Goal: Task Accomplishment & Management: Use online tool/utility

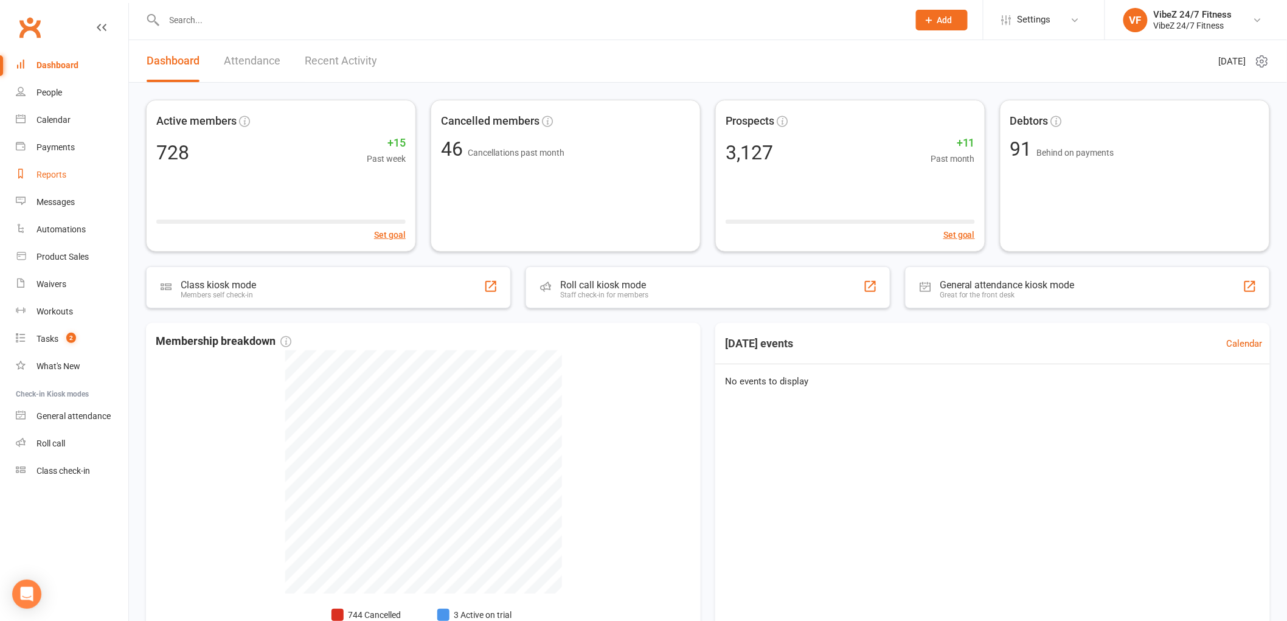
click at [63, 174] on div "Reports" at bounding box center [51, 175] width 30 height 10
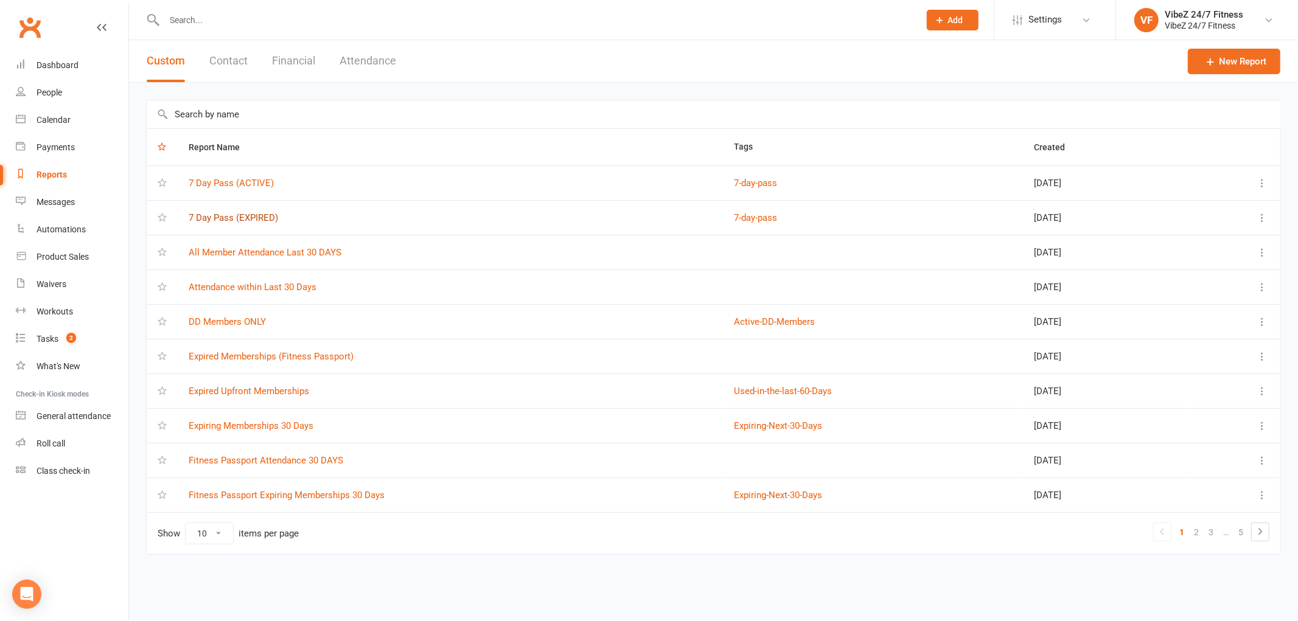
click at [257, 215] on link "7 Day Pass (EXPIRED)" at bounding box center [233, 217] width 89 height 11
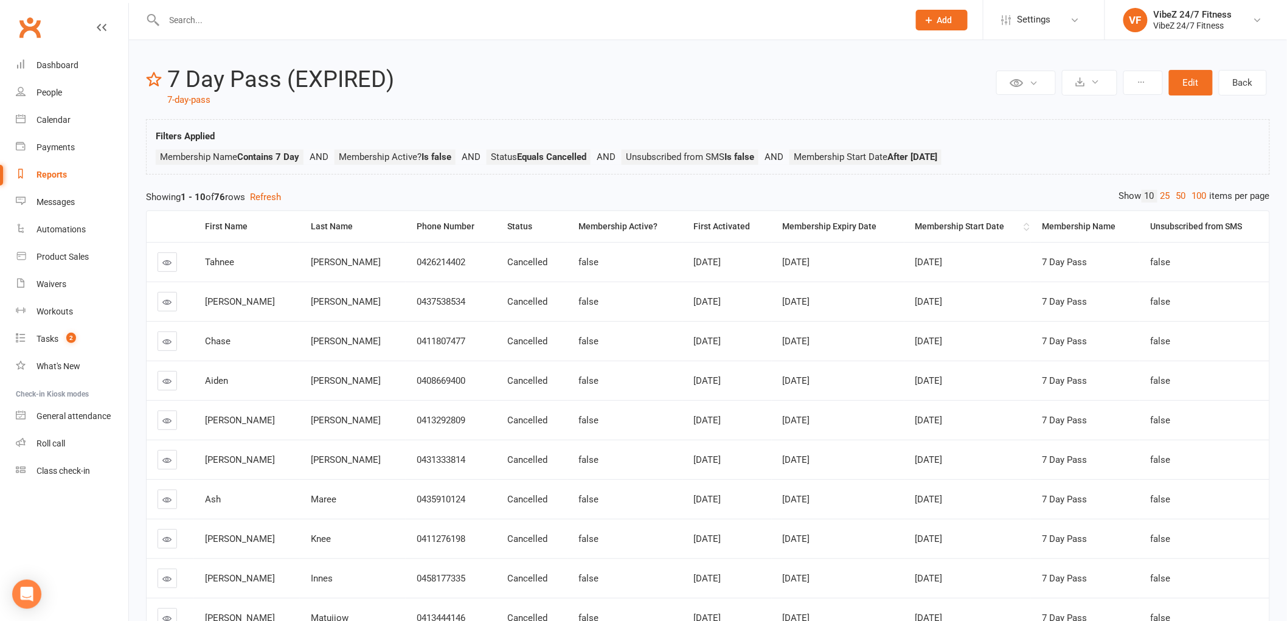
click at [929, 223] on div "Membership Start Date" at bounding box center [969, 226] width 106 height 9
click at [840, 227] on div "Membership Expiry Date" at bounding box center [839, 226] width 112 height 9
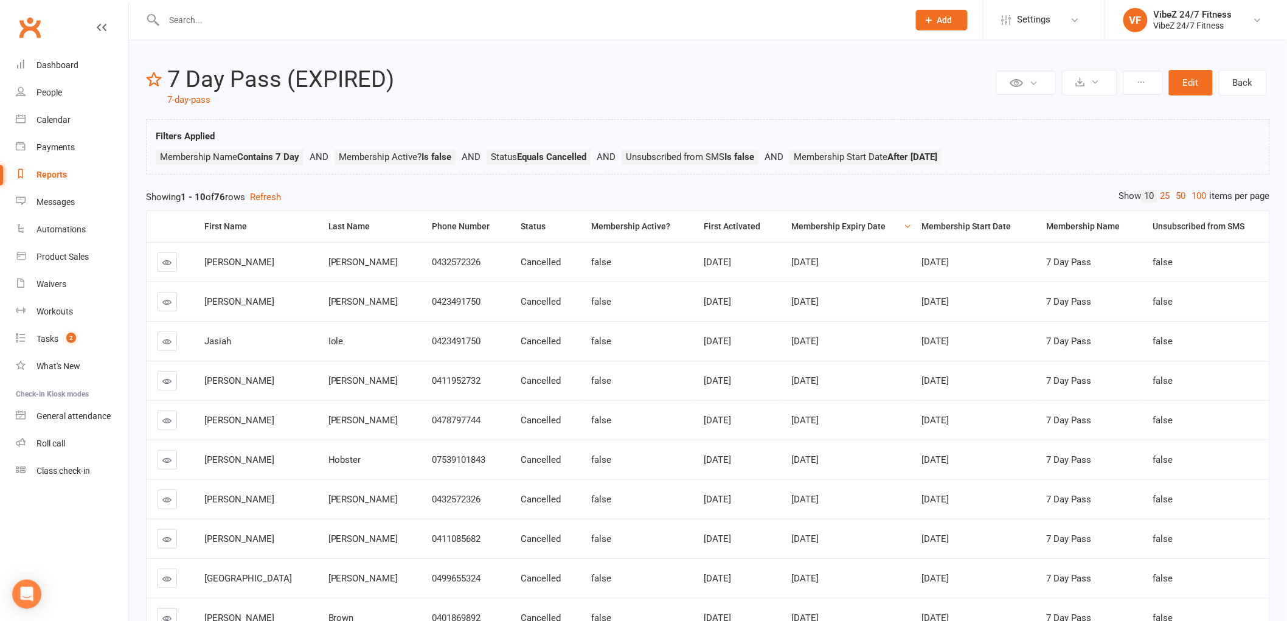
click at [840, 227] on div "Membership Expiry Date" at bounding box center [845, 226] width 109 height 9
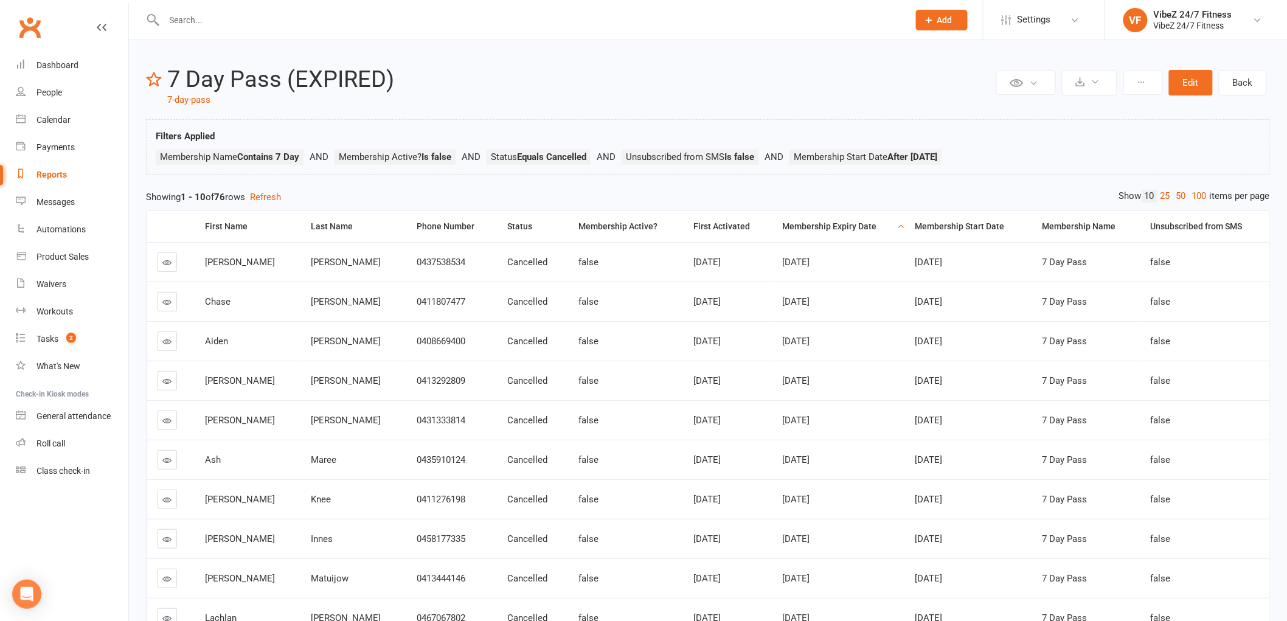
click at [840, 227] on div "Membership Expiry Date" at bounding box center [839, 226] width 112 height 9
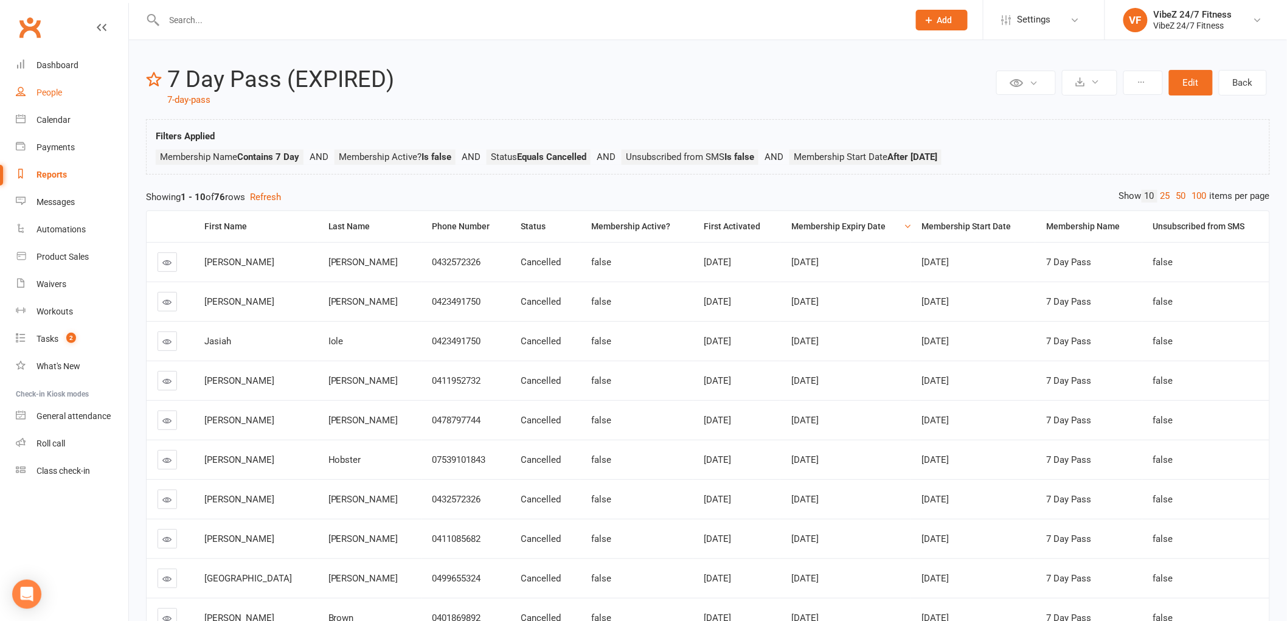
click at [63, 92] on link "People" at bounding box center [72, 92] width 113 height 27
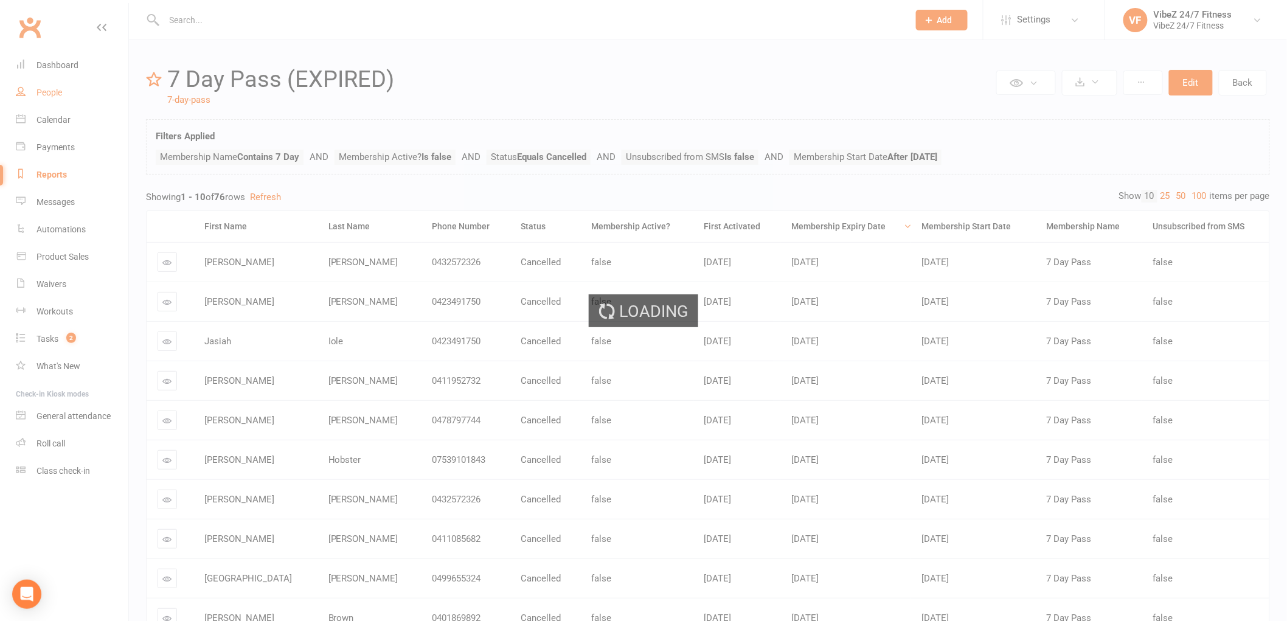
select select "100"
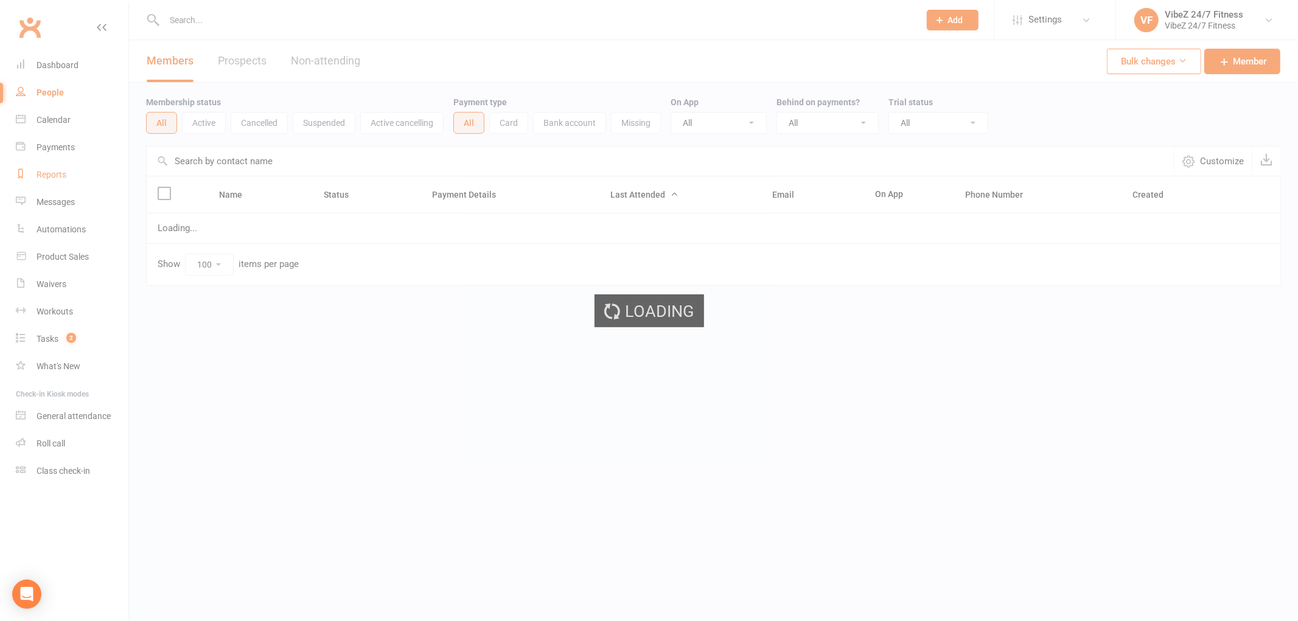
click at [58, 174] on div "Reports" at bounding box center [51, 175] width 30 height 10
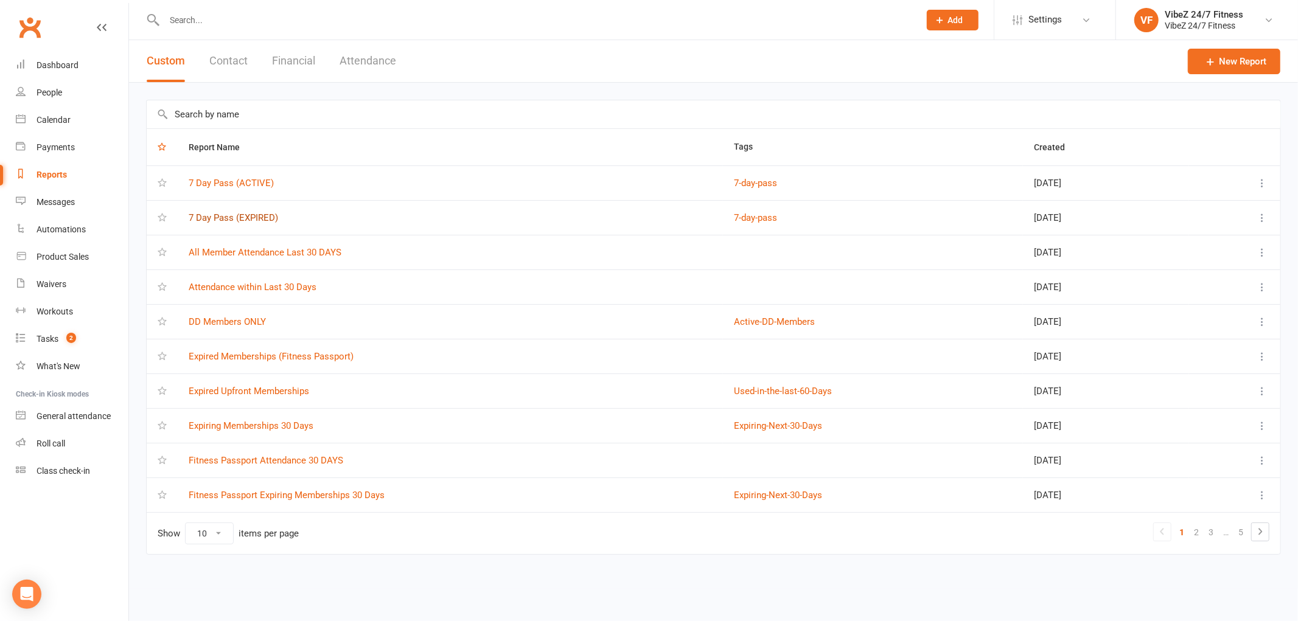
click at [224, 219] on link "7 Day Pass (EXPIRED)" at bounding box center [233, 217] width 89 height 11
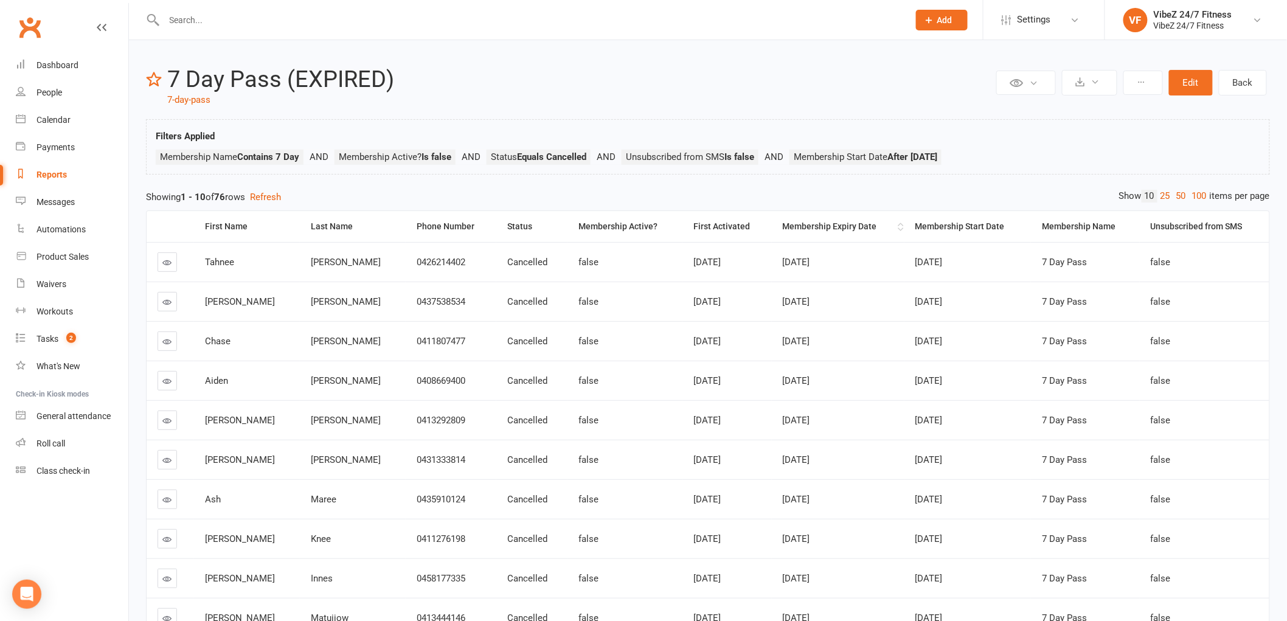
click at [790, 226] on div "Membership Expiry Date" at bounding box center [839, 226] width 112 height 9
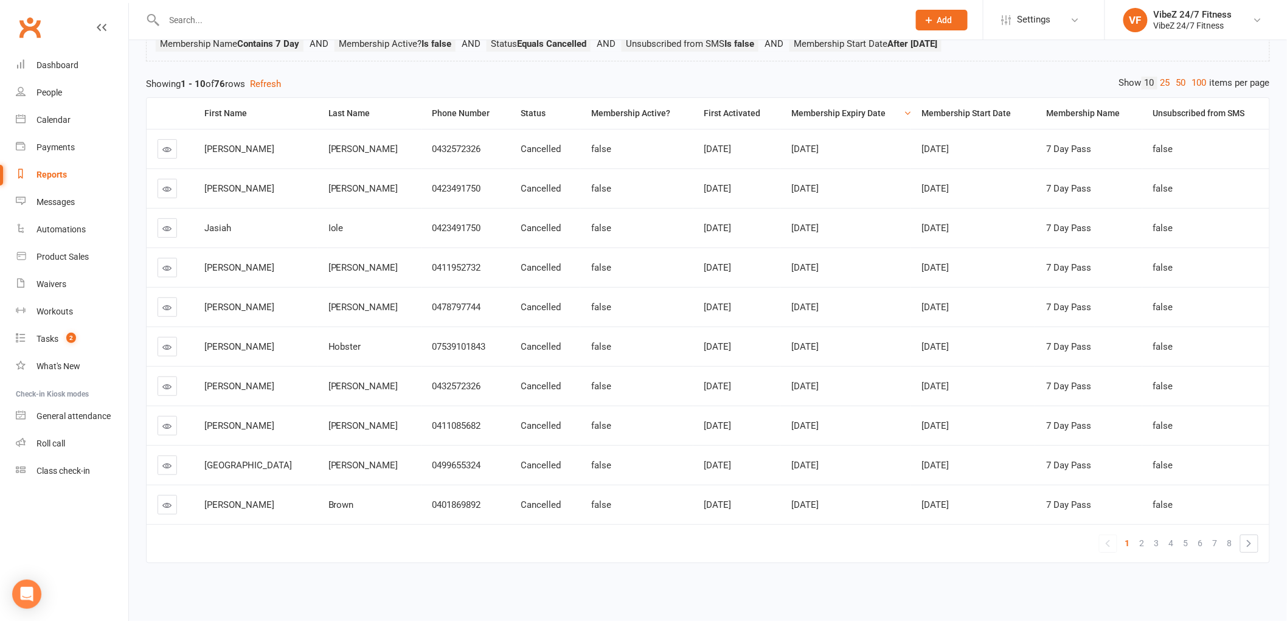
scroll to position [124, 0]
click at [168, 382] on icon at bounding box center [167, 386] width 9 height 9
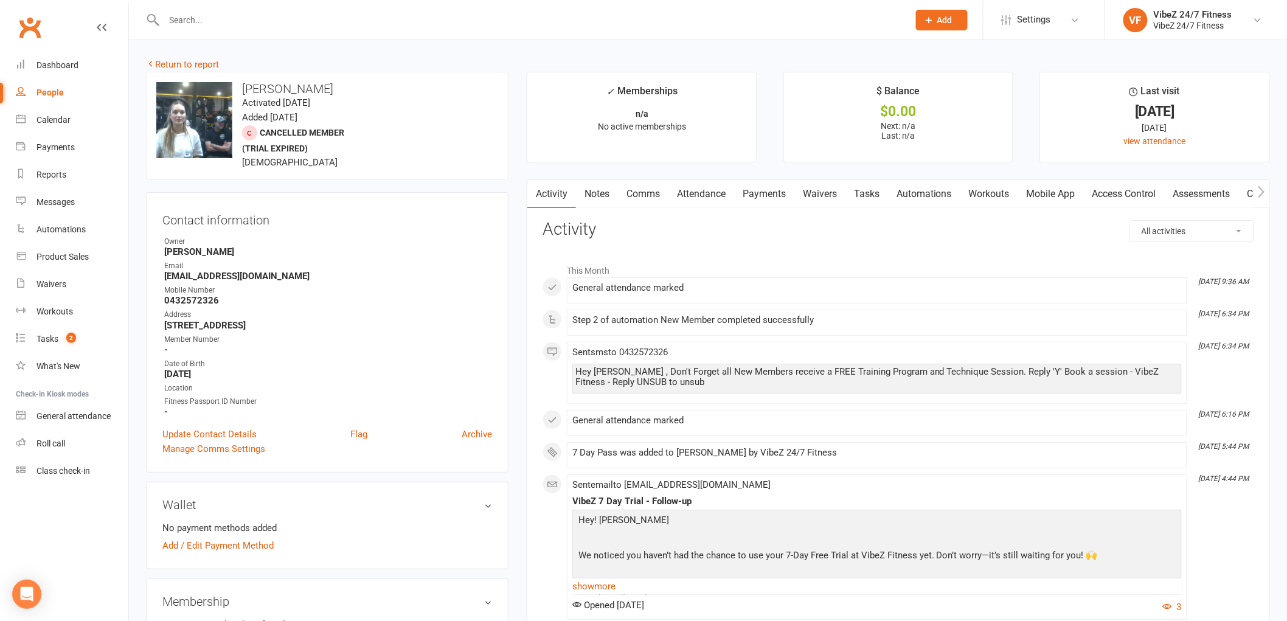
drag, startPoint x: 676, startPoint y: 57, endPoint x: 633, endPoint y: 67, distance: 44.4
click at [600, 195] on link "Notes" at bounding box center [597, 194] width 42 height 28
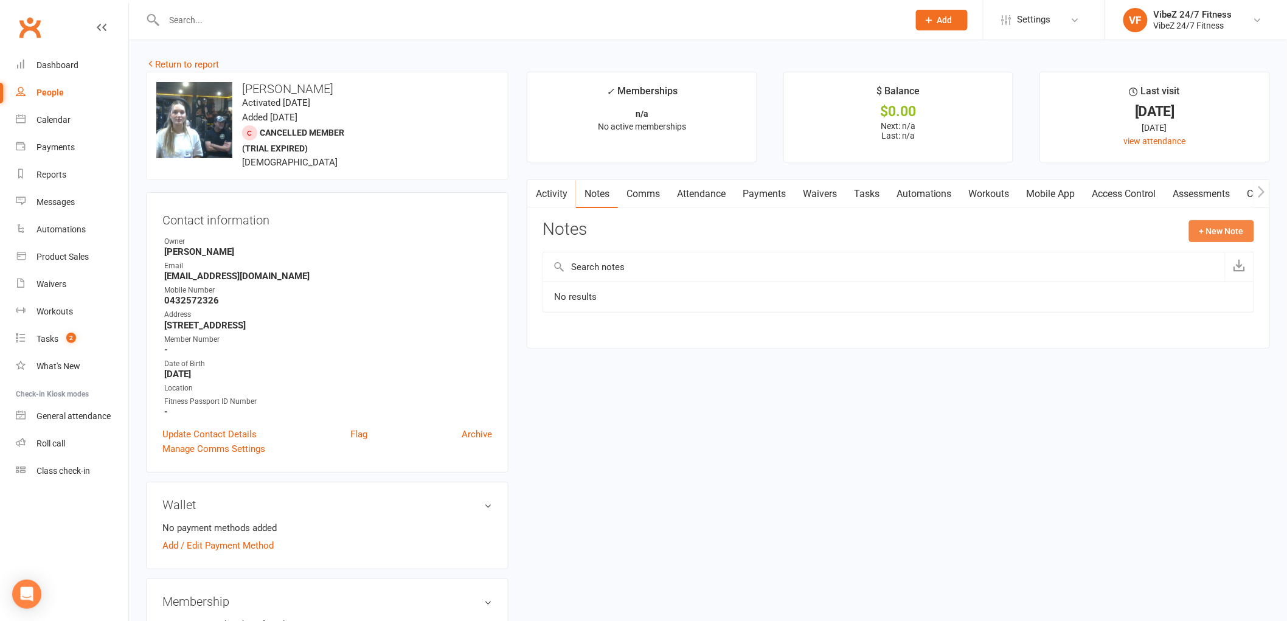
click at [1238, 232] on button "+ New Note" at bounding box center [1221, 231] width 65 height 22
click at [616, 274] on input "text" at bounding box center [899, 281] width 712 height 26
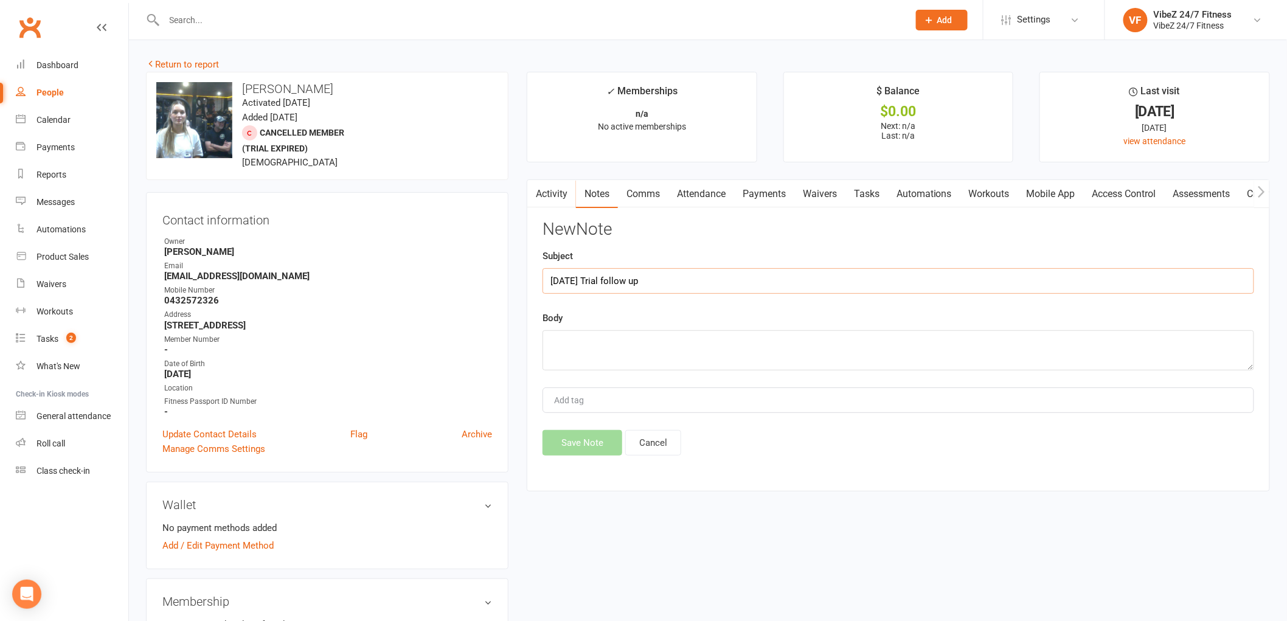
type input "[DATE] Trial follow up"
click at [940, 346] on textarea "Said loves the gym, great equipment, friendly staff but she has moved back to w…" at bounding box center [899, 350] width 712 height 40
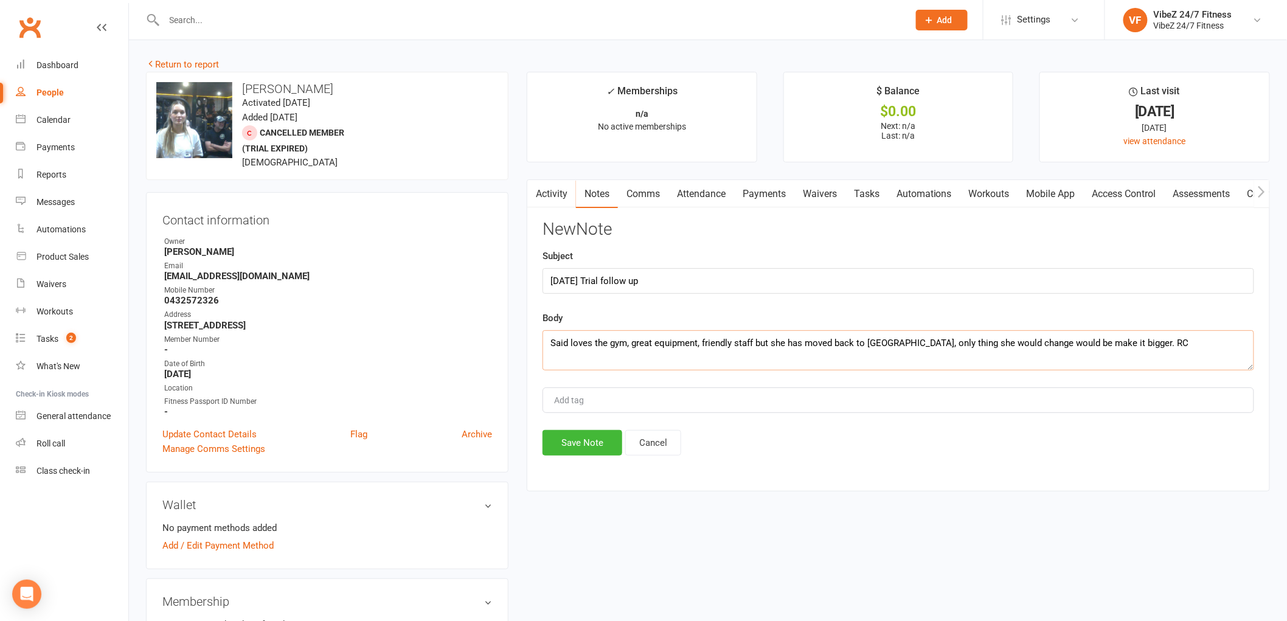
type textarea "Said loves the gym, great equipment, friendly staff but she has moved back to w…"
click at [584, 449] on button "Save Note" at bounding box center [583, 443] width 80 height 26
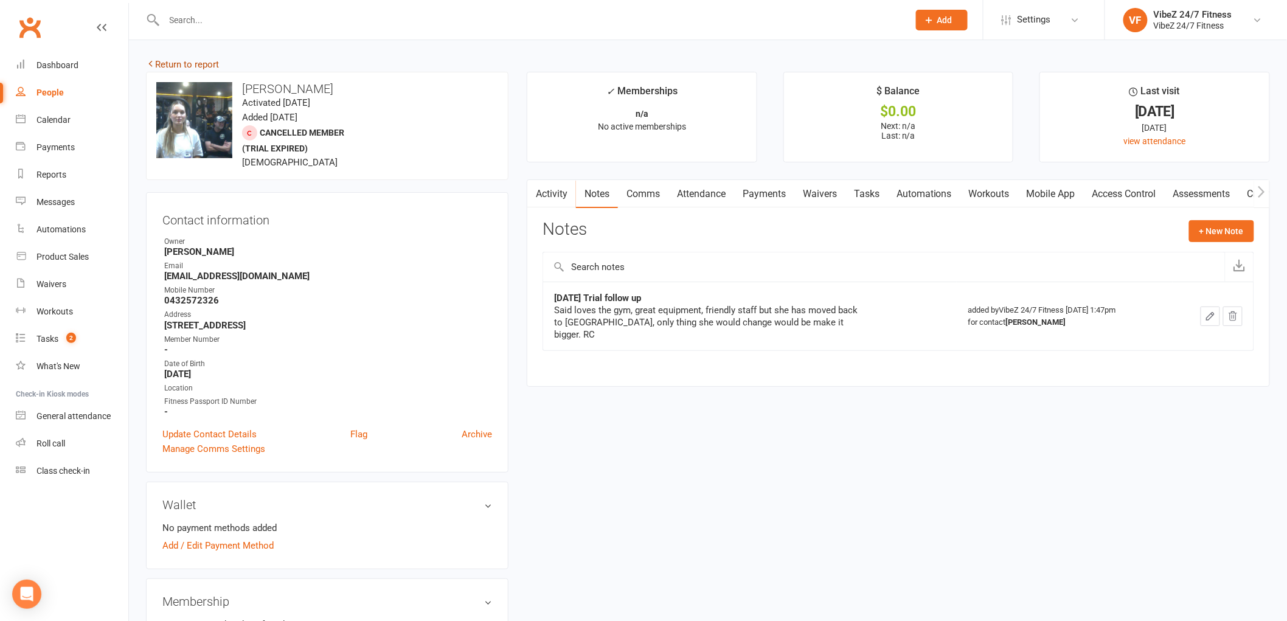
click at [172, 66] on link "Return to report" at bounding box center [182, 64] width 73 height 11
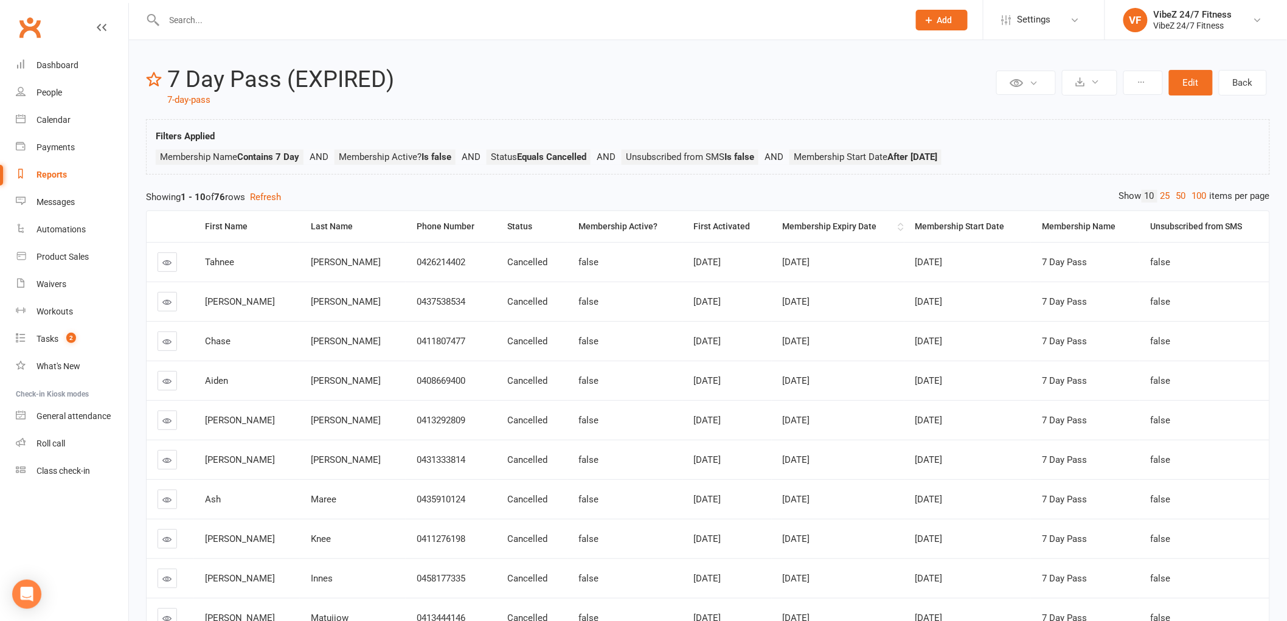
click at [822, 226] on div "Membership Expiry Date" at bounding box center [839, 226] width 112 height 9
click at [821, 226] on div "Membership Expiry Date" at bounding box center [839, 226] width 112 height 9
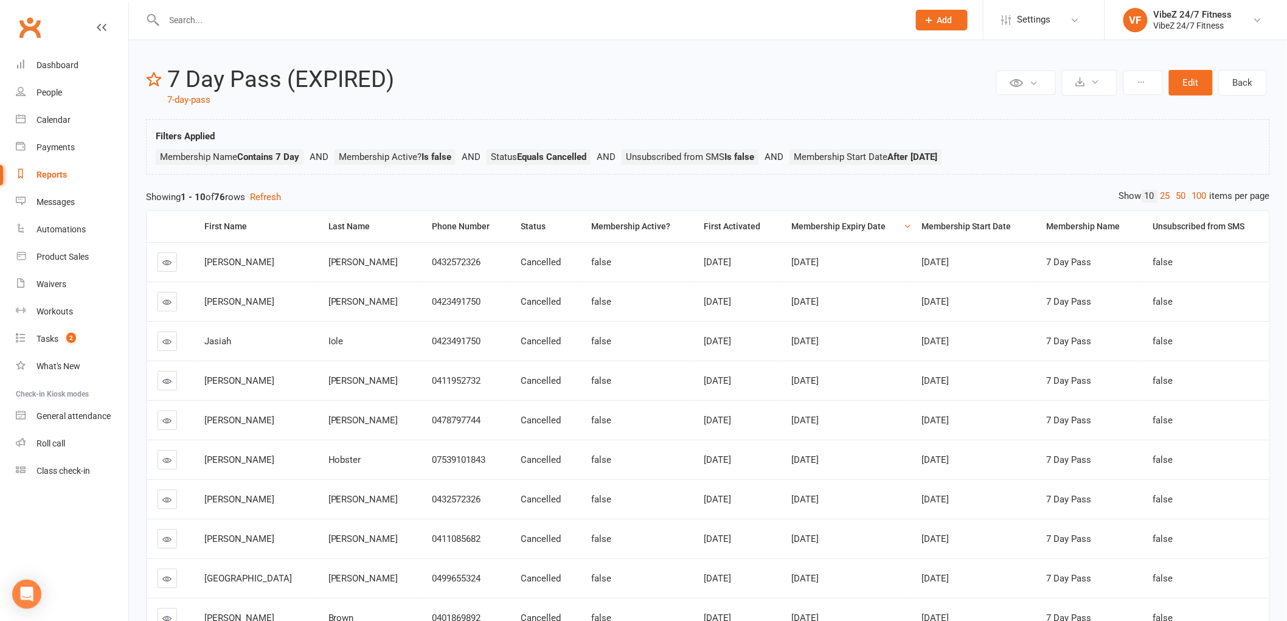
click at [168, 458] on icon at bounding box center [167, 460] width 9 height 9
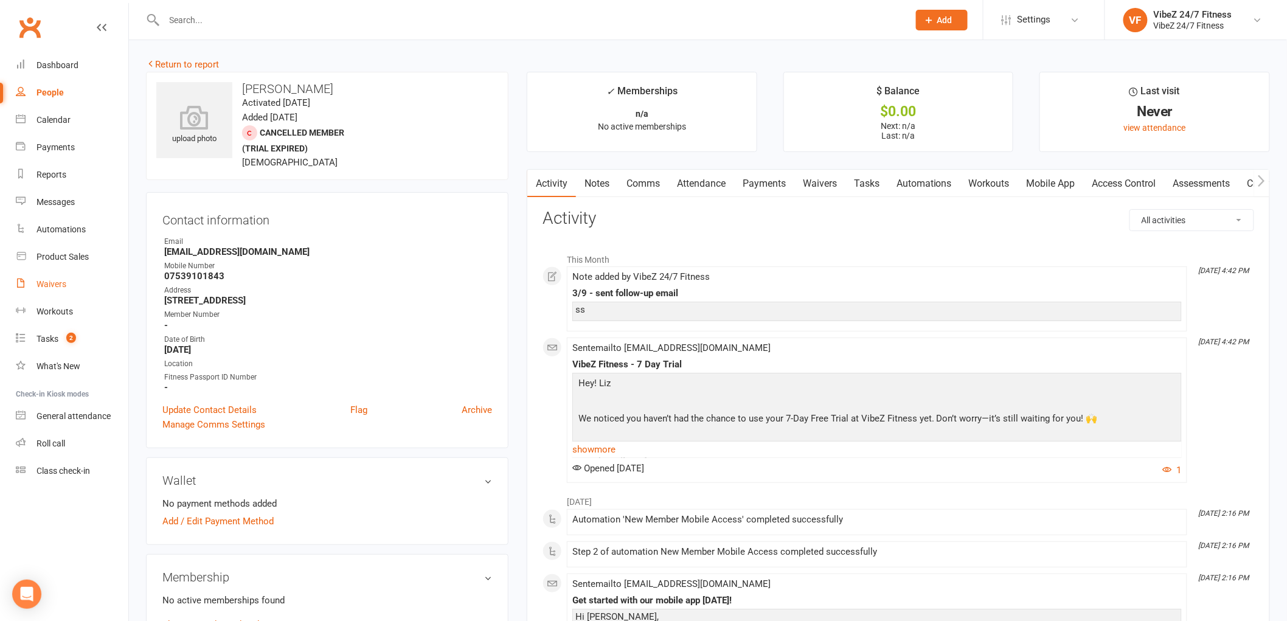
click at [61, 280] on div "Waivers" at bounding box center [51, 284] width 30 height 10
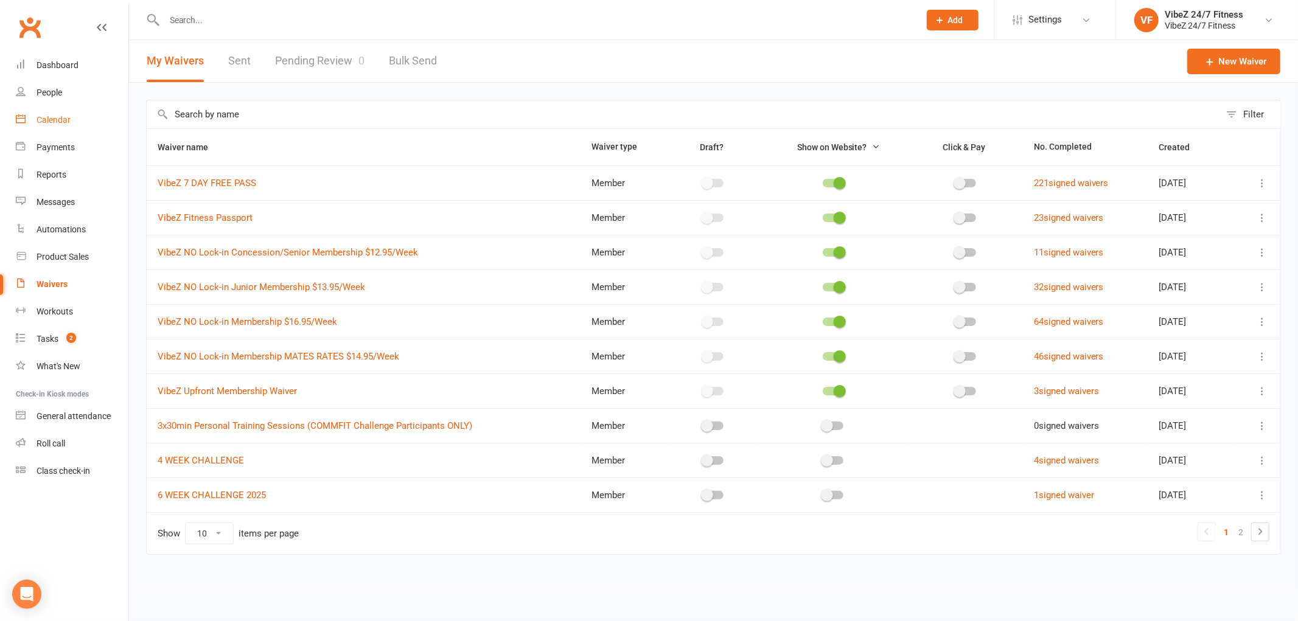
click at [57, 119] on div "Calendar" at bounding box center [53, 120] width 34 height 10
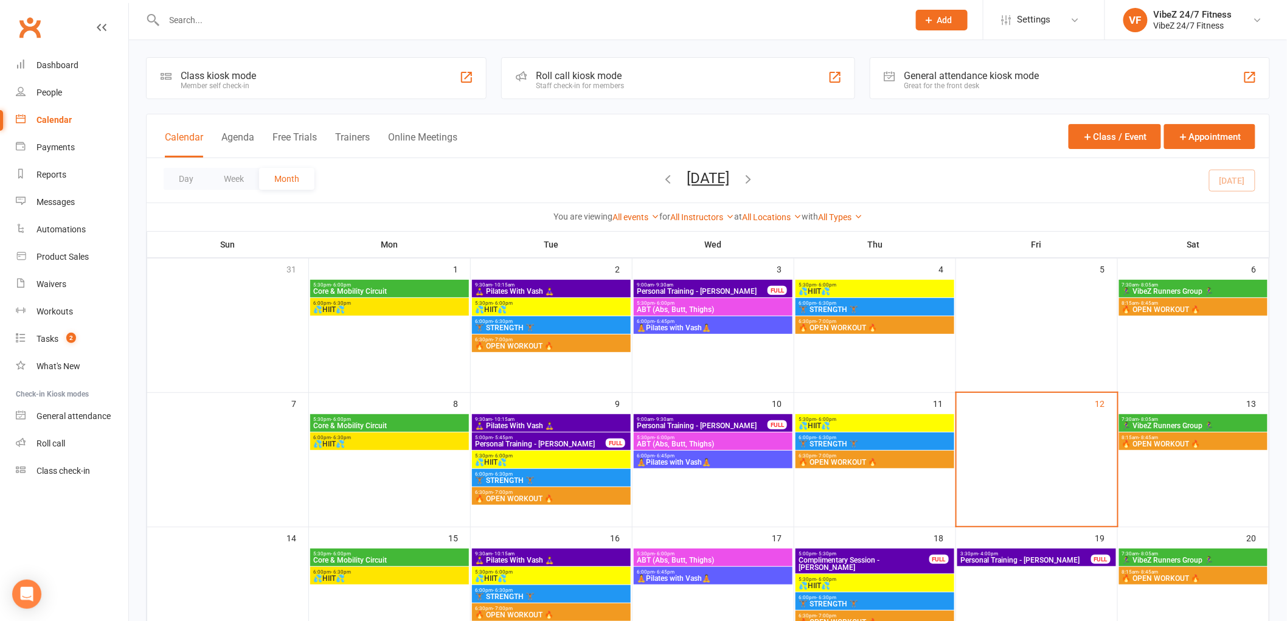
click at [429, 25] on input "text" at bounding box center [531, 20] width 740 height 17
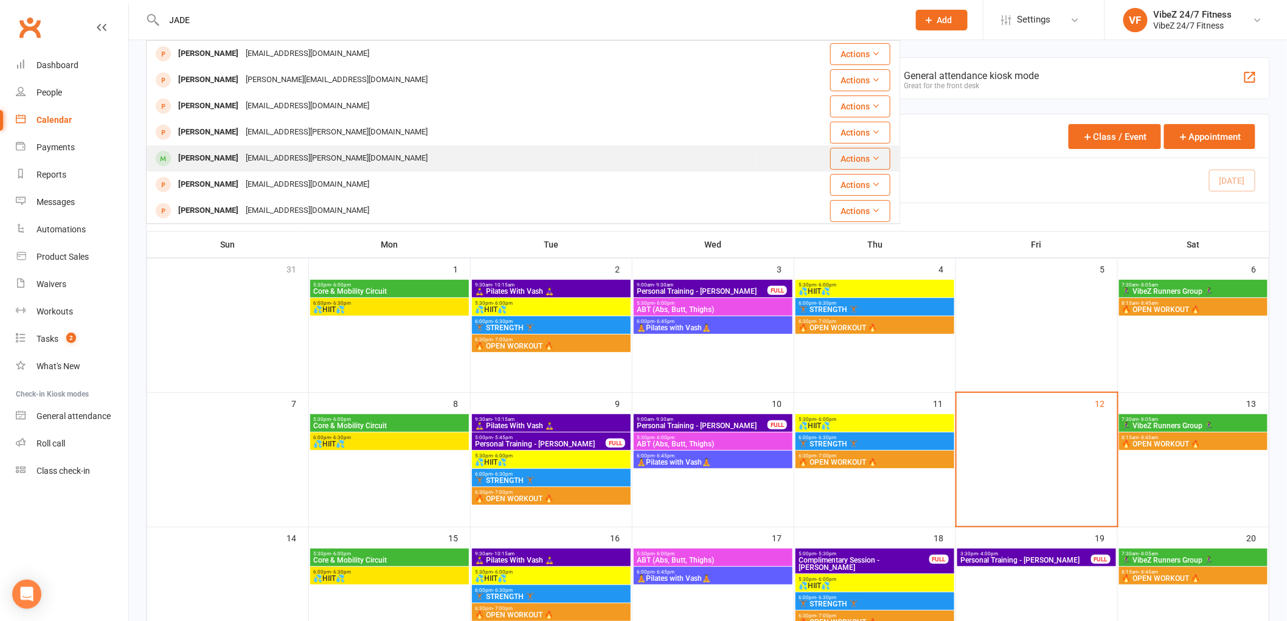
type input "JADE"
click at [289, 154] on div "jade.e.kaser@outlook.com" at bounding box center [336, 159] width 189 height 18
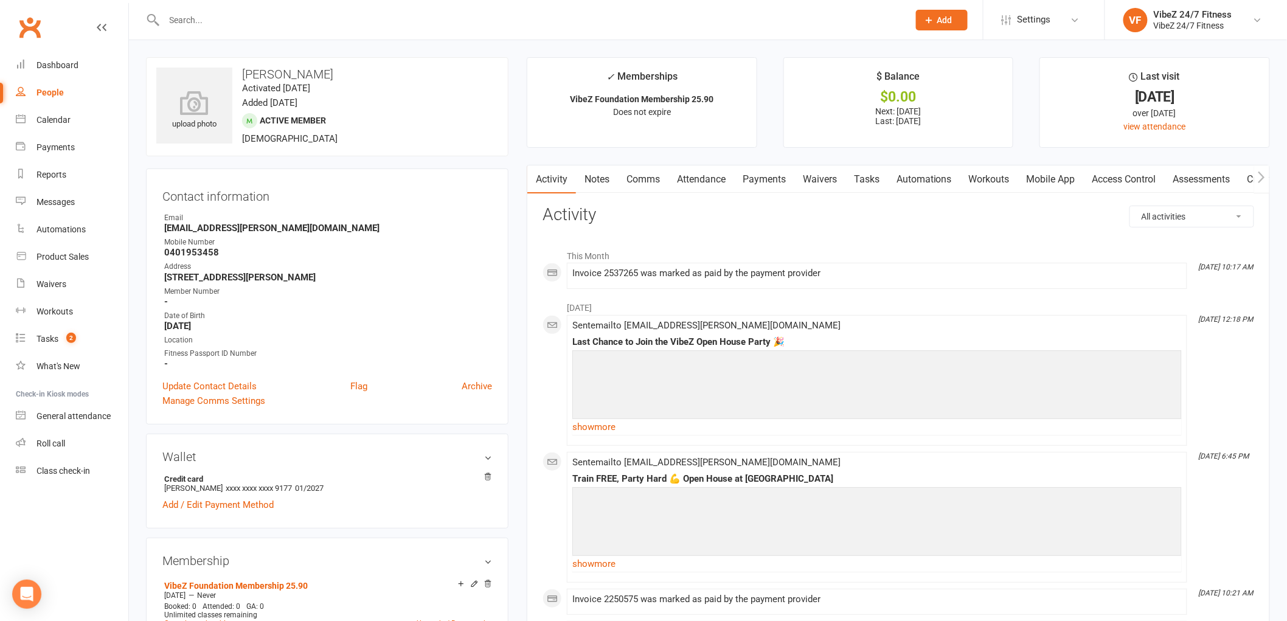
click at [1057, 179] on link "Mobile App" at bounding box center [1051, 179] width 66 height 28
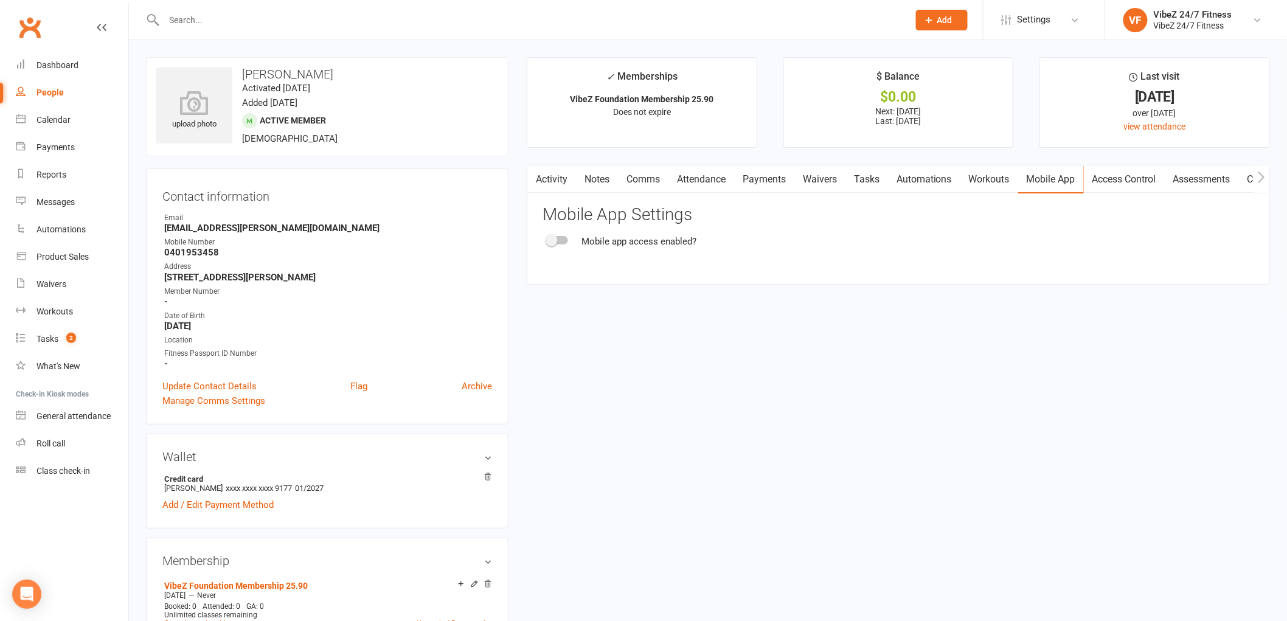
drag, startPoint x: 554, startPoint y: 237, endPoint x: 579, endPoint y: 245, distance: 26.0
click at [579, 245] on div "Mobile app access enabled?" at bounding box center [899, 241] width 712 height 15
click at [551, 240] on span at bounding box center [552, 240] width 12 height 12
click at [547, 238] on input "checkbox" at bounding box center [547, 238] width 0 height 0
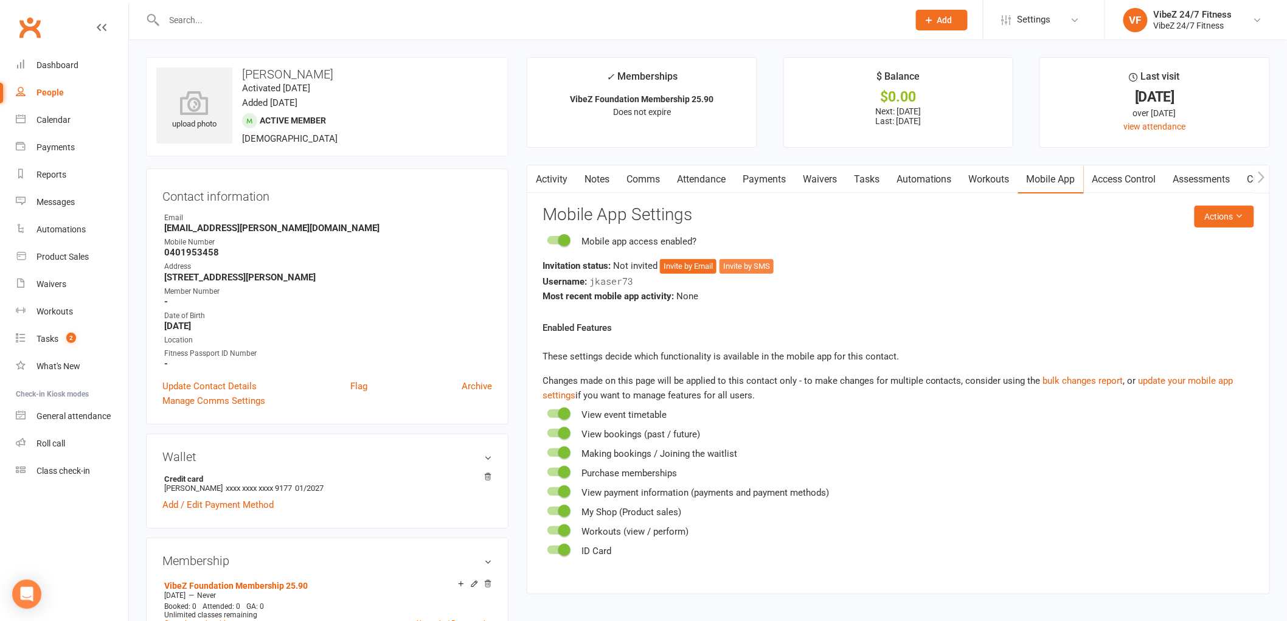
click at [757, 263] on button "Invite by SMS" at bounding box center [747, 266] width 54 height 15
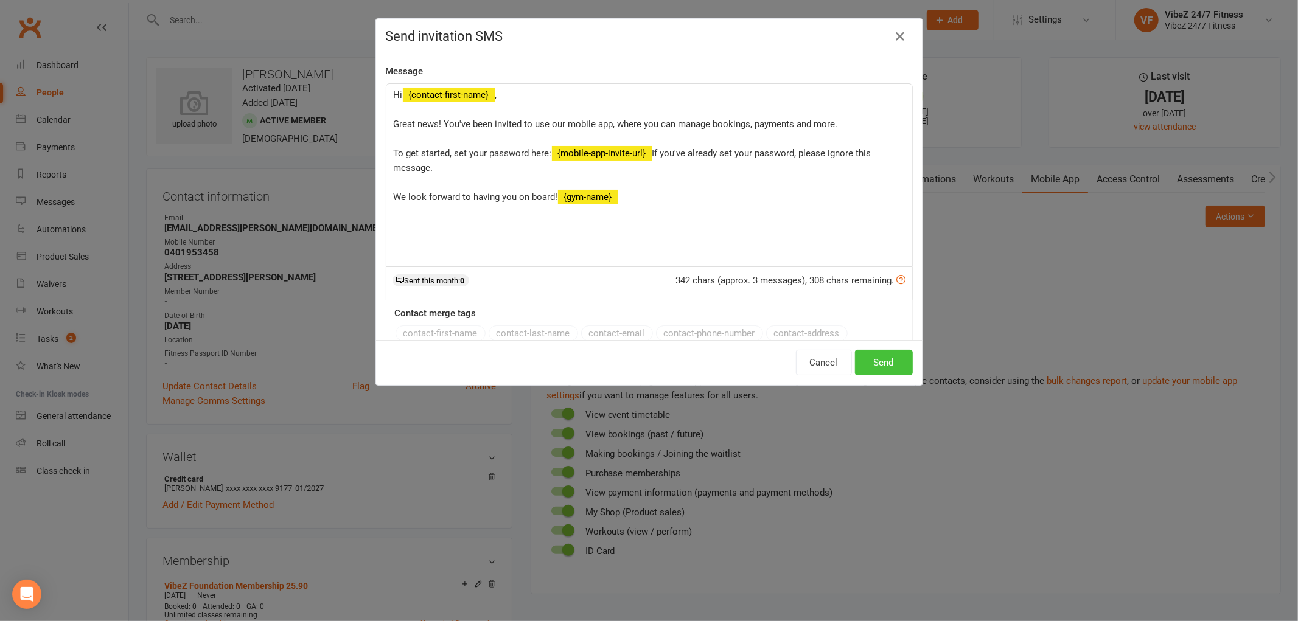
click at [866, 360] on button "Send" at bounding box center [884, 363] width 58 height 26
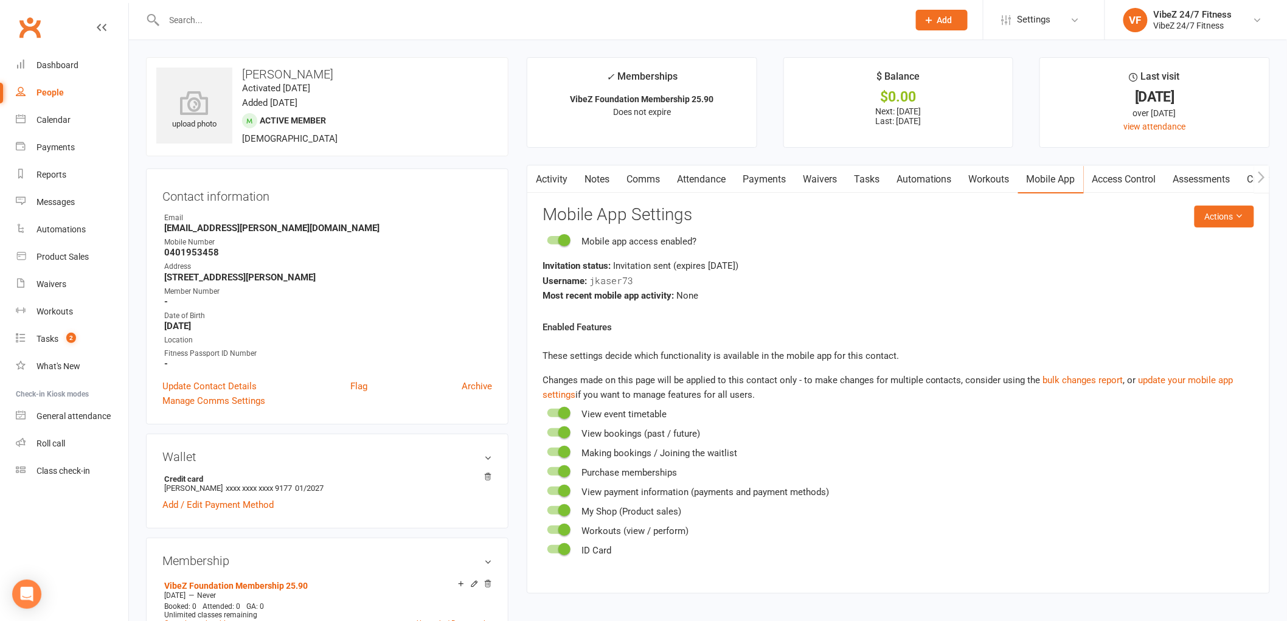
click at [147, 392] on div "Contact information Owner Email jade.e.kaser@outlook.com Mobile Number 04019534…" at bounding box center [327, 297] width 363 height 256
click at [72, 63] on div "Dashboard" at bounding box center [57, 65] width 42 height 10
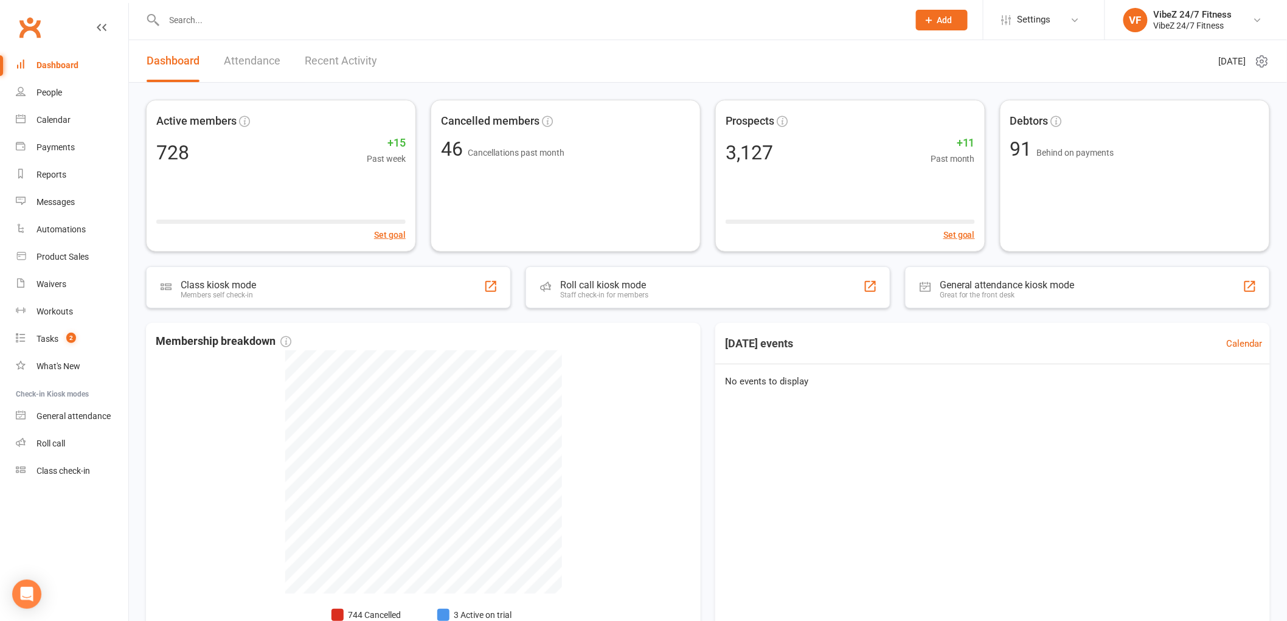
click at [333, 77] on link "Recent Activity" at bounding box center [341, 61] width 72 height 42
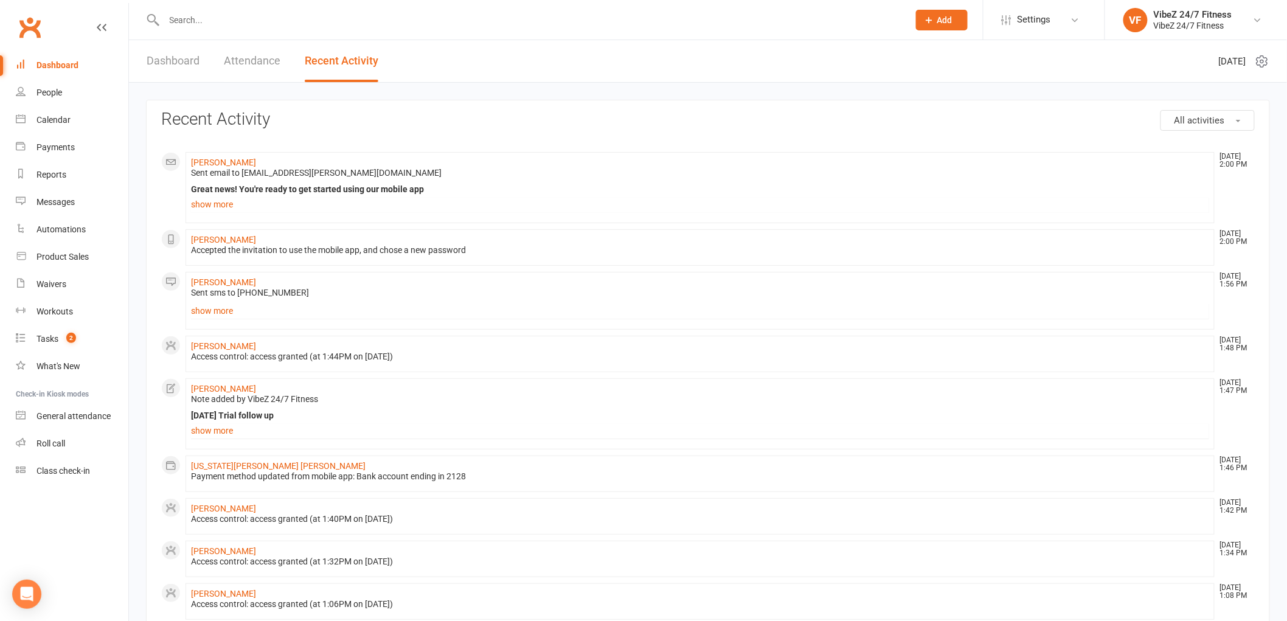
click at [207, 54] on div "Dashboard Attendance Recent Activity" at bounding box center [262, 61] width 267 height 42
click at [159, 60] on link "Dashboard" at bounding box center [173, 61] width 53 height 42
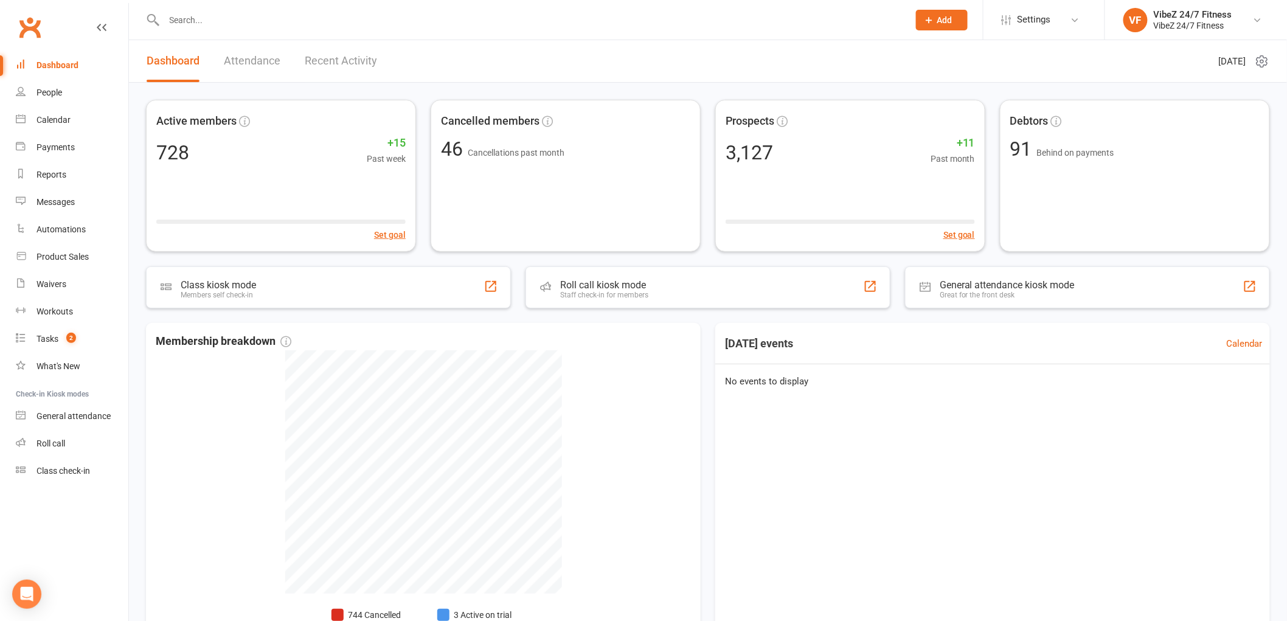
click at [63, 71] on link "Dashboard" at bounding box center [72, 65] width 113 height 27
click at [353, 58] on link "Recent Activity" at bounding box center [341, 61] width 72 height 42
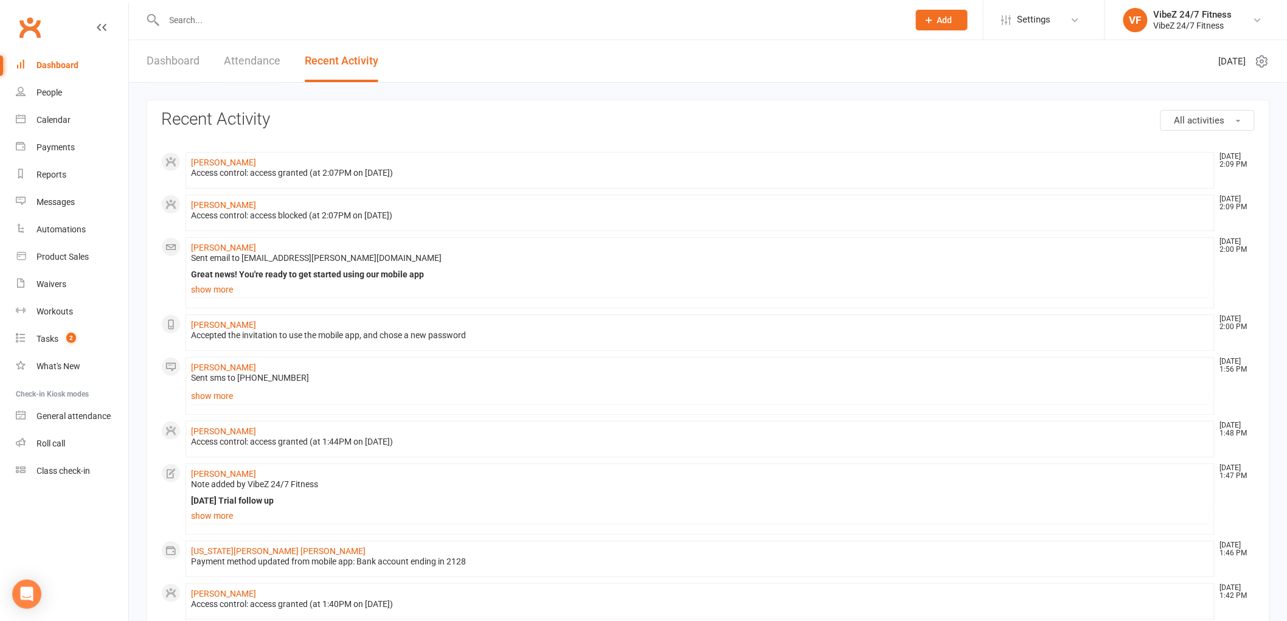
click at [938, 19] on span "Add" at bounding box center [944, 20] width 15 height 10
click at [925, 78] on link "Member" at bounding box center [929, 83] width 108 height 28
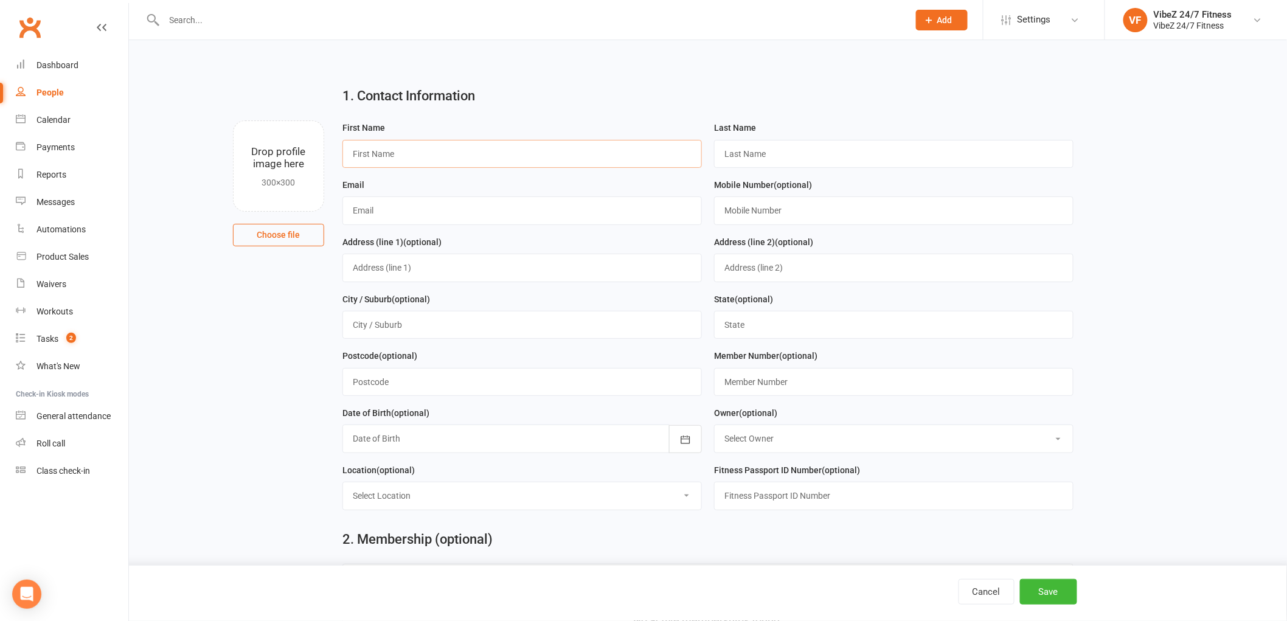
click at [433, 160] on input "text" at bounding box center [522, 154] width 360 height 28
type input "Abigail"
type input "Ruth"
type input "jade.e.kaser@outlook.com"
type input "0401953458"
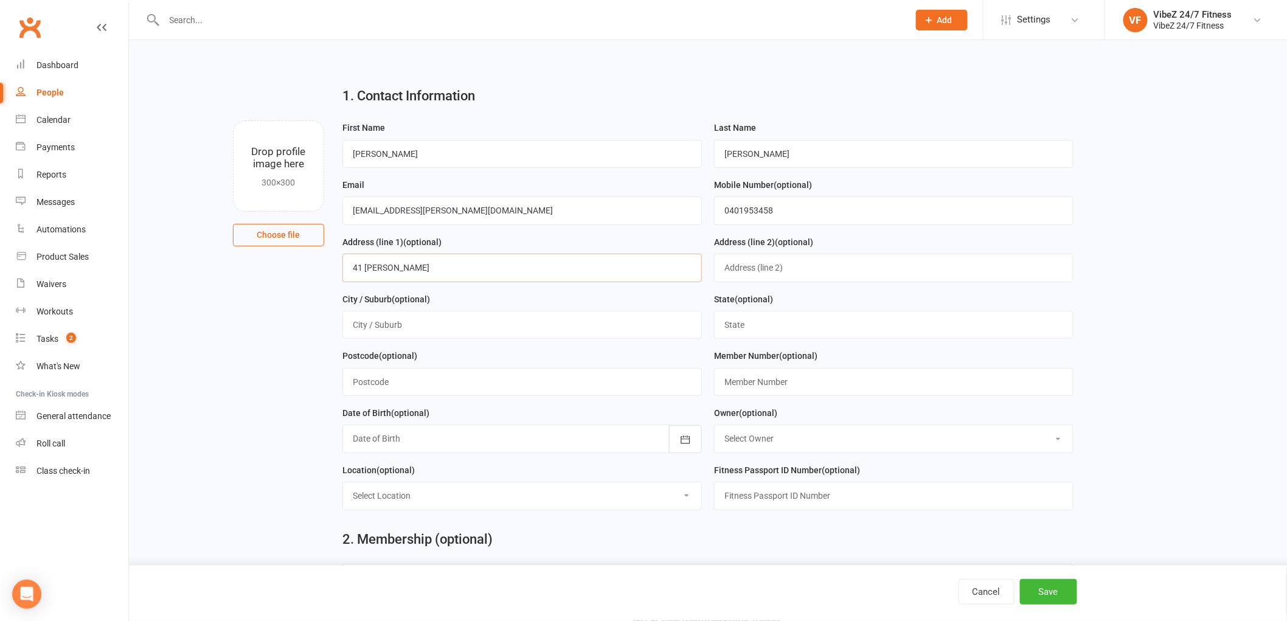
type input "41 Nagle Cres"
type input "Blue Haven"
type input "NSW"
type input "2262"
click at [691, 431] on button "button" at bounding box center [685, 439] width 33 height 28
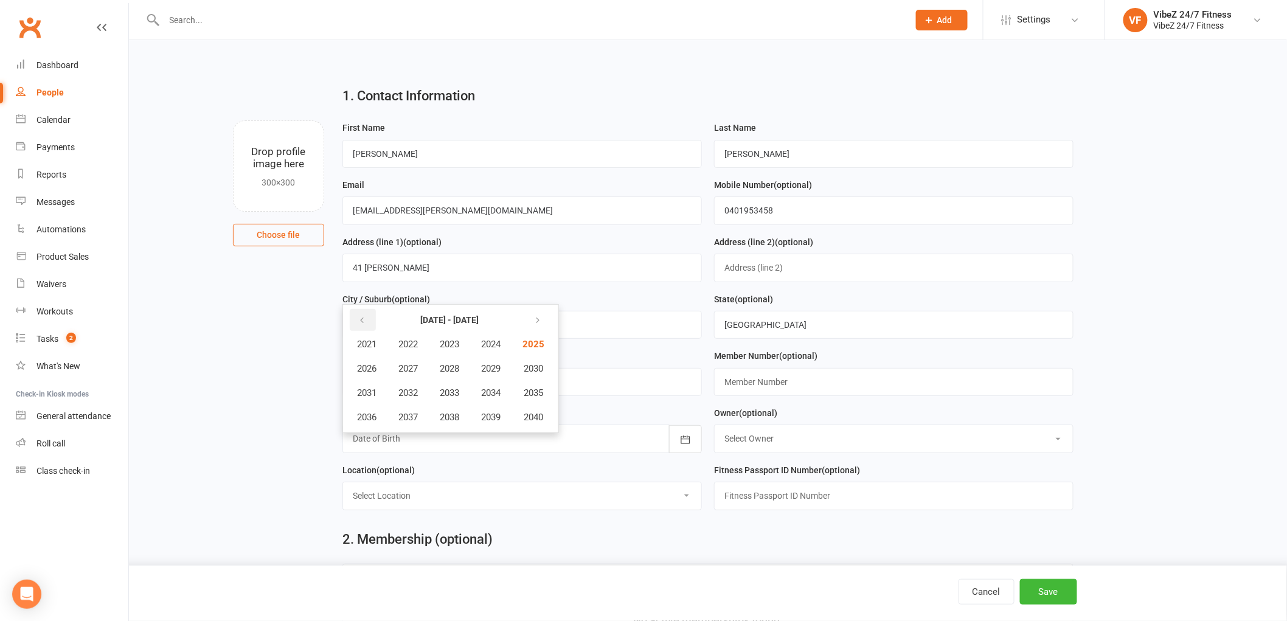
click at [364, 318] on icon "button" at bounding box center [362, 321] width 9 height 10
click at [459, 388] on span "2013" at bounding box center [449, 393] width 19 height 11
click at [493, 346] on span "March" at bounding box center [497, 344] width 26 height 11
click at [470, 409] on span "13" at bounding box center [472, 414] width 10 height 10
type input "13 Mar 2013"
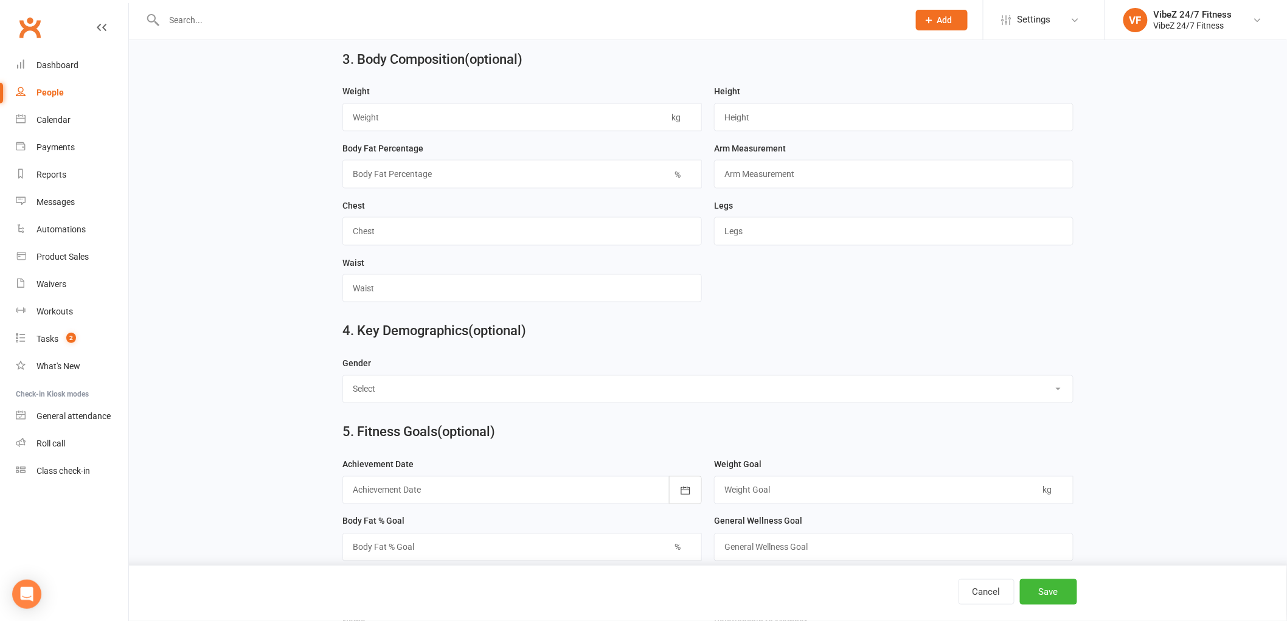
scroll to position [676, 0]
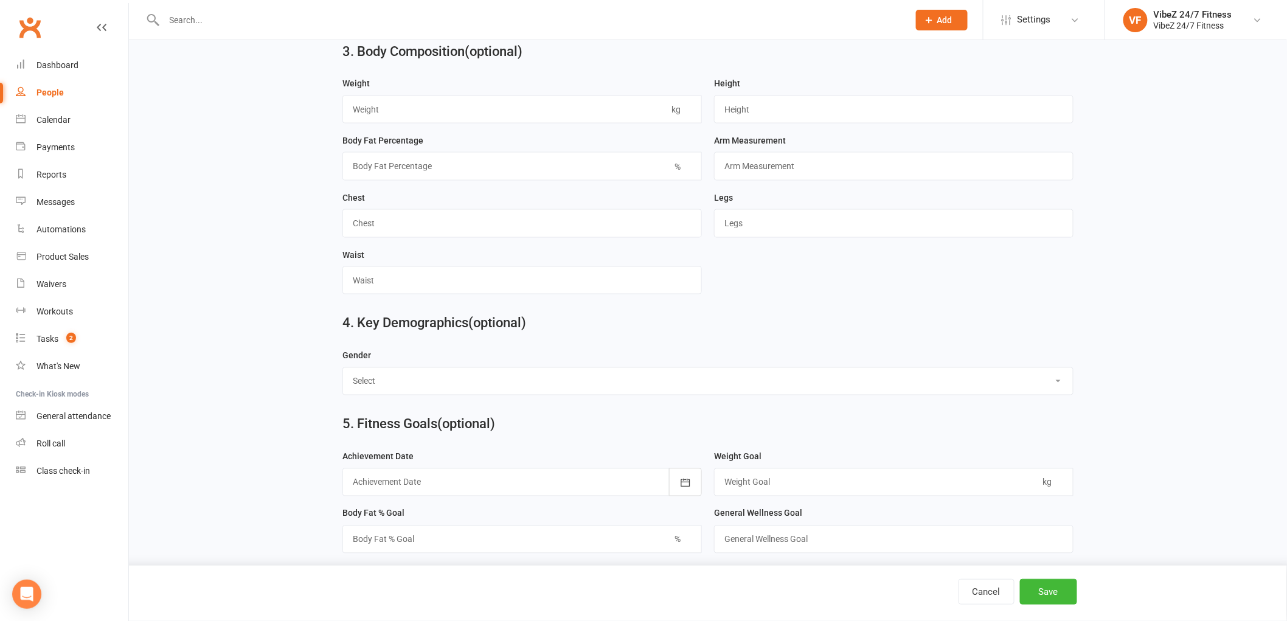
click at [603, 388] on select "Select Male Female" at bounding box center [708, 381] width 730 height 27
select select "Female"
click at [343, 370] on select "Select Male Female" at bounding box center [708, 381] width 730 height 27
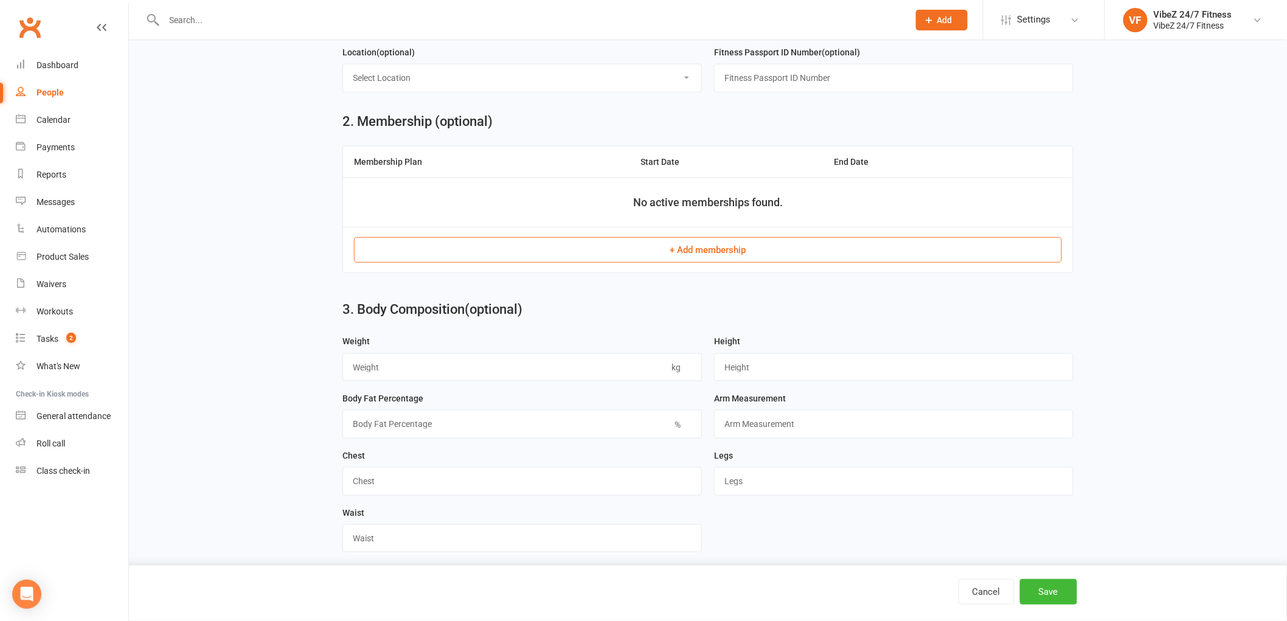
scroll to position [405, 0]
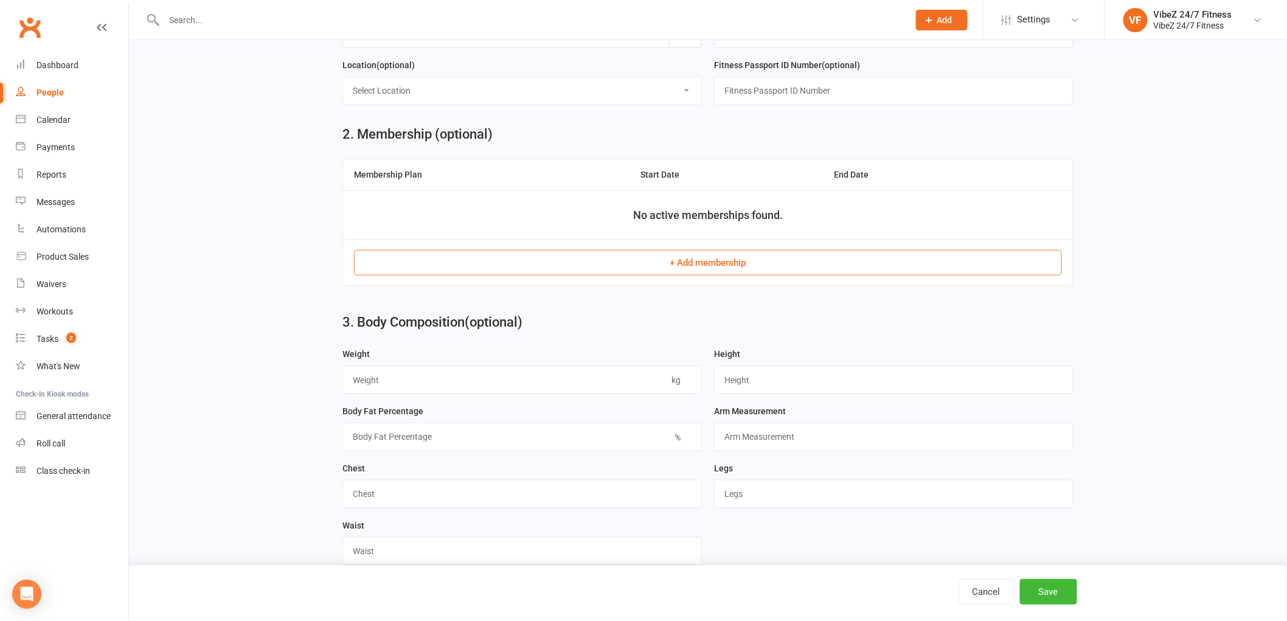
click at [700, 266] on button "+ Add membership" at bounding box center [708, 263] width 708 height 26
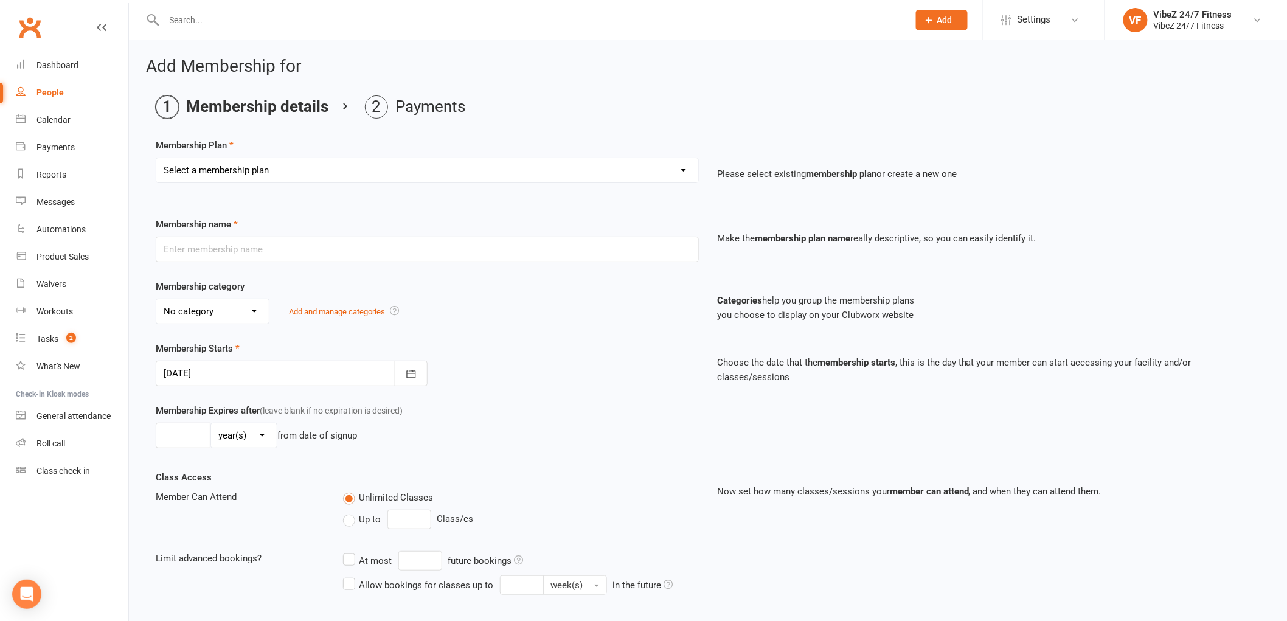
click at [277, 169] on select "Select a membership plan Create new Membership Plan Complimentary 12 Month Memb…" at bounding box center [427, 170] width 542 height 24
select select "4"
click at [156, 158] on select "Select a membership plan Create new Membership Plan Complimentary 12 Month Memb…" at bounding box center [427, 170] width 542 height 24
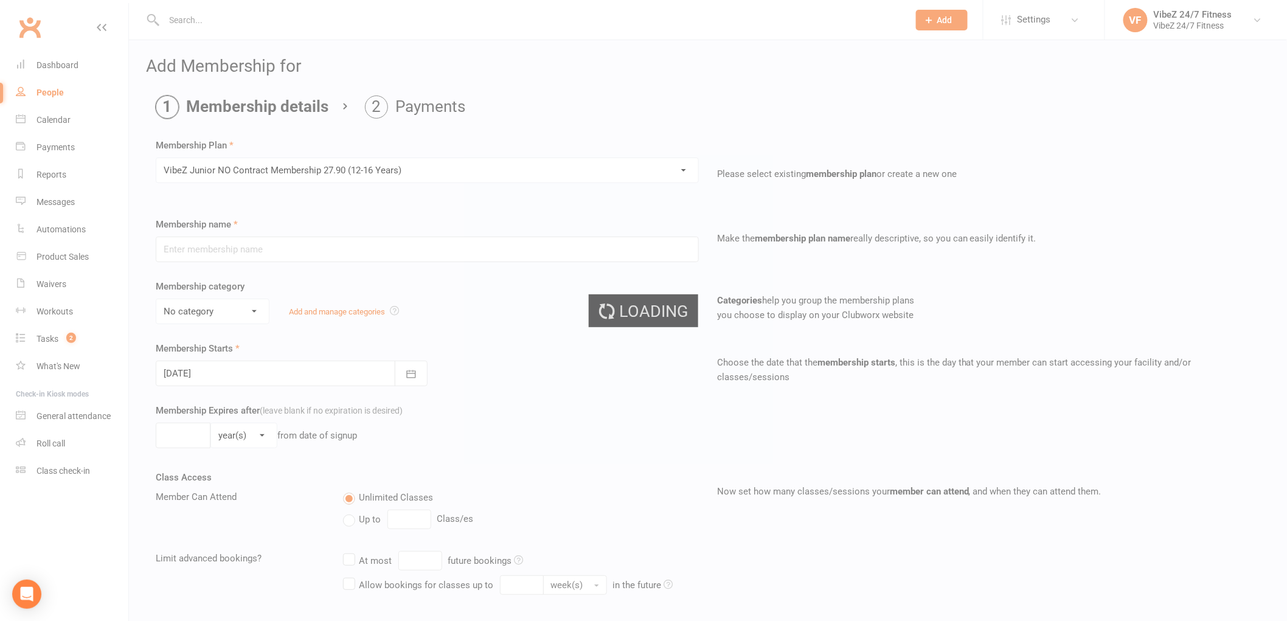
type input "VibeZ Junior NO Contract Membership 27.90 (12-16 Years)"
select select "2"
type input "0"
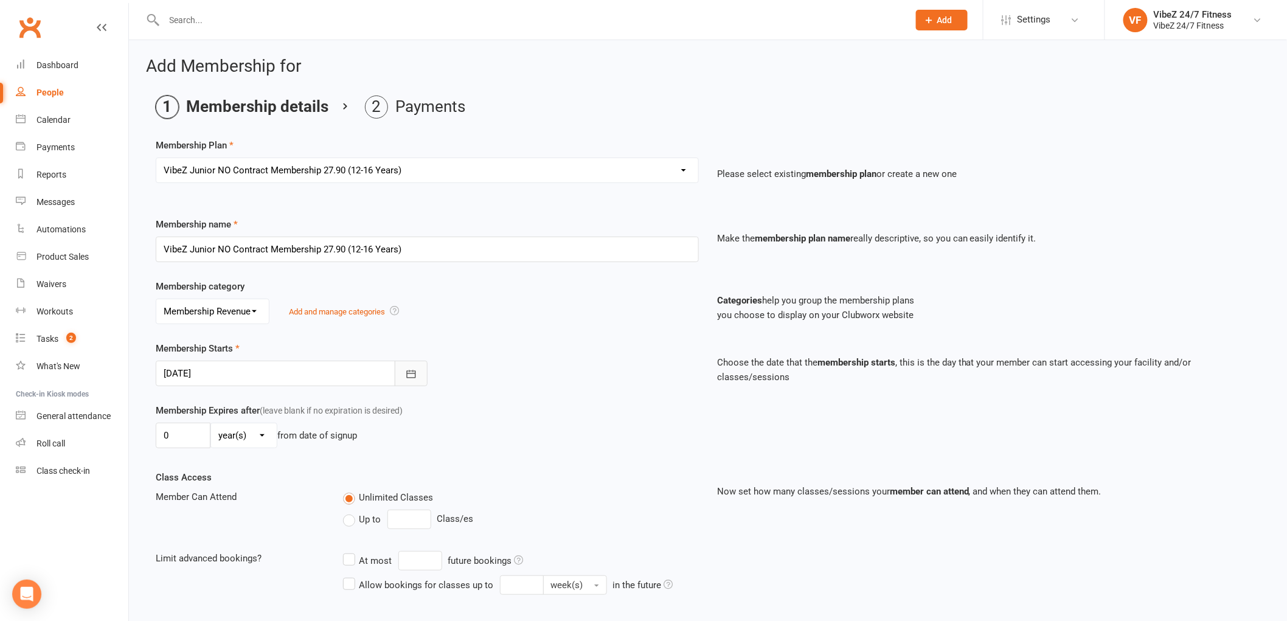
click at [414, 377] on icon "button" at bounding box center [411, 374] width 12 height 12
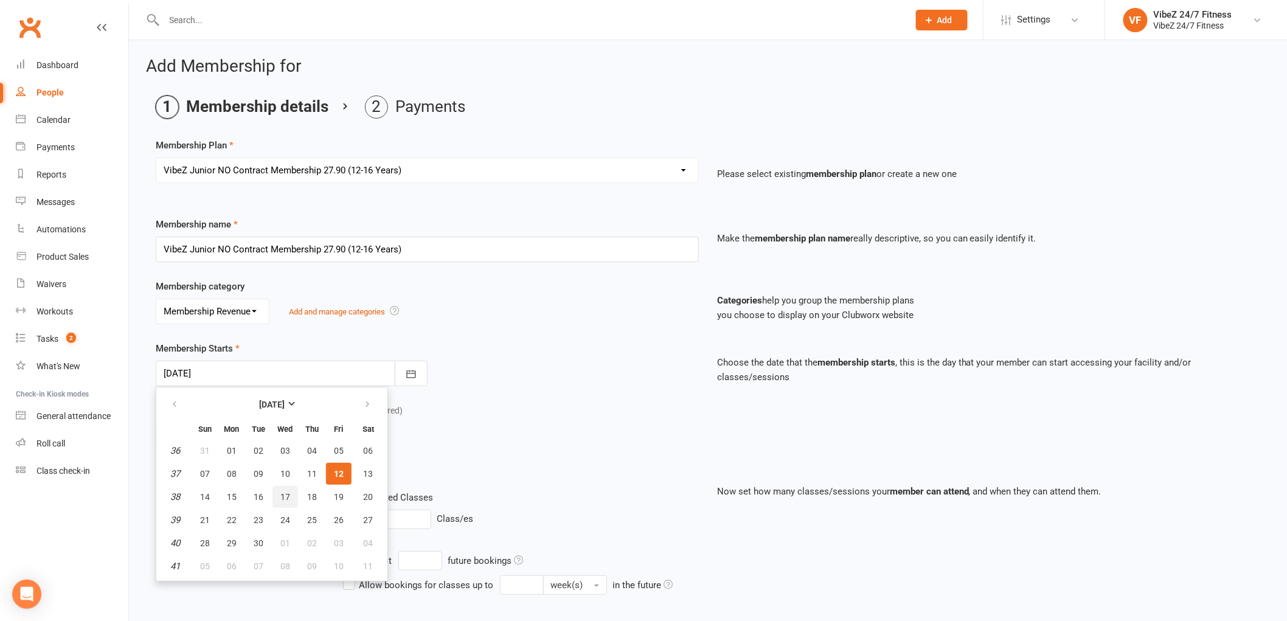
click at [283, 496] on span "17" at bounding box center [285, 497] width 10 height 10
type input "17 Sep 2025"
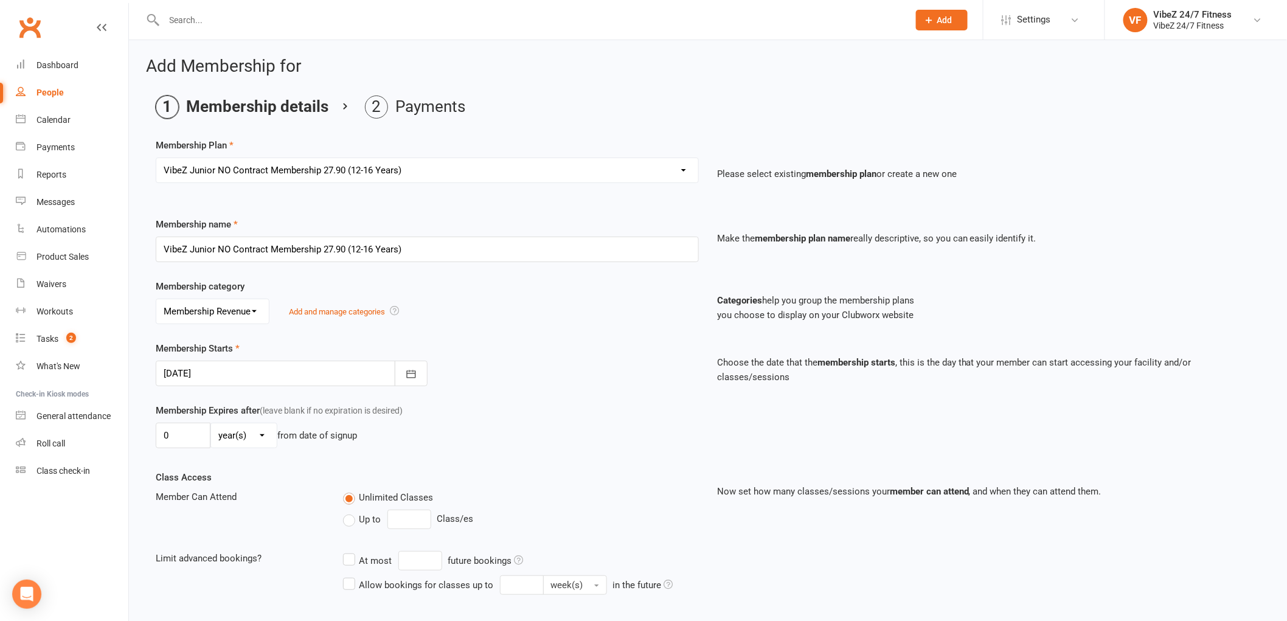
click at [512, 406] on div "Membership Expires after (leave blank if no expiration is desired) 0 day(s) wee…" at bounding box center [427, 428] width 561 height 50
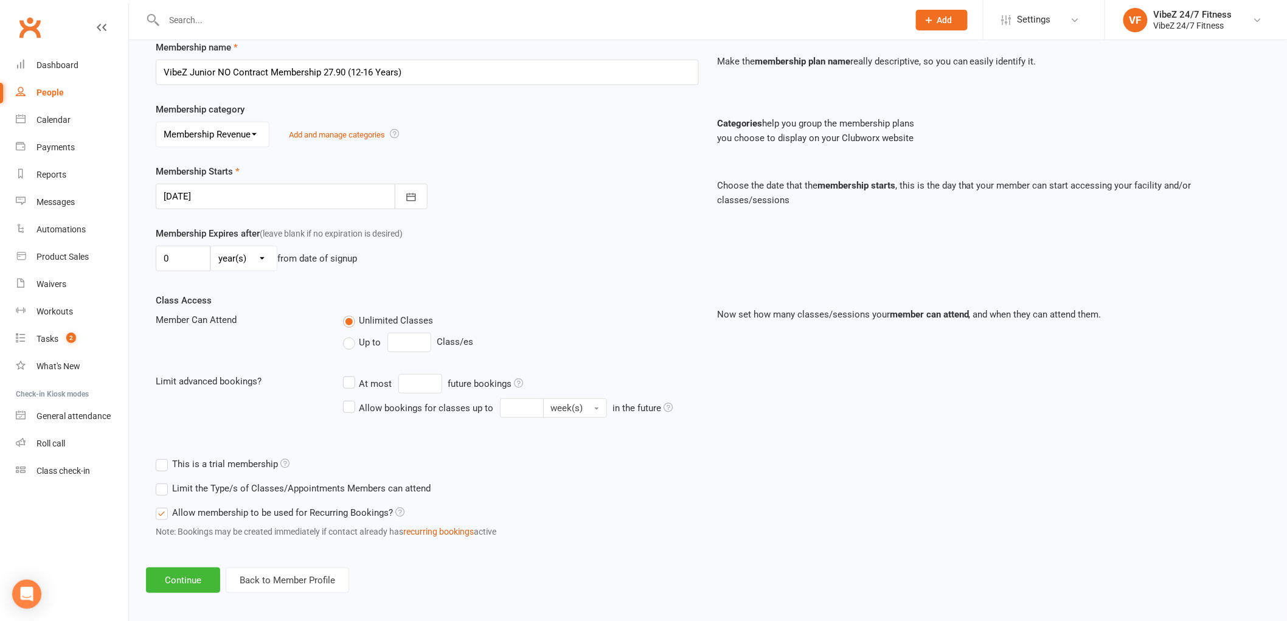
scroll to position [184, 0]
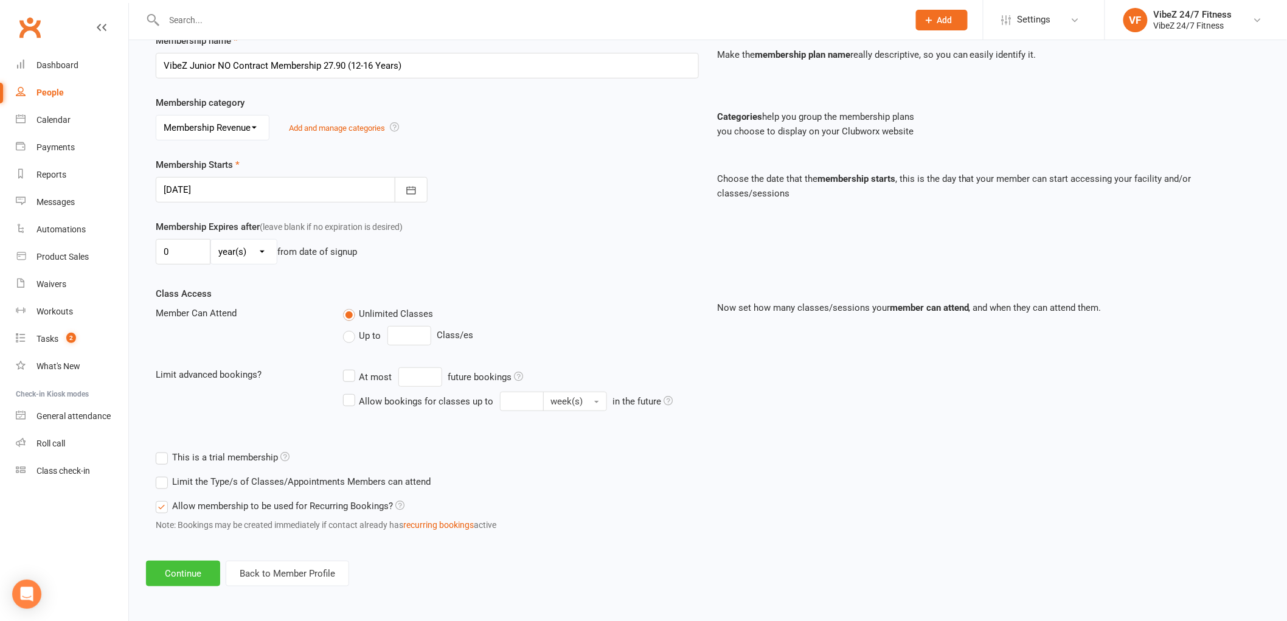
click at [181, 565] on button "Continue" at bounding box center [183, 574] width 74 height 26
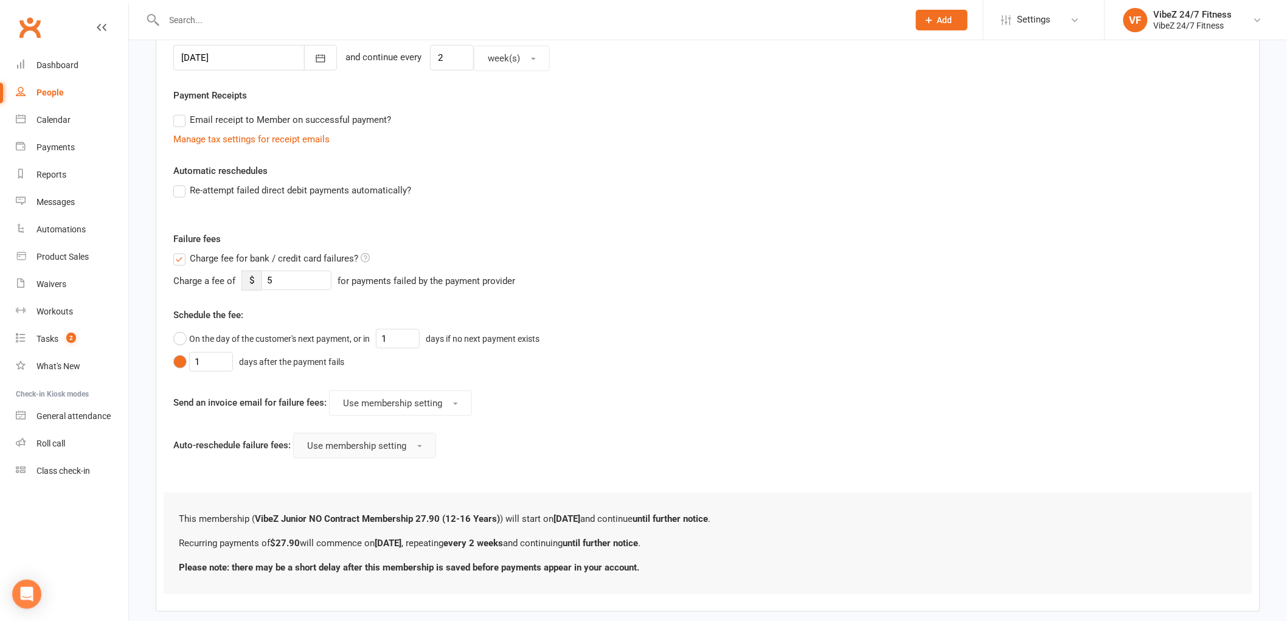
scroll to position [376, 0]
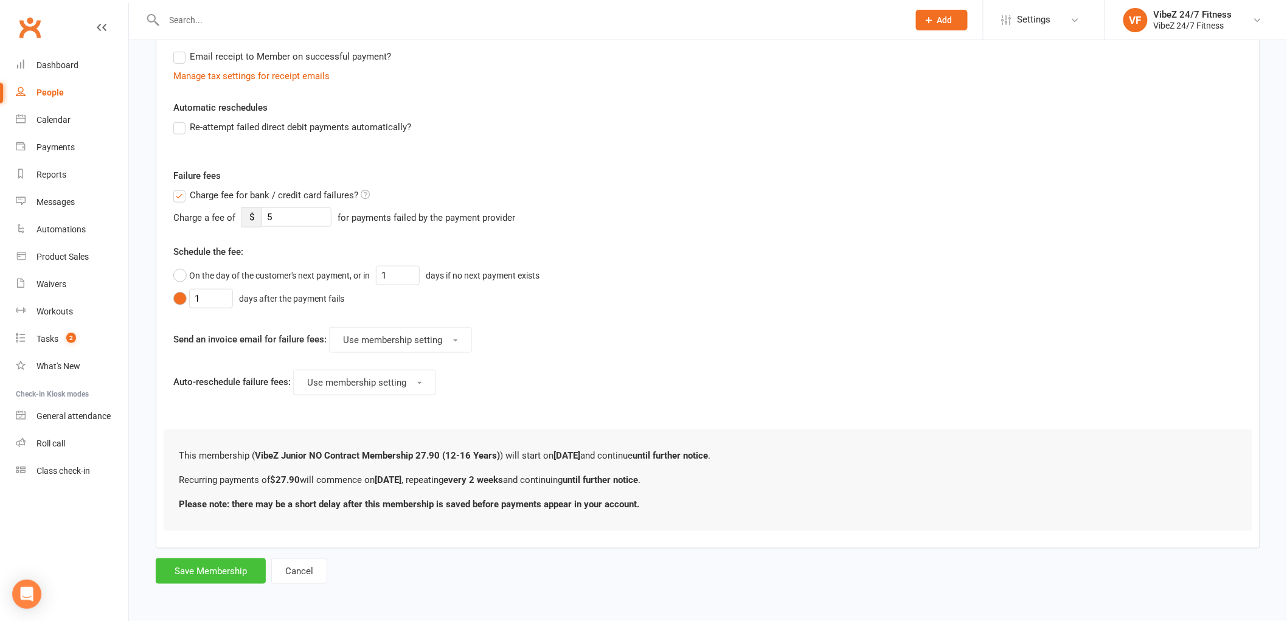
click at [217, 561] on button "Save Membership" at bounding box center [211, 571] width 110 height 26
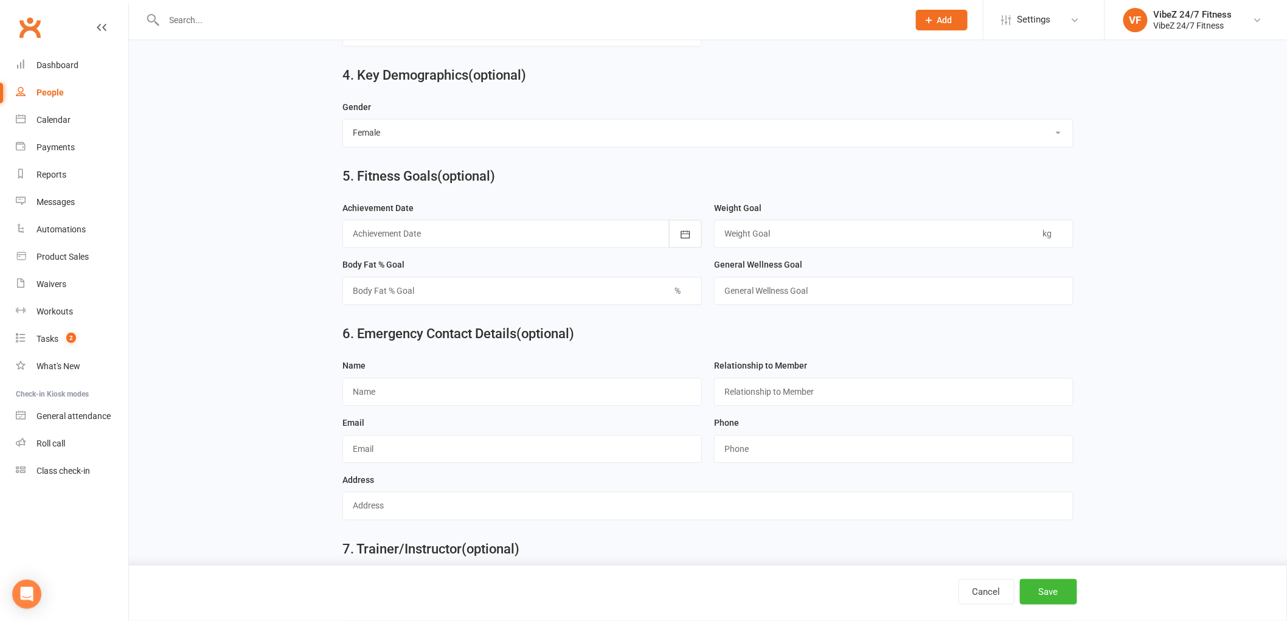
scroll to position [998, 0]
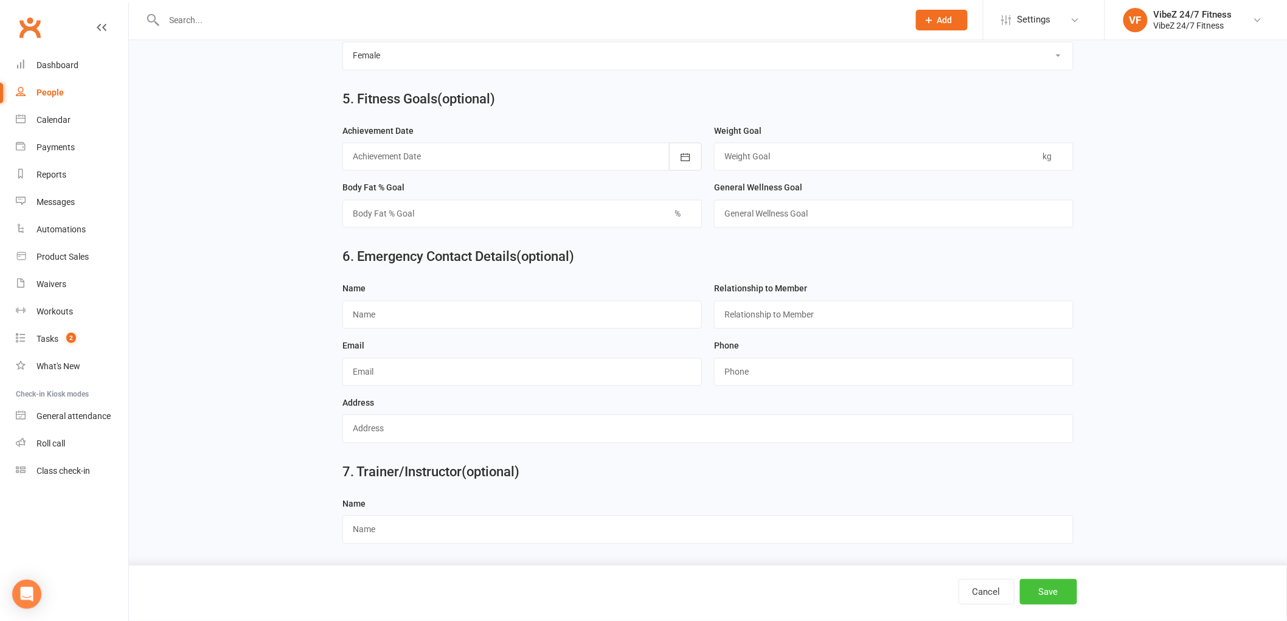
click at [1043, 588] on button "Save" at bounding box center [1048, 592] width 57 height 26
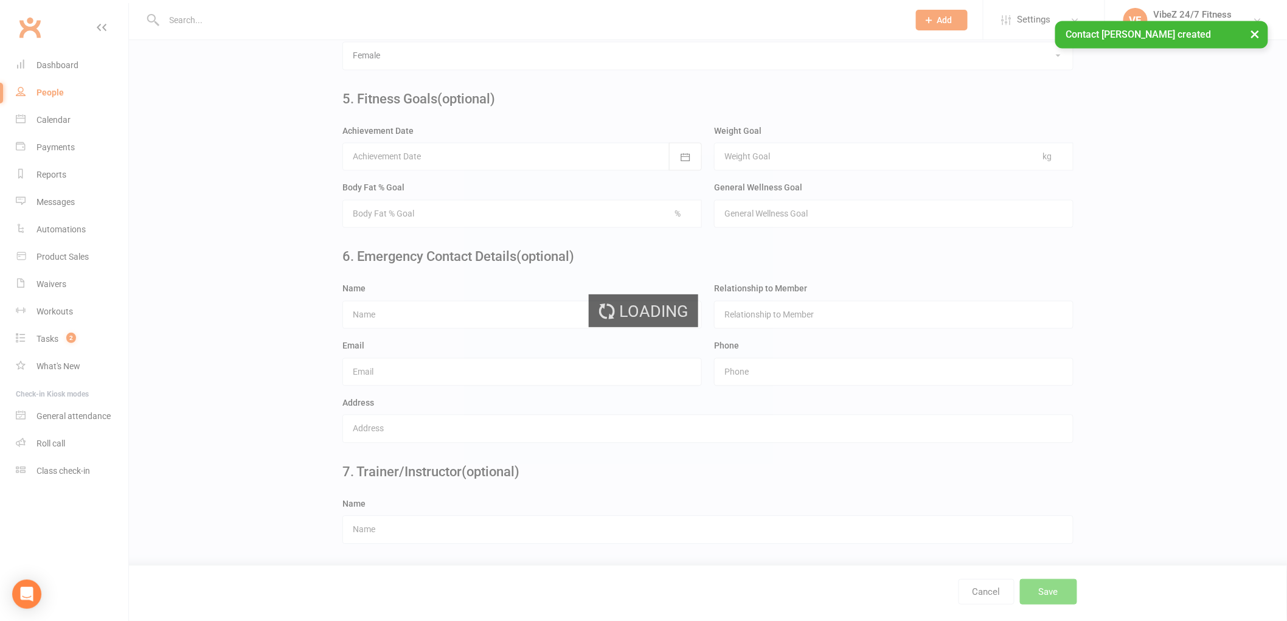
scroll to position [0, 0]
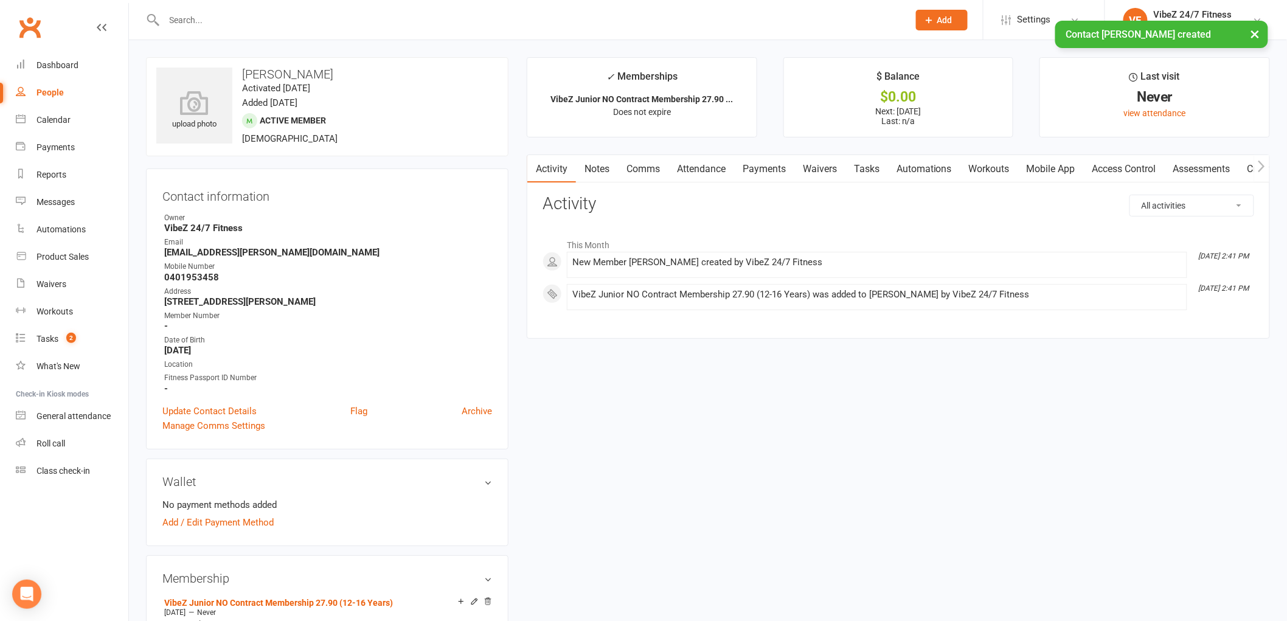
click at [217, 507] on li "No payment methods added" at bounding box center [327, 505] width 330 height 15
click at [218, 518] on link "Add / Edit Payment Method" at bounding box center [217, 522] width 111 height 15
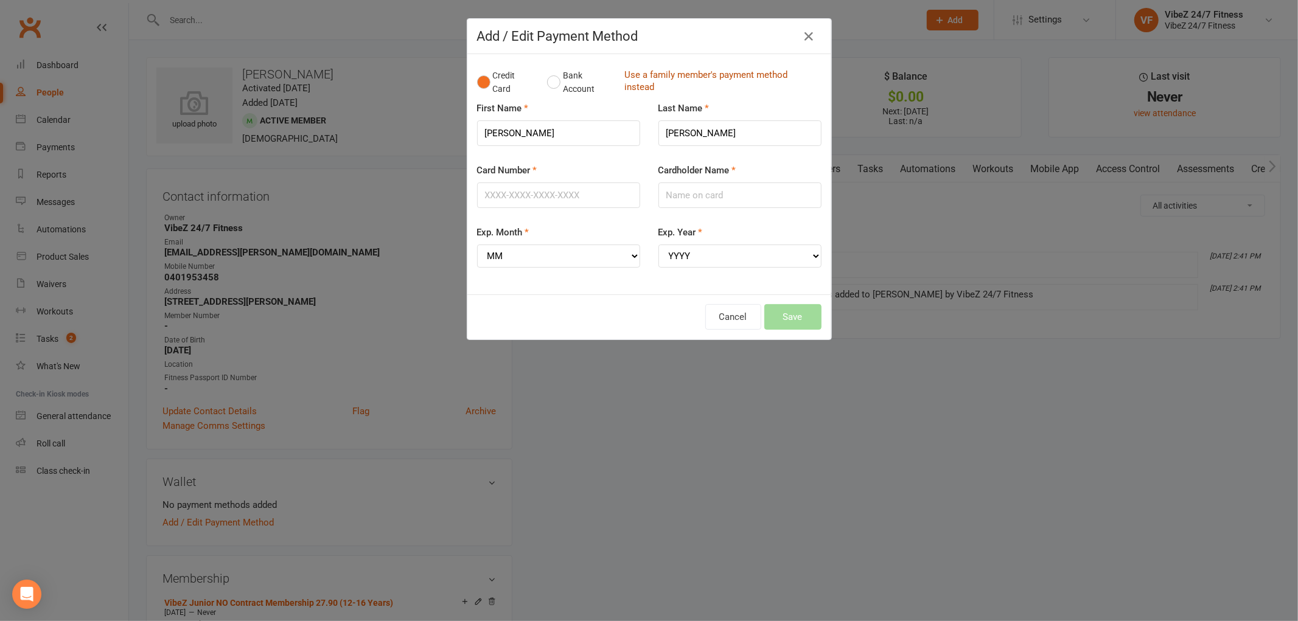
click at [627, 82] on link "Use a family member's payment method instead" at bounding box center [719, 82] width 191 height 27
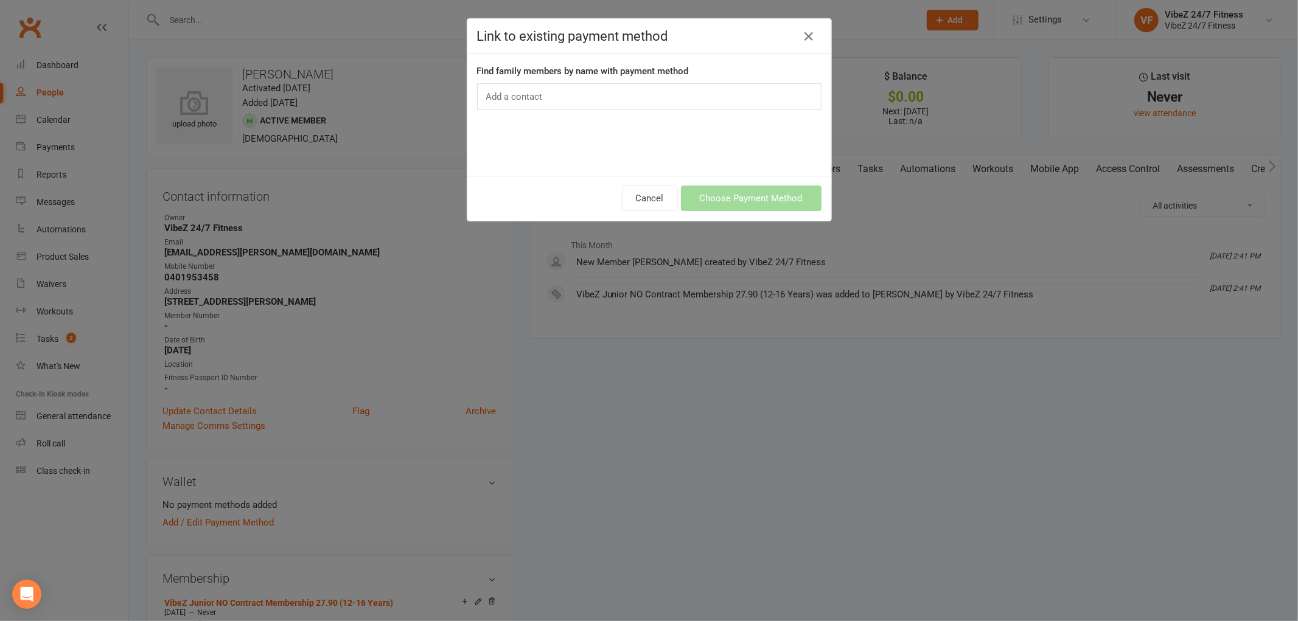
click at [574, 96] on div "Add a contact" at bounding box center [649, 96] width 344 height 27
type input "kaser"
click at [523, 115] on strong "Jade Kaser:" at bounding box center [521, 120] width 72 height 11
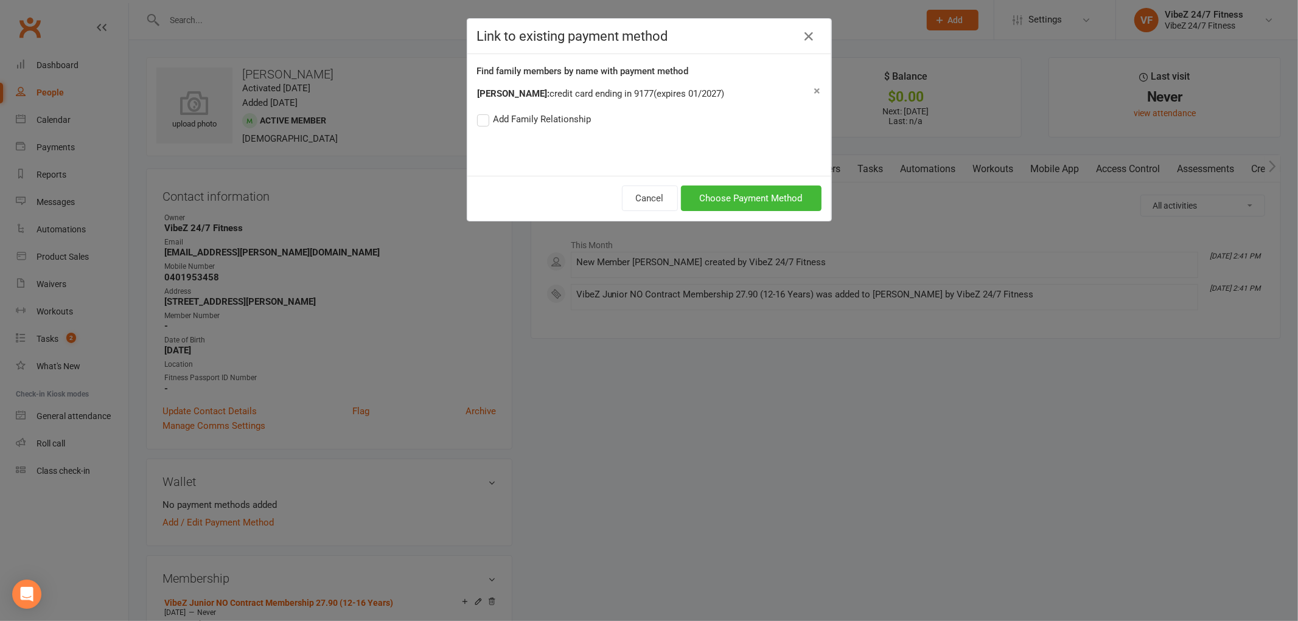
click at [560, 125] on label "Add Family Relationship" at bounding box center [534, 119] width 114 height 15
click at [485, 112] on input "Add Family Relationship" at bounding box center [481, 112] width 8 height 0
click at [579, 138] on select "Parent / Guardian Child Sibling (parent not in system) Spouse / Partner Cousin …" at bounding box center [633, 142] width 123 height 14
drag, startPoint x: 579, startPoint y: 138, endPoint x: 643, endPoint y: 138, distance: 64.5
click at [579, 138] on select "Parent / Guardian Child Sibling (parent not in system) Spouse / Partner Cousin …" at bounding box center [633, 142] width 123 height 14
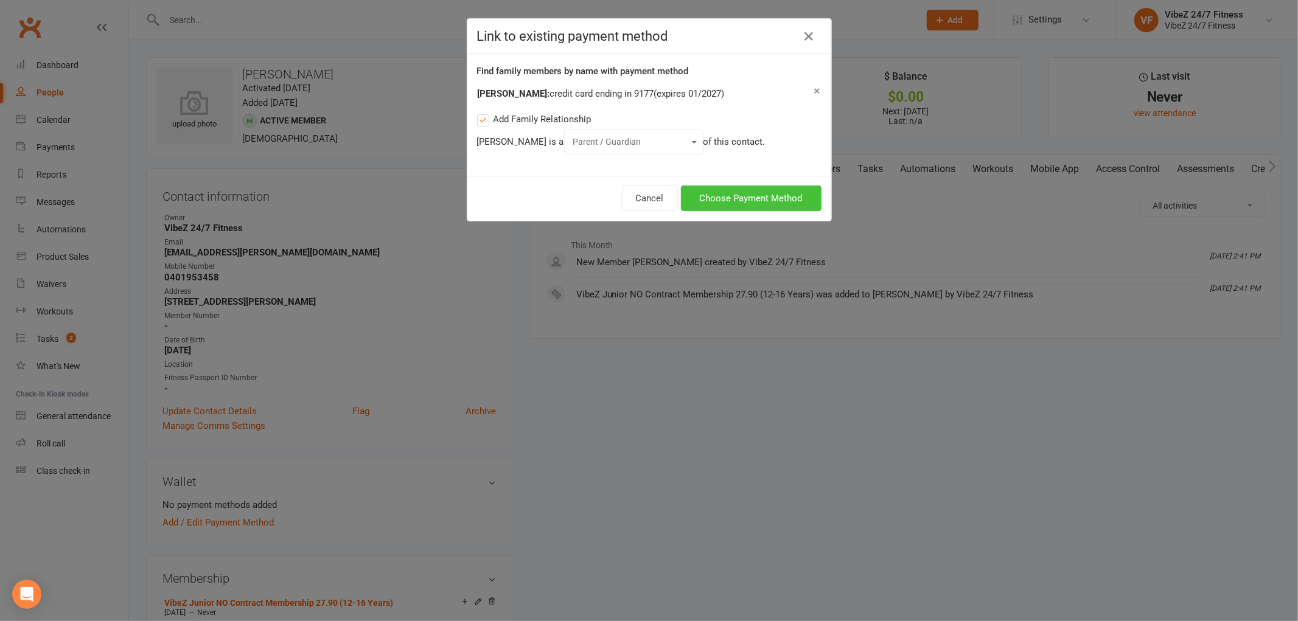
click at [732, 193] on button "Choose Payment Method" at bounding box center [751, 199] width 141 height 26
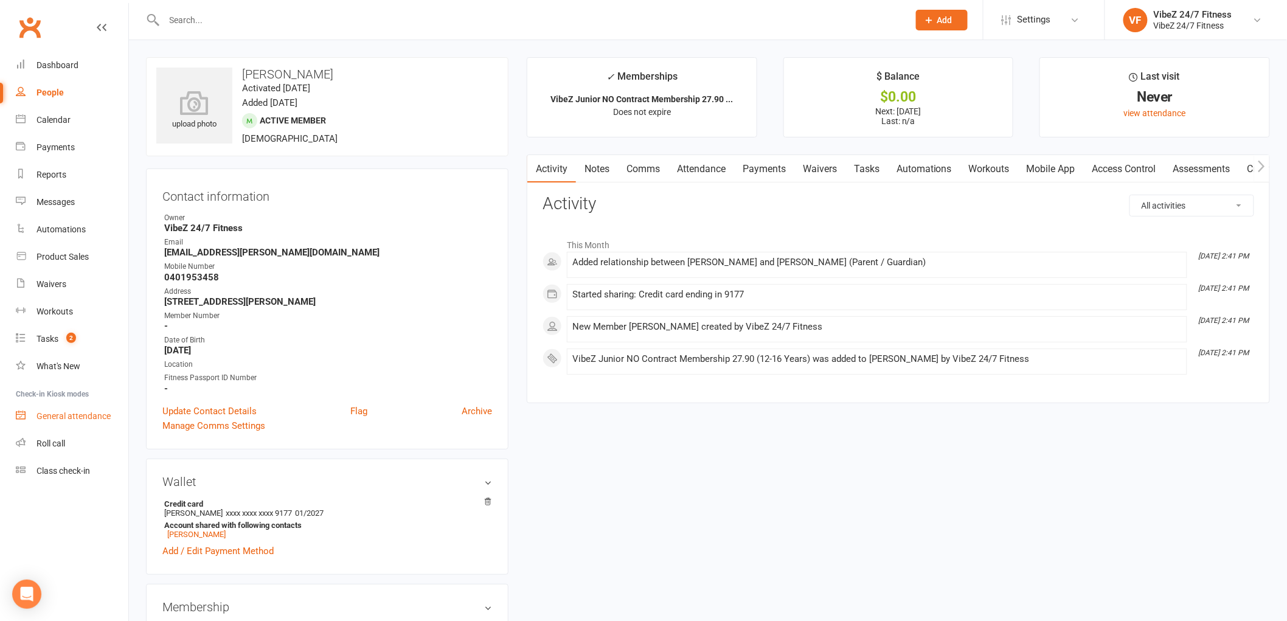
click at [64, 421] on link "General attendance" at bounding box center [72, 416] width 113 height 27
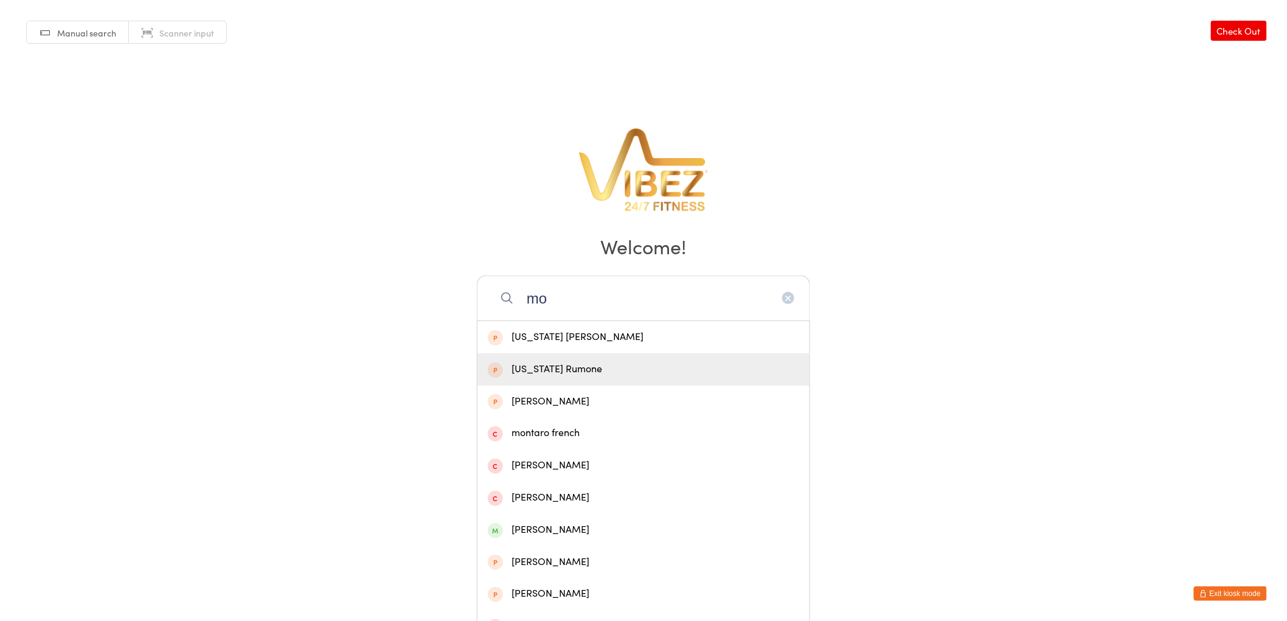
type input "m"
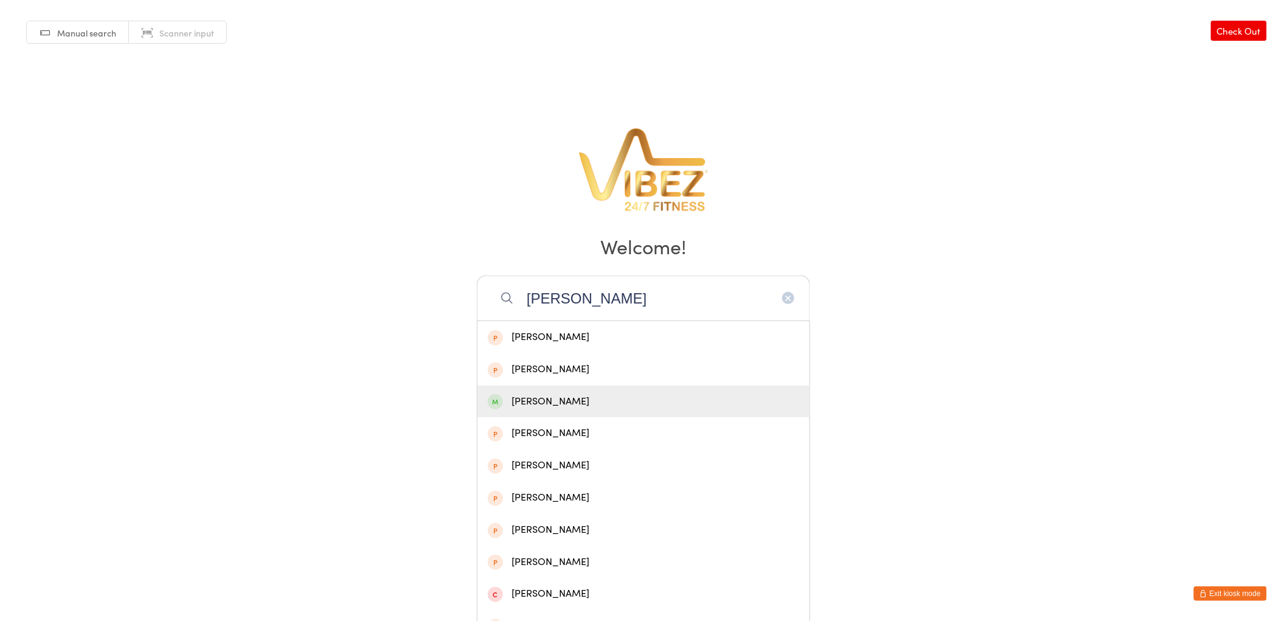
type input "oliver"
click at [552, 398] on div "Oliver Jones" at bounding box center [643, 402] width 311 height 16
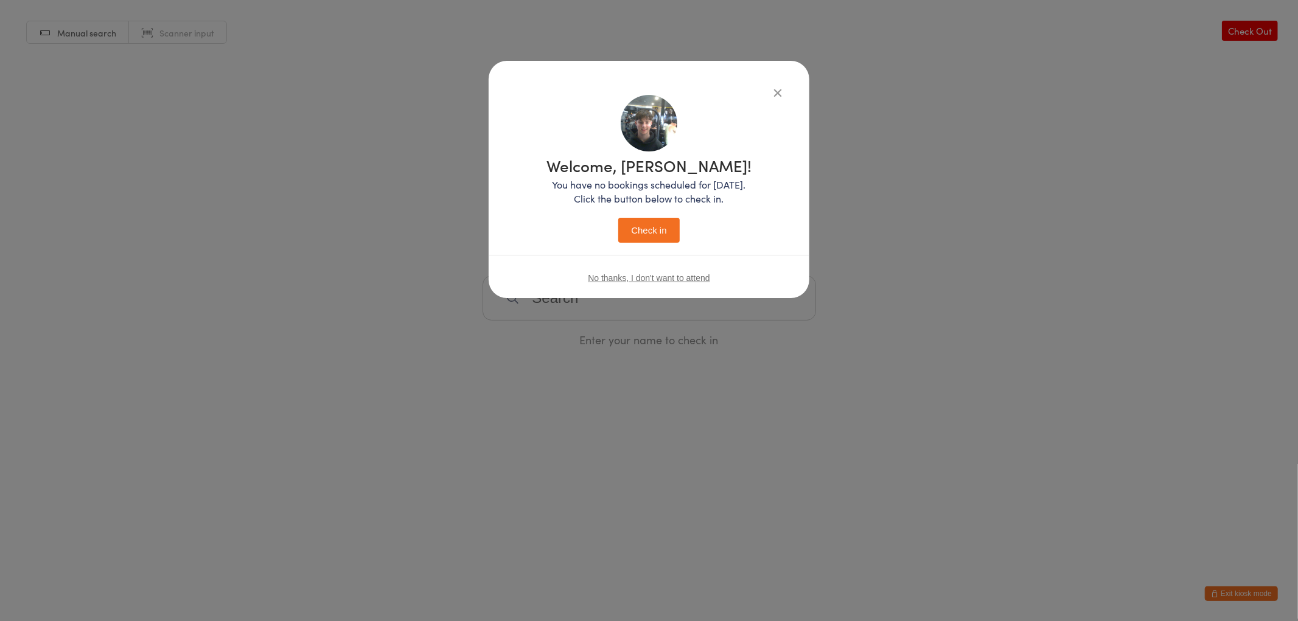
click at [656, 222] on button "Check in" at bounding box center [648, 230] width 61 height 25
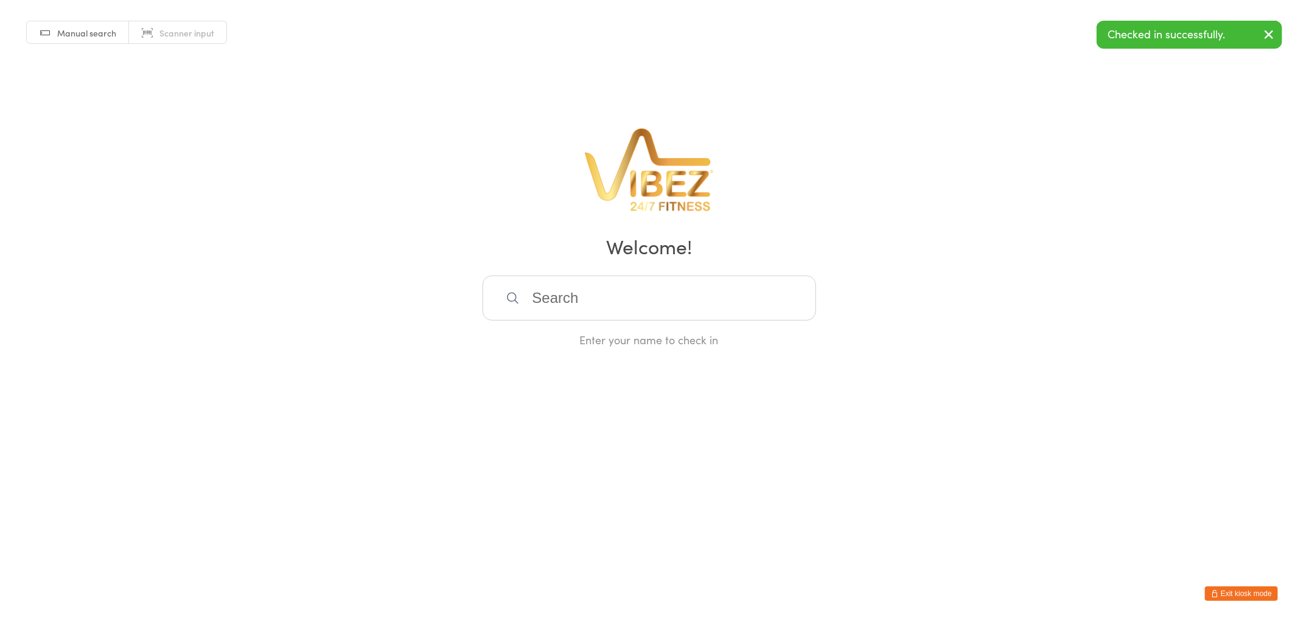
drag, startPoint x: 566, startPoint y: 290, endPoint x: 536, endPoint y: 333, distance: 52.5
click at [566, 290] on input "search" at bounding box center [648, 298] width 333 height 45
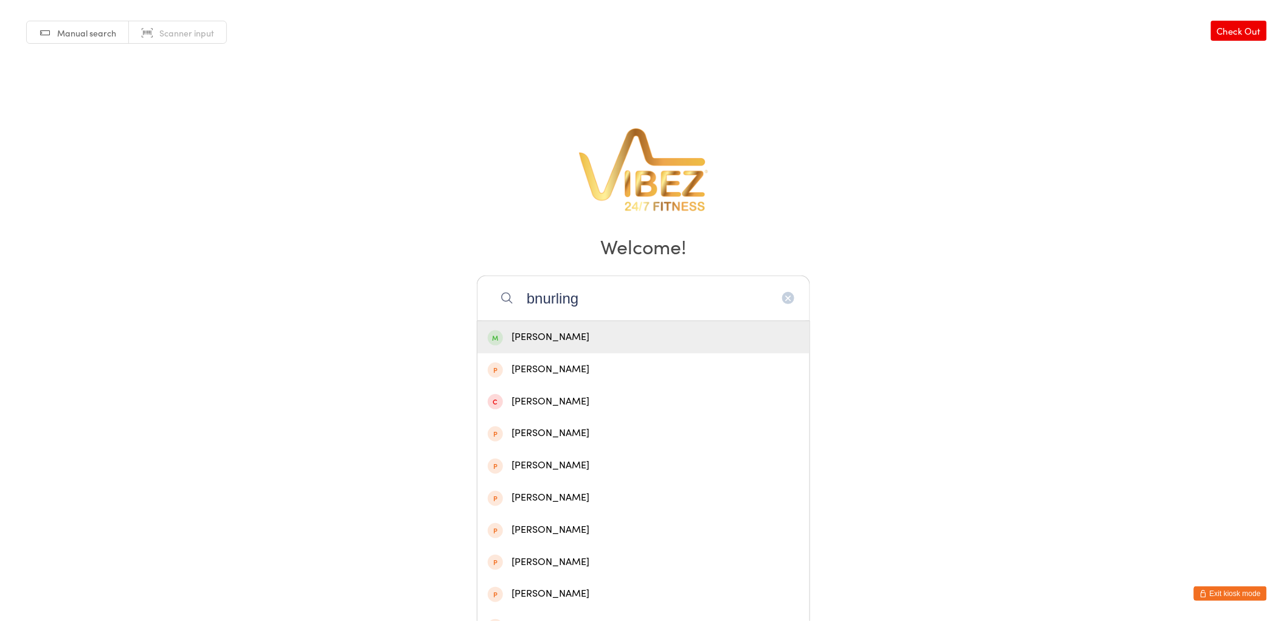
type input "bnurling"
click at [622, 341] on div "Hayden Burling" at bounding box center [643, 337] width 311 height 16
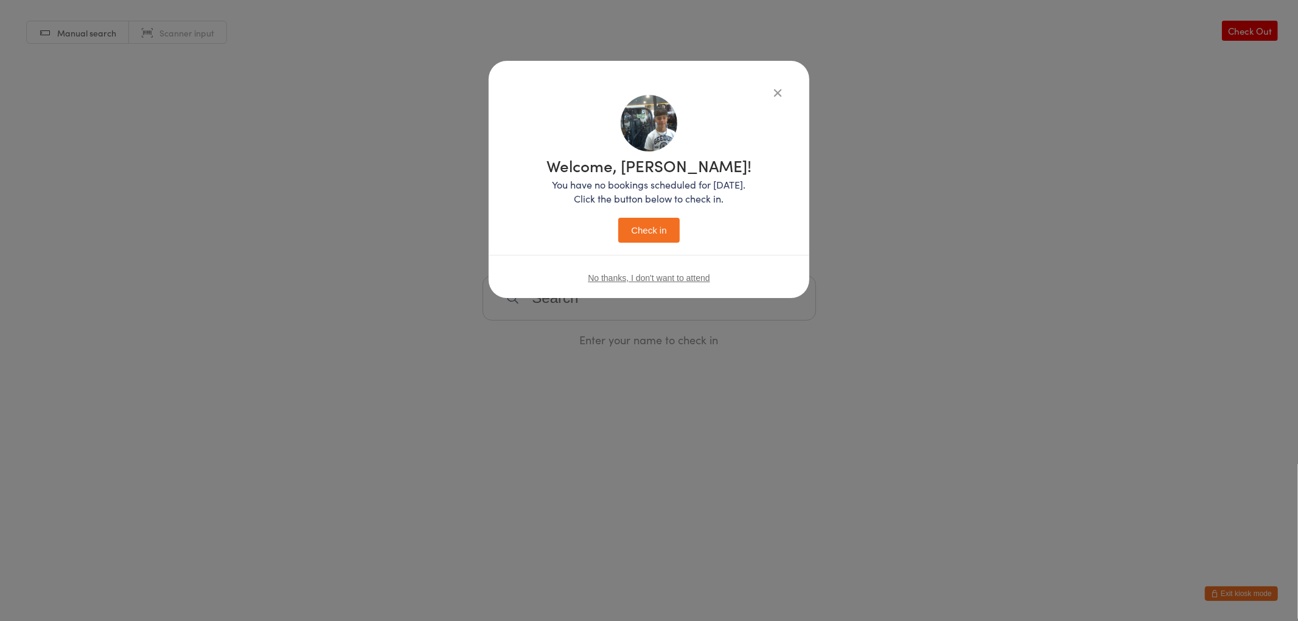
click at [638, 243] on div "Welcome, Hayden! You have no bookings scheduled for today. Click the button bel…" at bounding box center [649, 198] width 272 height 206
click at [641, 234] on button "Check in" at bounding box center [648, 230] width 61 height 25
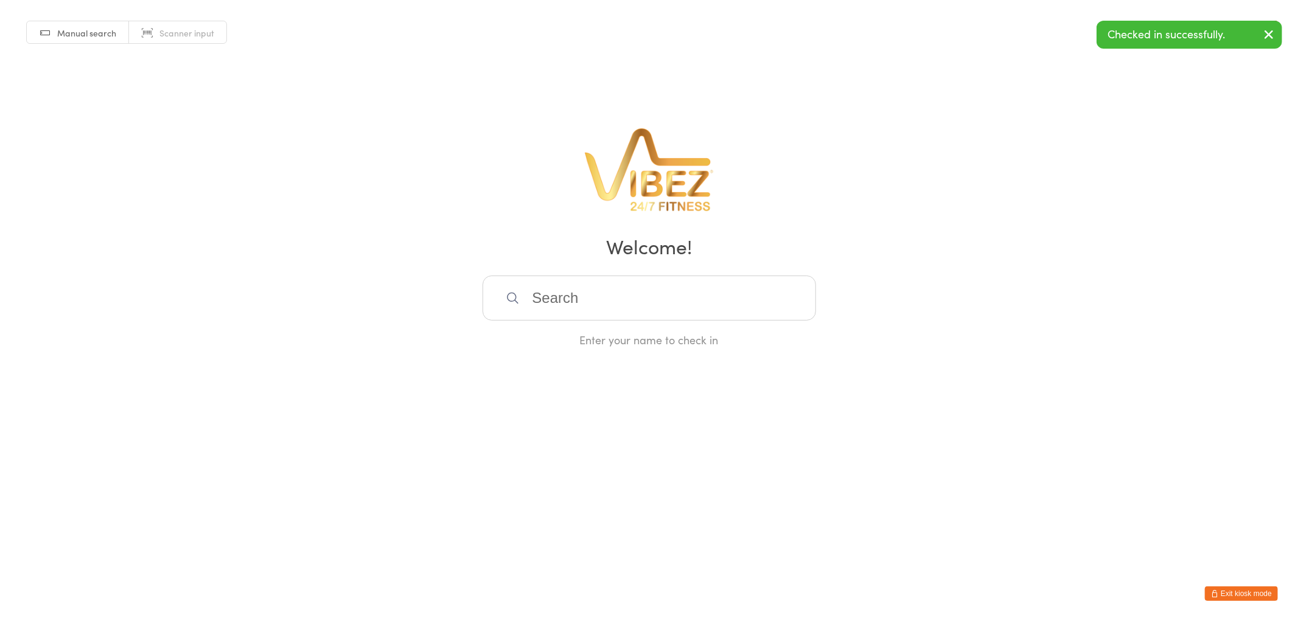
click at [575, 294] on input "search" at bounding box center [648, 298] width 333 height 45
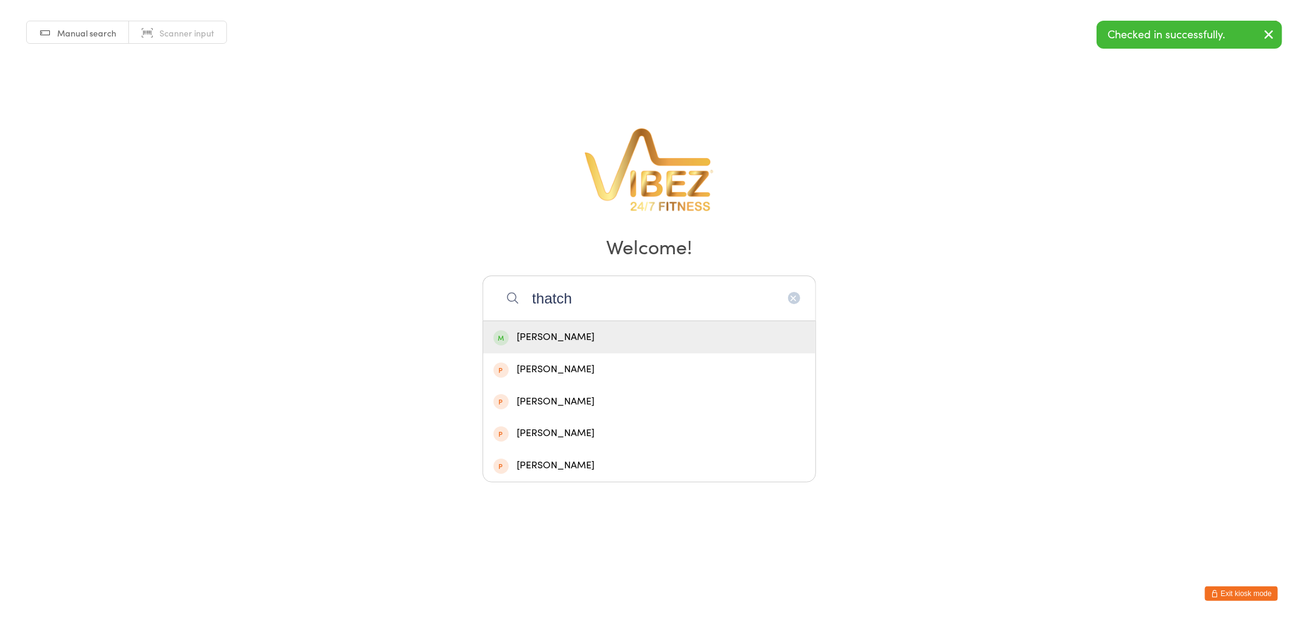
type input "thatch"
click at [558, 338] on div "Zaiyne Thatcher" at bounding box center [648, 337] width 311 height 16
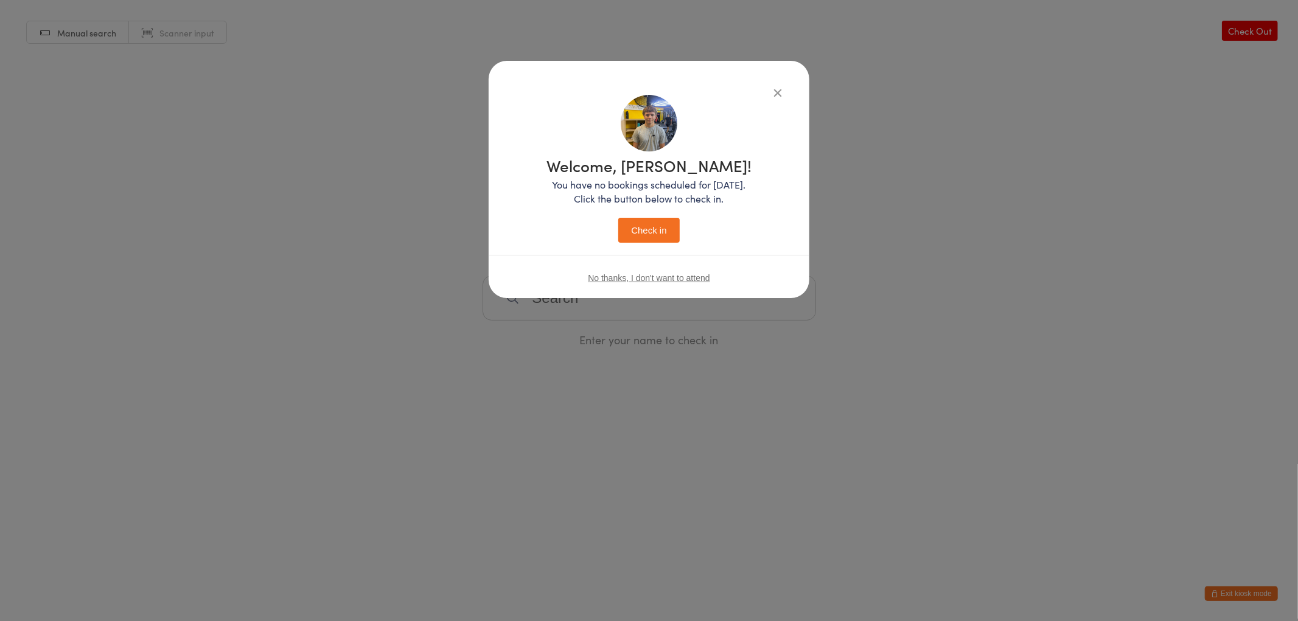
click at [630, 238] on button "Check in" at bounding box center [648, 230] width 61 height 25
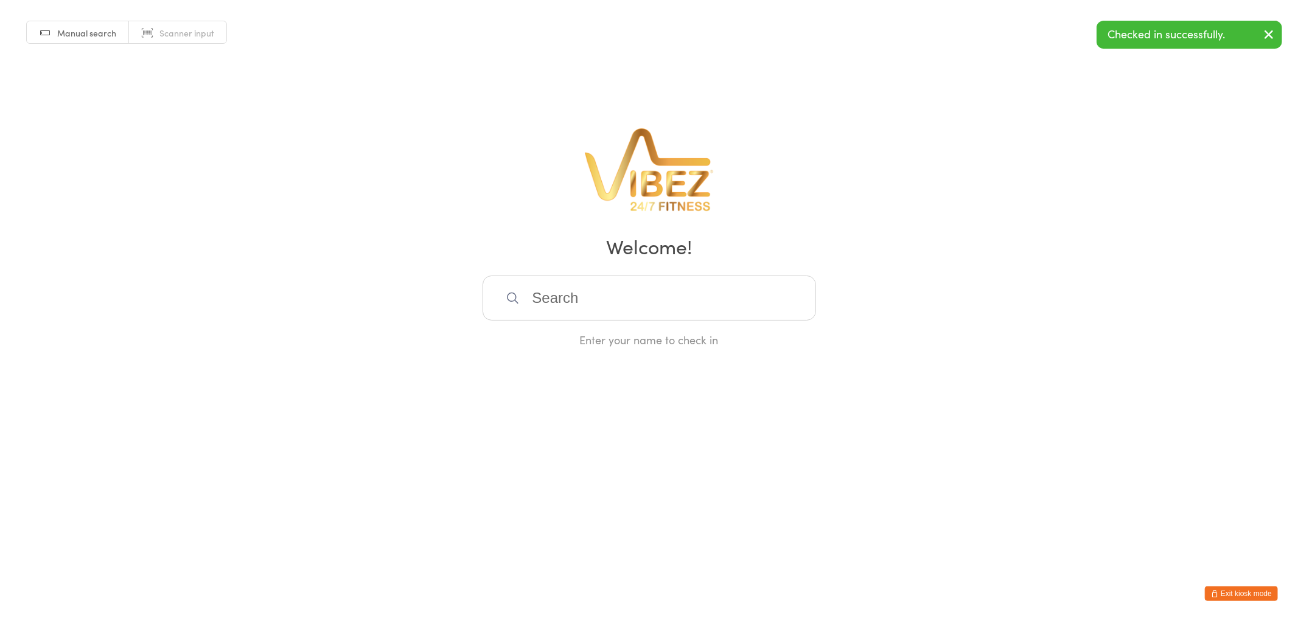
click at [573, 295] on input "search" at bounding box center [648, 298] width 333 height 45
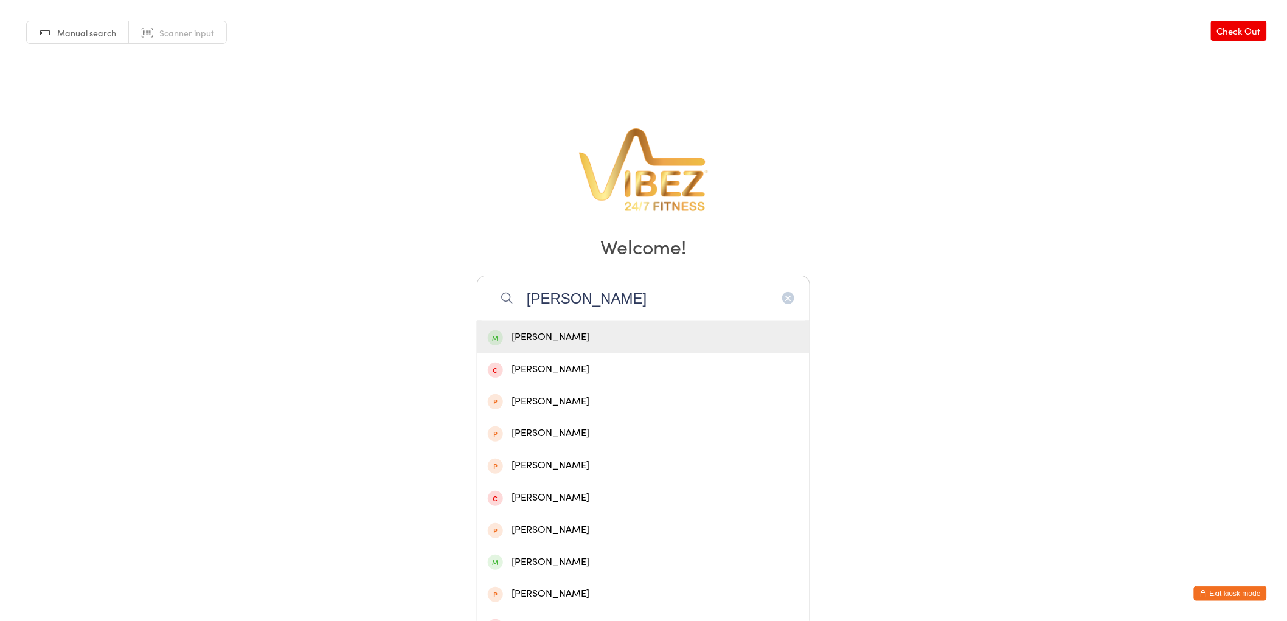
type input "zach tom"
drag, startPoint x: 614, startPoint y: 335, endPoint x: 634, endPoint y: 329, distance: 20.4
click at [614, 335] on div "Zach Toms" at bounding box center [643, 337] width 311 height 16
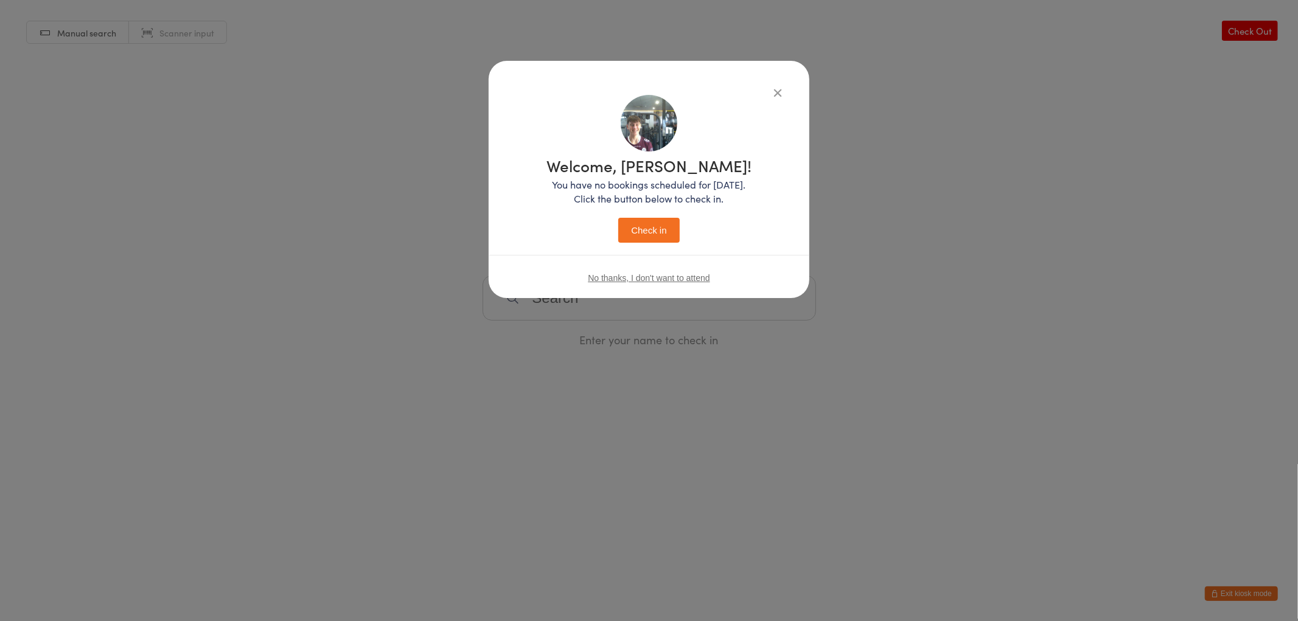
click at [664, 229] on button "Check in" at bounding box center [648, 230] width 61 height 25
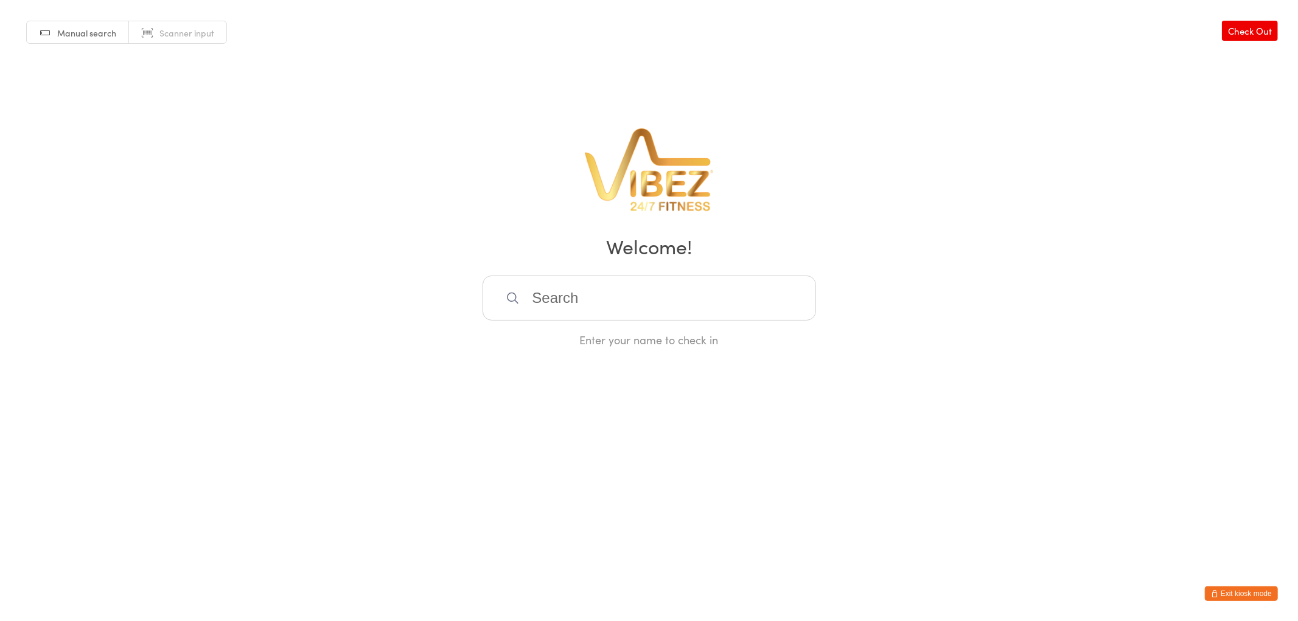
click at [1249, 593] on button "Exit kiosk mode" at bounding box center [1240, 593] width 73 height 15
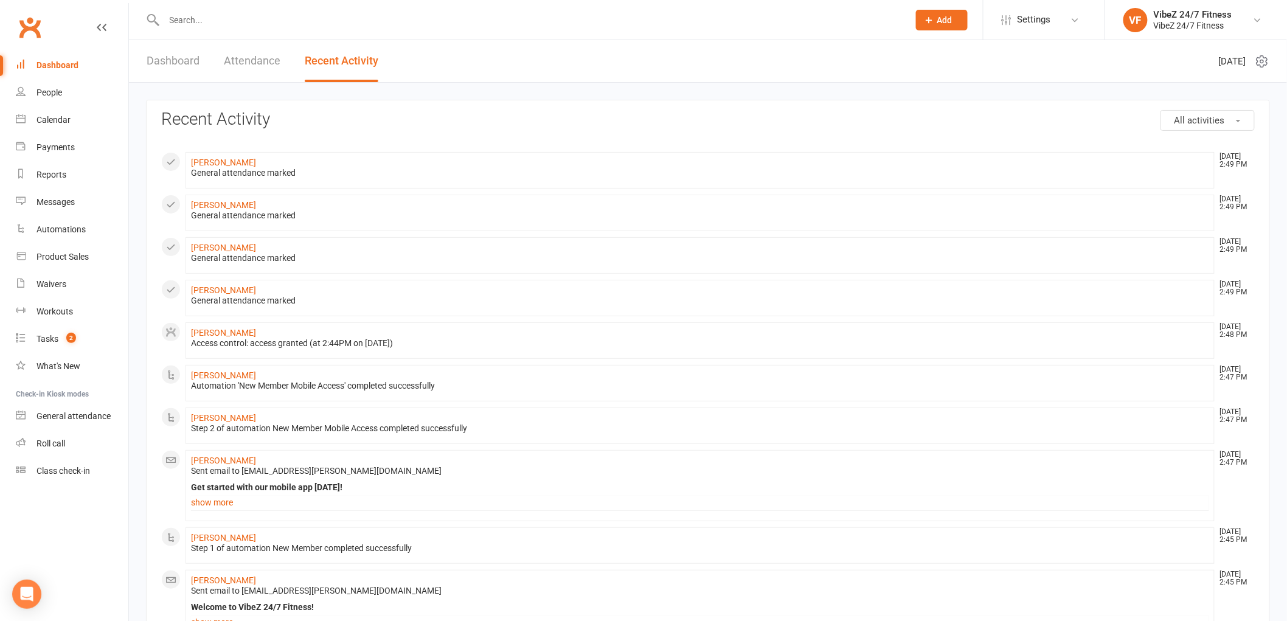
click at [234, 19] on input "text" at bounding box center [531, 20] width 740 height 17
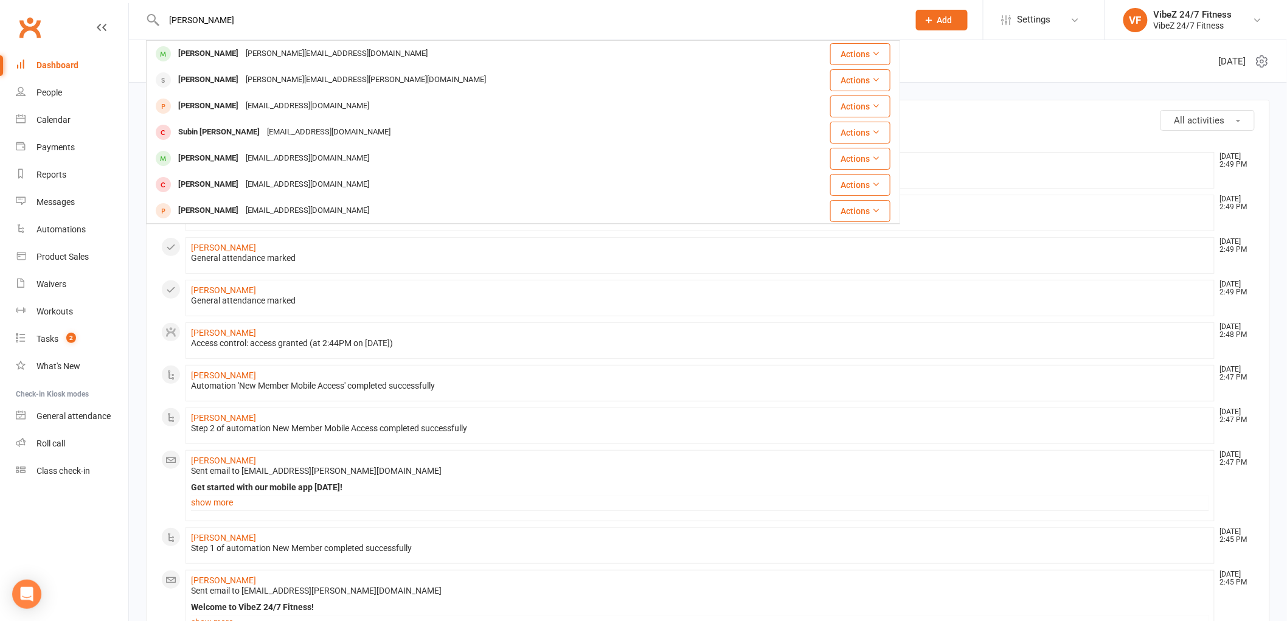
type input "jacob cain"
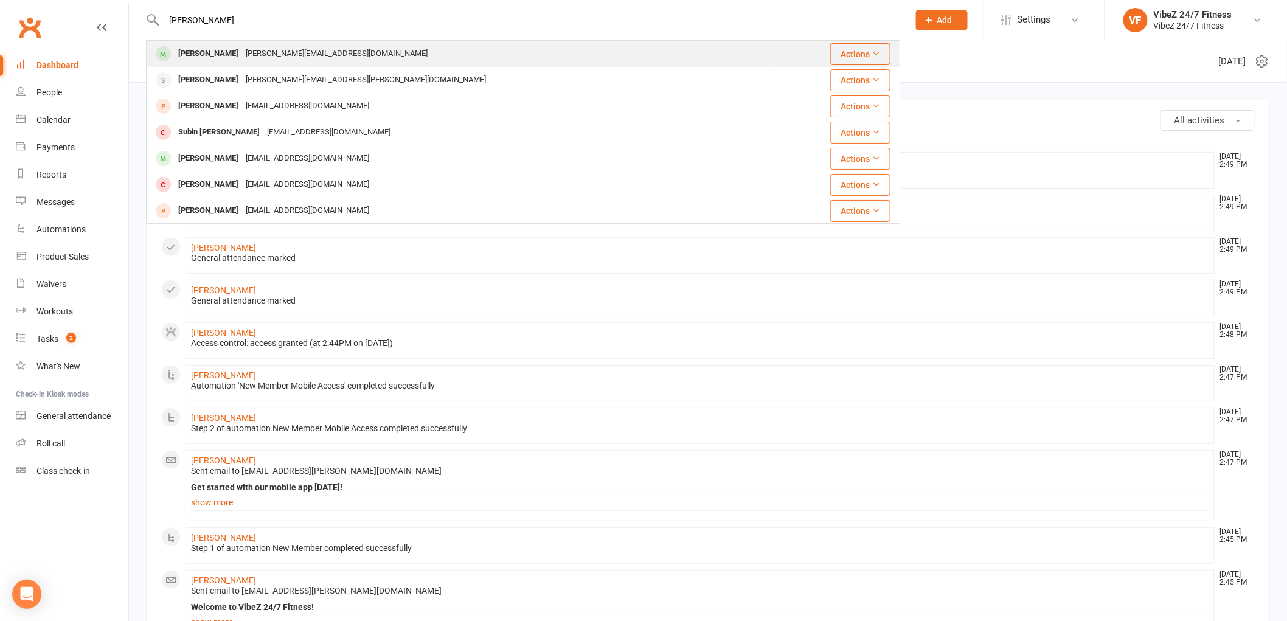
drag, startPoint x: 234, startPoint y: 40, endPoint x: 233, endPoint y: 47, distance: 8.0
click at [234, 41] on div "Jacob Cain Jacob.bc@hotmail.com Actions Jacob Ewen jacob.ewen@gmail.com Actions…" at bounding box center [523, 132] width 754 height 184
click at [242, 55] on div "Jacob.bc@hotmail.com" at bounding box center [336, 54] width 189 height 18
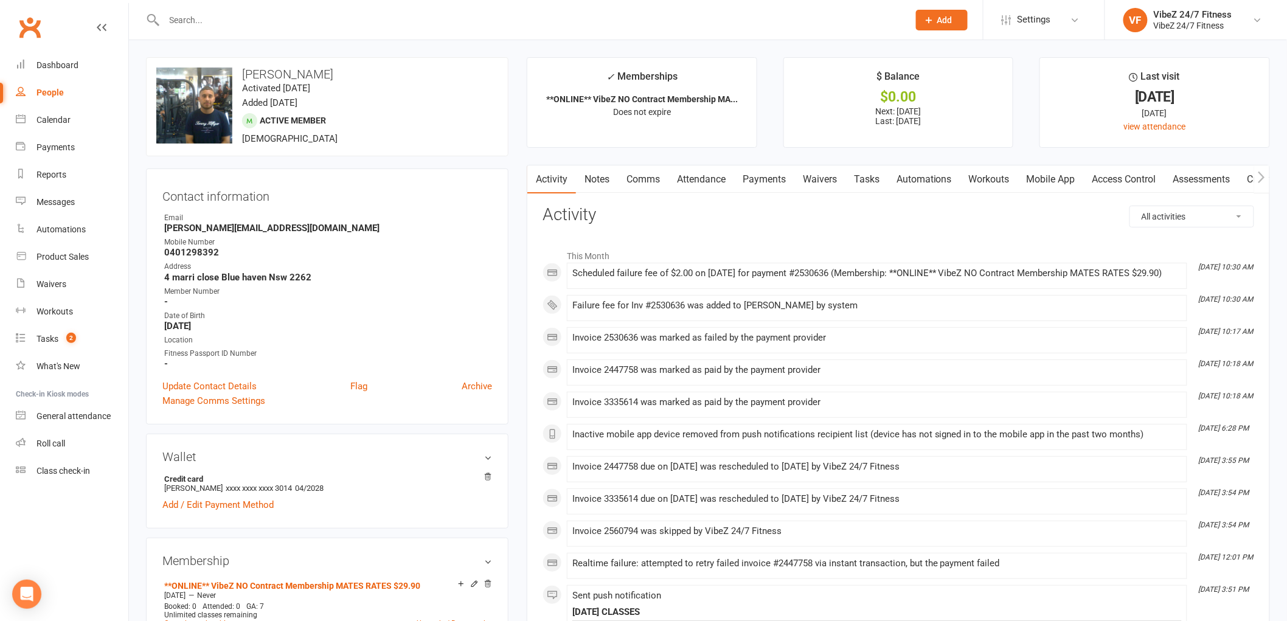
click at [771, 181] on link "Payments" at bounding box center [764, 179] width 60 height 28
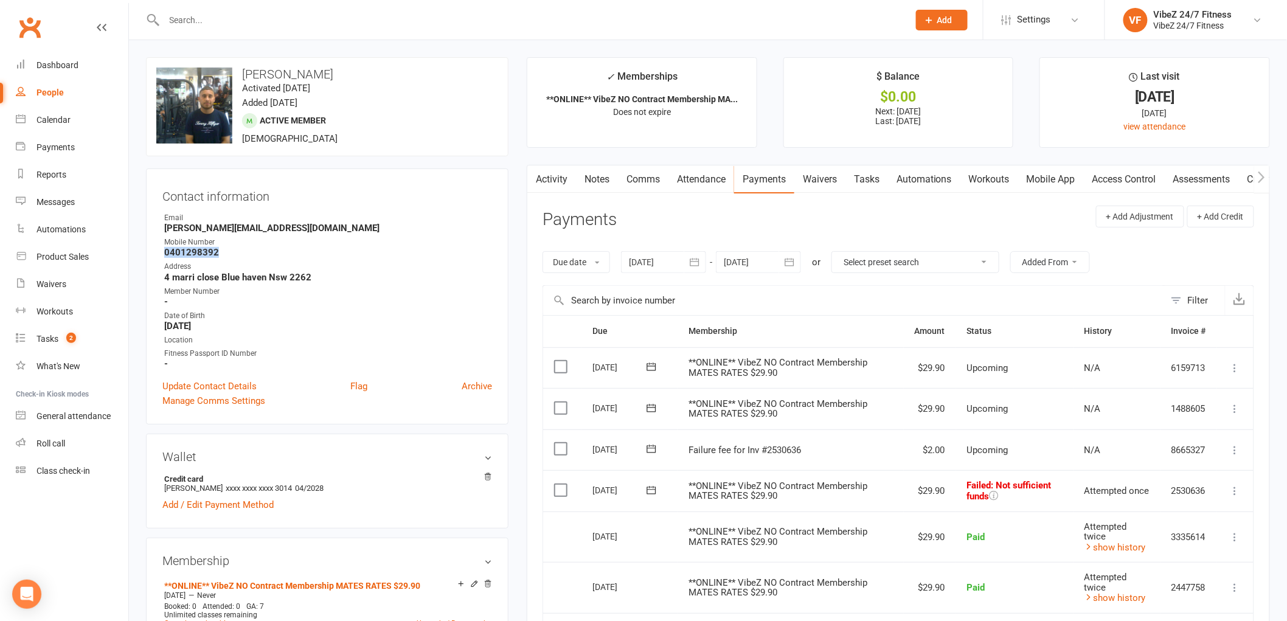
drag, startPoint x: 225, startPoint y: 250, endPoint x: 176, endPoint y: 250, distance: 48.7
click at [165, 254] on strong "0401298392" at bounding box center [328, 252] width 328 height 11
copy strong "0401298392"
click at [199, 27] on input "text" at bounding box center [531, 20] width 740 height 17
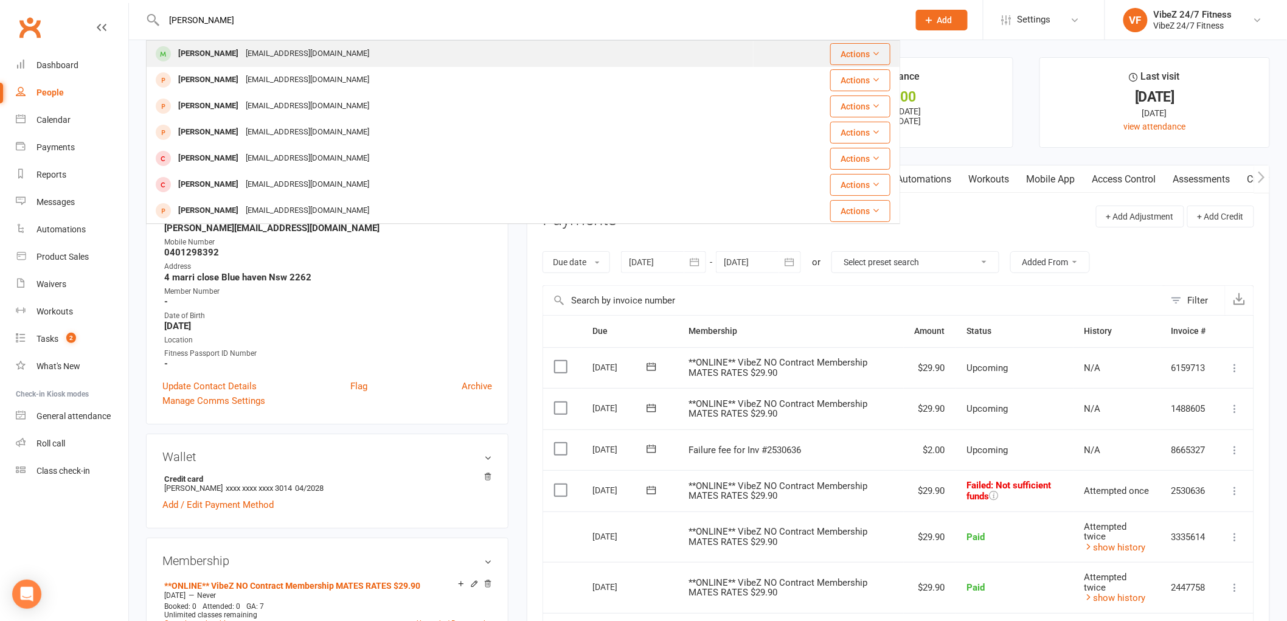
type input "jai cameron"
click at [205, 61] on div "Jai Cameron" at bounding box center [209, 54] width 68 height 18
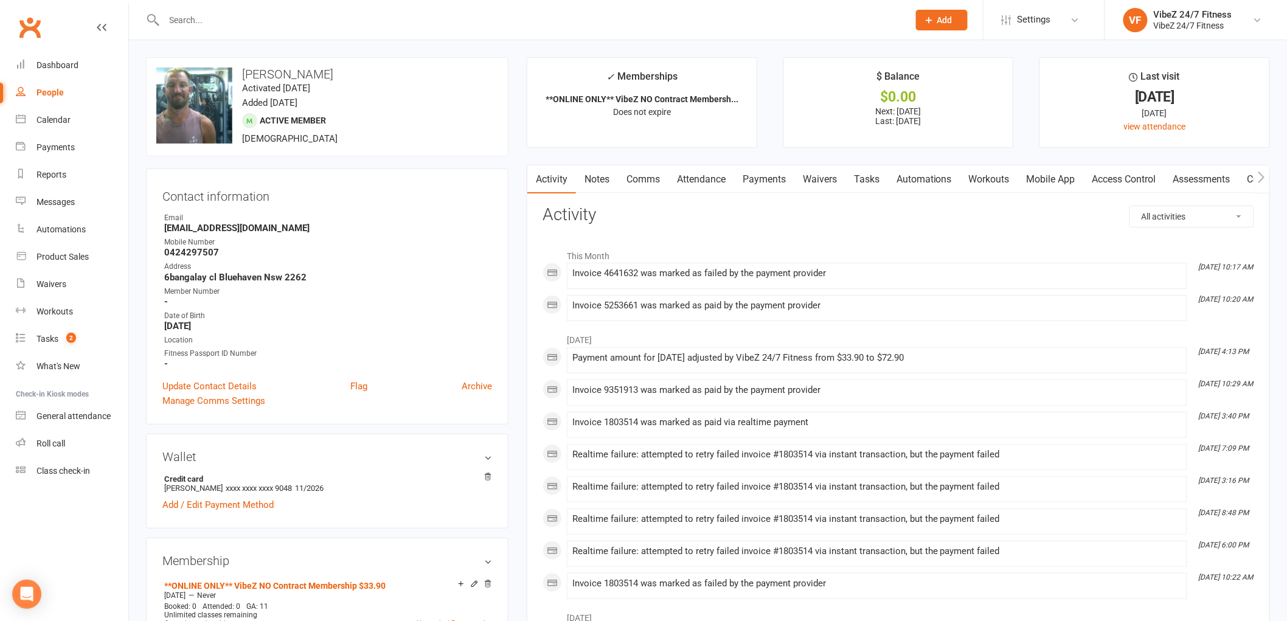
click at [748, 181] on link "Payments" at bounding box center [764, 179] width 60 height 28
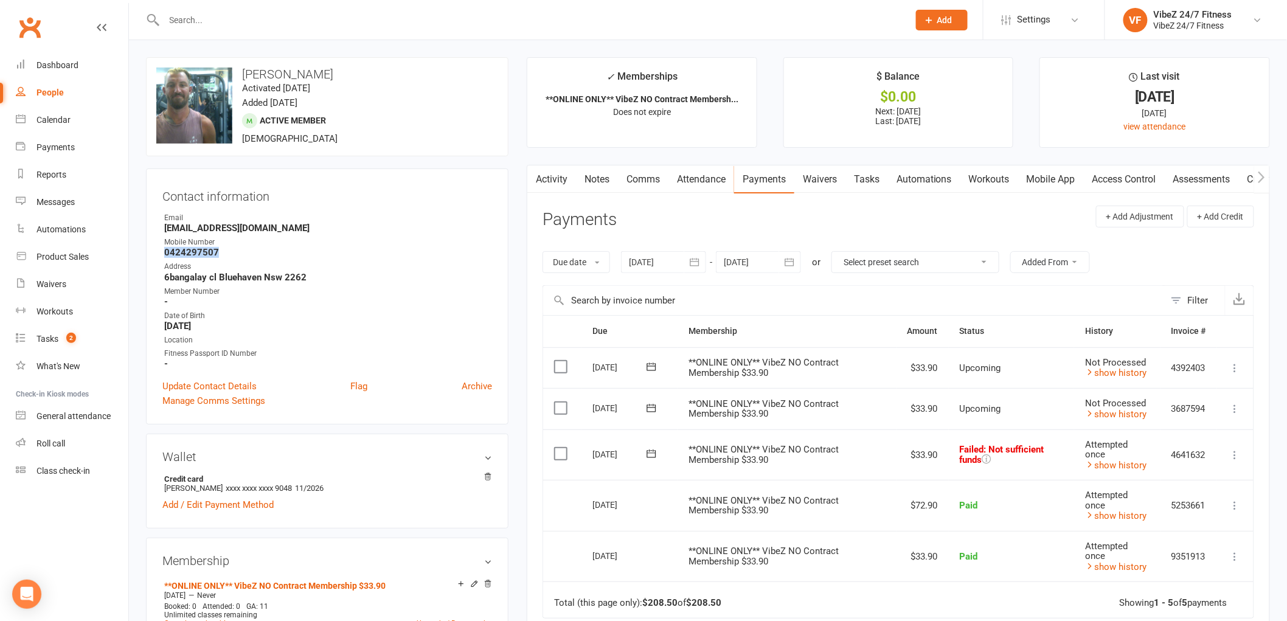
drag, startPoint x: 227, startPoint y: 253, endPoint x: 159, endPoint y: 254, distance: 67.5
click at [159, 254] on div "Contact information Owner Email Jai.cameron@icloud.com Mobile Number 0424297507…" at bounding box center [327, 297] width 363 height 256
copy strong "0424297507"
click at [241, 21] on input "text" at bounding box center [531, 20] width 740 height 17
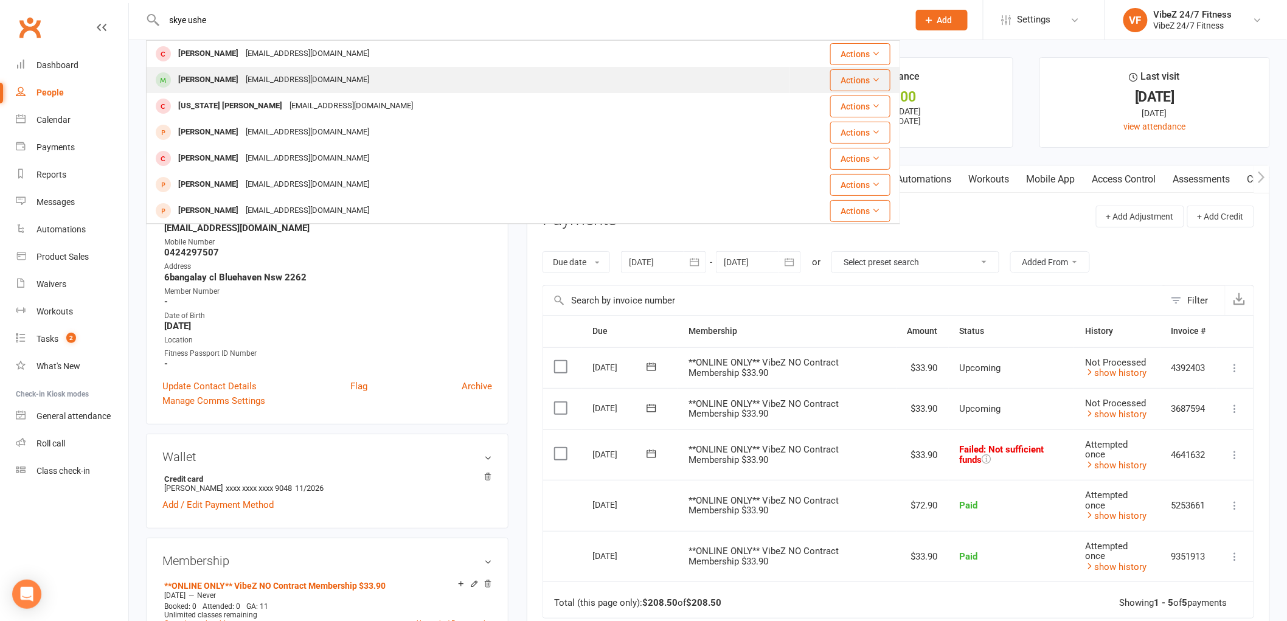
type input "skye ushe"
click at [242, 74] on div "Skyeusher16@yahoo.com.au" at bounding box center [307, 80] width 131 height 18
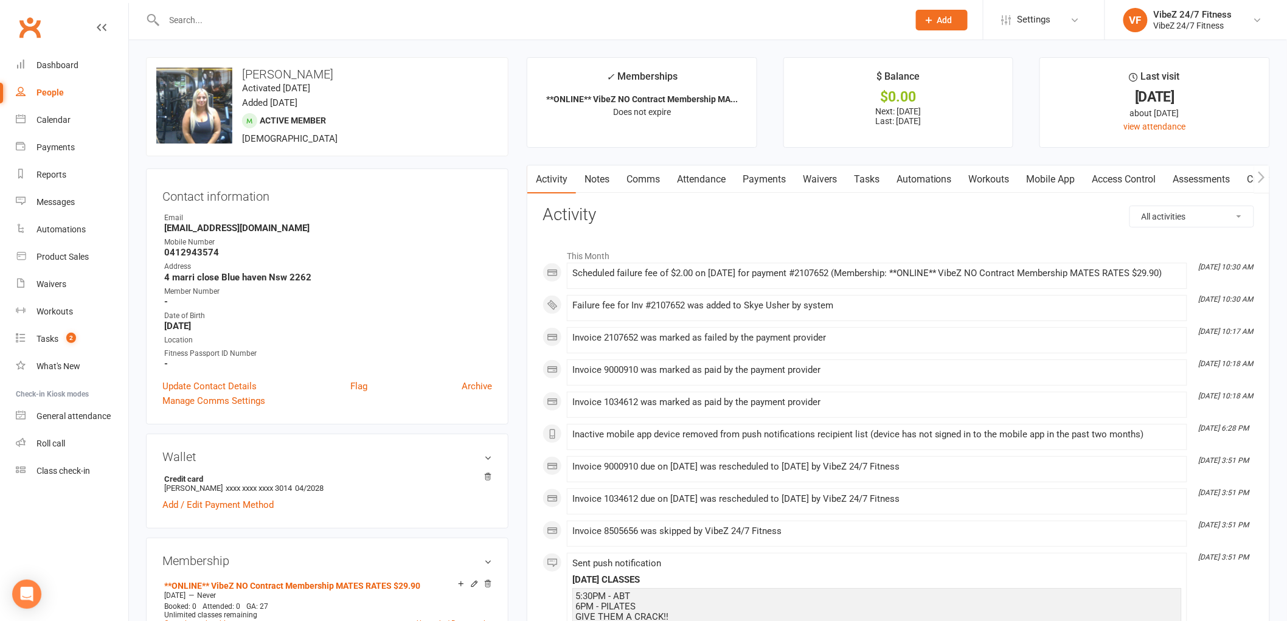
click at [759, 181] on link "Payments" at bounding box center [764, 179] width 60 height 28
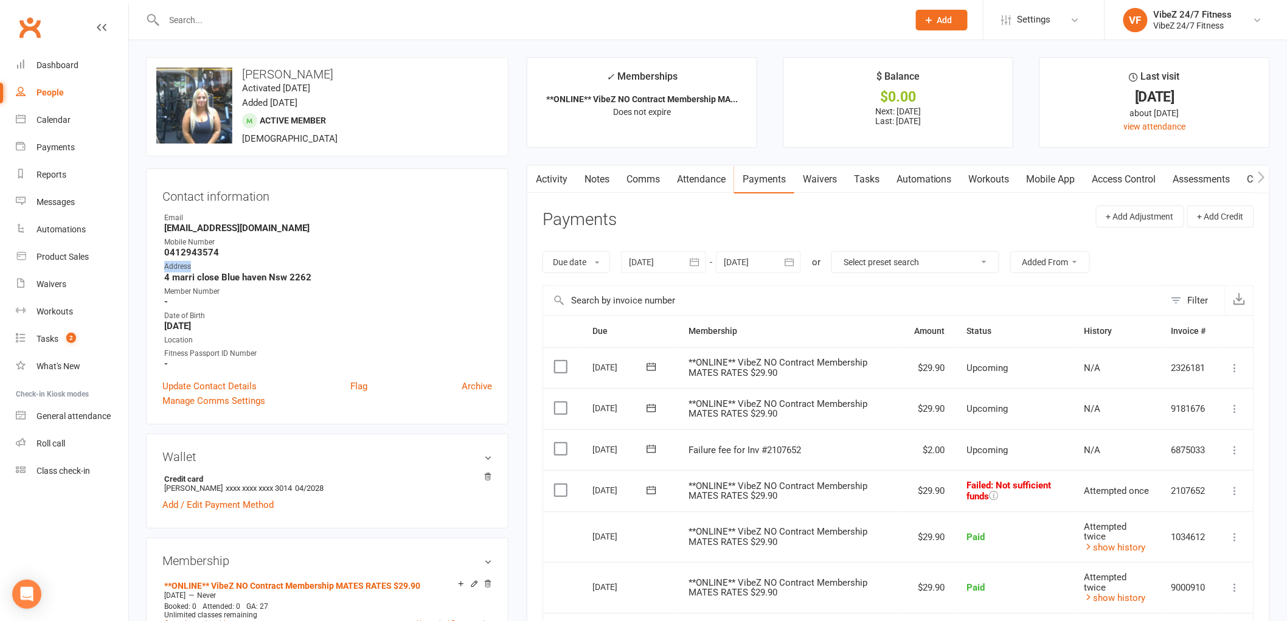
drag, startPoint x: 225, startPoint y: 258, endPoint x: 176, endPoint y: 268, distance: 49.6
click at [165, 265] on ul "Owner Email Skyeusher16@yahoo.com.au Mobile Number 0412943574 Address 4 marri c…" at bounding box center [327, 290] width 330 height 157
click at [222, 252] on strong "0412943574" at bounding box center [328, 252] width 328 height 11
drag, startPoint x: 222, startPoint y: 252, endPoint x: 186, endPoint y: 251, distance: 35.9
click at [186, 251] on strong "0412943574" at bounding box center [328, 252] width 328 height 11
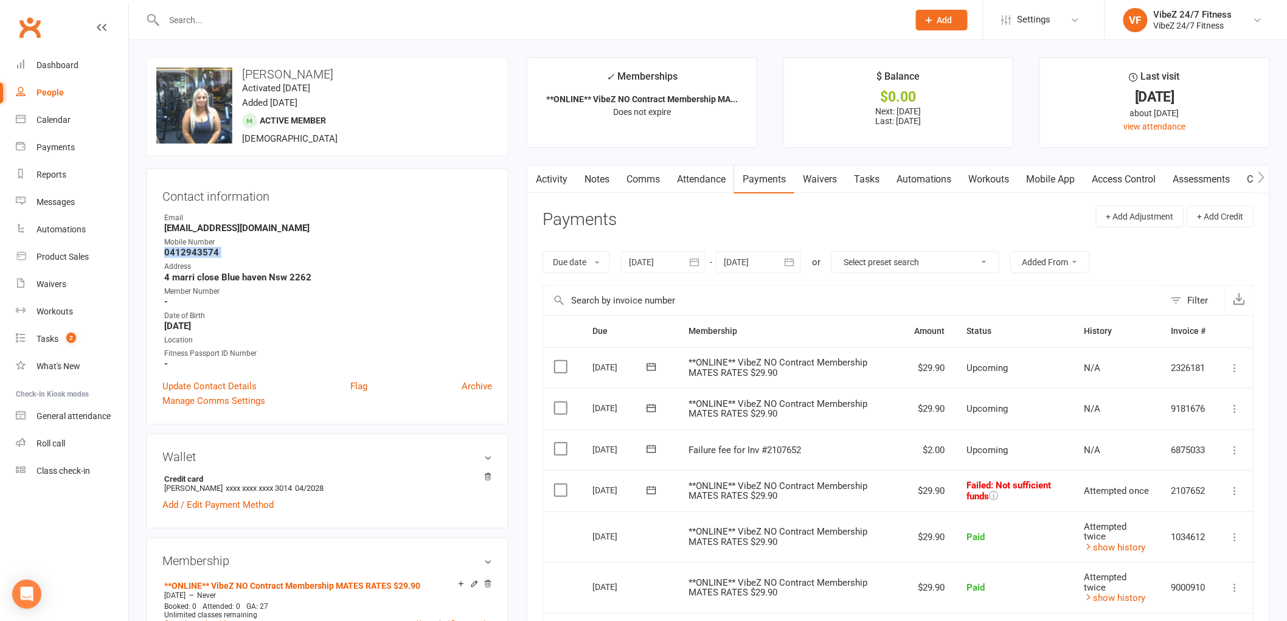
copy render-form-field "0412943574"
click at [61, 172] on div "Reports" at bounding box center [51, 175] width 30 height 10
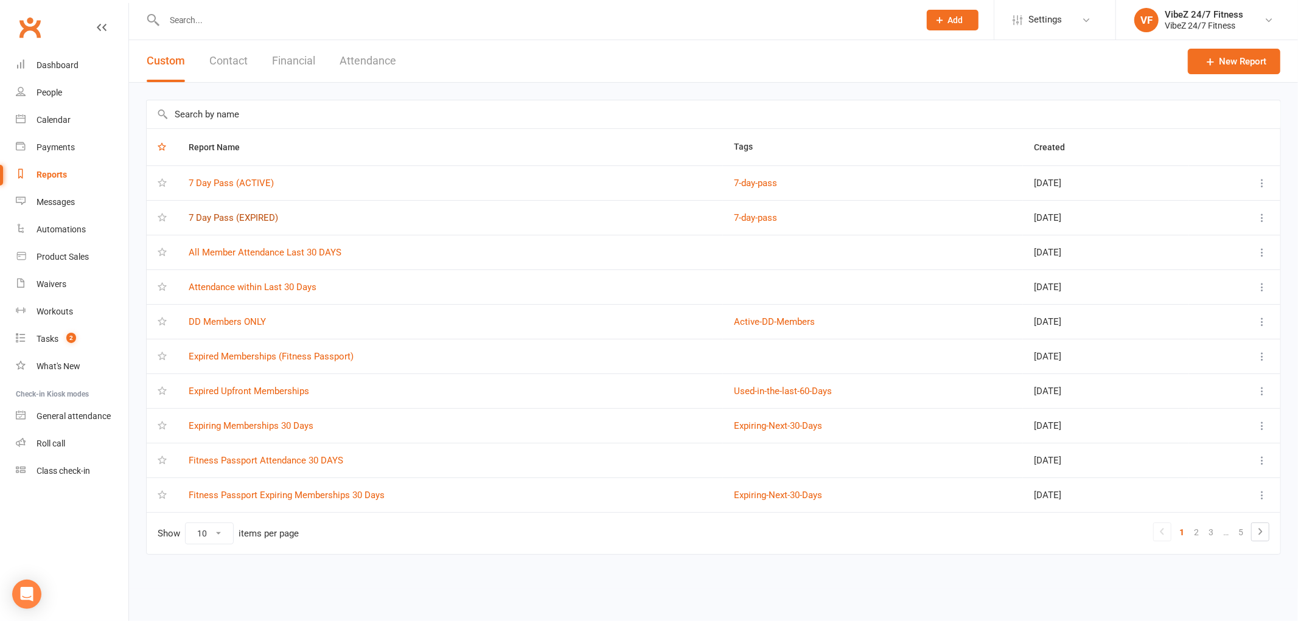
click at [209, 218] on link "7 Day Pass (EXPIRED)" at bounding box center [233, 217] width 89 height 11
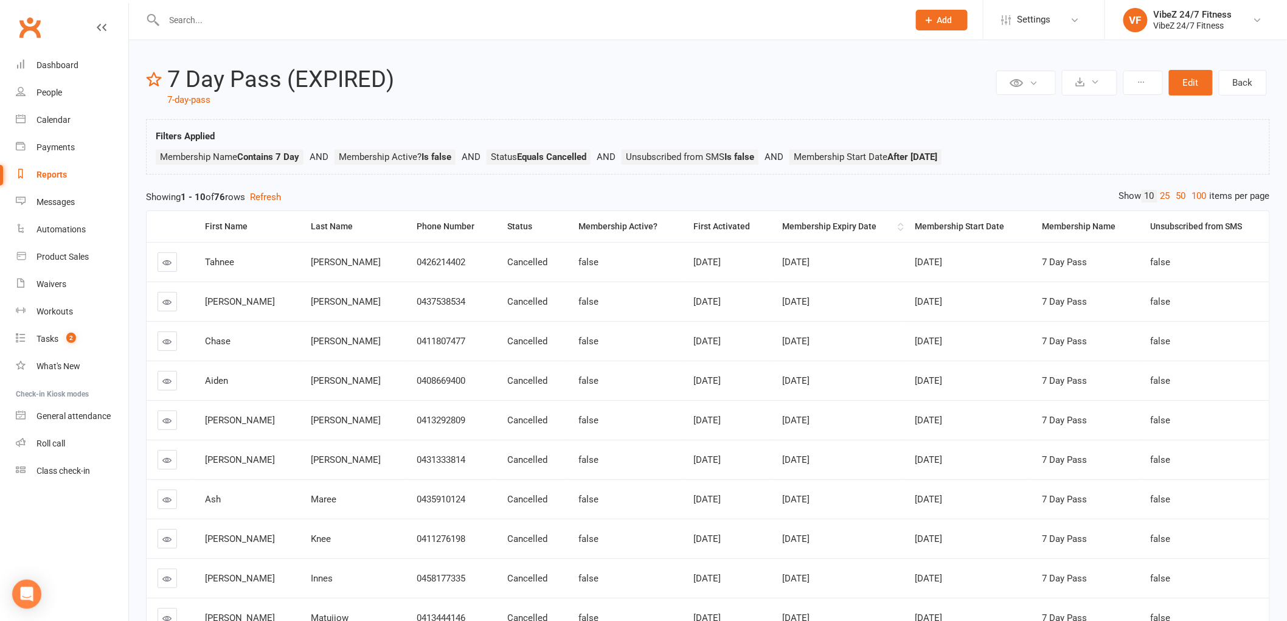
click at [817, 223] on div "Membership Expiry Date" at bounding box center [839, 226] width 112 height 9
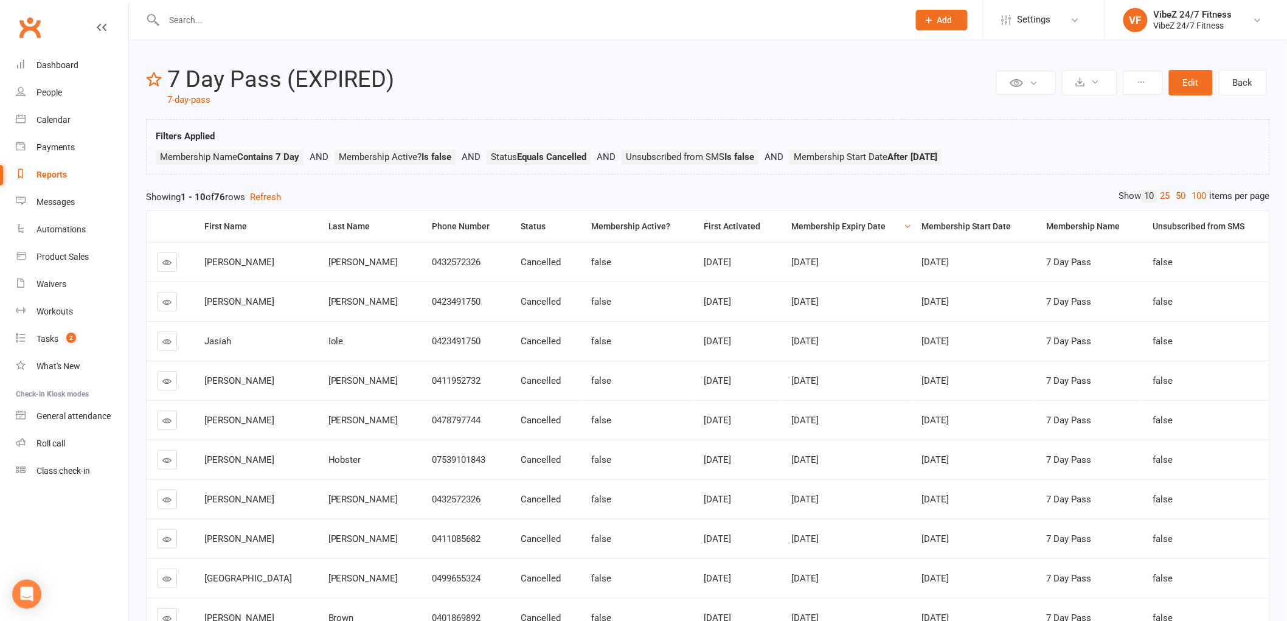
click at [169, 458] on icon at bounding box center [167, 460] width 9 height 9
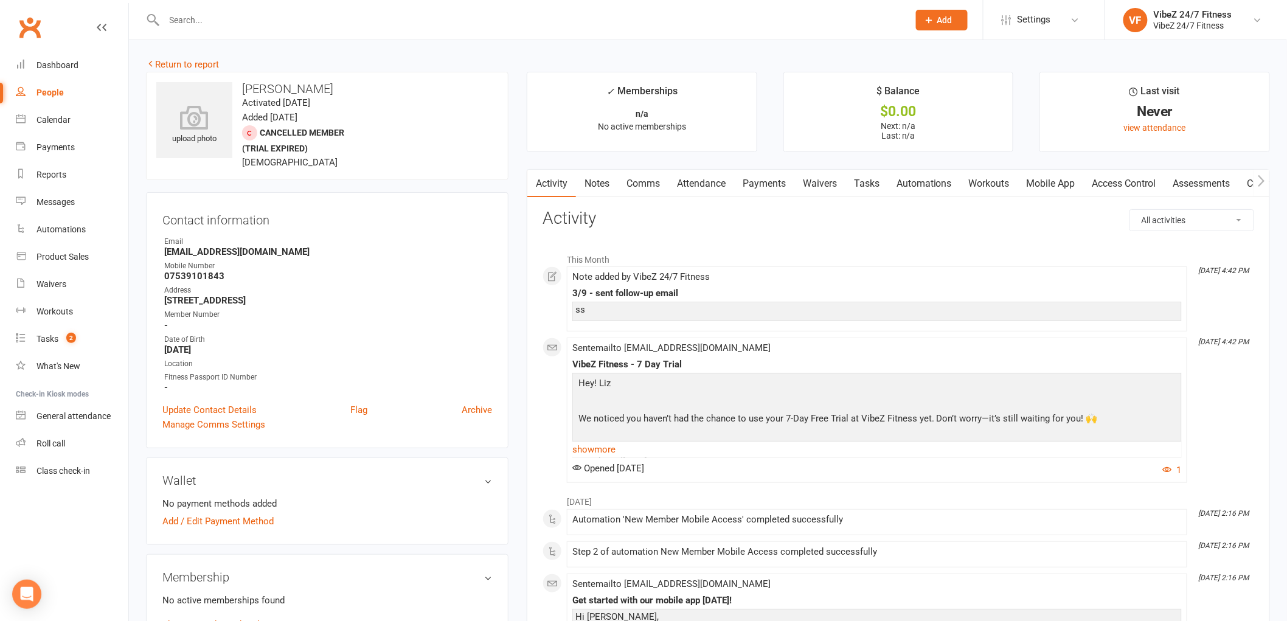
click at [181, 61] on link "Return to report" at bounding box center [182, 64] width 73 height 11
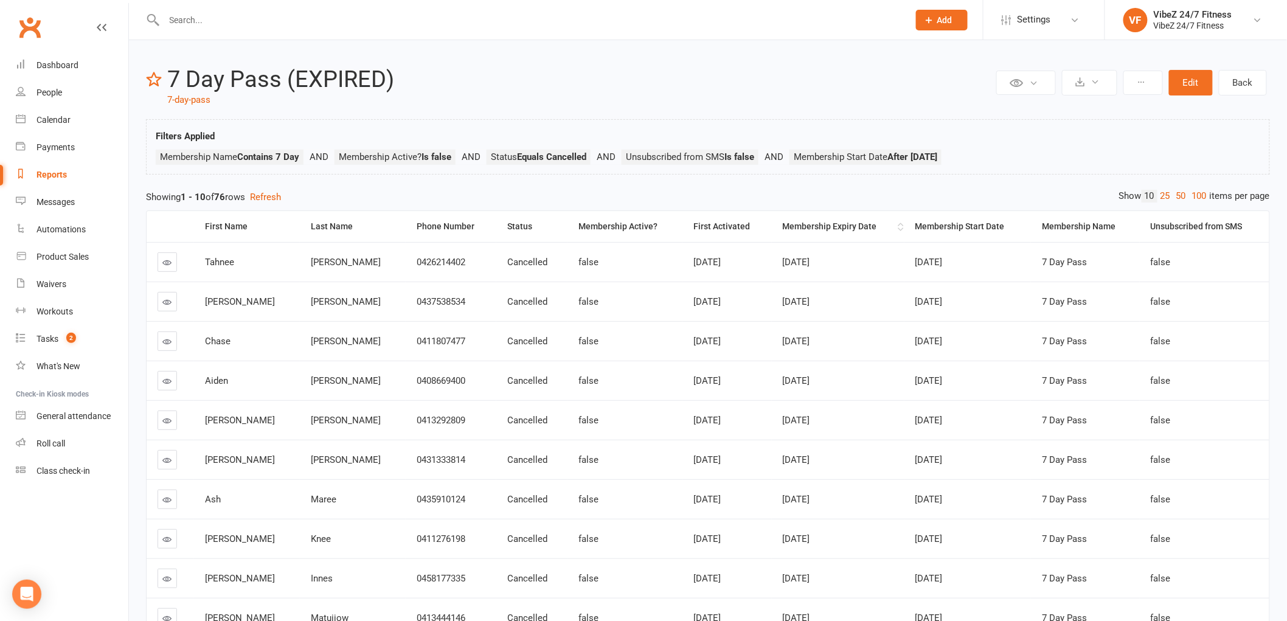
click at [783, 227] on div "Membership Expiry Date" at bounding box center [839, 226] width 112 height 9
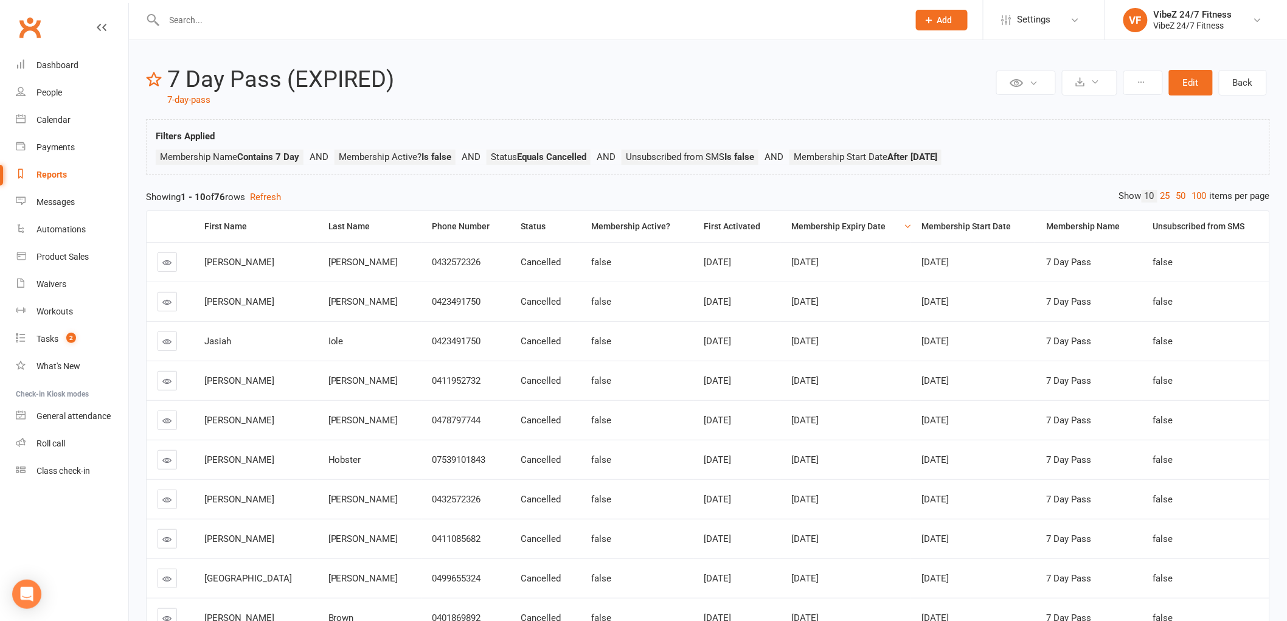
click at [169, 420] on icon at bounding box center [167, 420] width 9 height 9
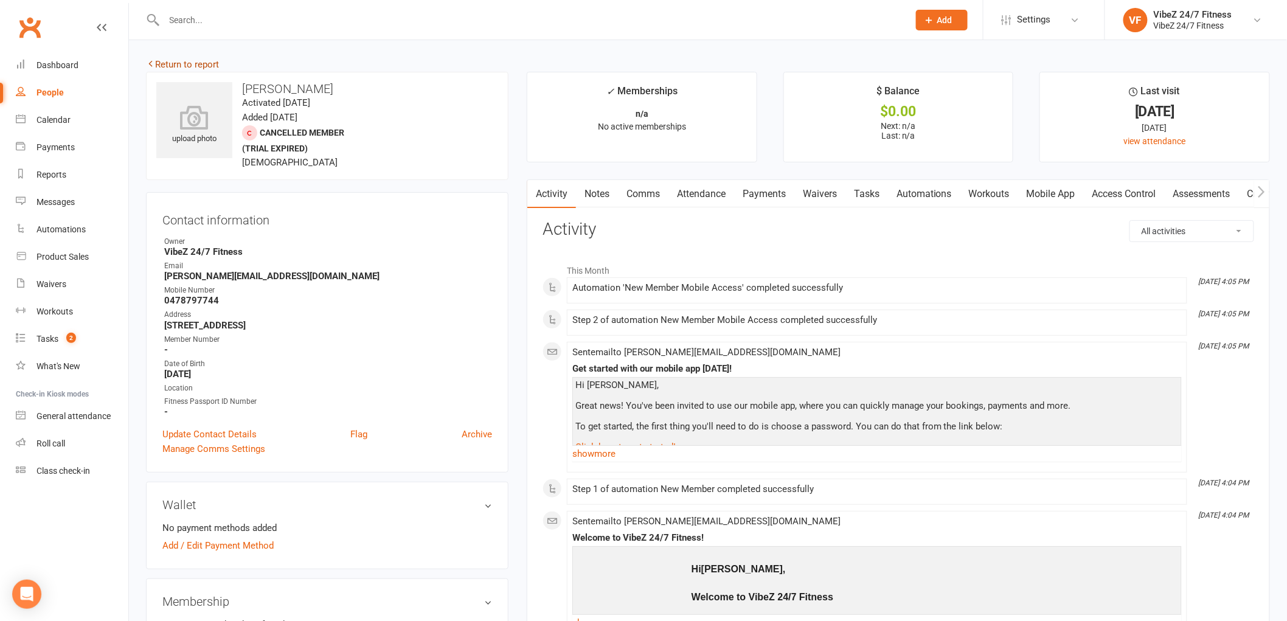
click at [184, 64] on link "Return to report" at bounding box center [182, 64] width 73 height 11
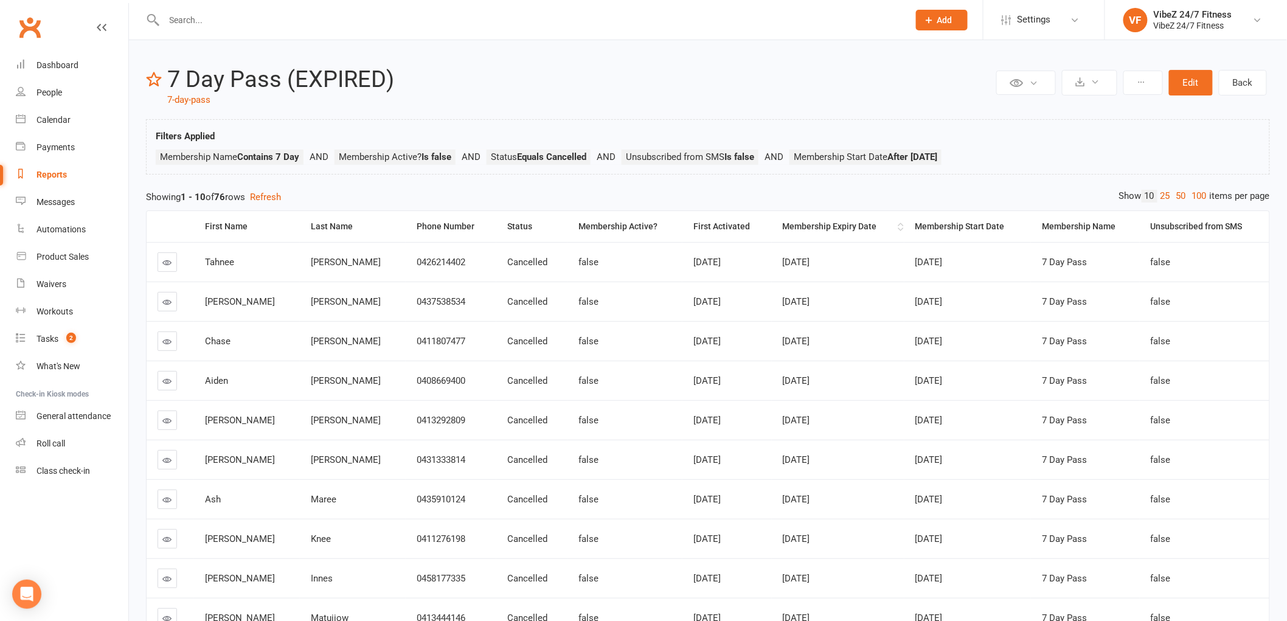
click at [783, 227] on div "Membership Expiry Date" at bounding box center [839, 226] width 112 height 9
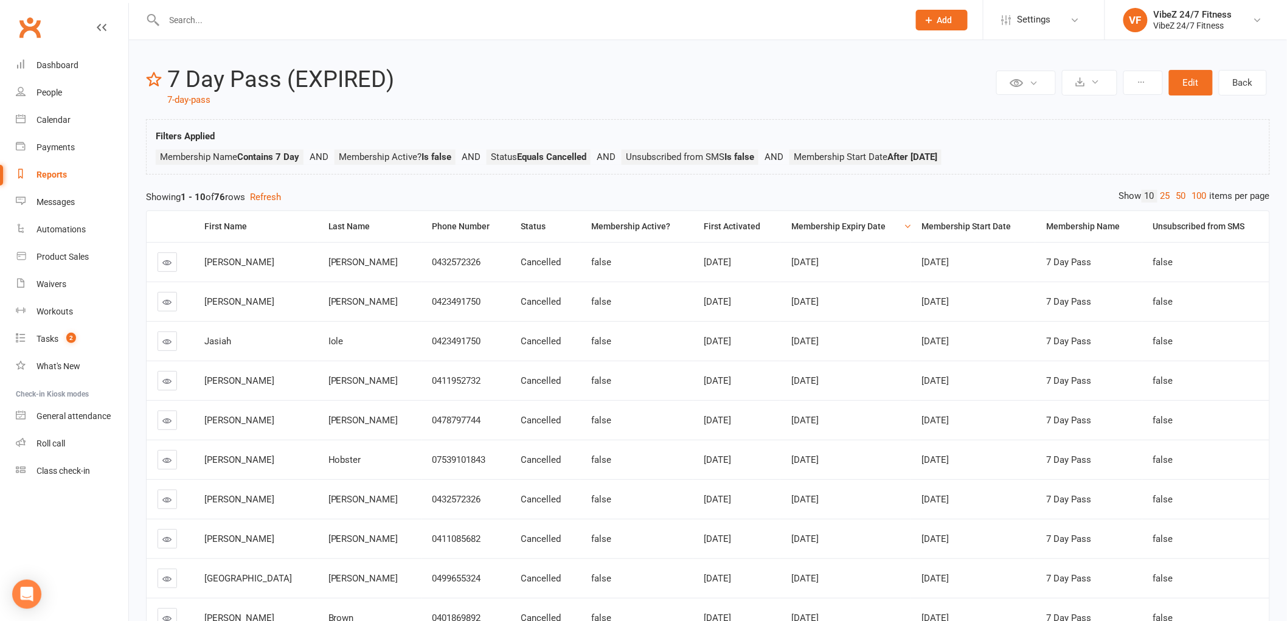
click at [163, 380] on icon at bounding box center [167, 381] width 9 height 9
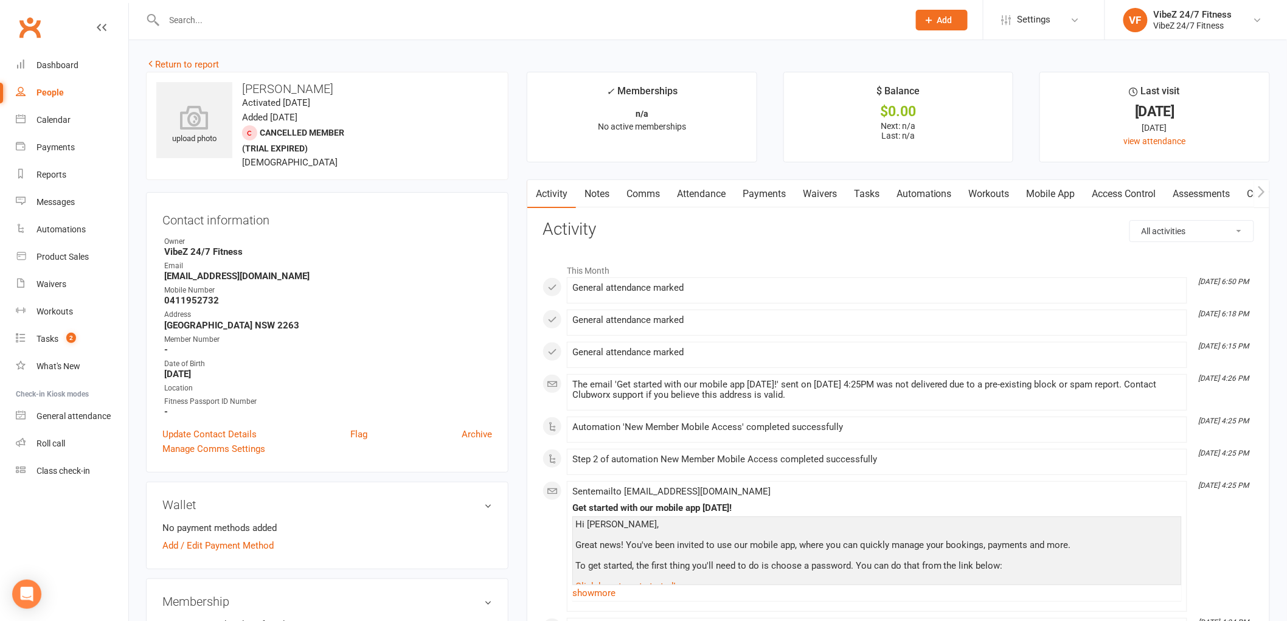
click at [595, 191] on link "Notes" at bounding box center [597, 194] width 42 height 28
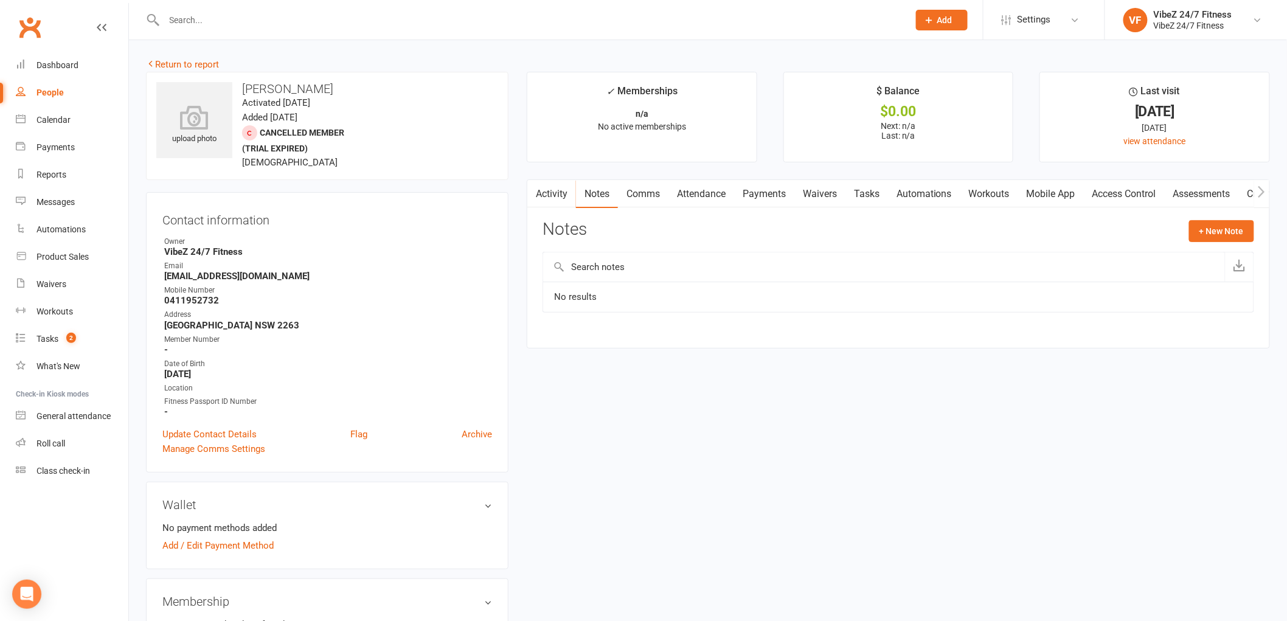
click at [555, 192] on link "Activity" at bounding box center [551, 194] width 49 height 28
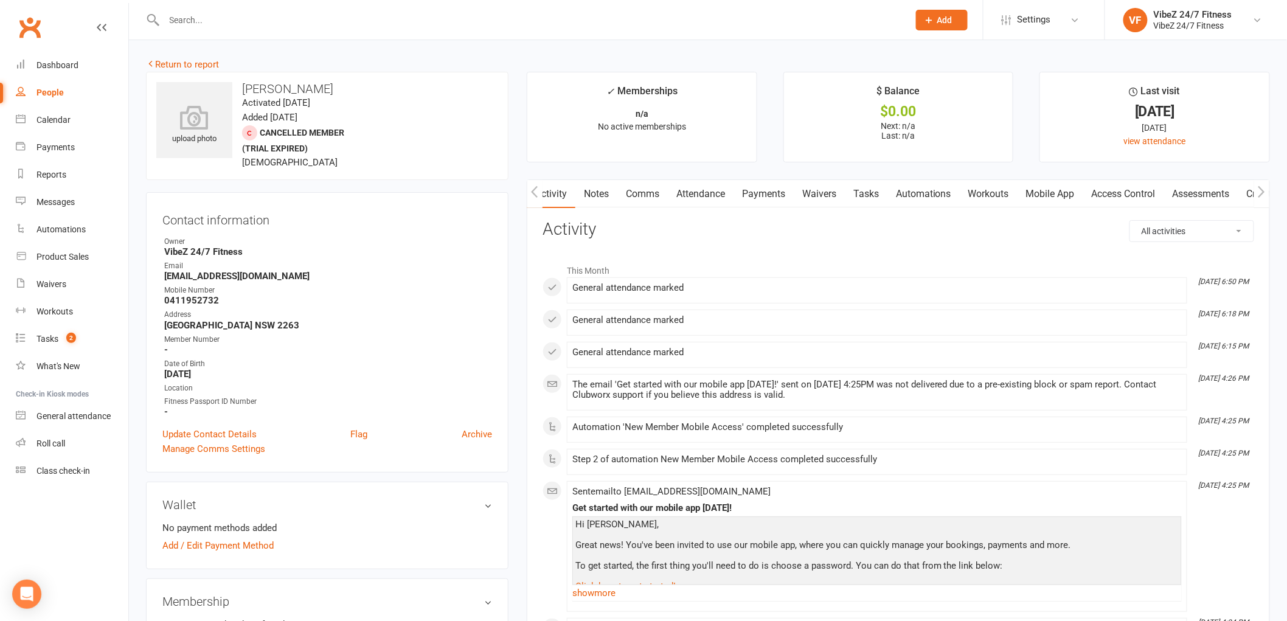
click at [599, 198] on link "Notes" at bounding box center [596, 194] width 42 height 28
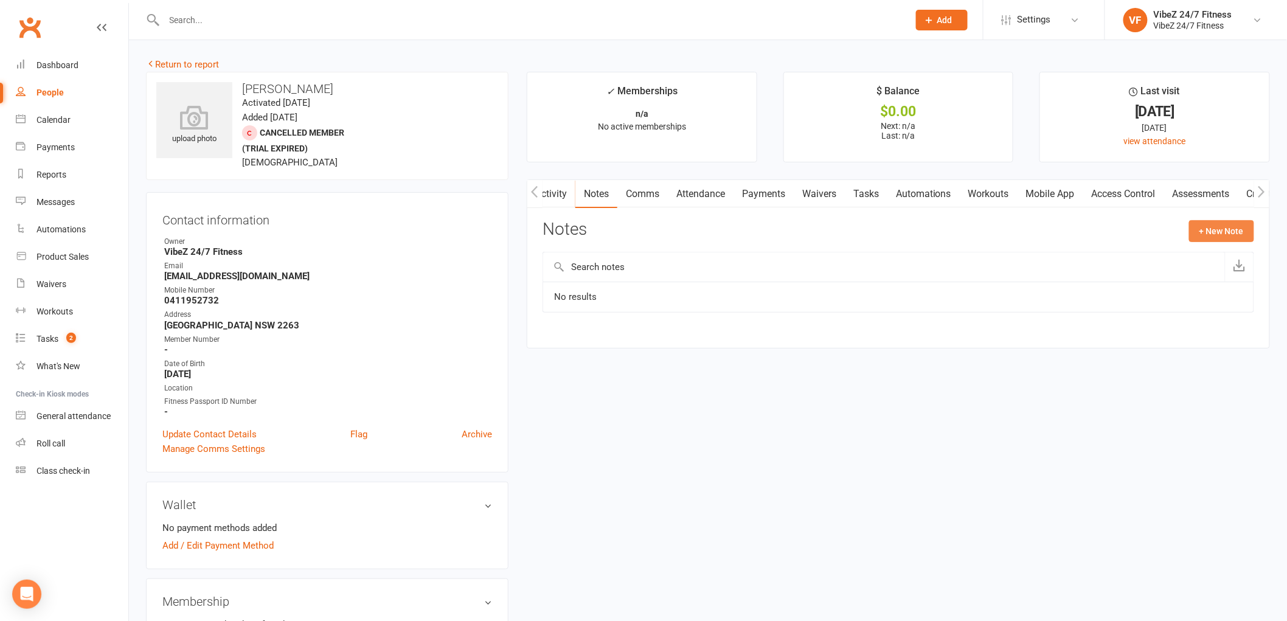
click at [1236, 229] on button "+ New Note" at bounding box center [1221, 231] width 65 height 22
click at [726, 283] on input "text" at bounding box center [899, 281] width 712 height 26
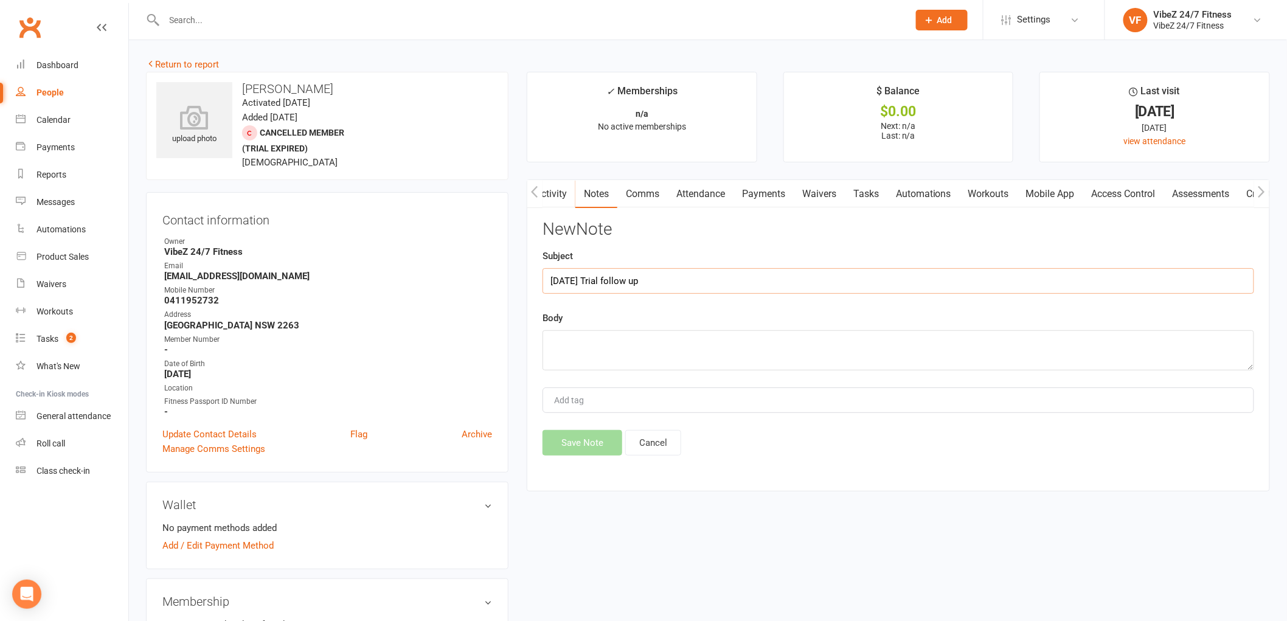
type input "12/09/25 Trial follow up"
type textarea "called LM, sent txt RC"
click at [583, 451] on button "Save Note" at bounding box center [583, 443] width 80 height 26
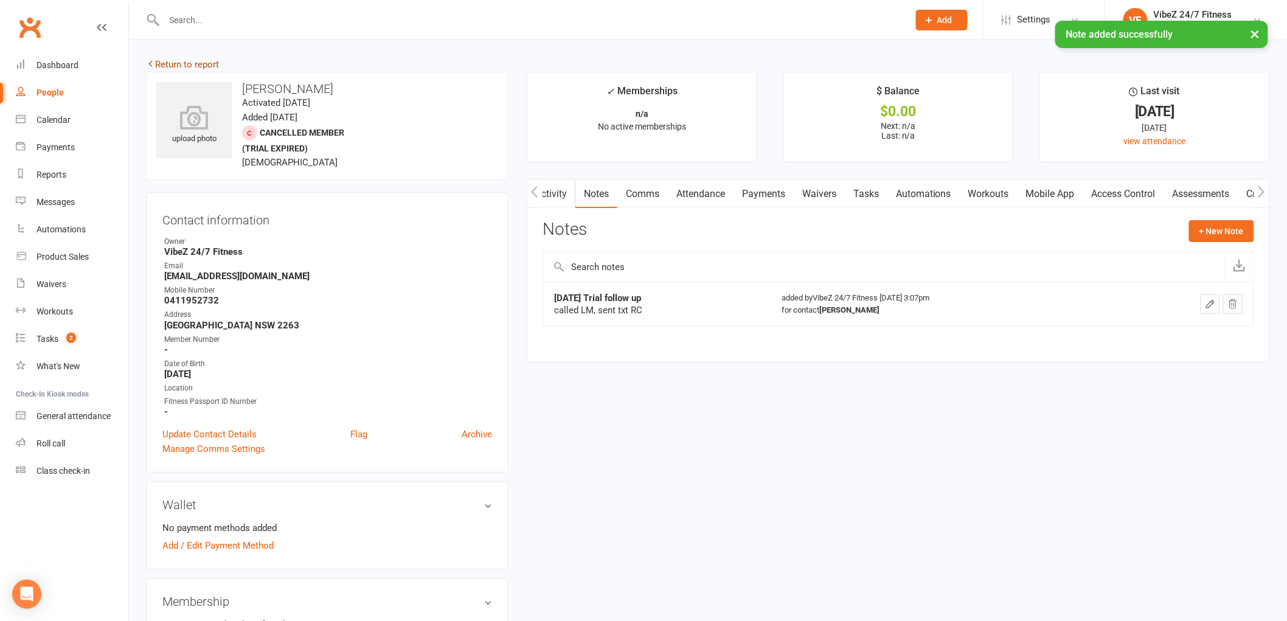
click at [168, 64] on link "Return to report" at bounding box center [182, 64] width 73 height 11
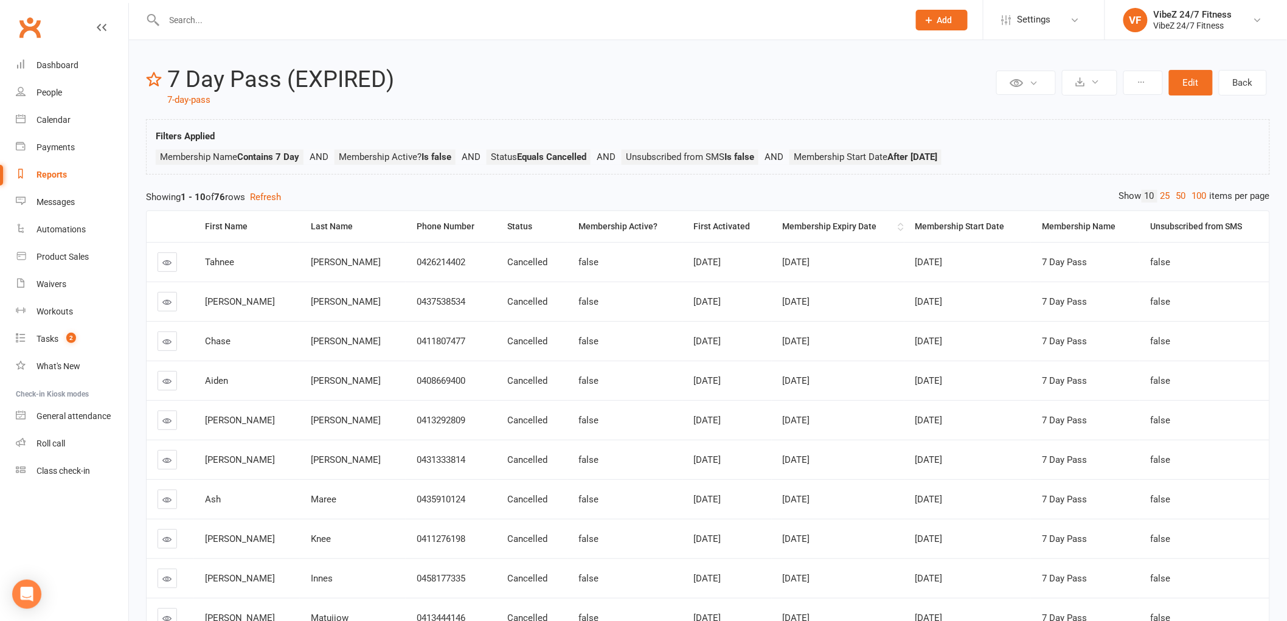
click at [790, 225] on div "Membership Expiry Date" at bounding box center [839, 226] width 112 height 9
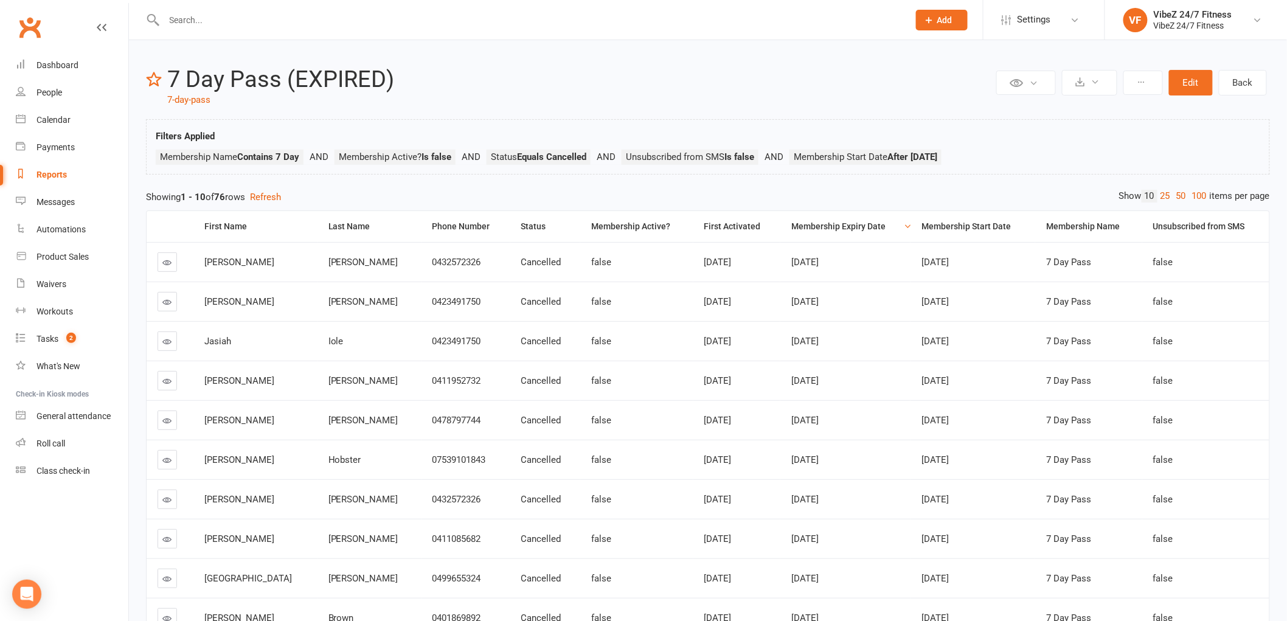
click at [173, 338] on link at bounding box center [167, 341] width 19 height 19
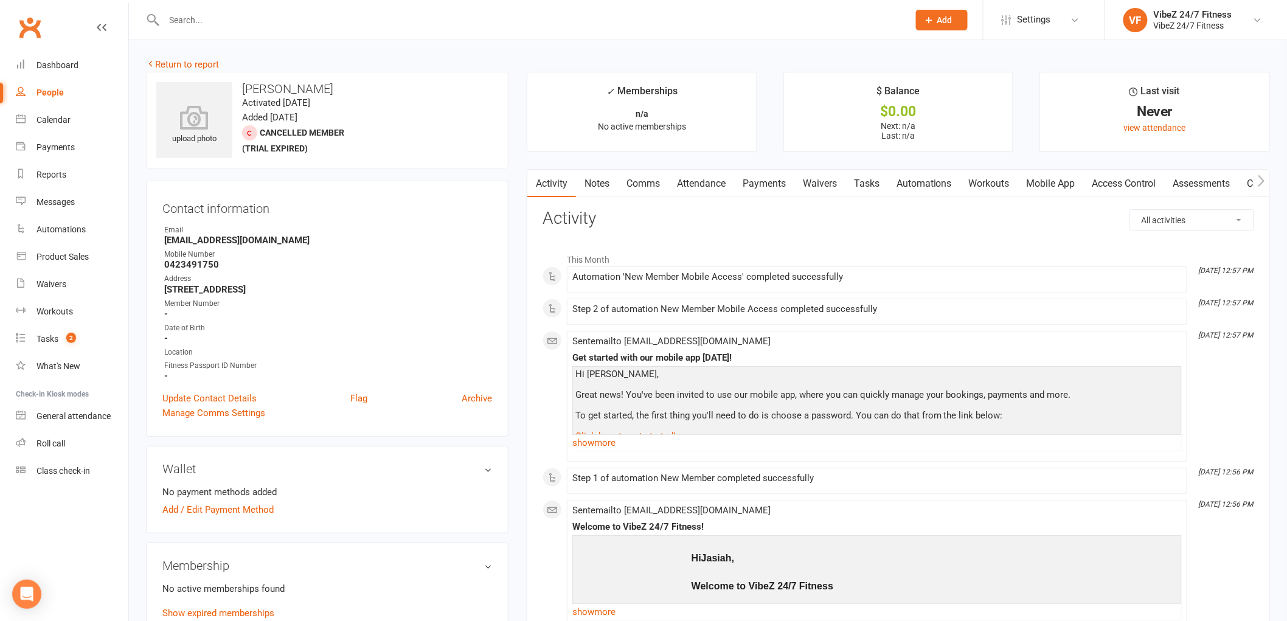
click at [599, 183] on link "Notes" at bounding box center [597, 184] width 42 height 28
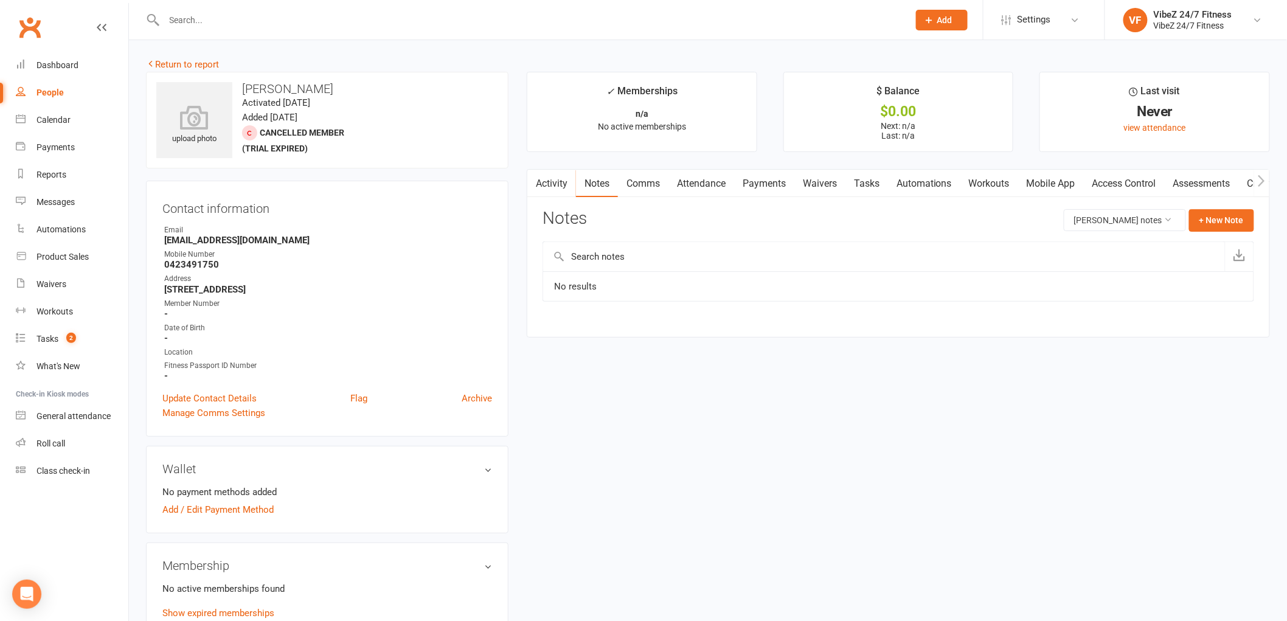
click at [599, 183] on link "Notes" at bounding box center [597, 184] width 42 height 28
click at [1220, 223] on button "+ New Note" at bounding box center [1221, 220] width 65 height 22
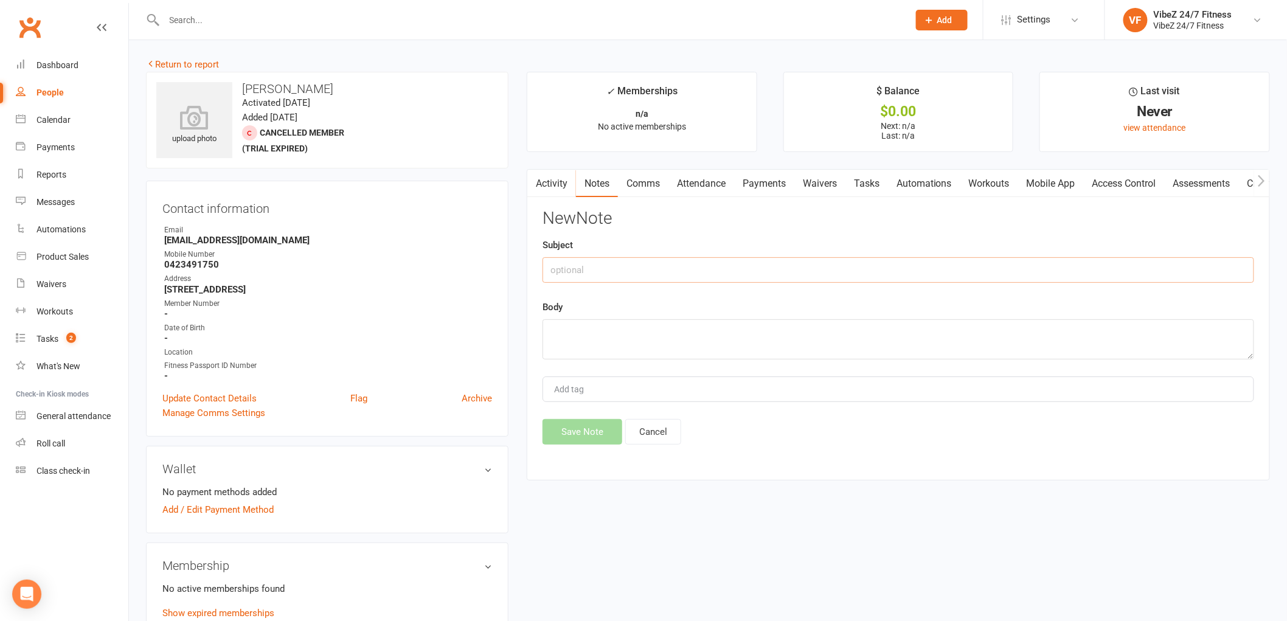
click at [788, 260] on input "text" at bounding box center [899, 270] width 712 height 26
type input "[DATE] Trial follow up"
type textarea "called and it rang out. Sent txt RC"
click at [597, 435] on button "Save Note" at bounding box center [583, 432] width 80 height 26
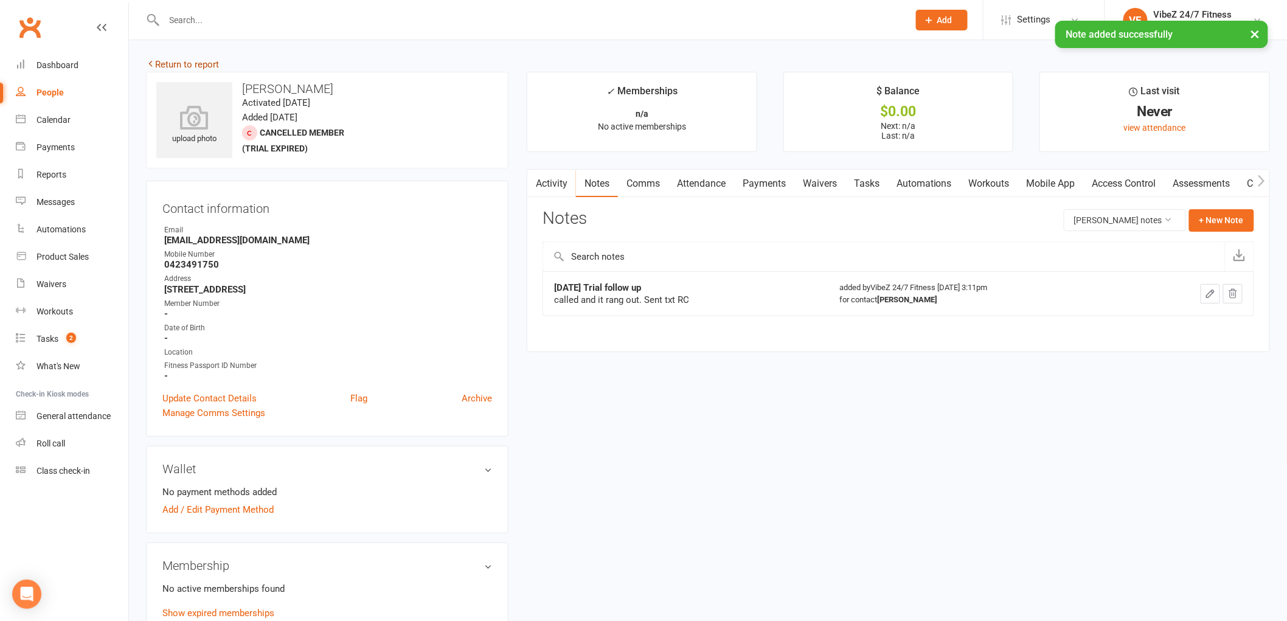
click at [172, 68] on link "Return to report" at bounding box center [182, 64] width 73 height 11
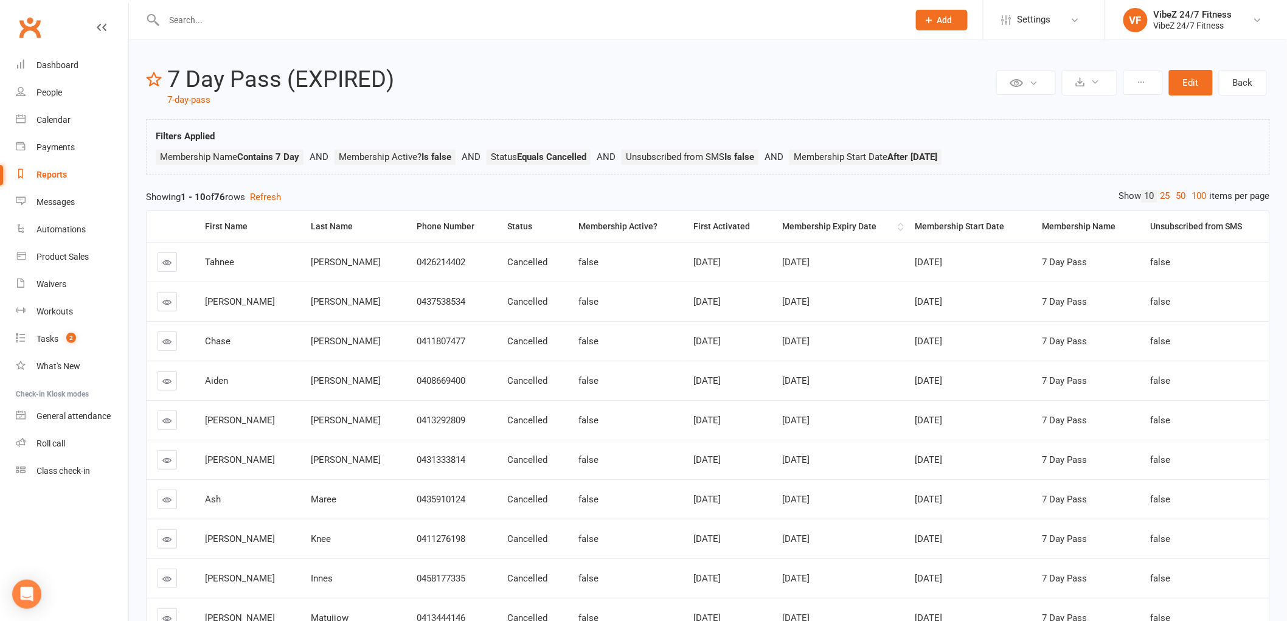
click at [790, 227] on div "Membership Expiry Date" at bounding box center [839, 226] width 112 height 9
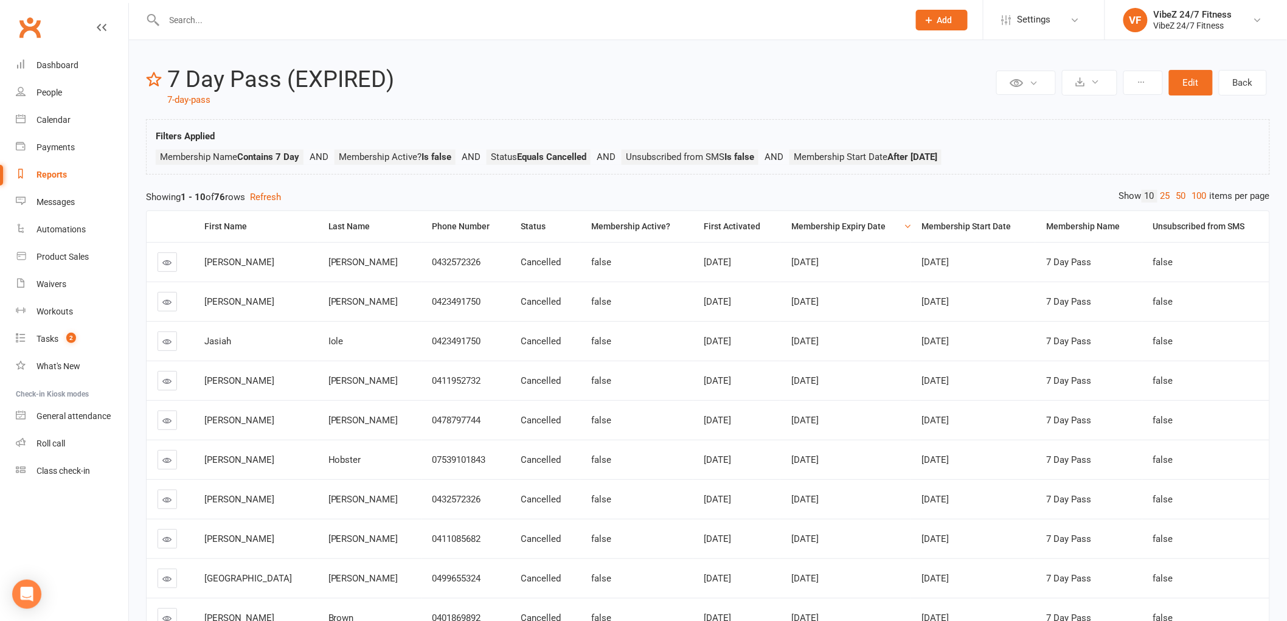
click at [167, 299] on icon at bounding box center [167, 301] width 9 height 9
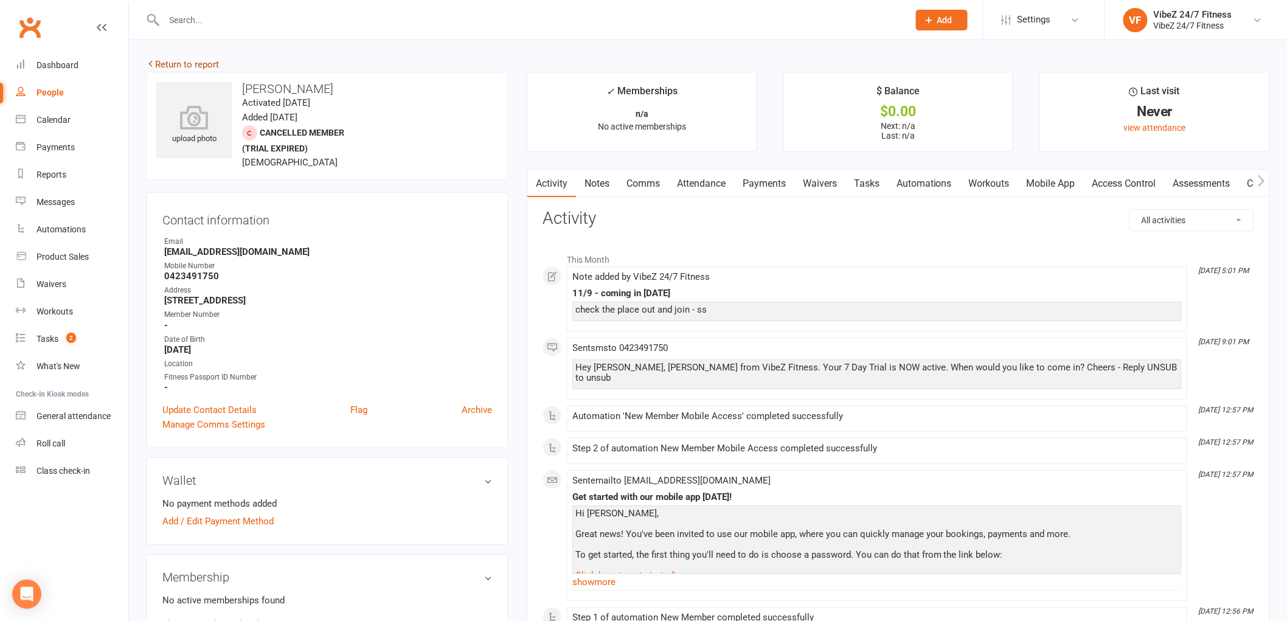
click at [173, 61] on link "Return to report" at bounding box center [182, 64] width 73 height 11
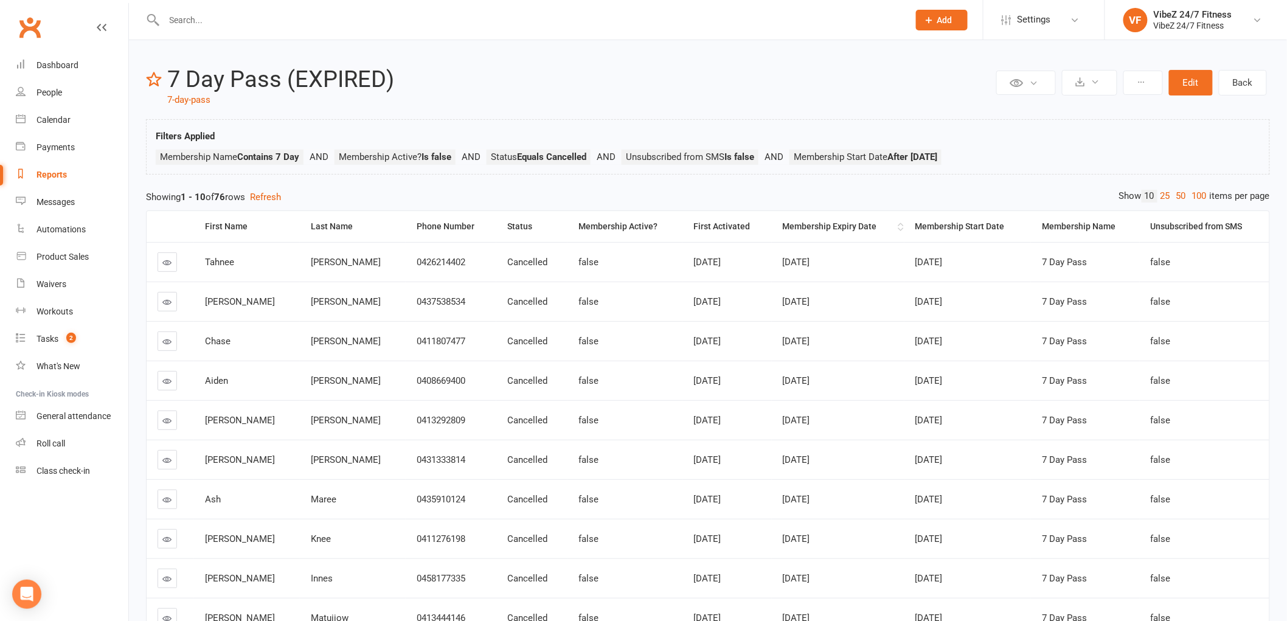
click at [786, 228] on div "Membership Expiry Date" at bounding box center [839, 226] width 112 height 9
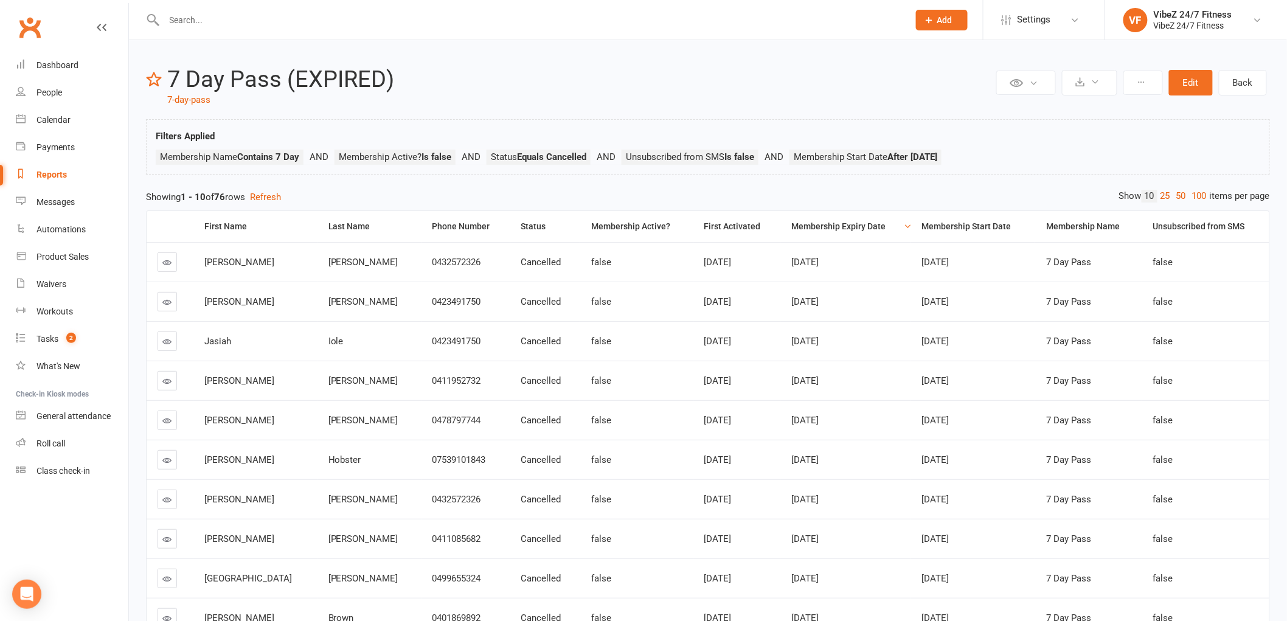
click at [169, 265] on icon at bounding box center [167, 262] width 9 height 9
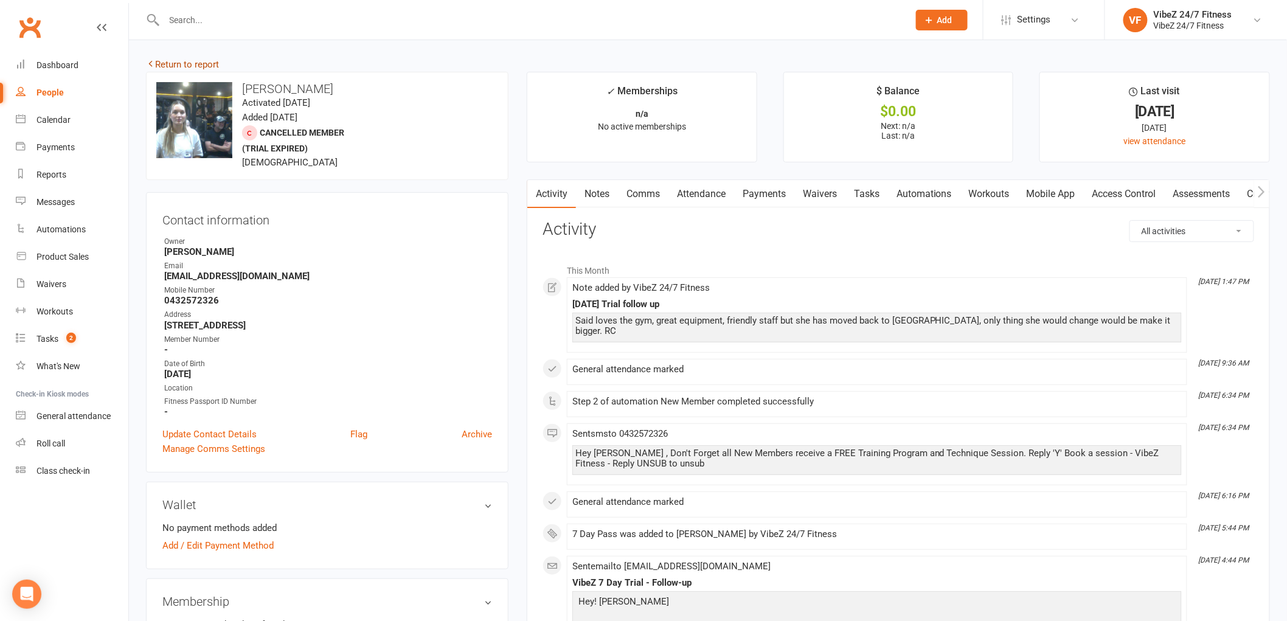
click at [176, 63] on link "Return to report" at bounding box center [182, 64] width 73 height 11
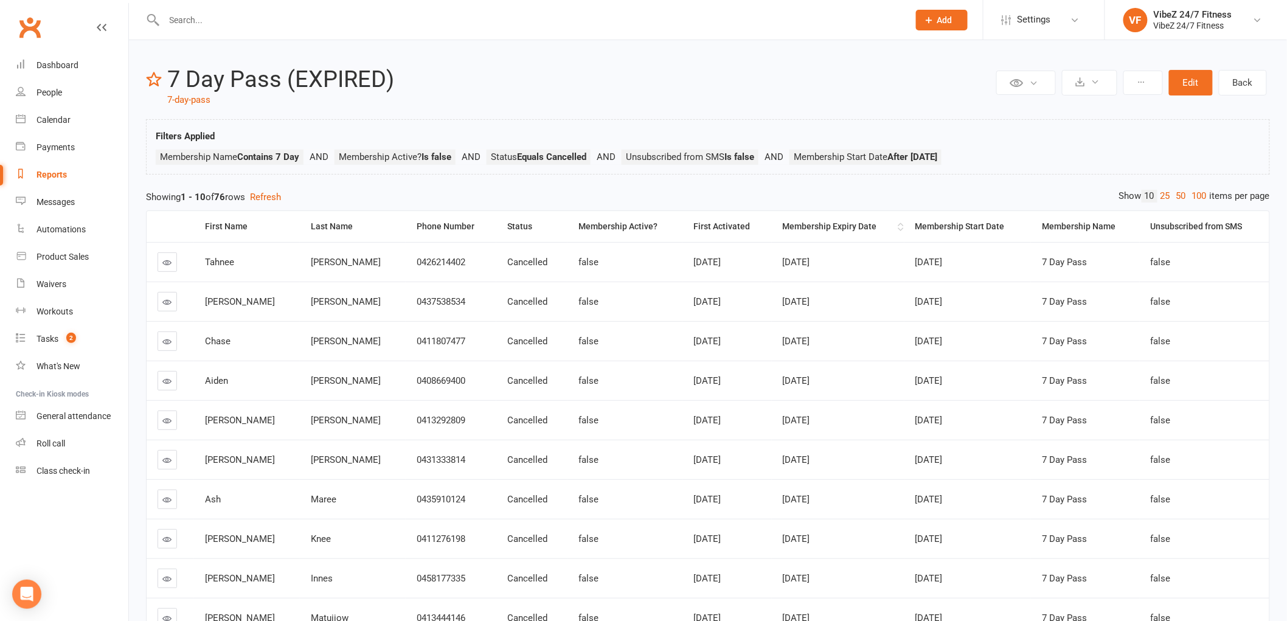
click at [789, 228] on div "Membership Expiry Date" at bounding box center [839, 226] width 112 height 9
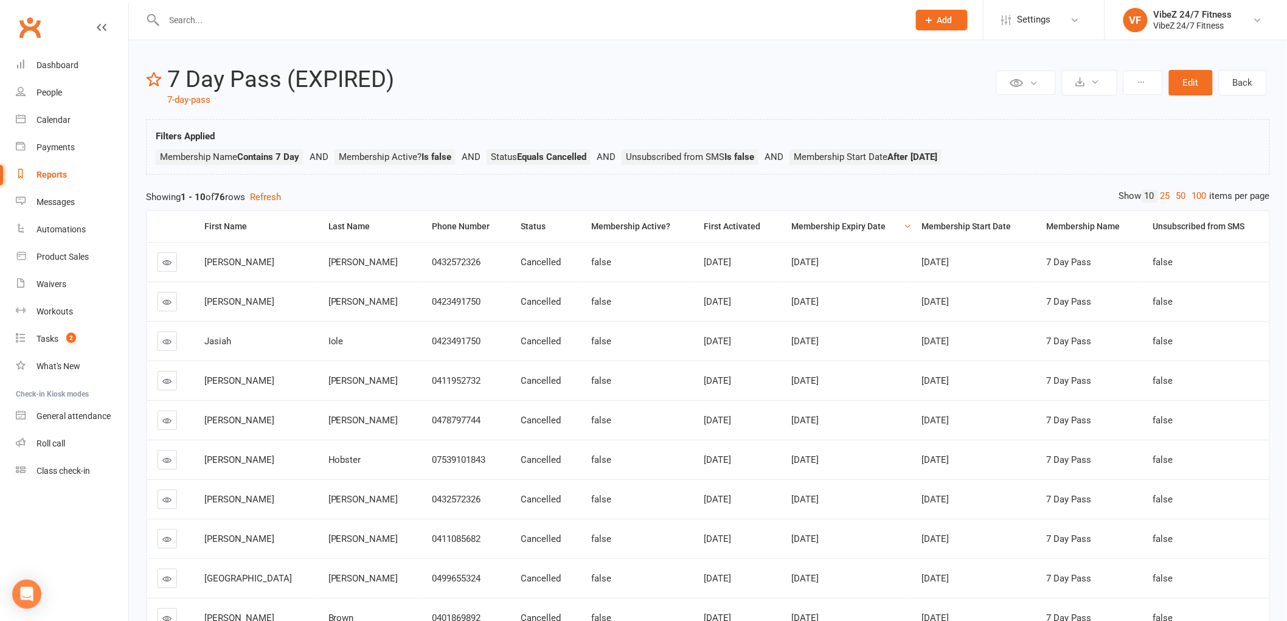
click at [556, 97] on header "Private Report Only visible by me Public Report Visible to everyone Export to C…" at bounding box center [708, 87] width 1124 height 40
click at [75, 409] on link "General attendance" at bounding box center [72, 416] width 113 height 27
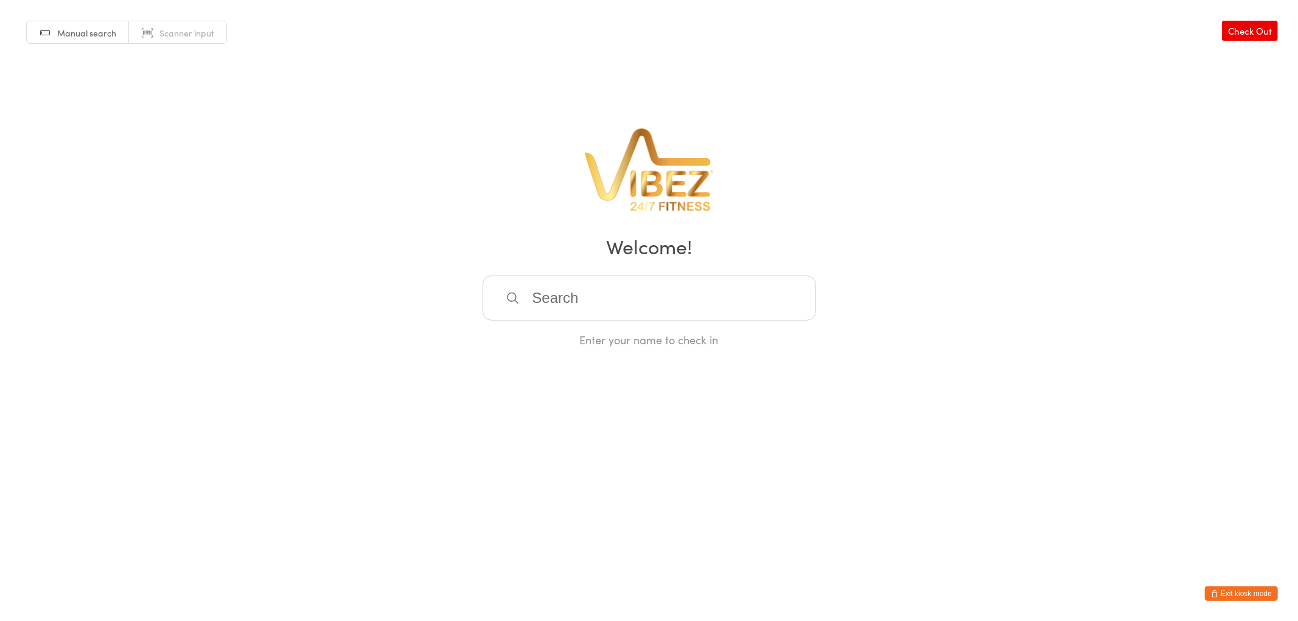
click at [641, 299] on input "search" at bounding box center [648, 298] width 333 height 45
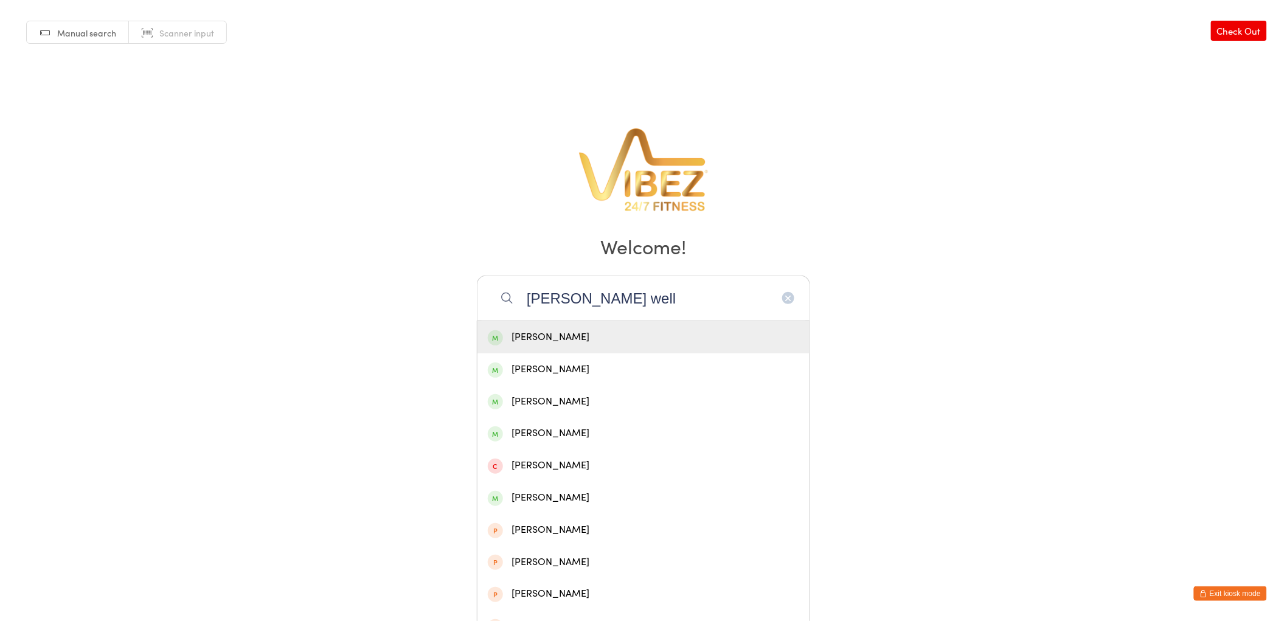
type input "riley well"
click at [580, 339] on div "Riley Welland" at bounding box center [643, 337] width 311 height 16
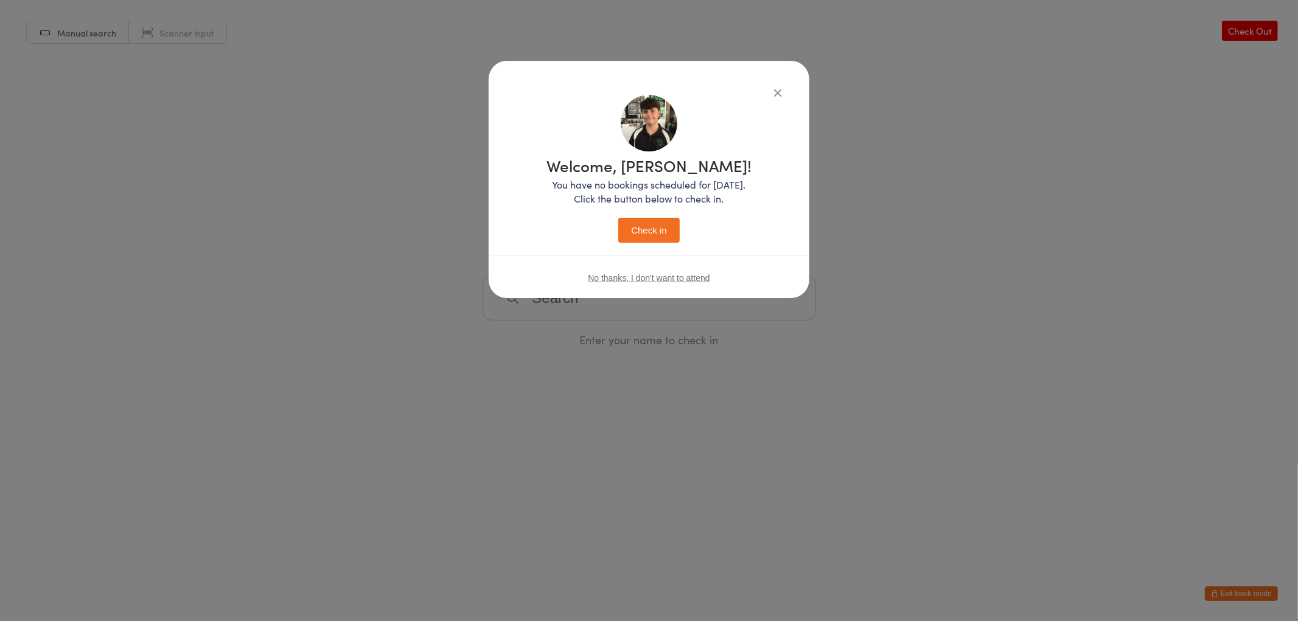
click at [636, 234] on button "Check in" at bounding box center [648, 230] width 61 height 25
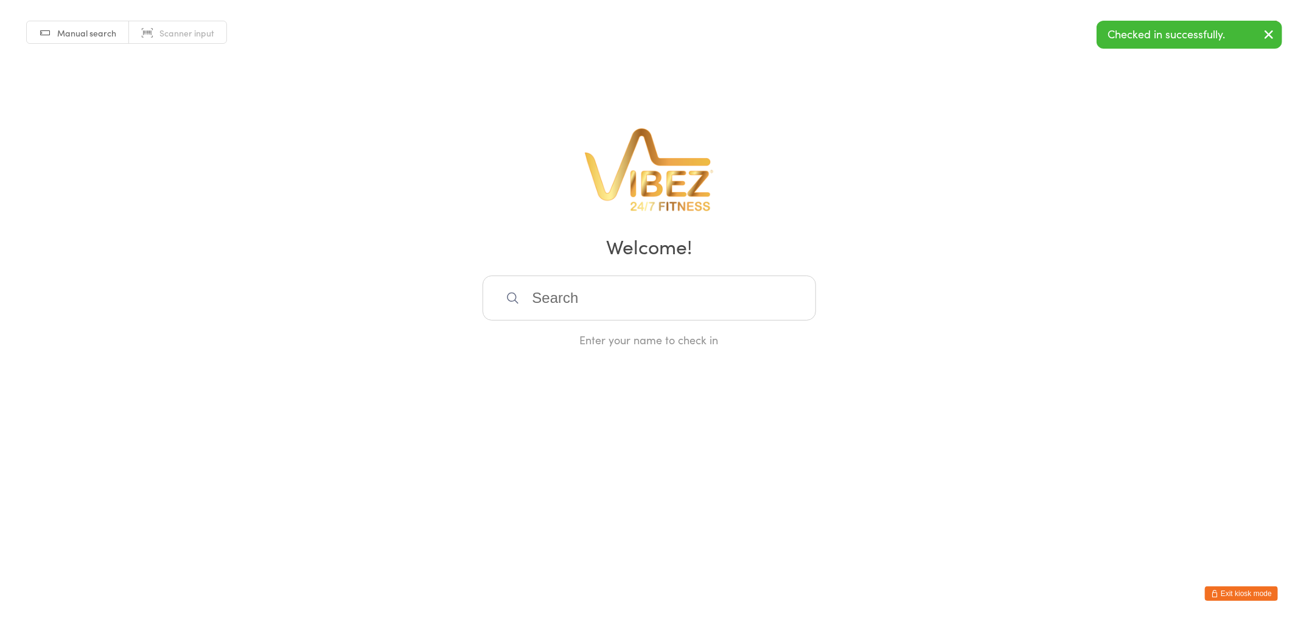
click at [621, 296] on input "search" at bounding box center [648, 298] width 333 height 45
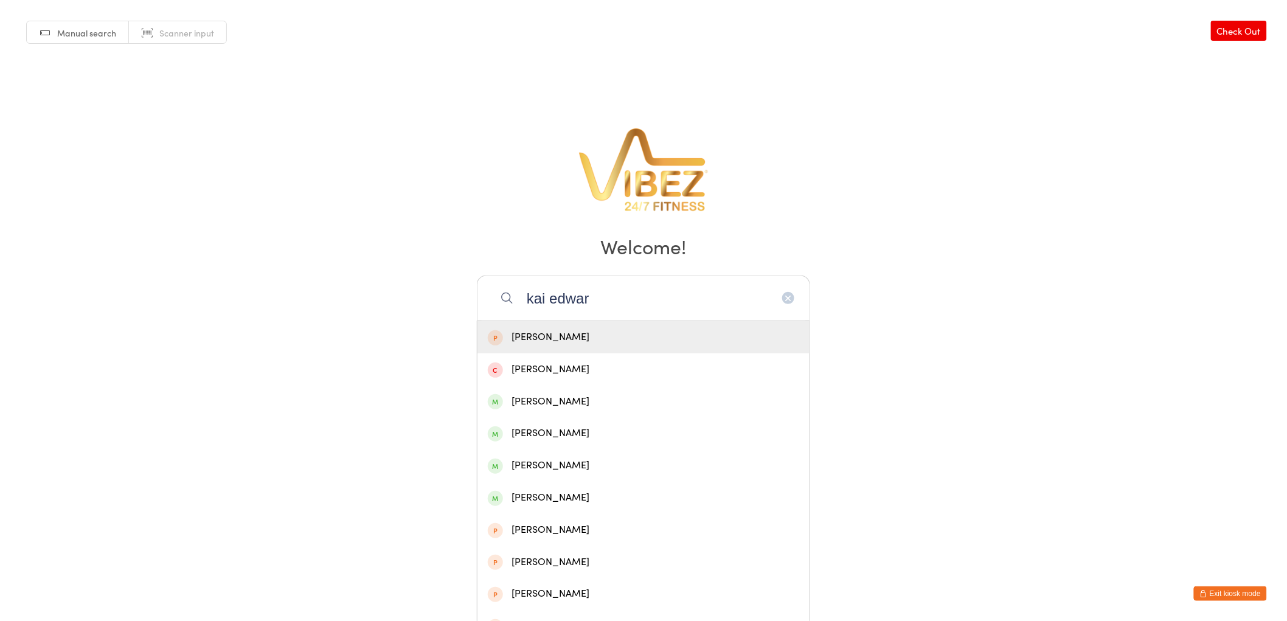
type input "kai edward"
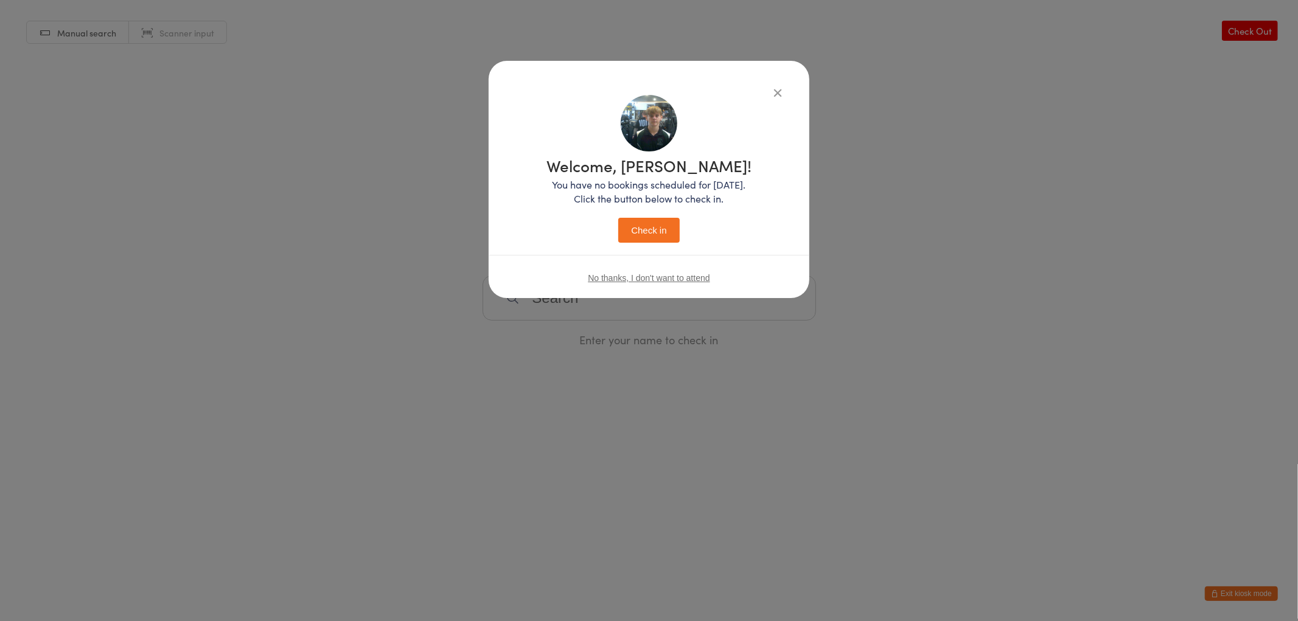
click at [618, 218] on button "Check in" at bounding box center [648, 230] width 61 height 25
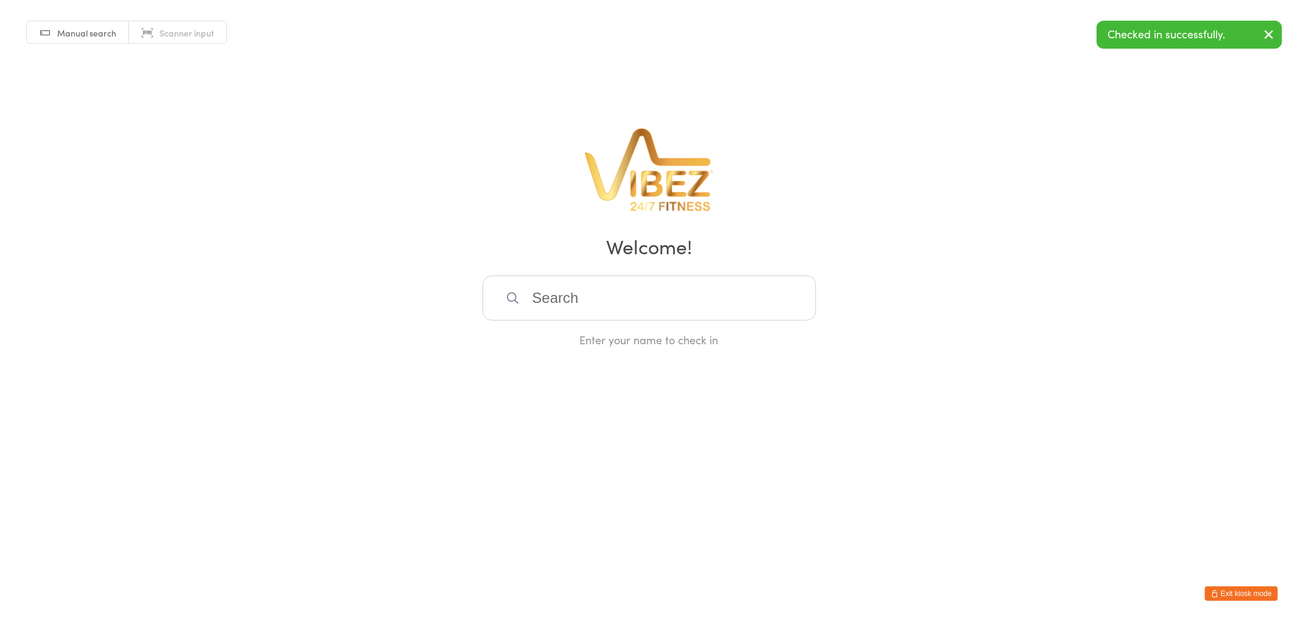
click at [605, 295] on input "search" at bounding box center [648, 298] width 333 height 45
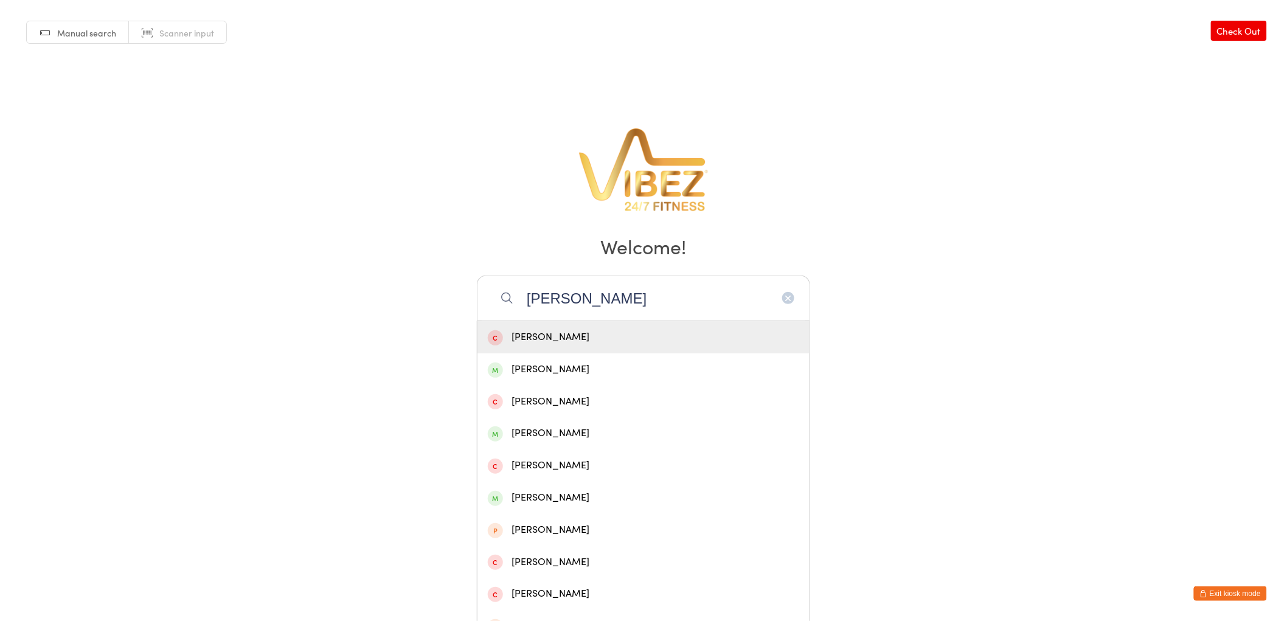
type input "ashton ba"
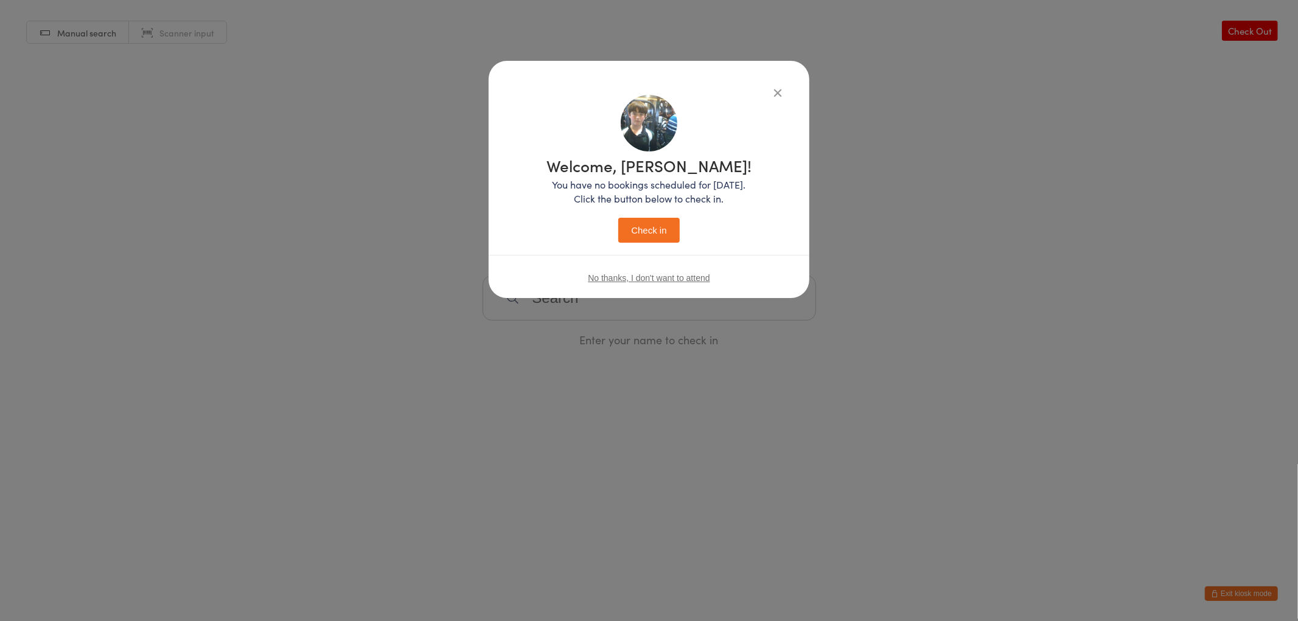
click at [618, 218] on button "Check in" at bounding box center [648, 230] width 61 height 25
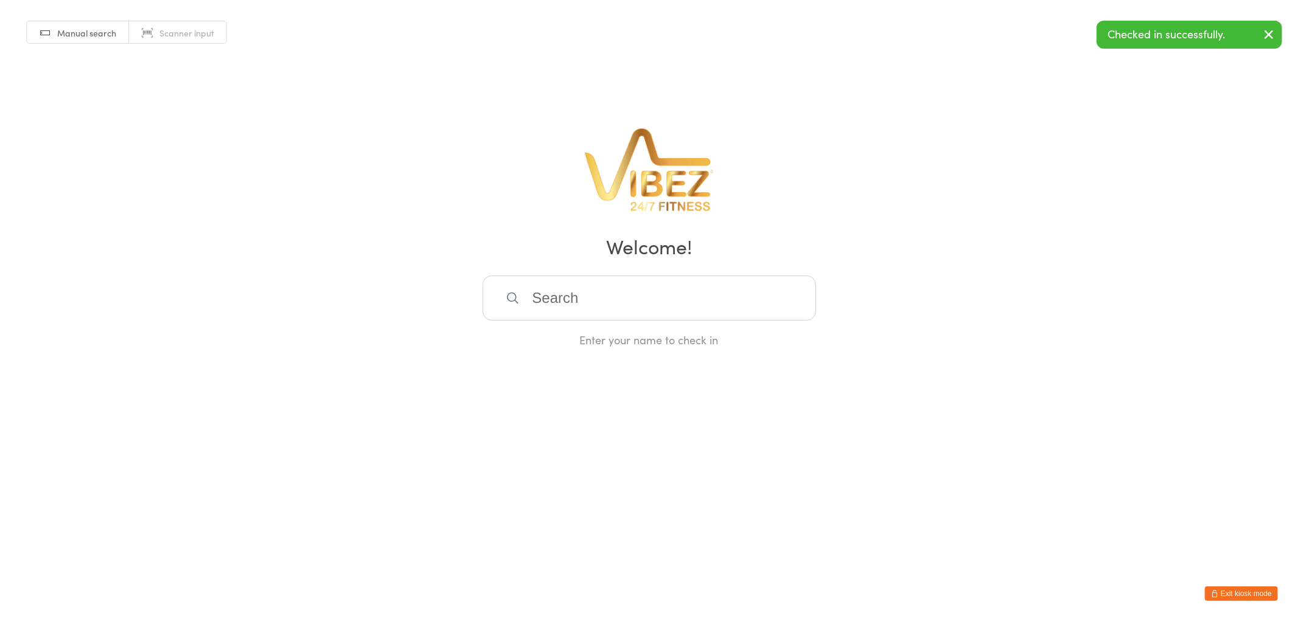
click at [581, 298] on input "search" at bounding box center [648, 298] width 333 height 45
type input "shae frew"
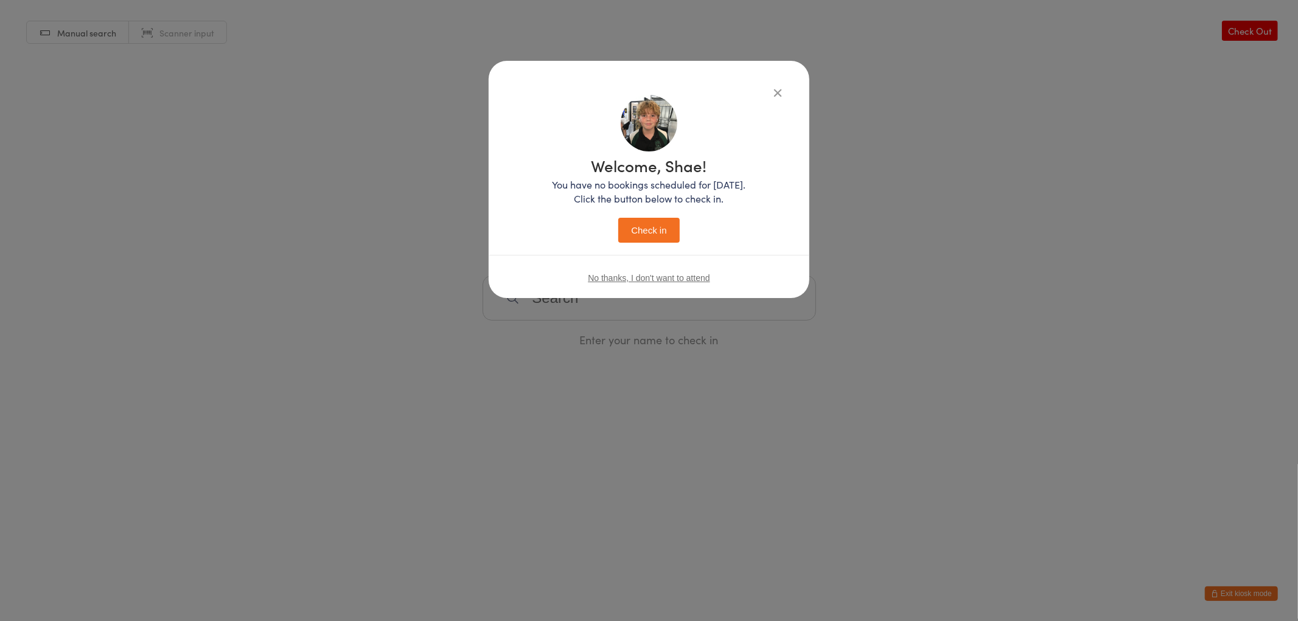
click at [618, 218] on button "Check in" at bounding box center [648, 230] width 61 height 25
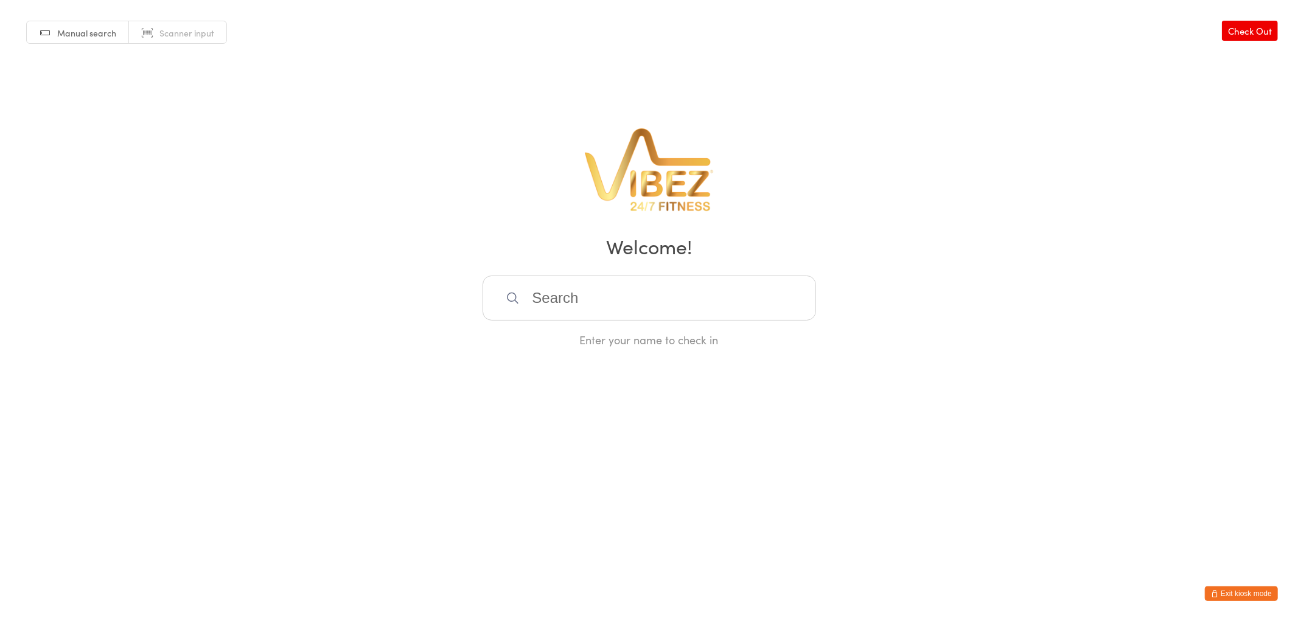
click at [545, 296] on input "search" at bounding box center [648, 298] width 333 height 45
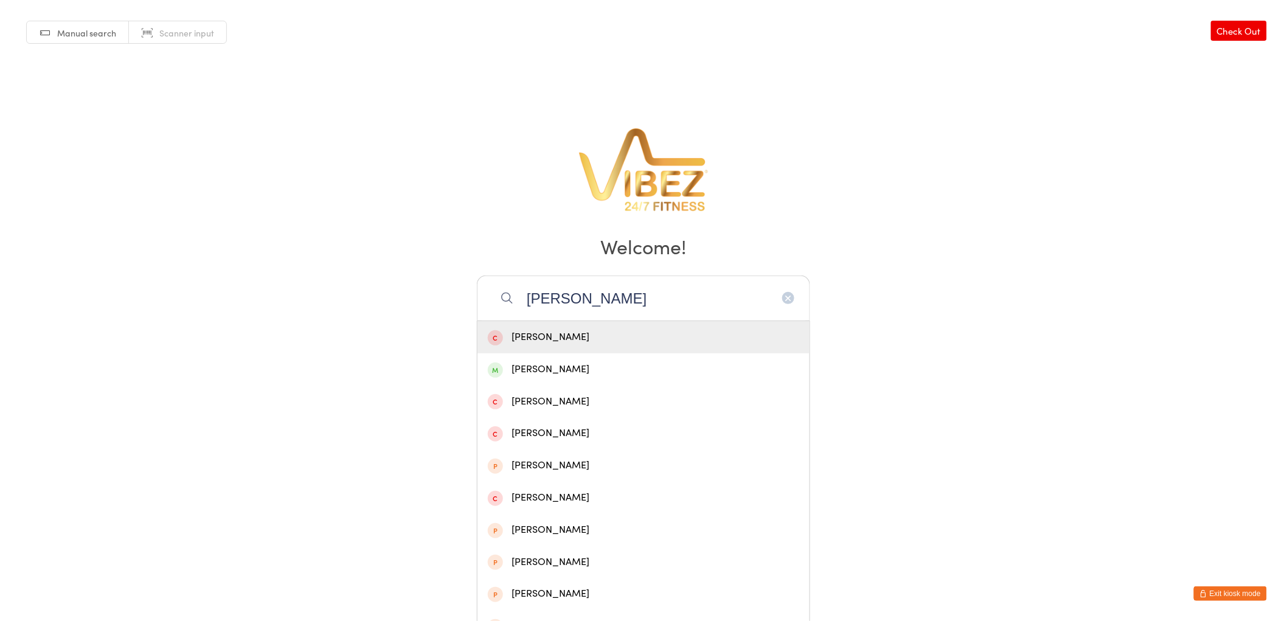
type input "raymon obrie"
click at [543, 339] on div "Raymond O'Breirne" at bounding box center [643, 337] width 311 height 16
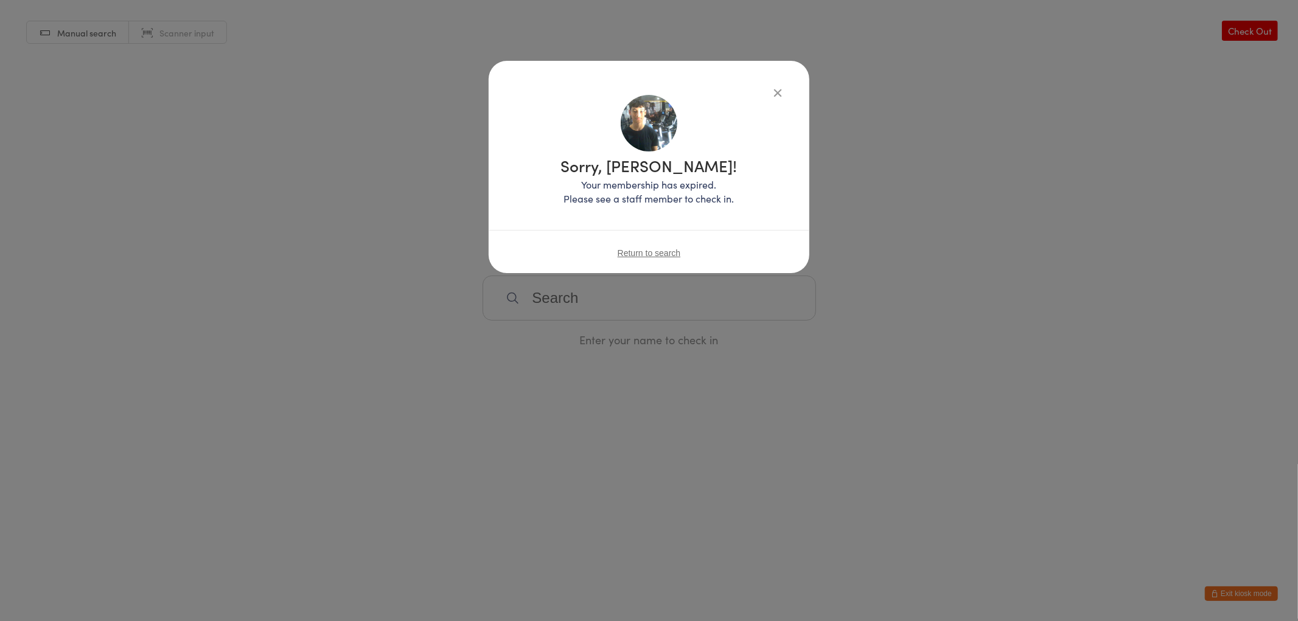
click at [775, 87] on icon "button" at bounding box center [777, 92] width 13 height 13
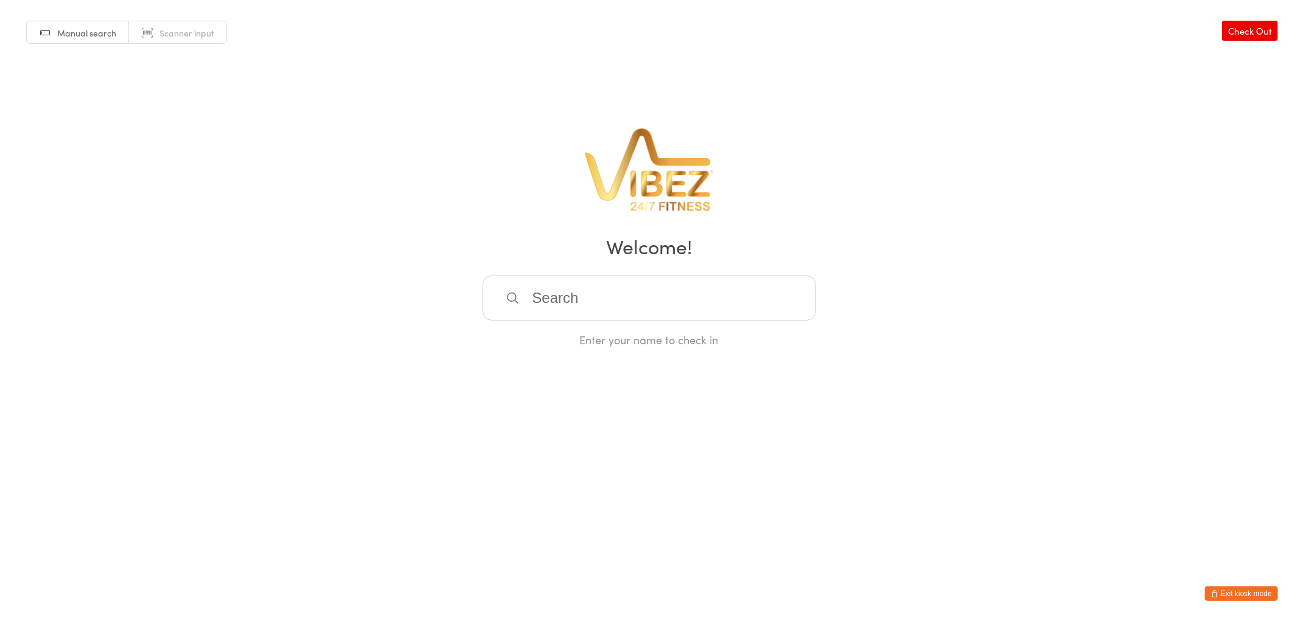
click at [607, 296] on input "search" at bounding box center [648, 298] width 333 height 45
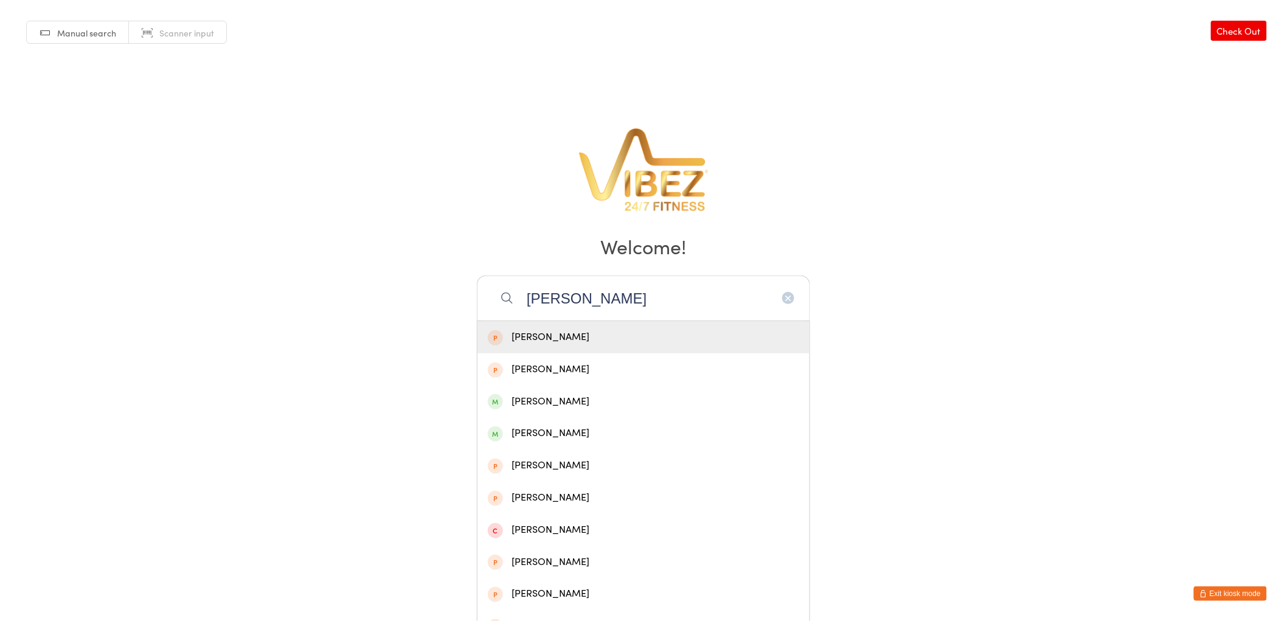
type input "joshua rowe"
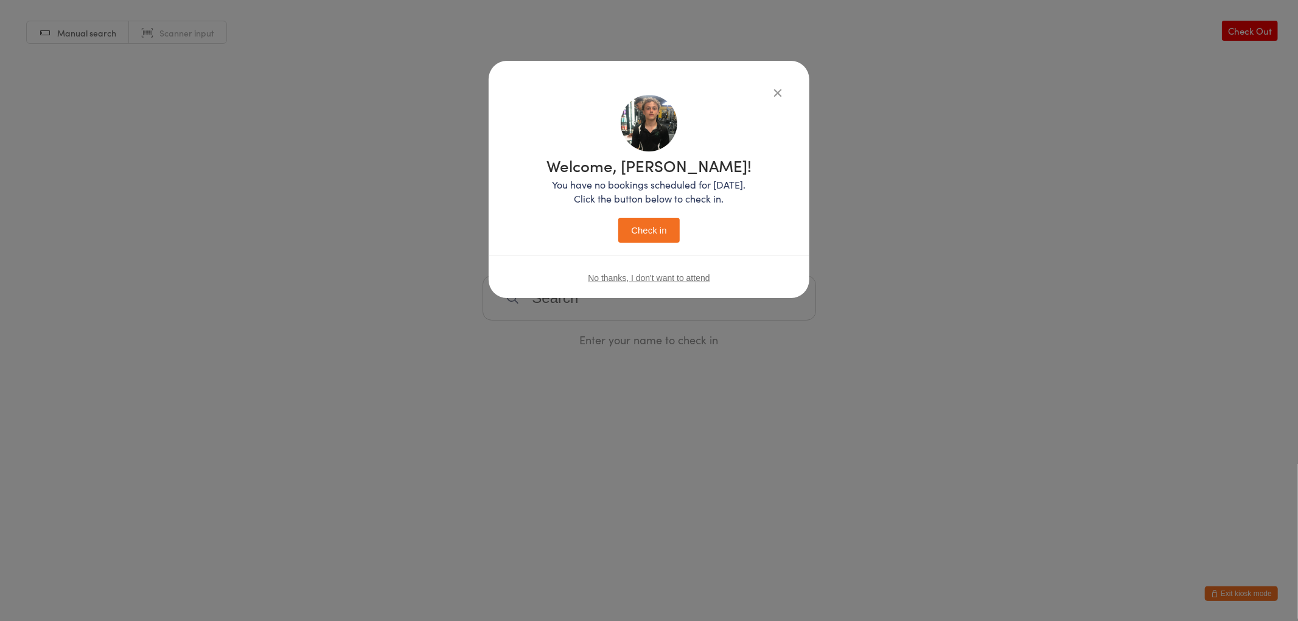
click at [618, 218] on button "Check in" at bounding box center [648, 230] width 61 height 25
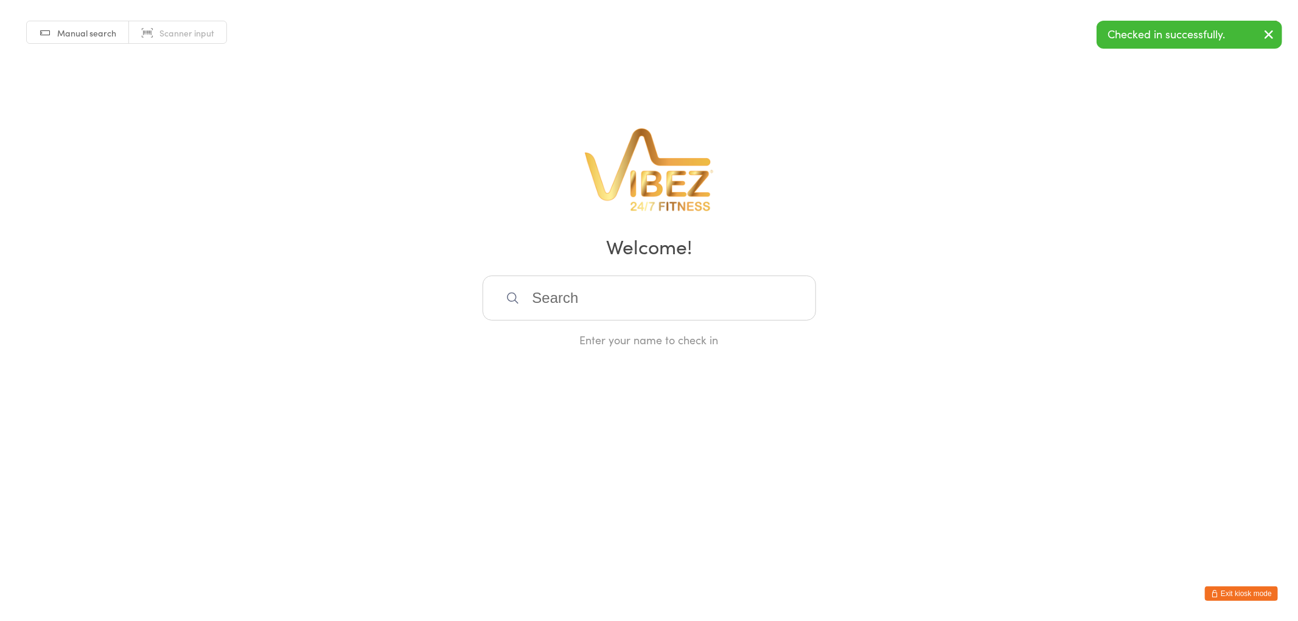
click at [611, 295] on input "search" at bounding box center [648, 298] width 333 height 45
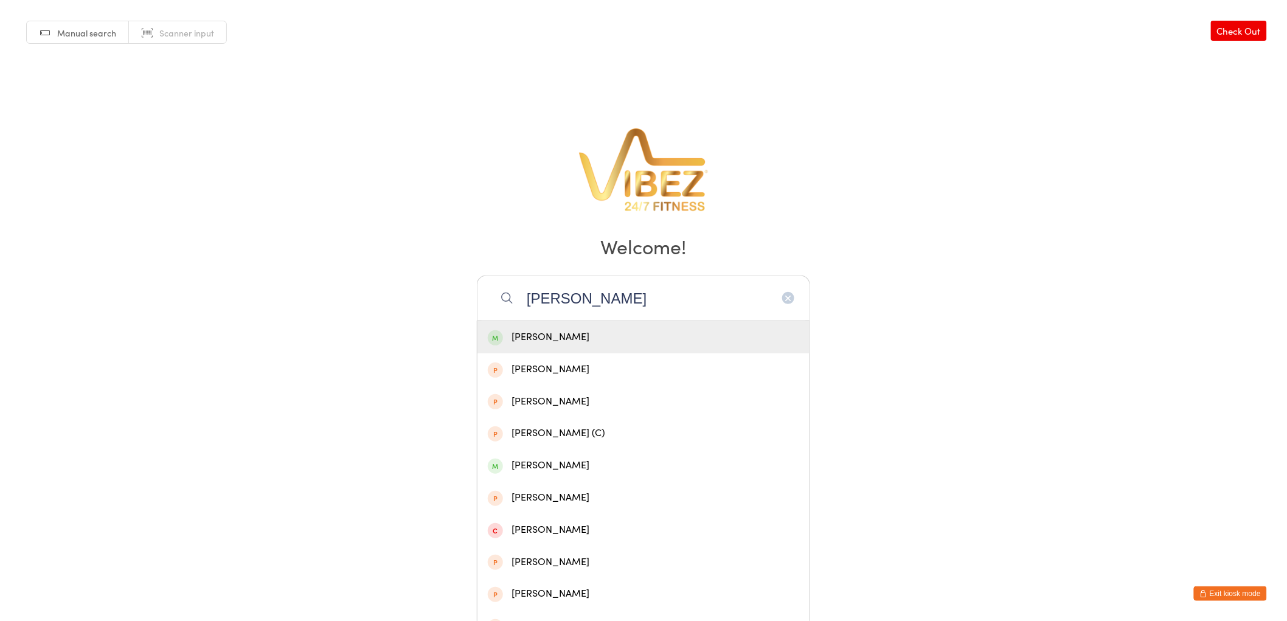
type input "gavin will"
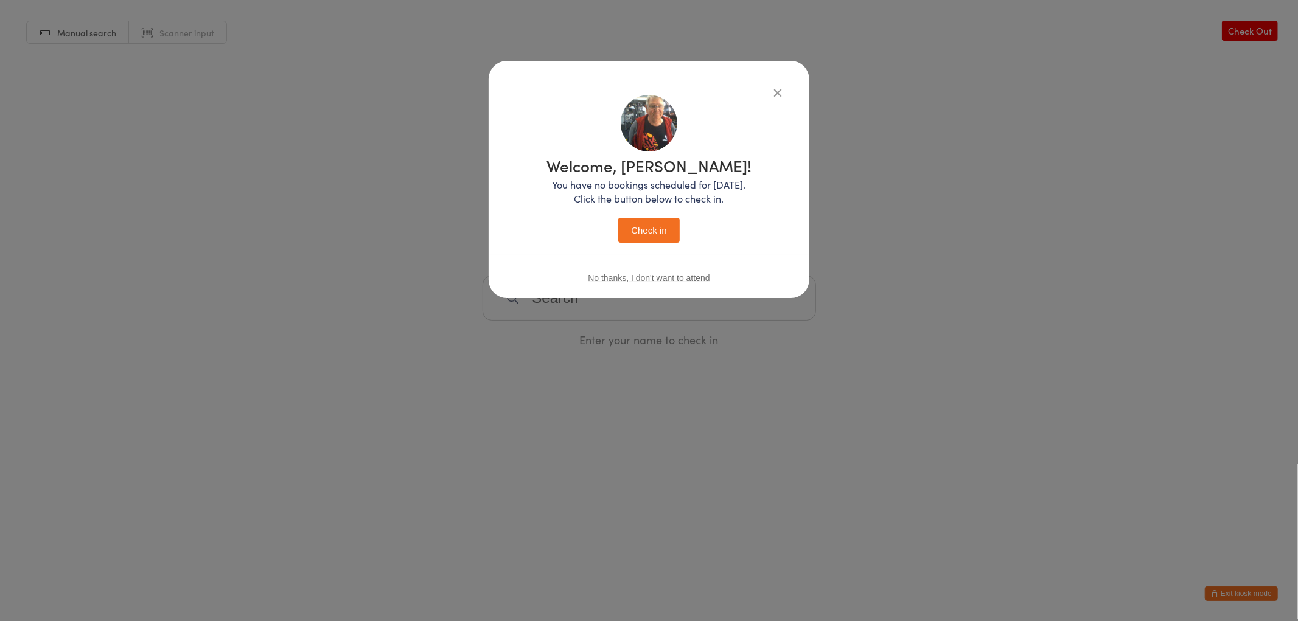
click at [618, 218] on button "Check in" at bounding box center [648, 230] width 61 height 25
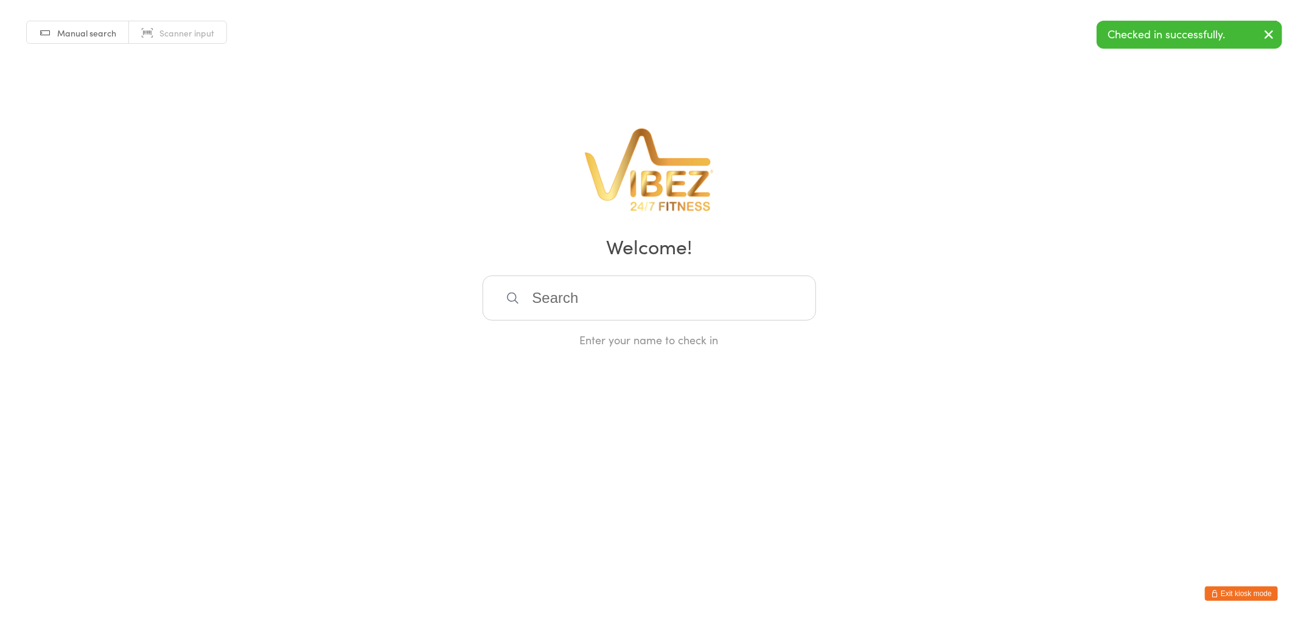
click at [611, 295] on input "search" at bounding box center [648, 298] width 333 height 45
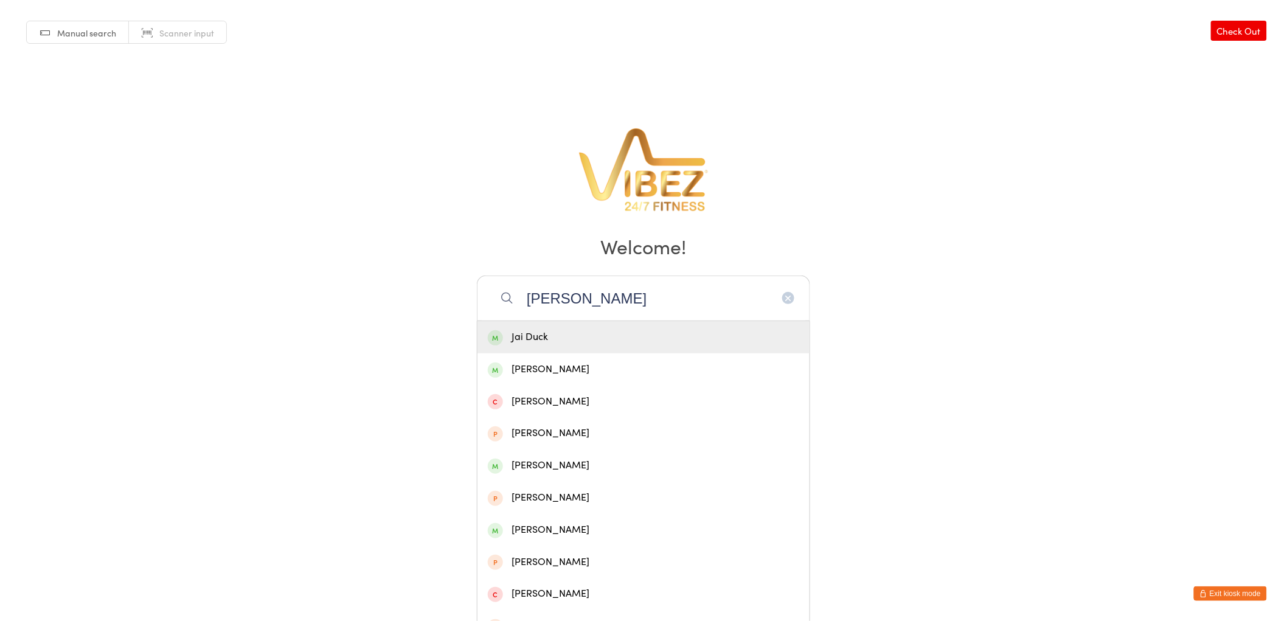
type input "jai pring"
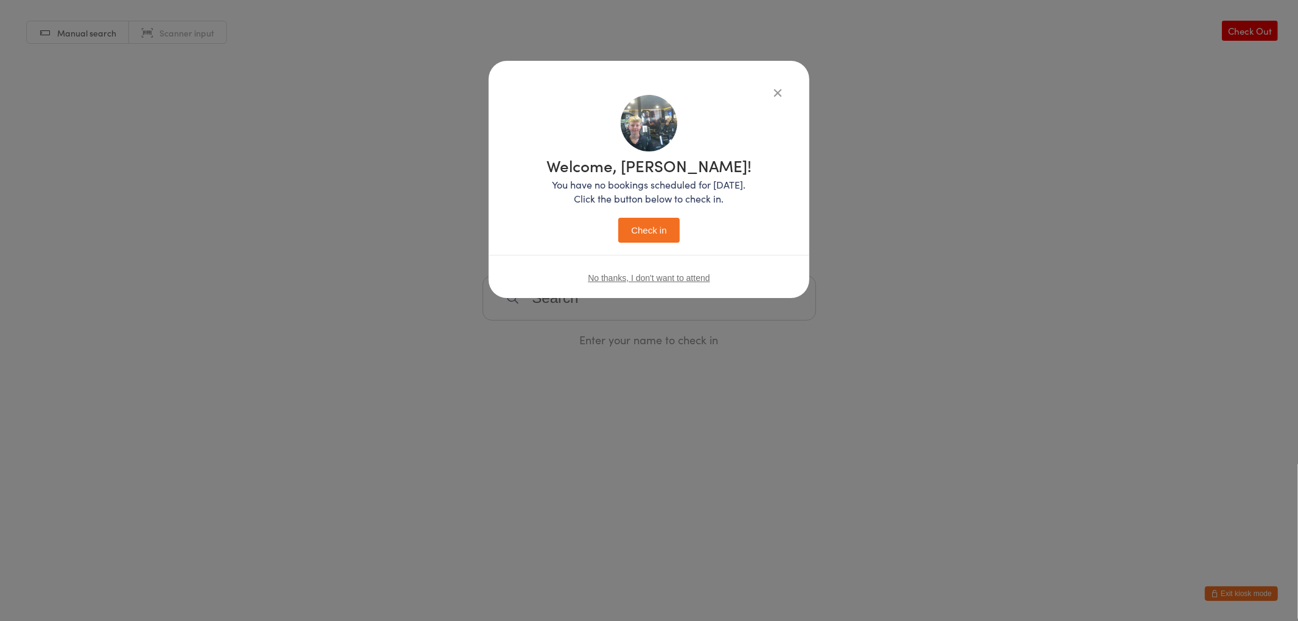
click at [618, 218] on button "Check in" at bounding box center [648, 230] width 61 height 25
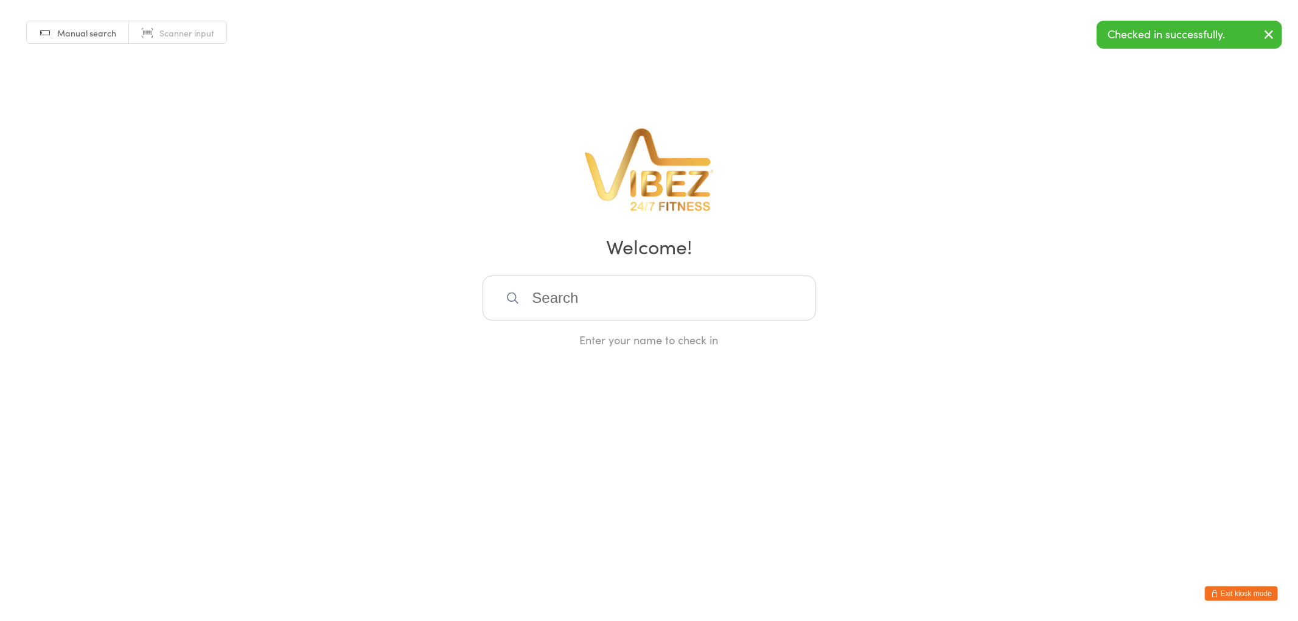
click at [611, 295] on input "search" at bounding box center [648, 298] width 333 height 45
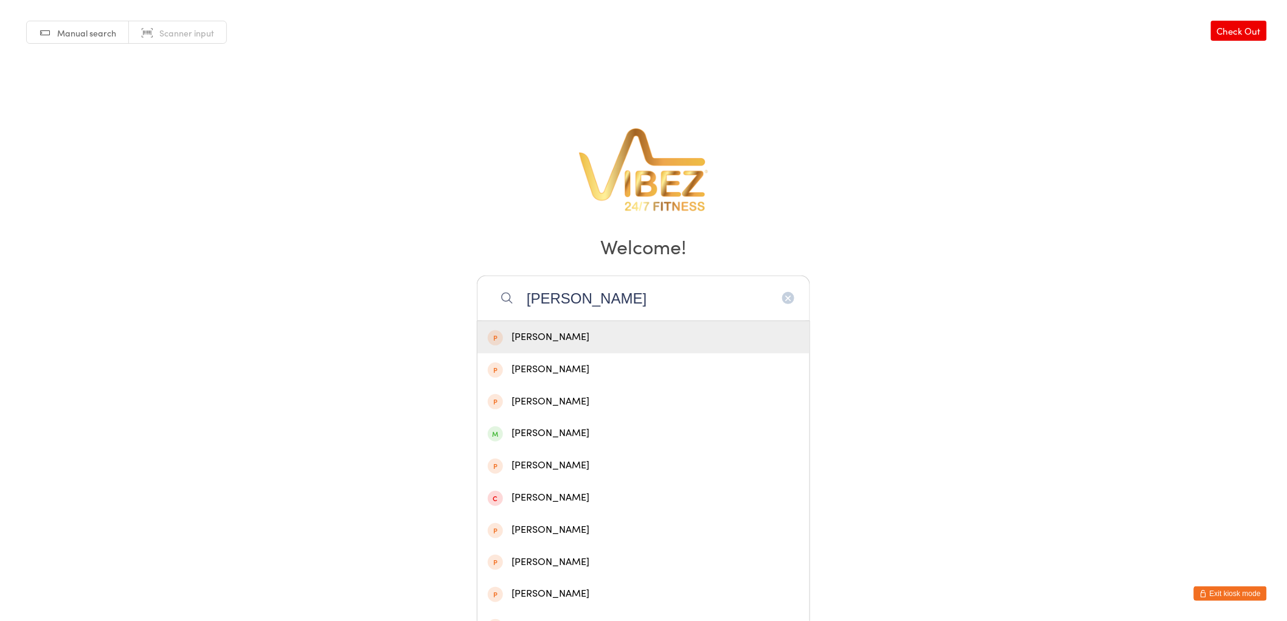
type input "chloe young"
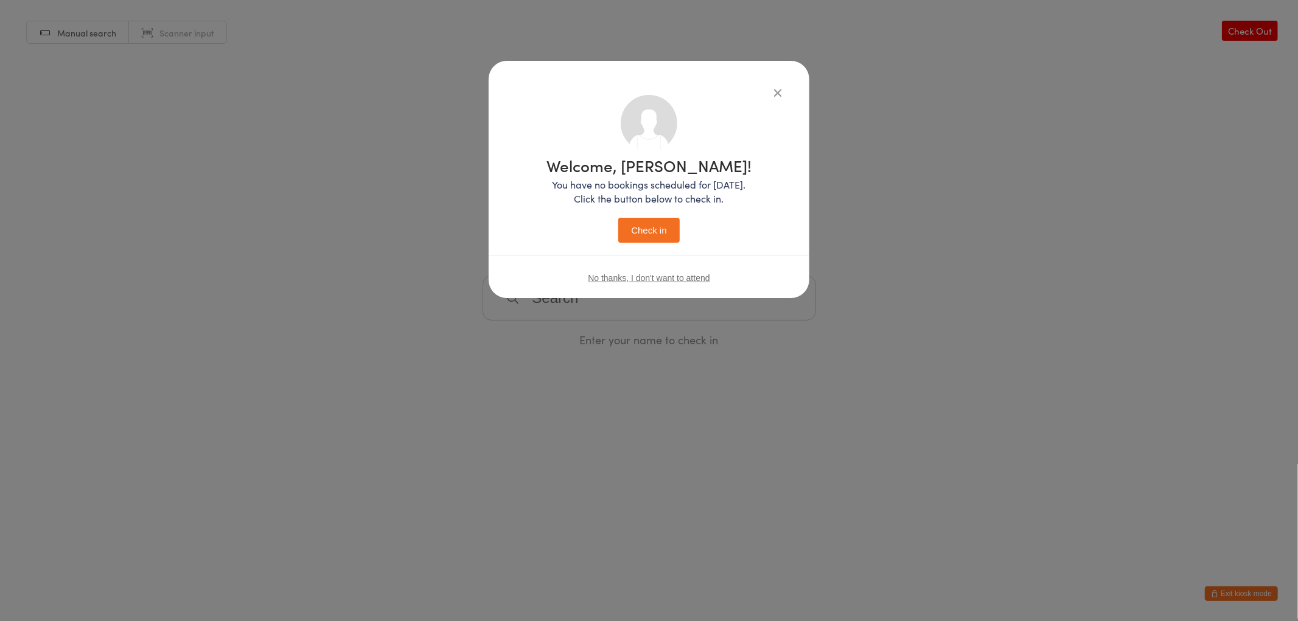
click at [618, 218] on button "Check in" at bounding box center [648, 230] width 61 height 25
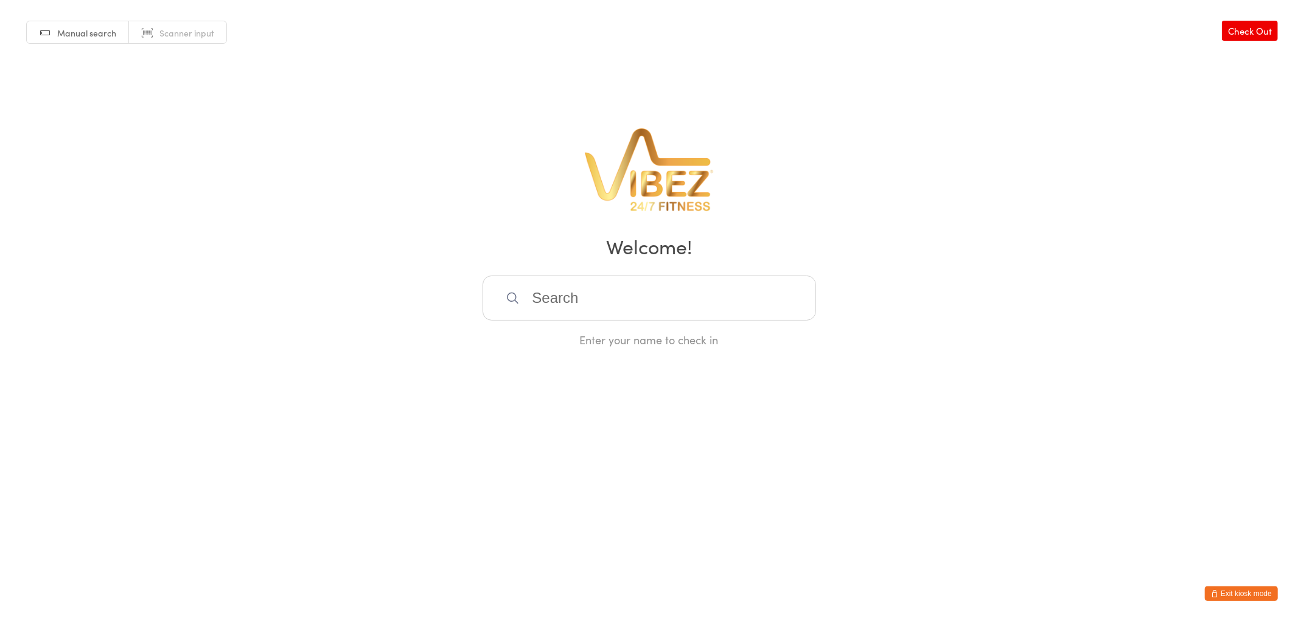
click at [1265, 588] on button "Exit kiosk mode" at bounding box center [1240, 593] width 73 height 15
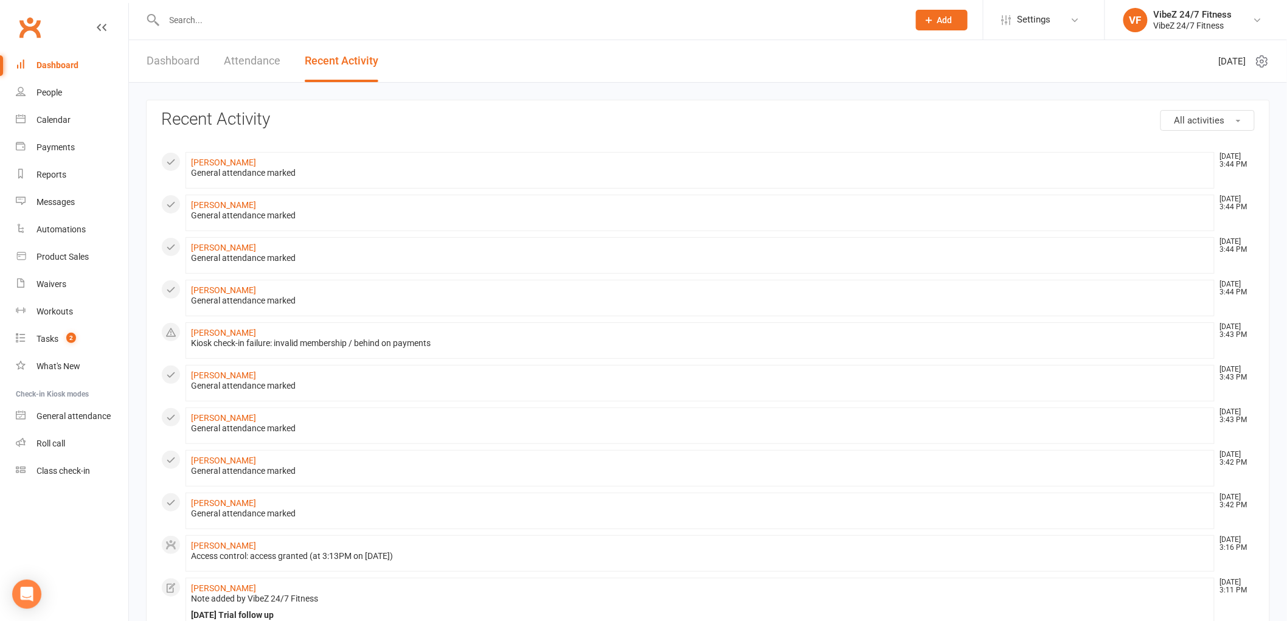
click at [939, 19] on span "Add" at bounding box center [944, 20] width 15 height 10
click at [921, 49] on link "Prospect" at bounding box center [929, 54] width 108 height 28
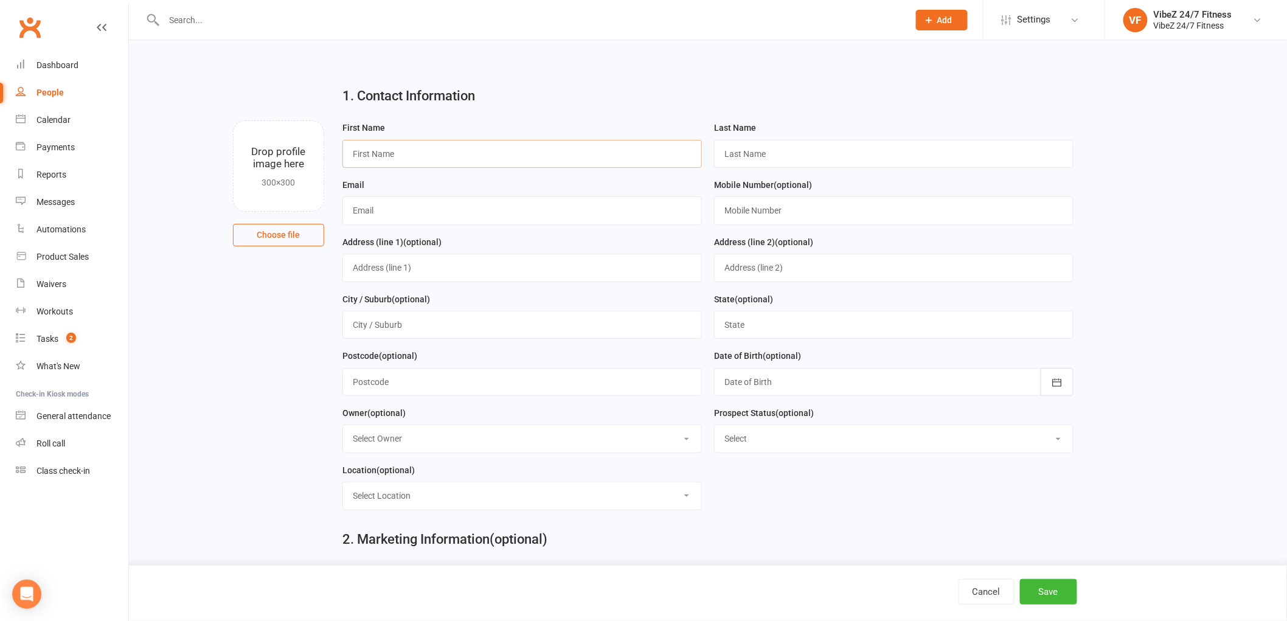
click at [426, 146] on input "text" at bounding box center [522, 154] width 360 height 28
type input "[PERSON_NAME]"
type input "Young"
type input "[EMAIL_ADDRESS][DOMAIN_NAME]"
type input "0410112003"
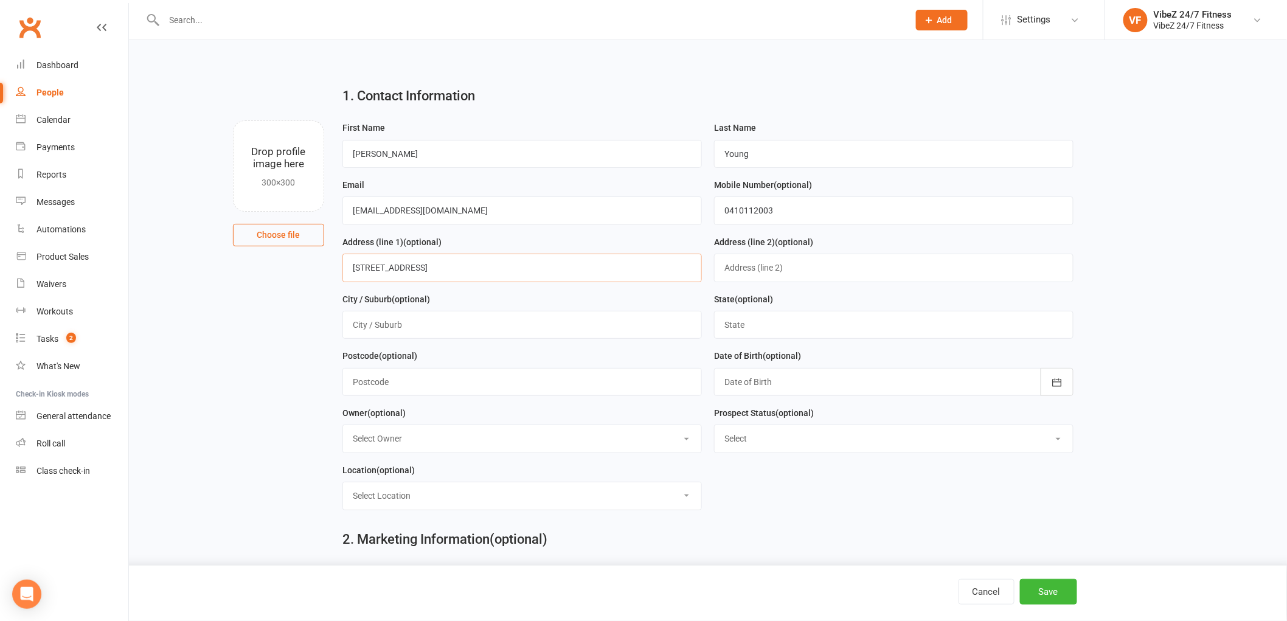
type input "[STREET_ADDRESS]"
type input "San Remo"
type input "[GEOGRAPHIC_DATA]"
type input "2262"
click at [1054, 380] on icon "button" at bounding box center [1057, 383] width 12 height 12
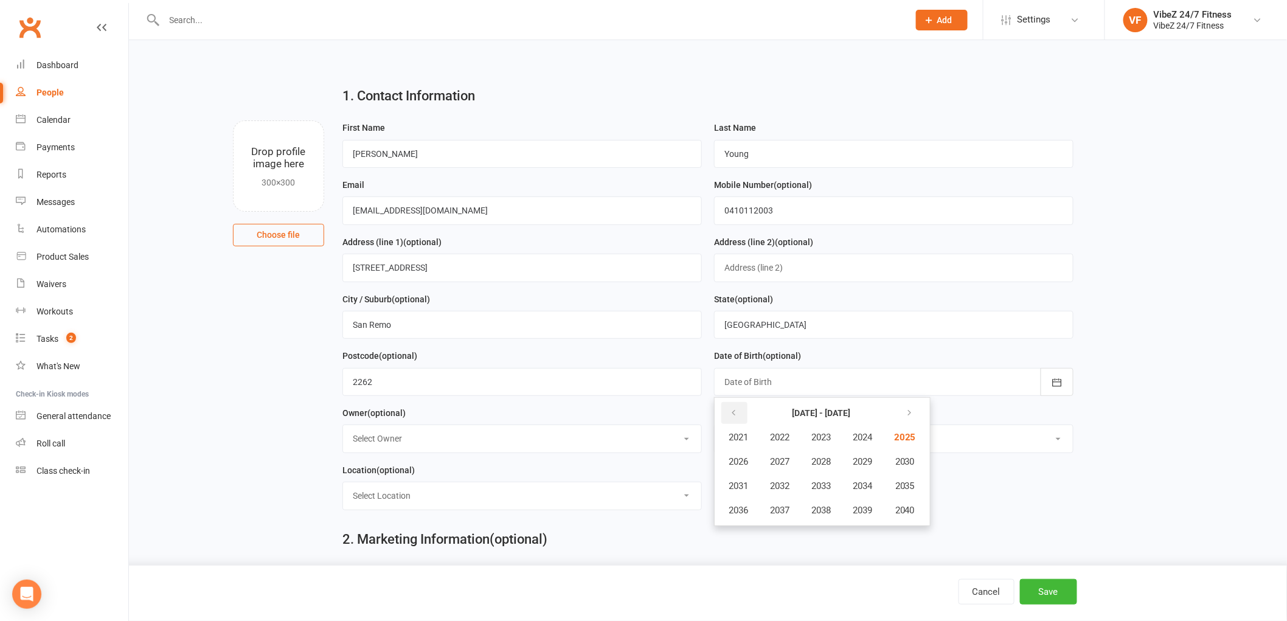
click at [735, 416] on icon "button" at bounding box center [733, 413] width 9 height 10
click at [825, 432] on span "2003" at bounding box center [821, 437] width 19 height 11
click at [760, 438] on span "January" at bounding box center [745, 437] width 32 height 11
click at [923, 456] on span "04" at bounding box center [927, 461] width 10 height 10
type input "04 Jan 2003"
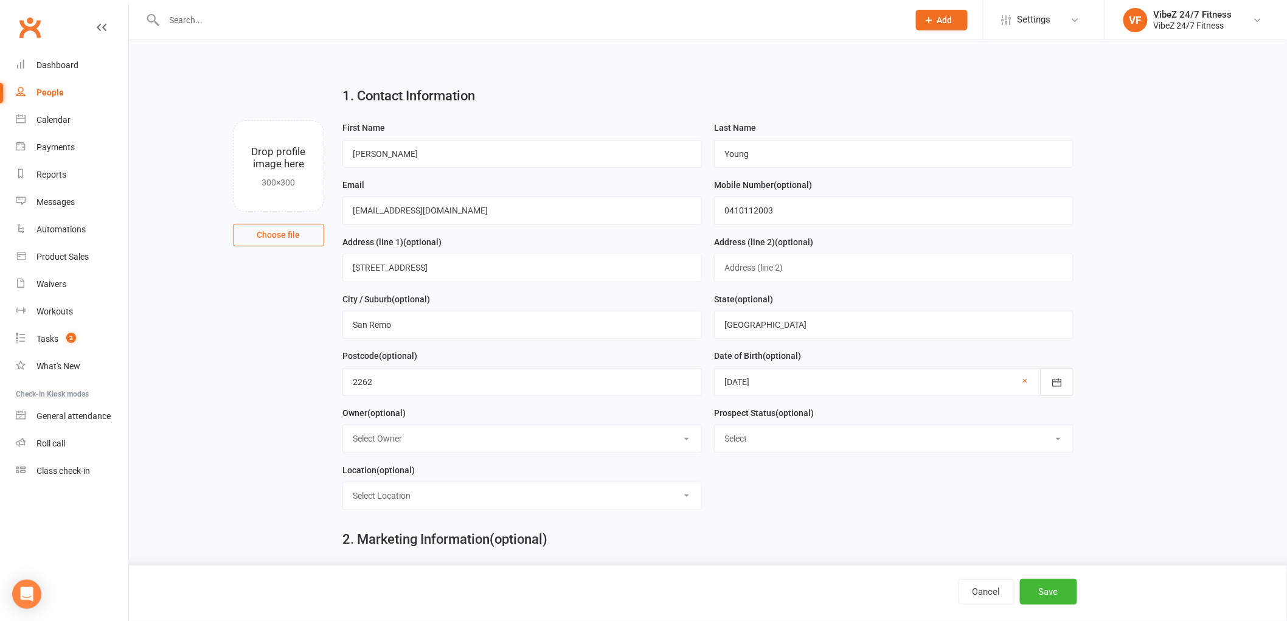
click at [506, 428] on select "Select Owner Matt Eschler VibeZ 24/7 Fitness Nick Hawthorne Ricci Crittenden Ad…" at bounding box center [522, 438] width 358 height 27
select select "3"
click at [343, 426] on select "Select Owner Matt Eschler VibeZ 24/7 Fitness Nick Hawthorne Ricci Crittenden Ad…" at bounding box center [522, 438] width 358 height 27
click at [775, 433] on select "Select Initial Contact Follow-up Call Follow-up Email Almost Ready Not Ready No…" at bounding box center [894, 438] width 358 height 27
select select "Initial Contact"
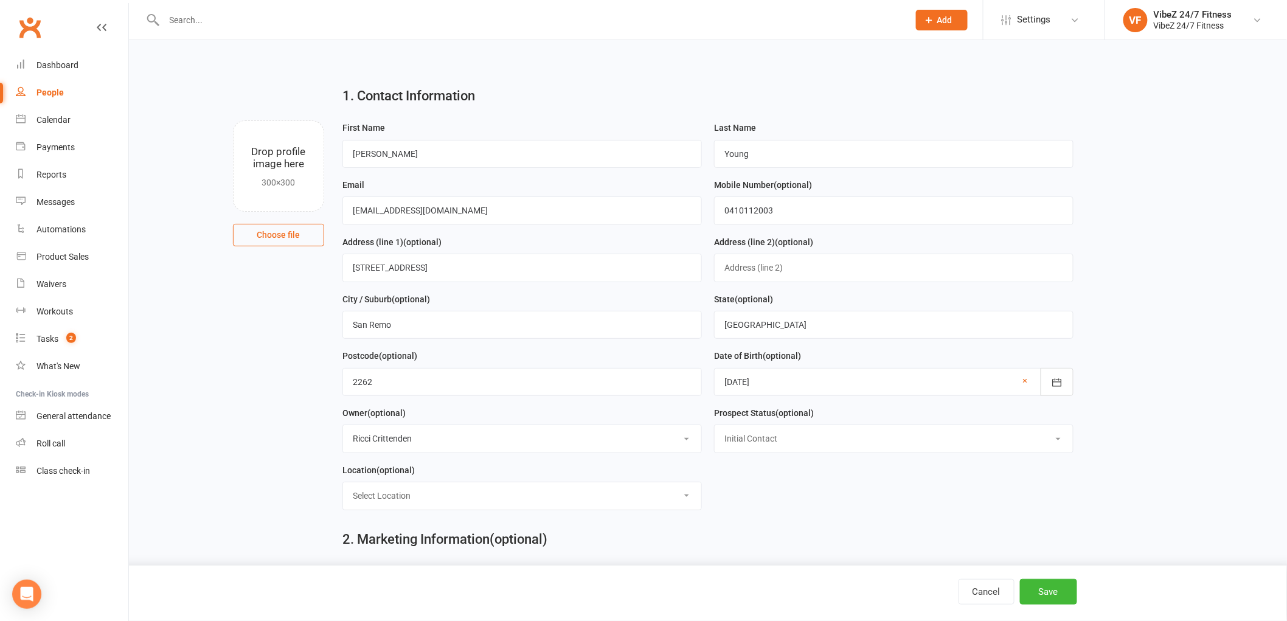
click at [715, 426] on select "Select Initial Contact Follow-up Call Follow-up Email Almost Ready Not Ready No…" at bounding box center [894, 438] width 358 height 27
drag, startPoint x: 464, startPoint y: 498, endPoint x: 459, endPoint y: 504, distance: 7.8
click at [464, 498] on select "Select Location Group Fitness Room Gym Floor Indoor/Outdoor Reception" at bounding box center [522, 495] width 358 height 27
select select "3"
click at [343, 484] on select "Select Location Group Fitness Room Gym Floor Indoor/Outdoor Reception" at bounding box center [522, 495] width 358 height 27
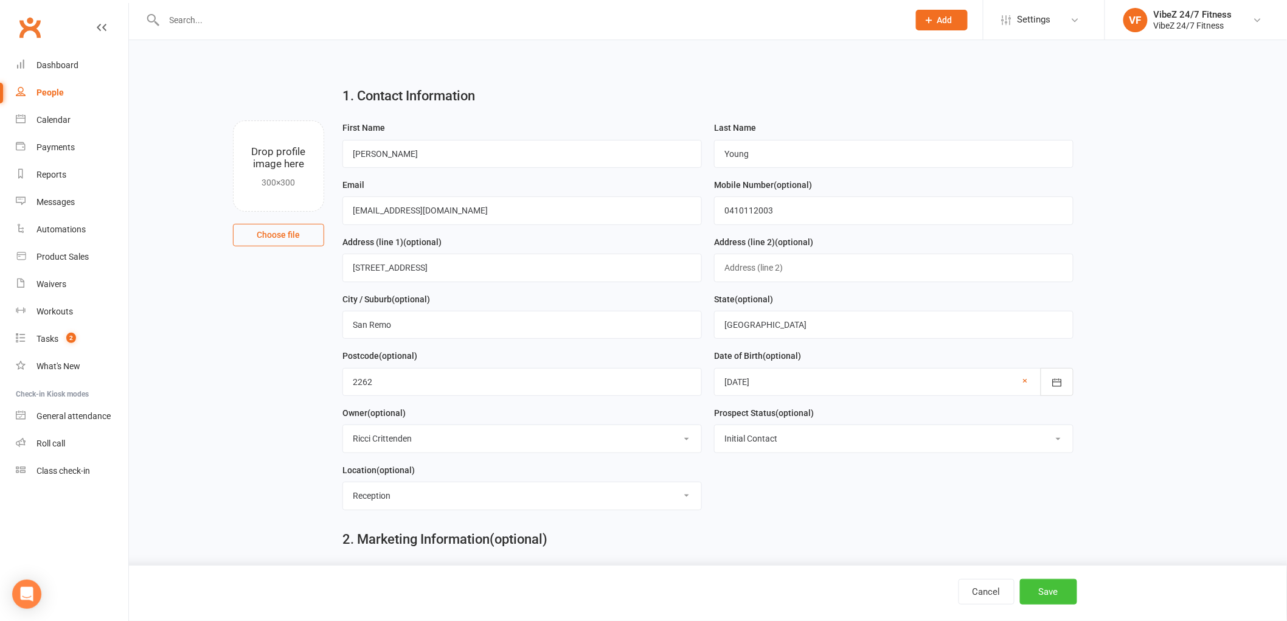
click at [1050, 590] on button "Save" at bounding box center [1048, 592] width 57 height 26
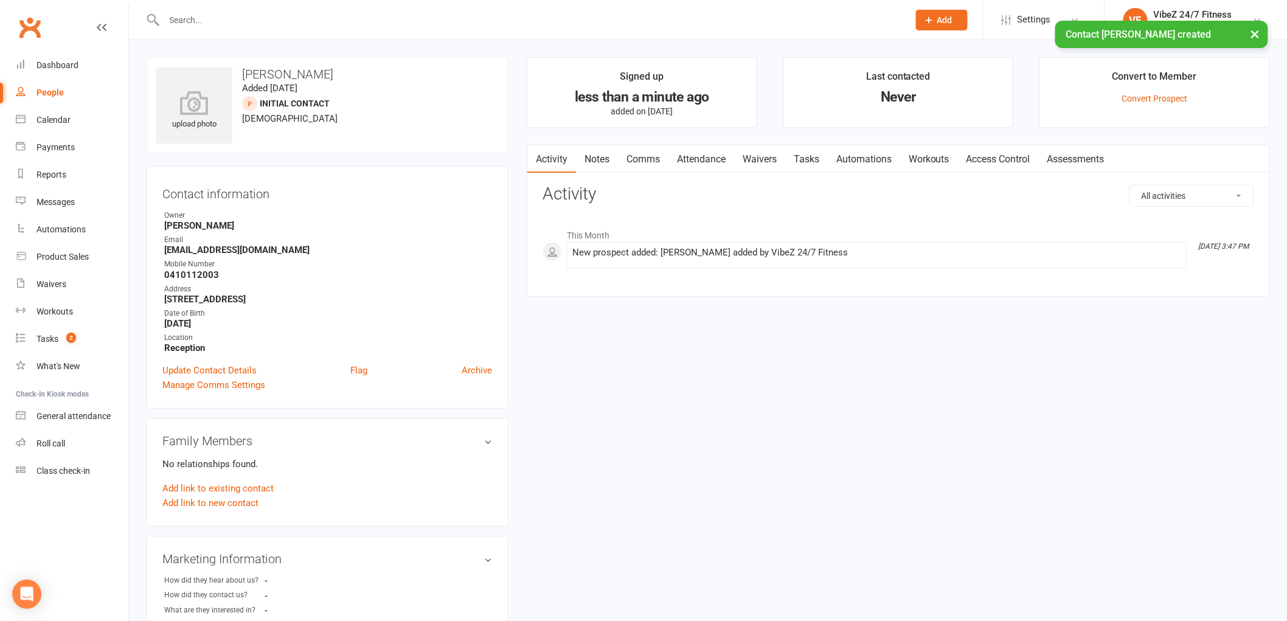
click at [601, 155] on link "Notes" at bounding box center [597, 159] width 42 height 28
click at [1231, 196] on button "+ New Note" at bounding box center [1221, 196] width 65 height 22
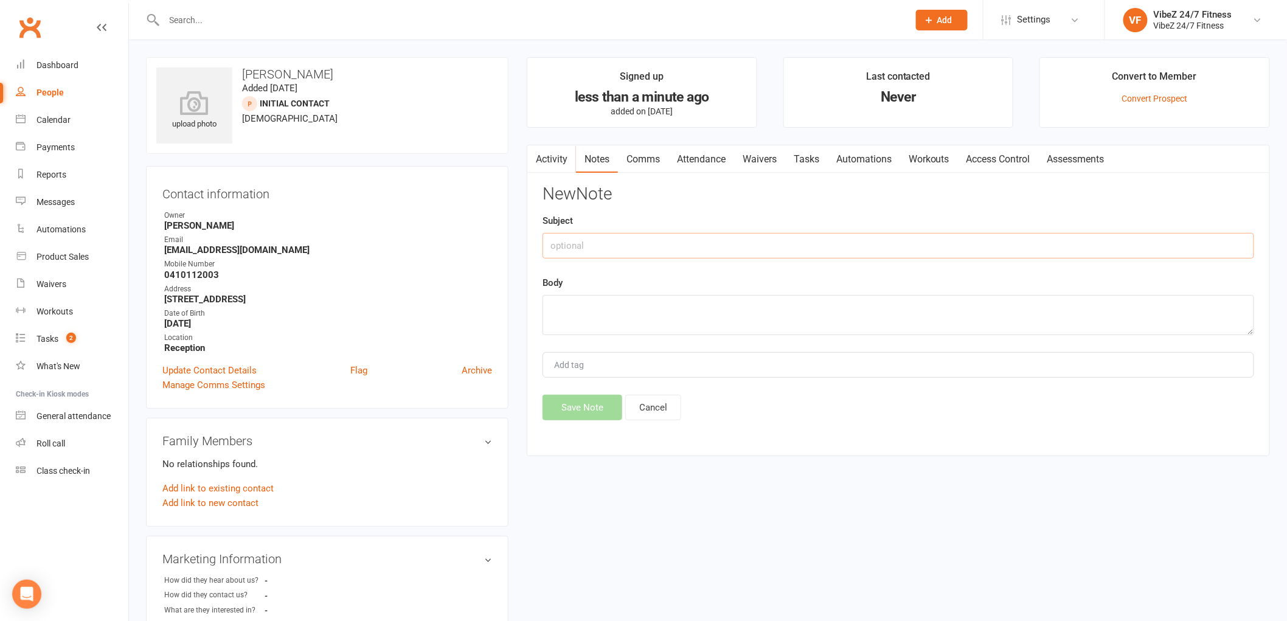
click at [729, 251] on input "text" at bounding box center [899, 246] width 712 height 26
type input "12/09/25 FREE FRIEND FRIDAY"
type textarea "Came in with Chloe Young. RC"
click at [606, 409] on button "Save Note" at bounding box center [583, 408] width 80 height 26
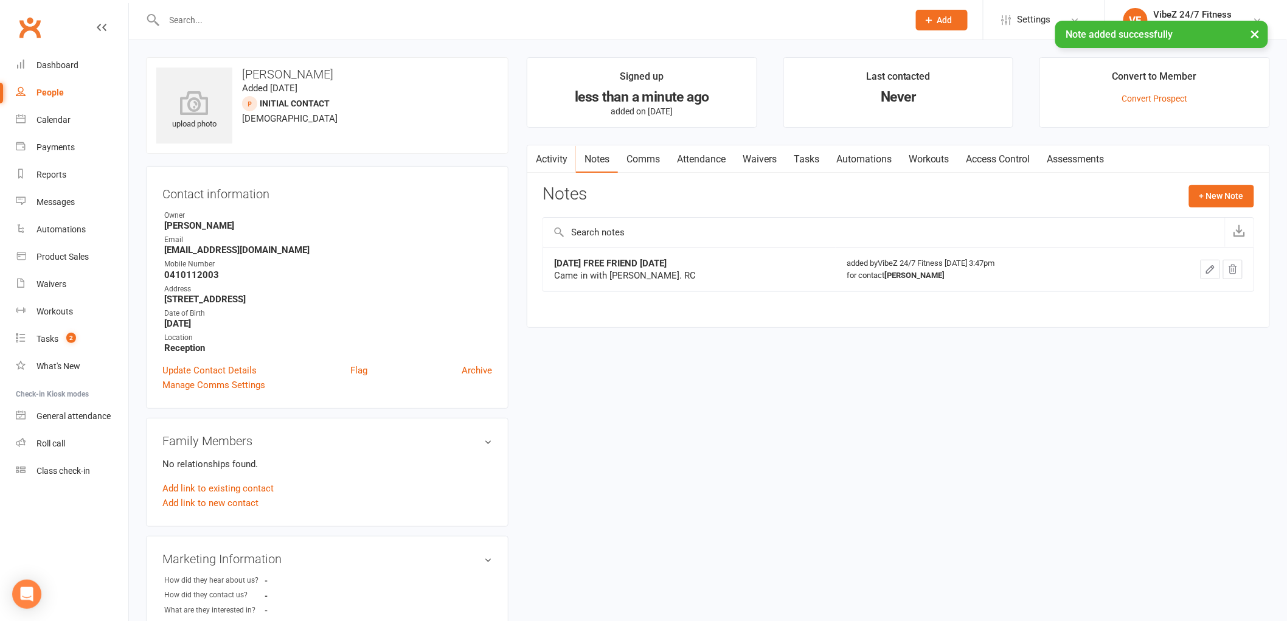
click at [184, 19] on input "text" at bounding box center [531, 20] width 740 height 17
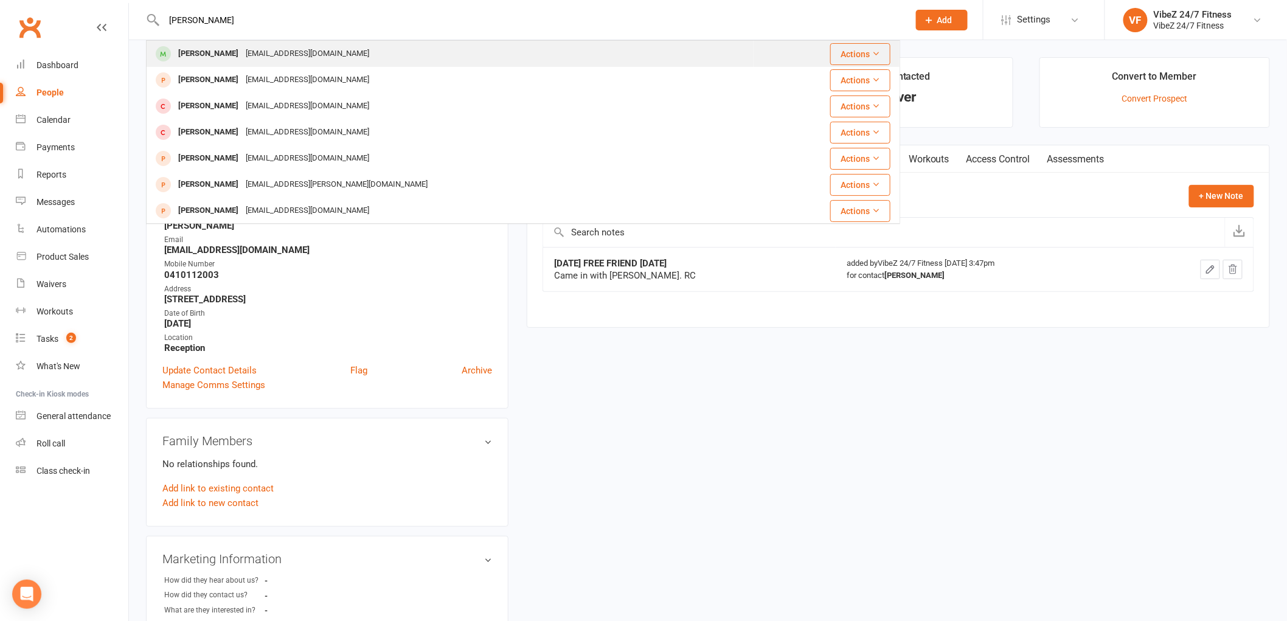
type input "chloe youn"
click at [207, 55] on div "Chloe Young" at bounding box center [209, 54] width 68 height 18
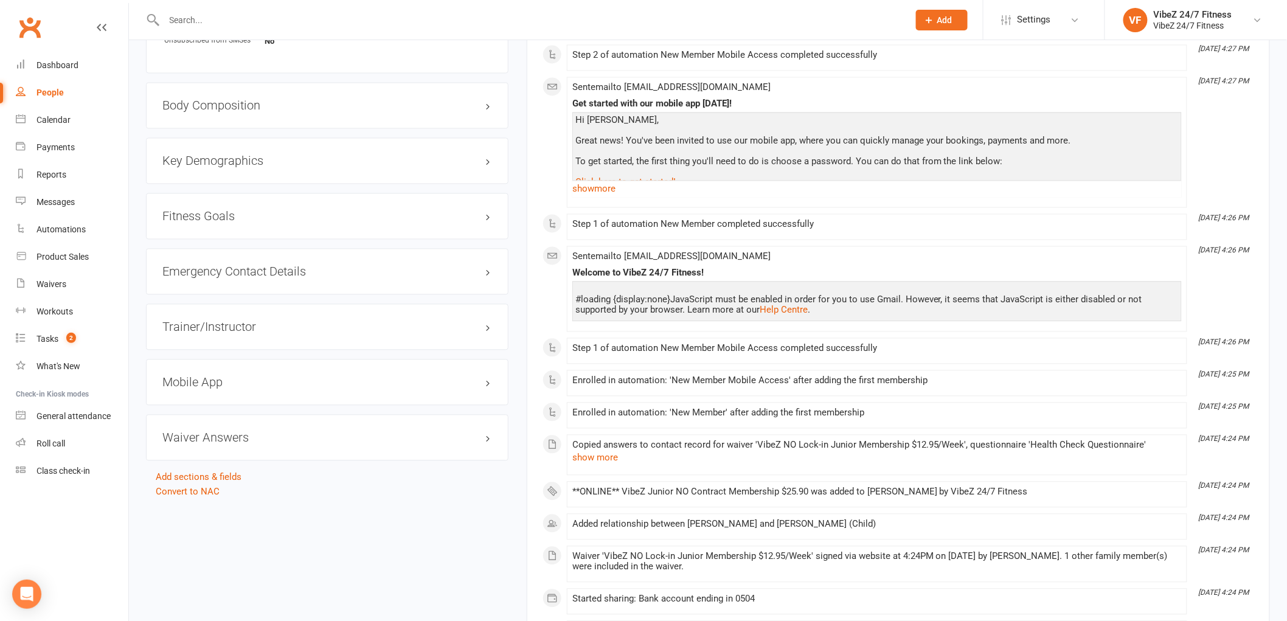
scroll to position [946, 0]
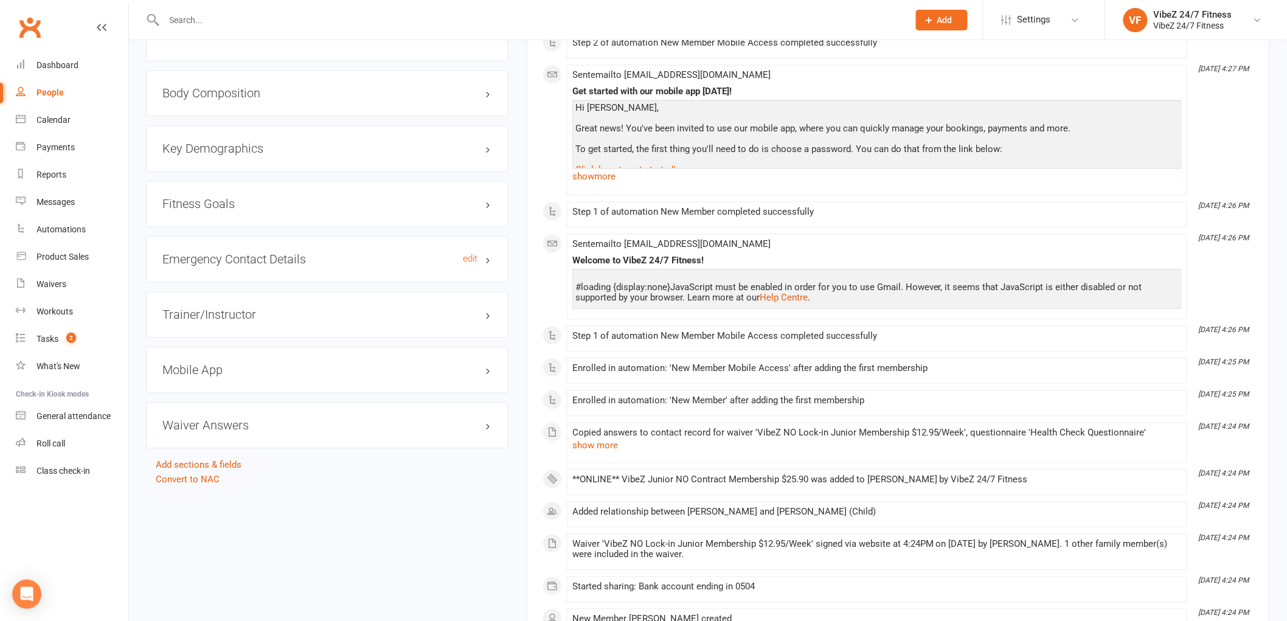
click at [491, 259] on h3 "Emergency Contact Details edit" at bounding box center [327, 259] width 330 height 13
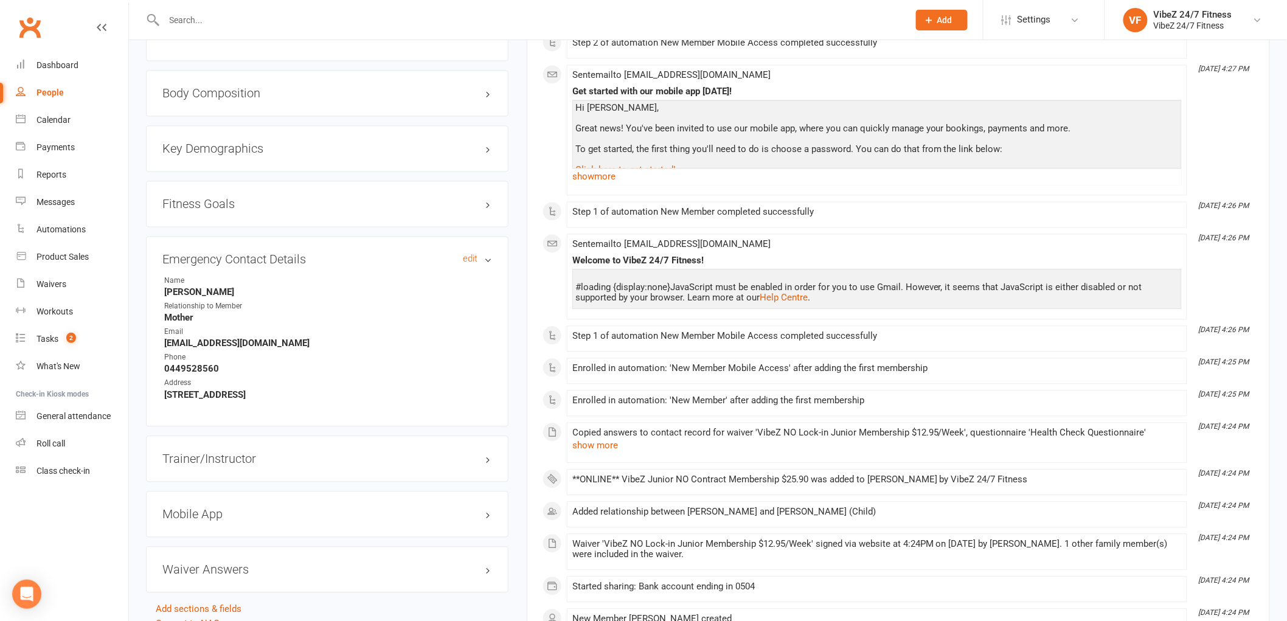
click at [491, 259] on h3 "Emergency Contact Details edit" at bounding box center [327, 259] width 330 height 13
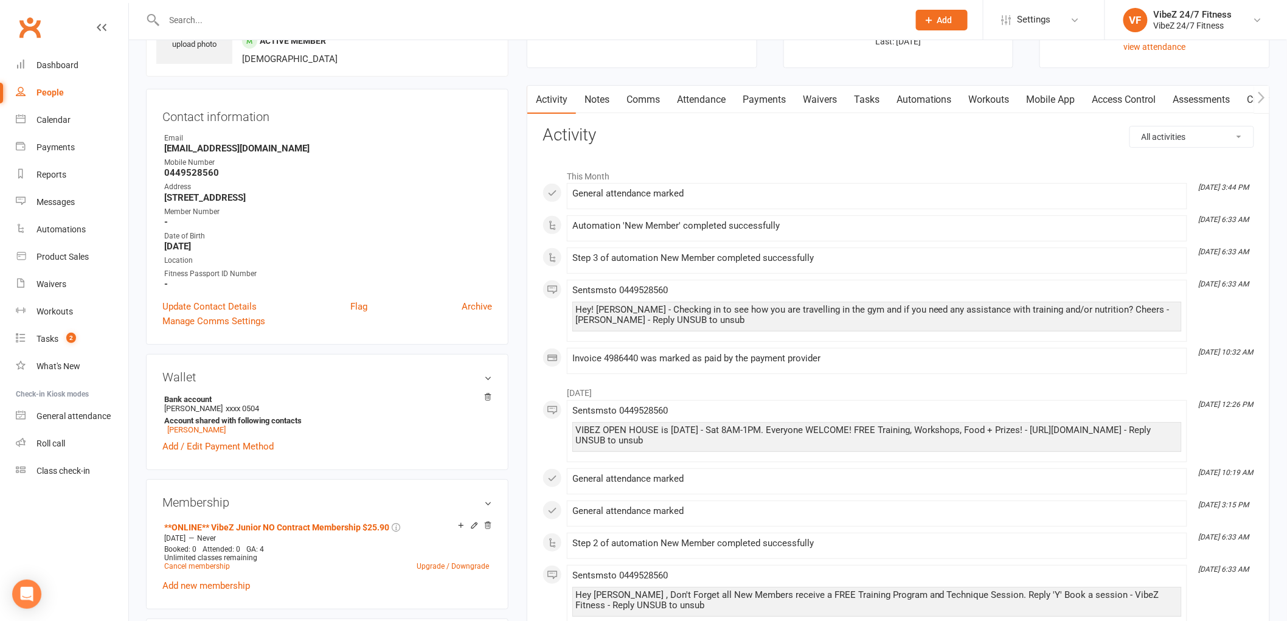
scroll to position [0, 0]
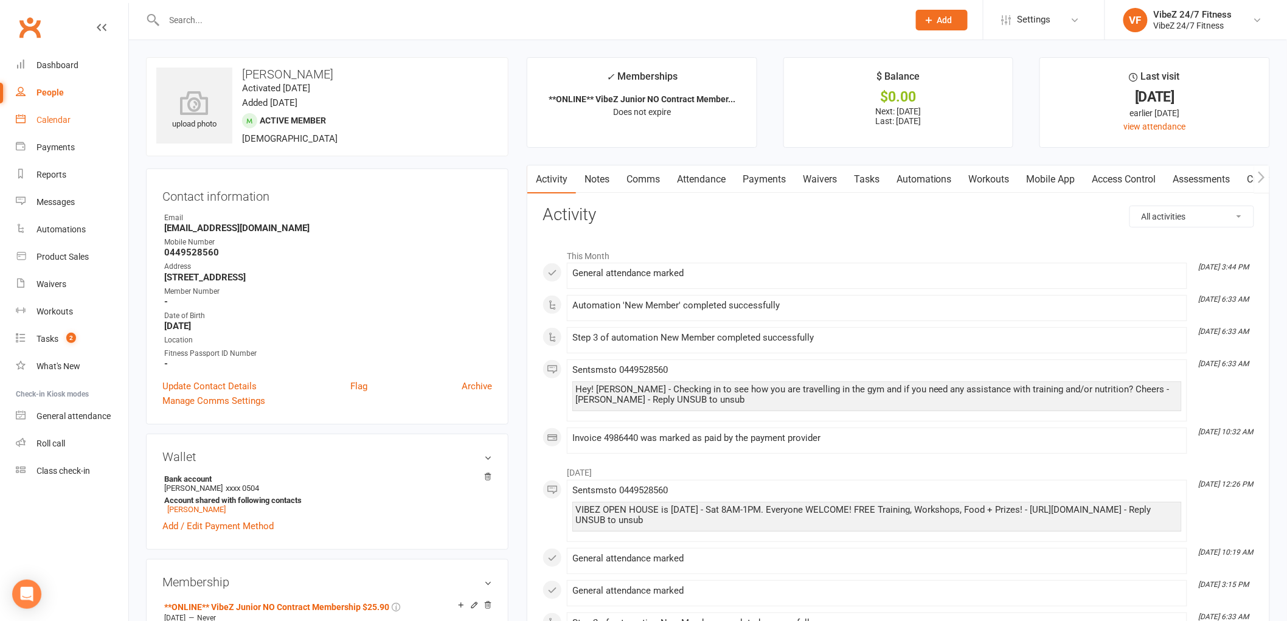
click at [76, 116] on link "Calendar" at bounding box center [72, 119] width 113 height 27
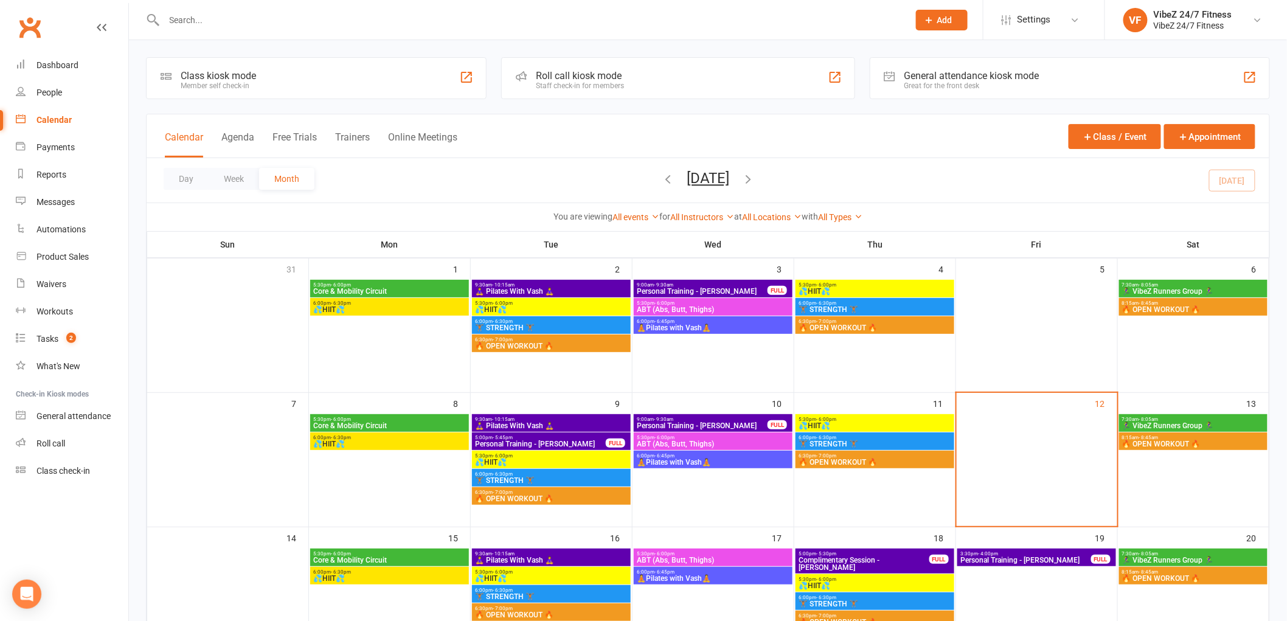
click at [270, 23] on input "text" at bounding box center [531, 20] width 740 height 17
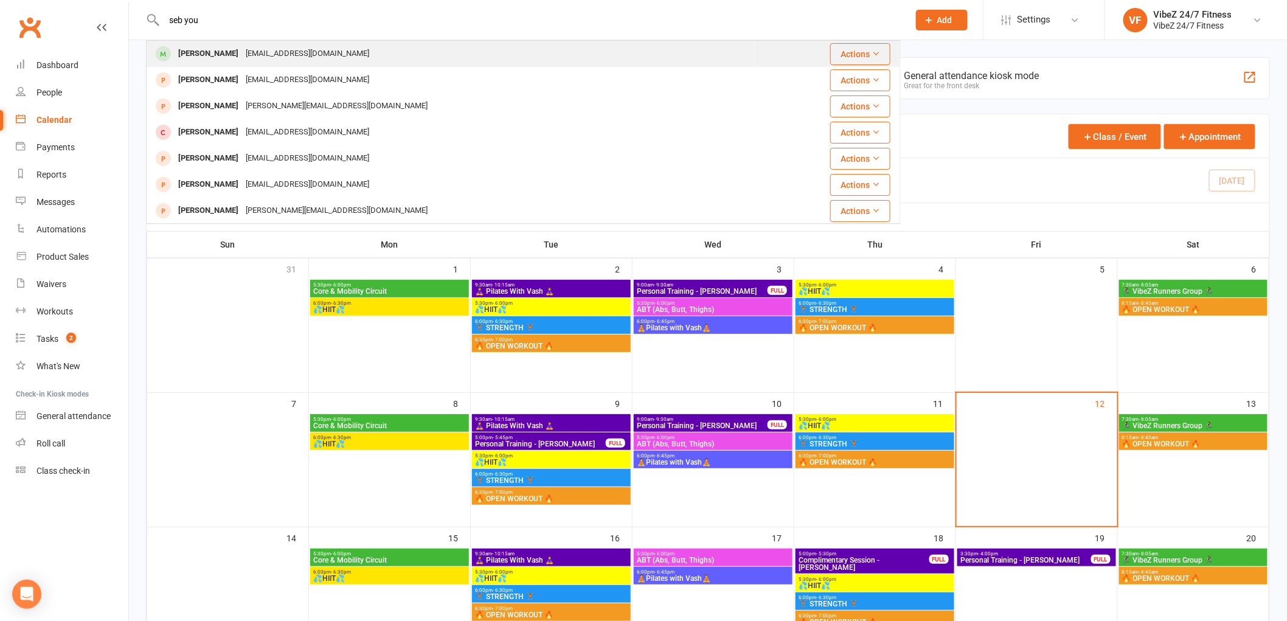
type input "seb you"
click at [254, 61] on div "imsebaus@hotmail.com" at bounding box center [307, 54] width 131 height 18
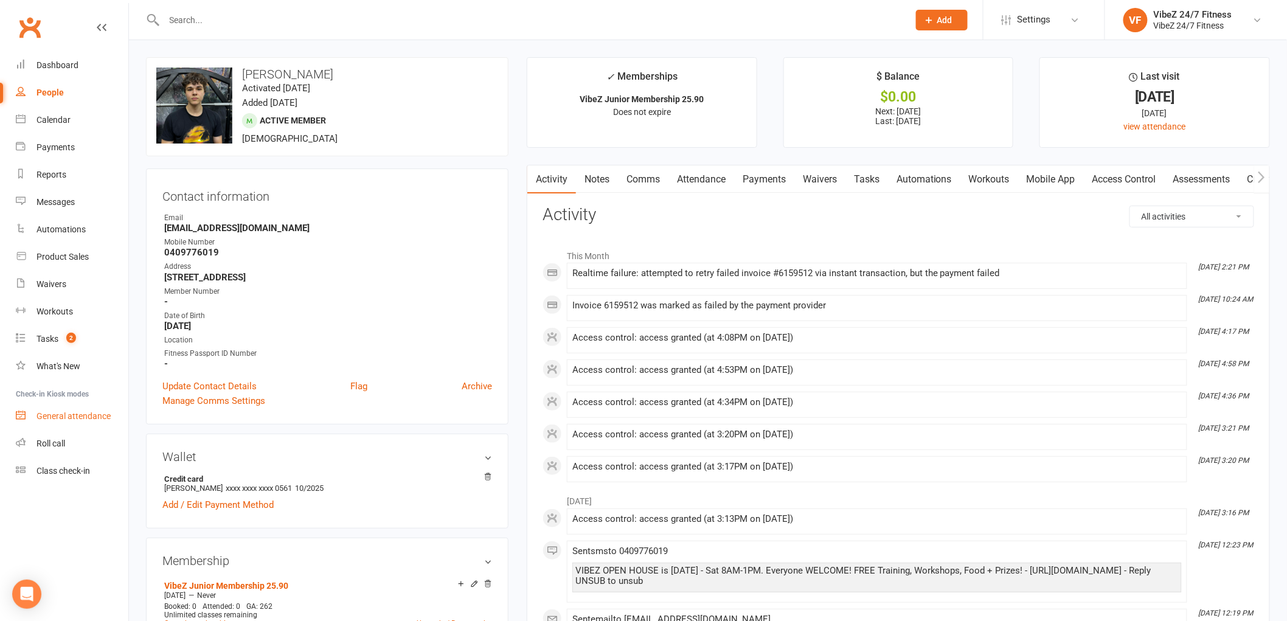
click at [83, 414] on div "General attendance" at bounding box center [73, 416] width 74 height 10
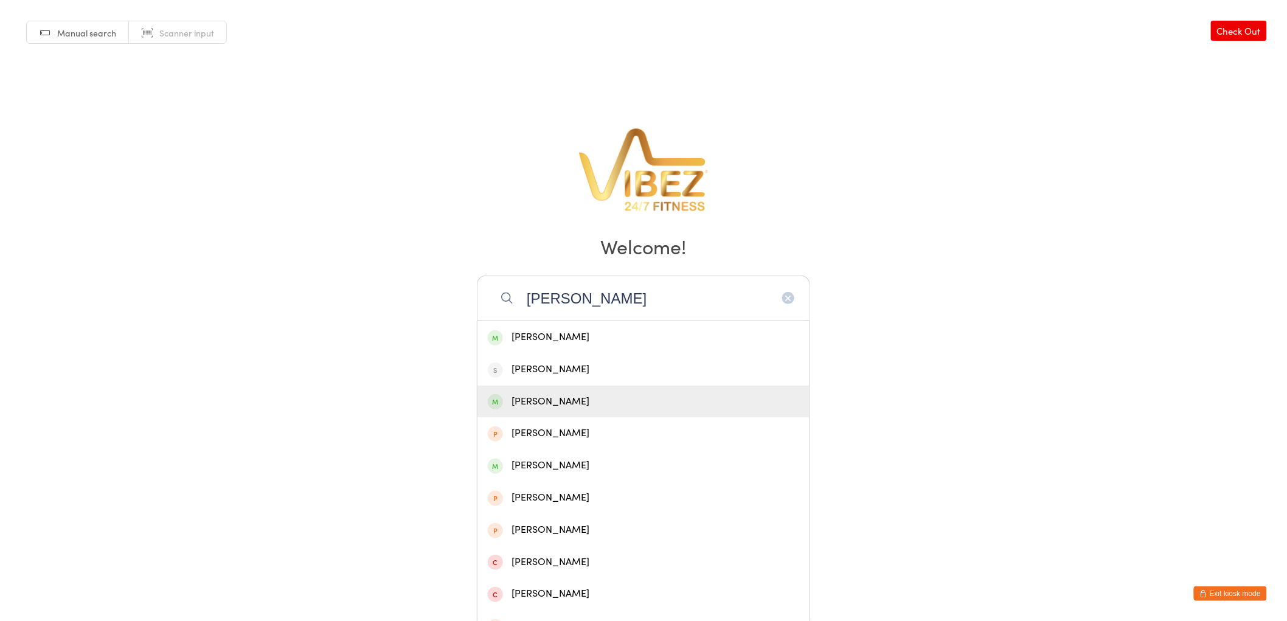
type input "[PERSON_NAME]"
click at [558, 403] on div "[PERSON_NAME]" at bounding box center [643, 402] width 311 height 16
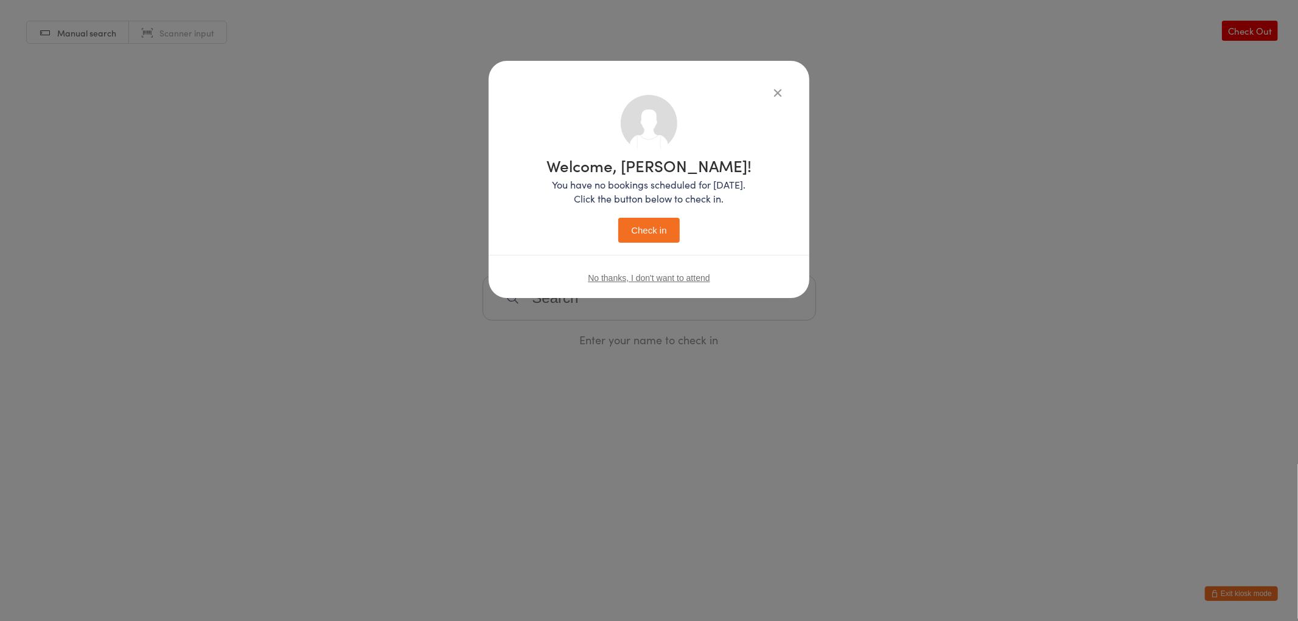
click at [646, 232] on button "Check in" at bounding box center [648, 230] width 61 height 25
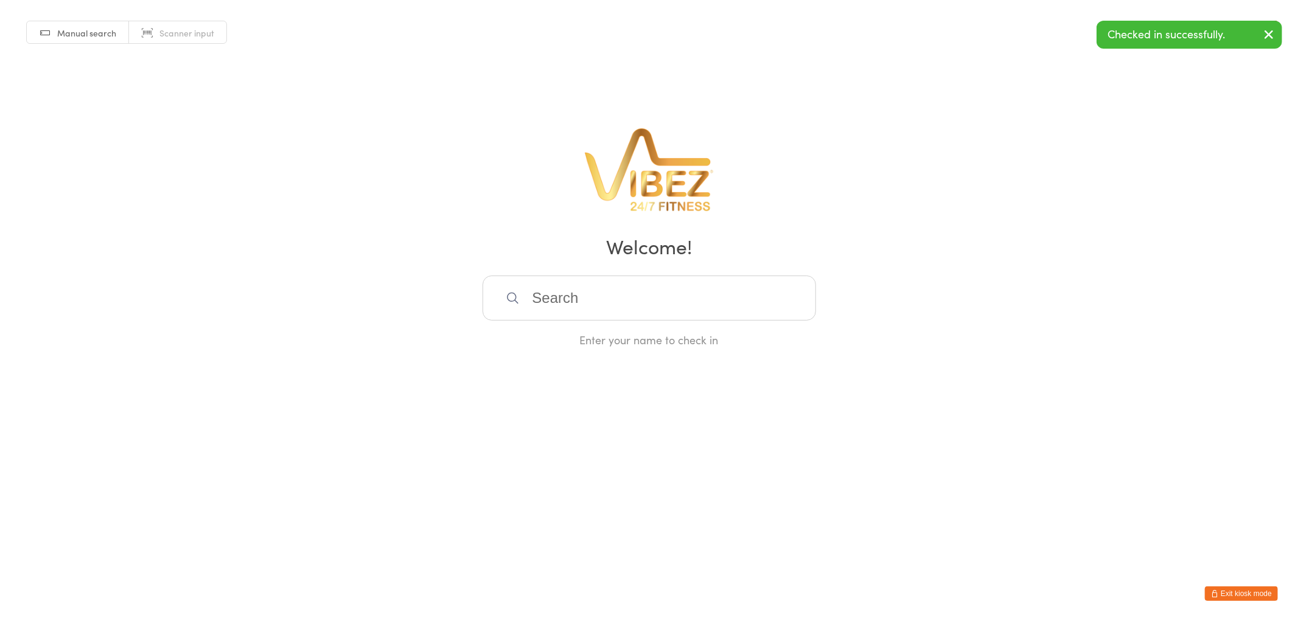
click at [590, 292] on input "search" at bounding box center [648, 298] width 333 height 45
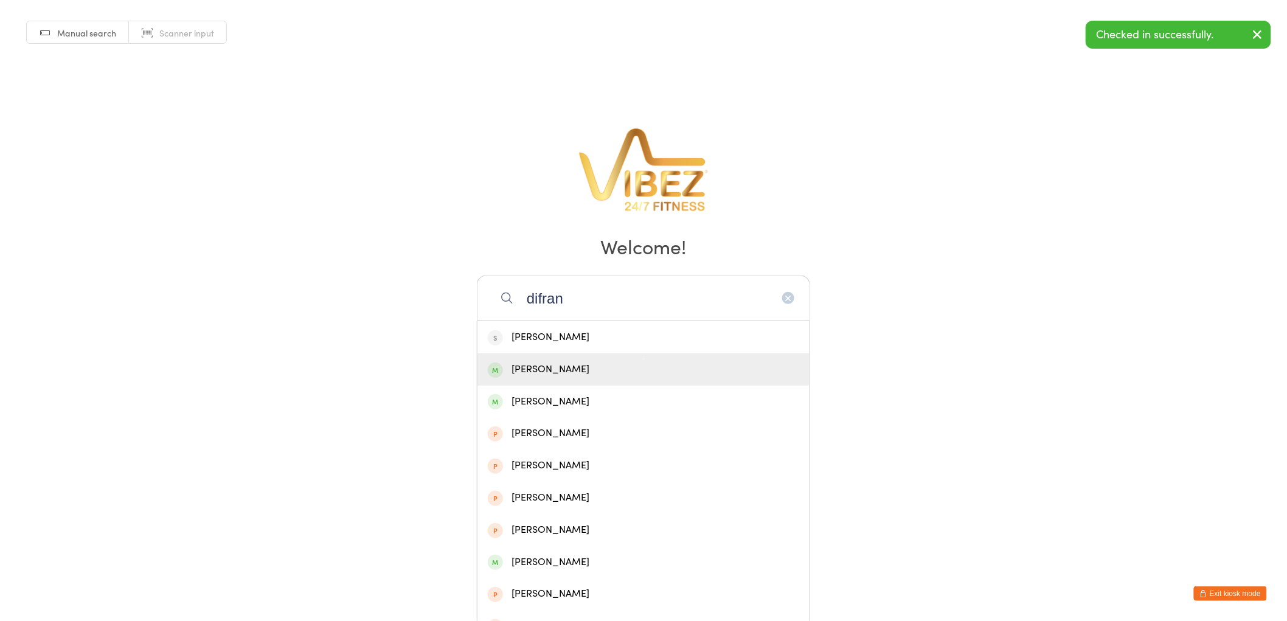
type input "difran"
click at [563, 362] on div "[PERSON_NAME]" at bounding box center [643, 369] width 311 height 16
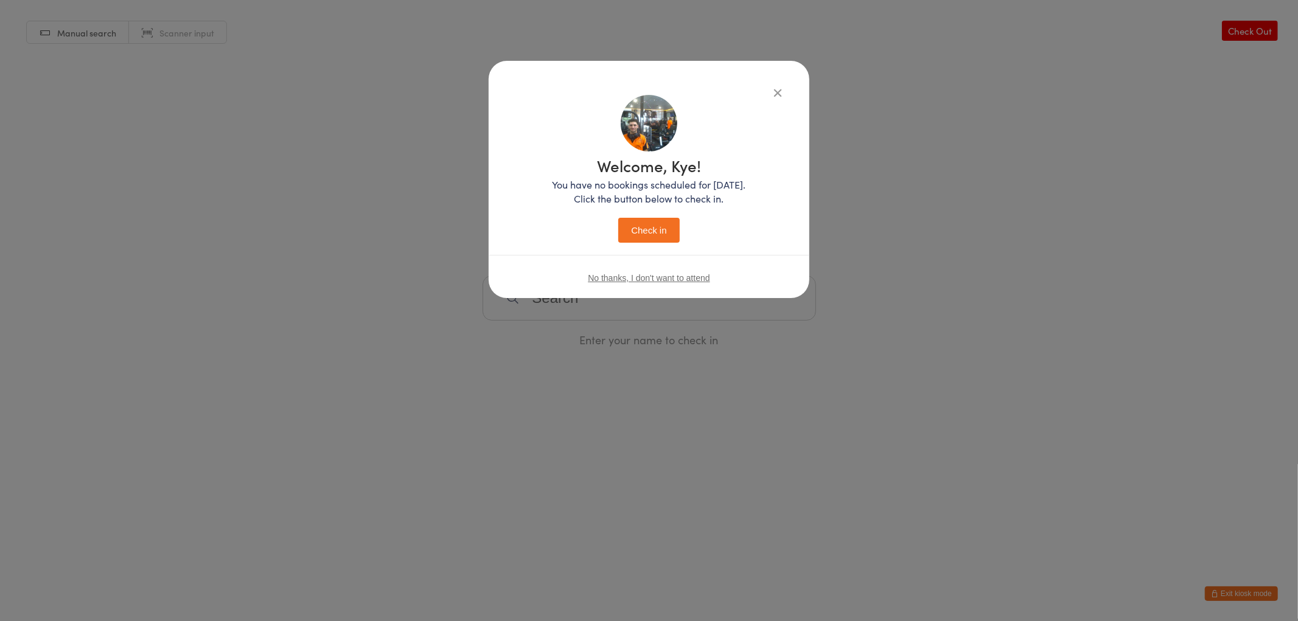
click at [658, 226] on button "Check in" at bounding box center [648, 230] width 61 height 25
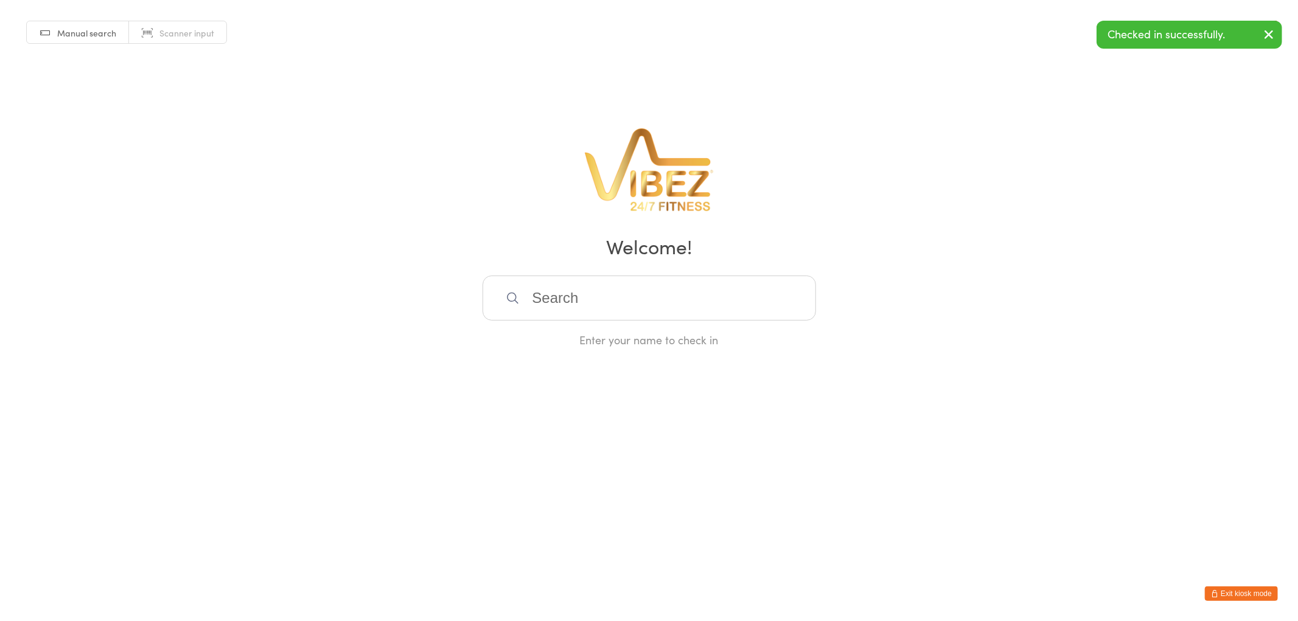
click at [607, 296] on input "search" at bounding box center [648, 298] width 333 height 45
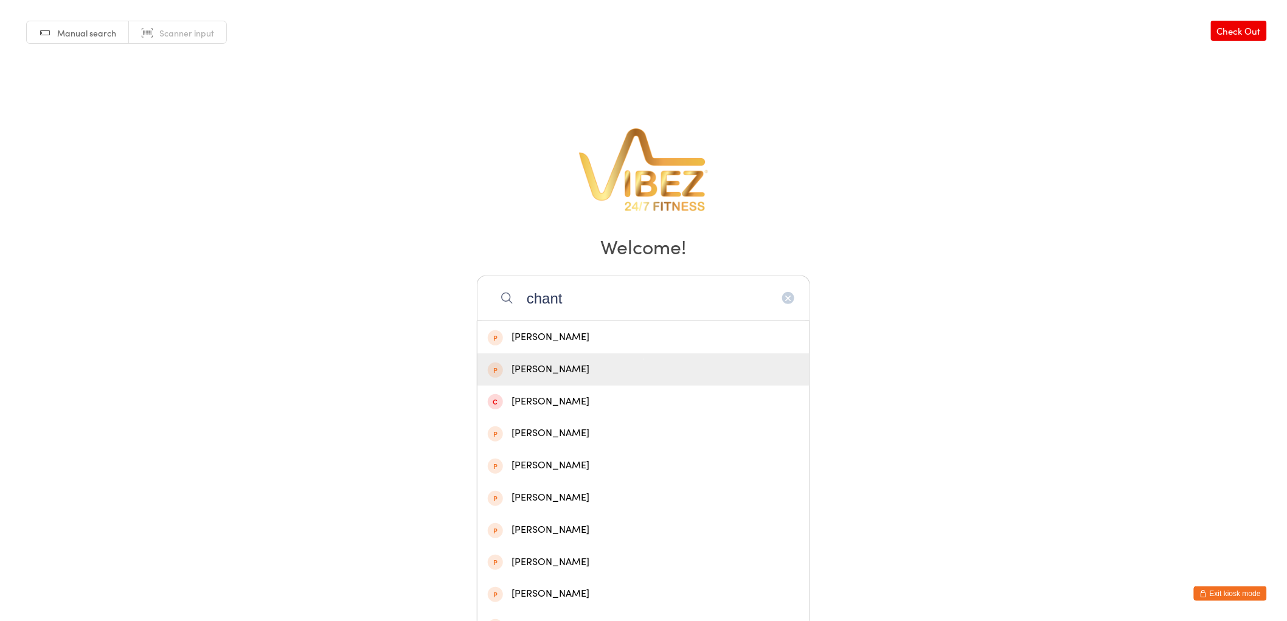
type input "chant"
click at [1147, 374] on html "You have now entered Kiosk Mode. Members will be able to check themselves in us…" at bounding box center [643, 310] width 1287 height 621
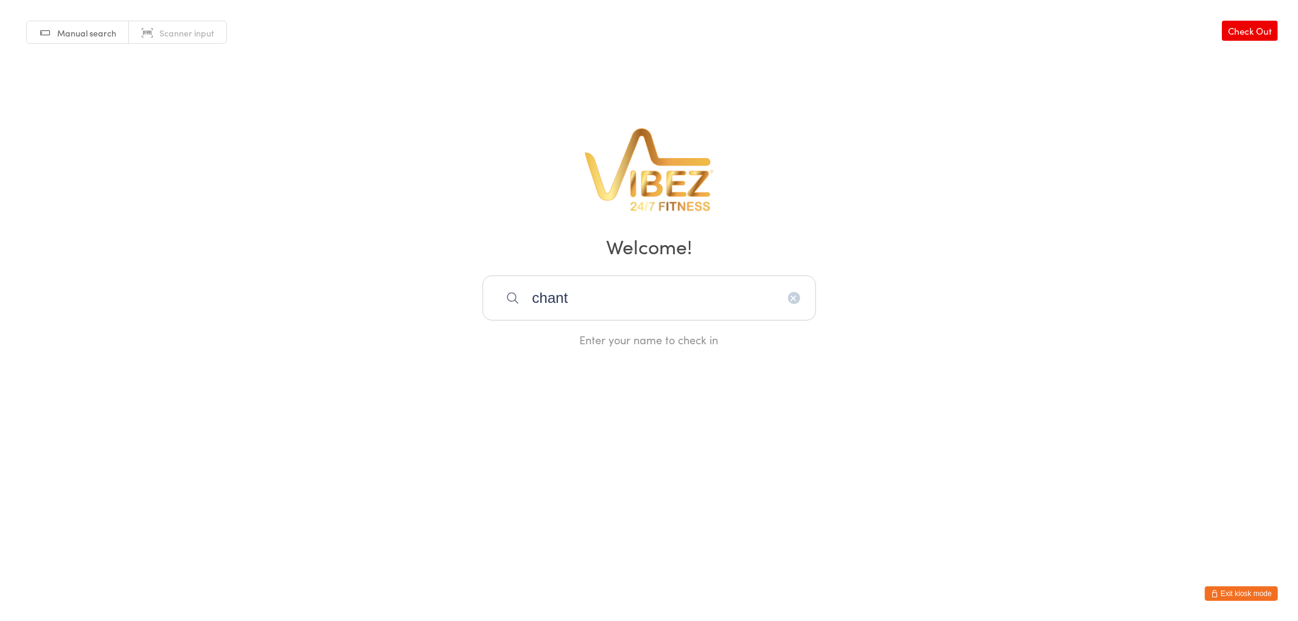
drag, startPoint x: 591, startPoint y: 296, endPoint x: 499, endPoint y: 295, distance: 91.9
click at [499, 301] on input "chant" at bounding box center [648, 298] width 333 height 45
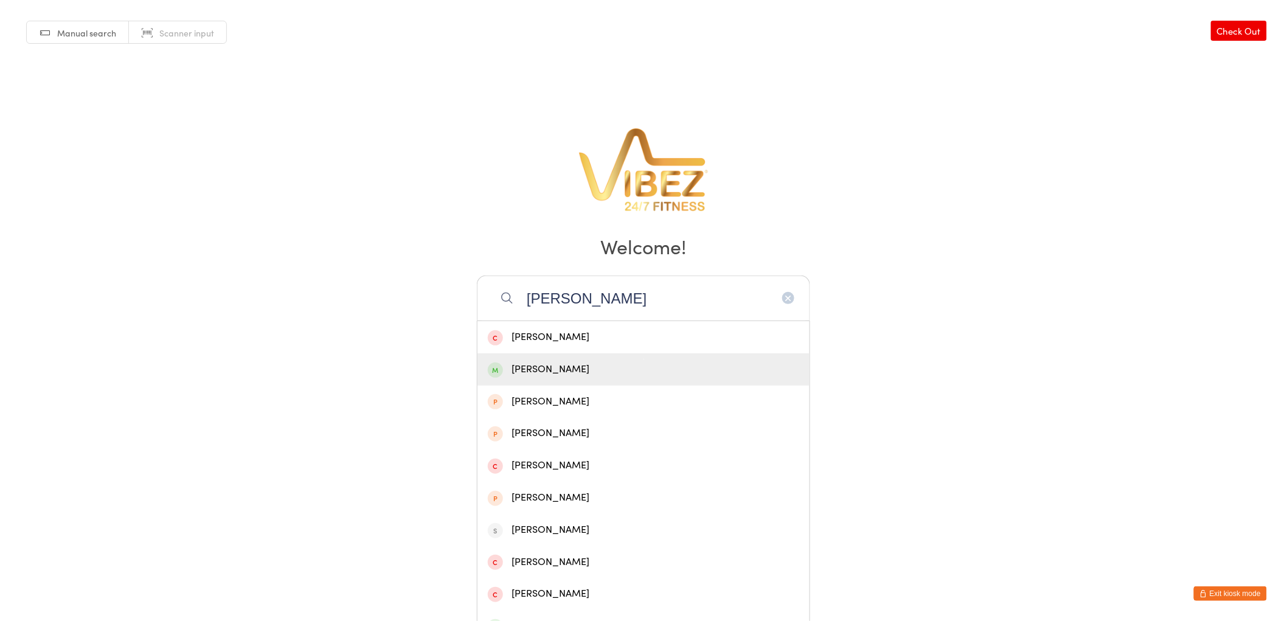
type input "simon ka"
click at [568, 363] on div "[PERSON_NAME]" at bounding box center [643, 369] width 311 height 16
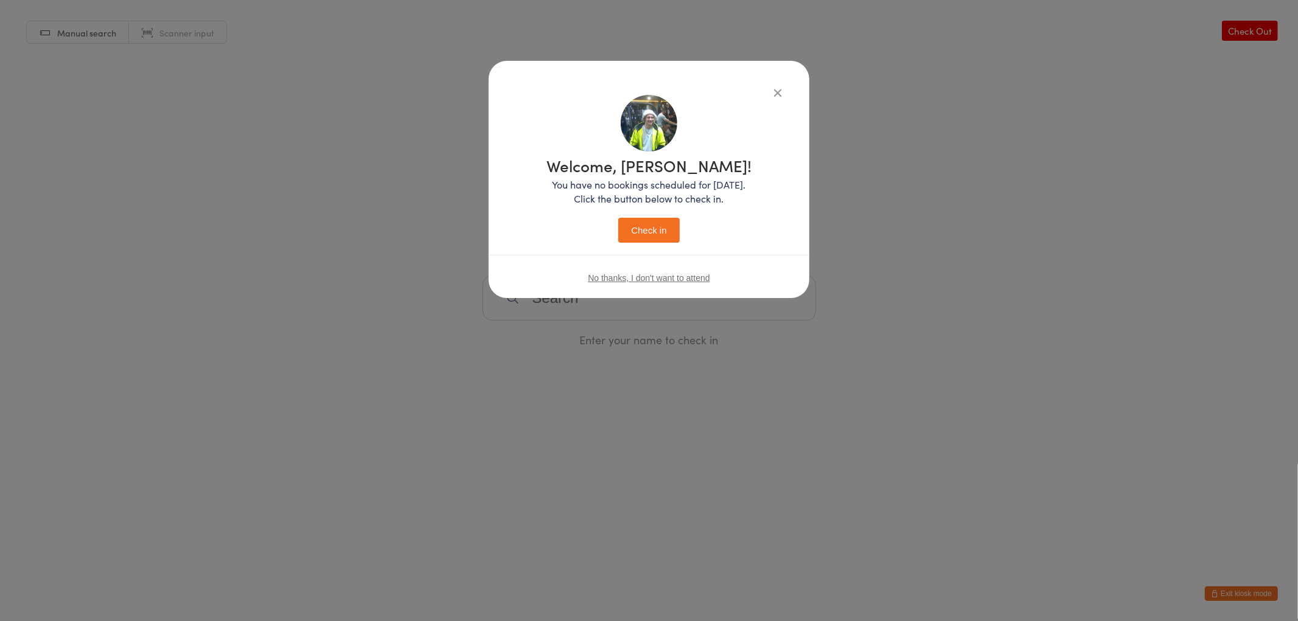
click at [670, 238] on button "Check in" at bounding box center [648, 230] width 61 height 25
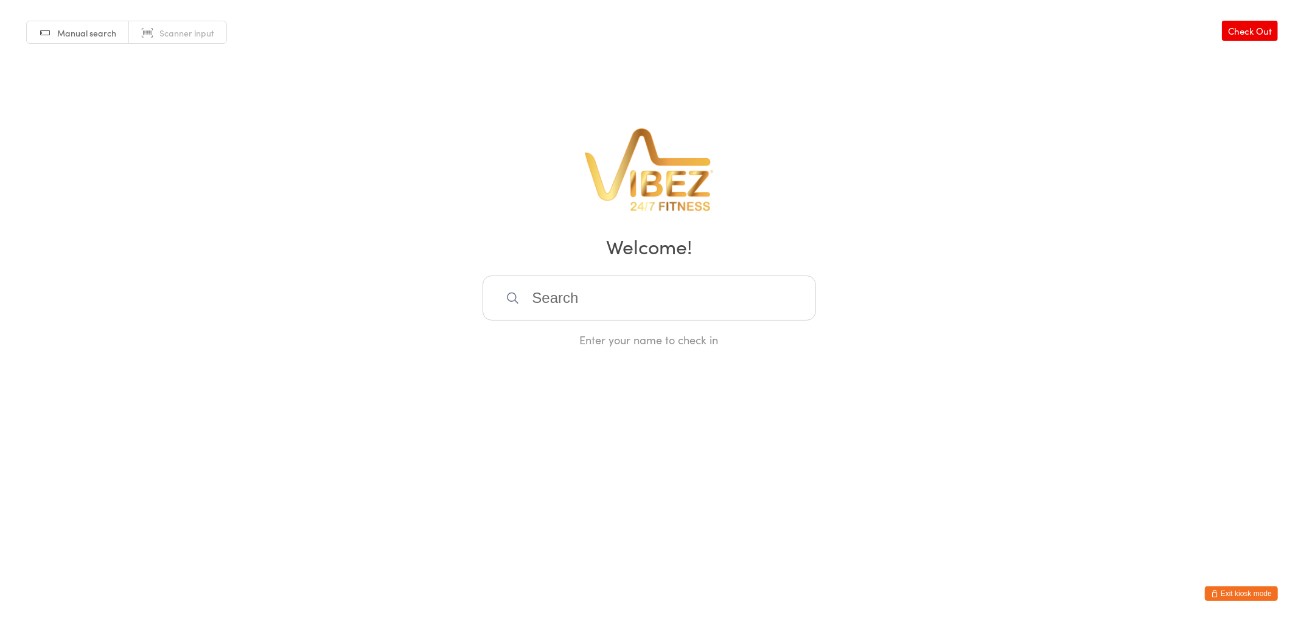
click at [1248, 589] on button "Exit kiosk mode" at bounding box center [1240, 593] width 73 height 15
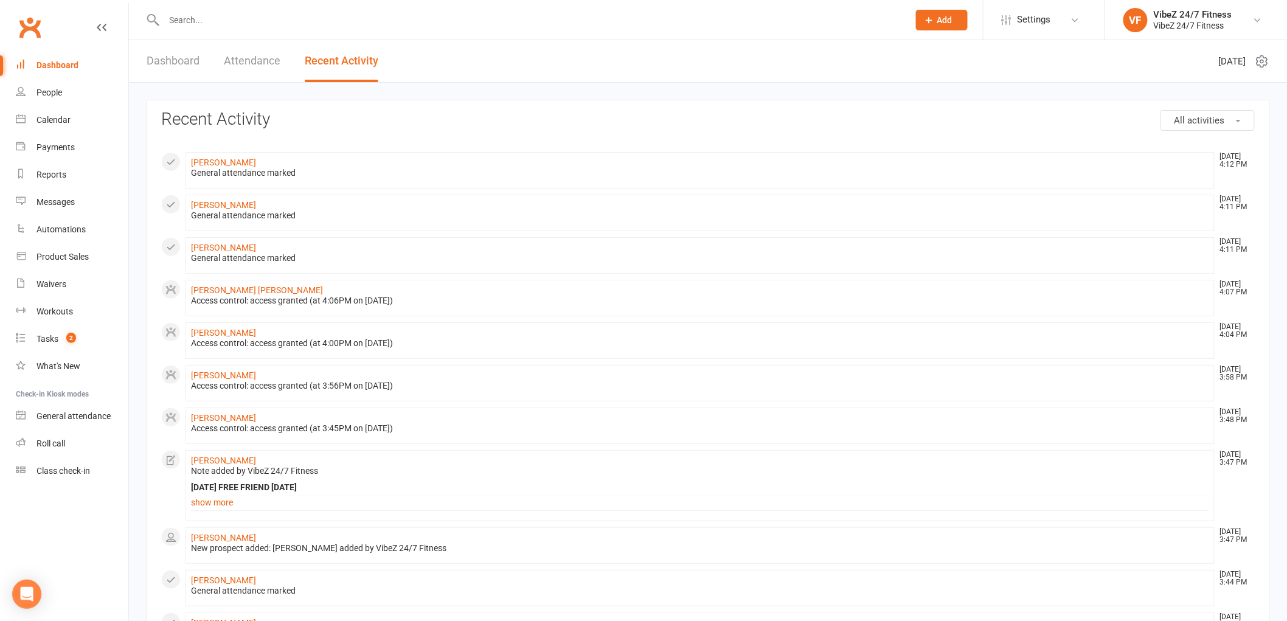
click at [233, 17] on input "text" at bounding box center [531, 20] width 740 height 17
type input "s"
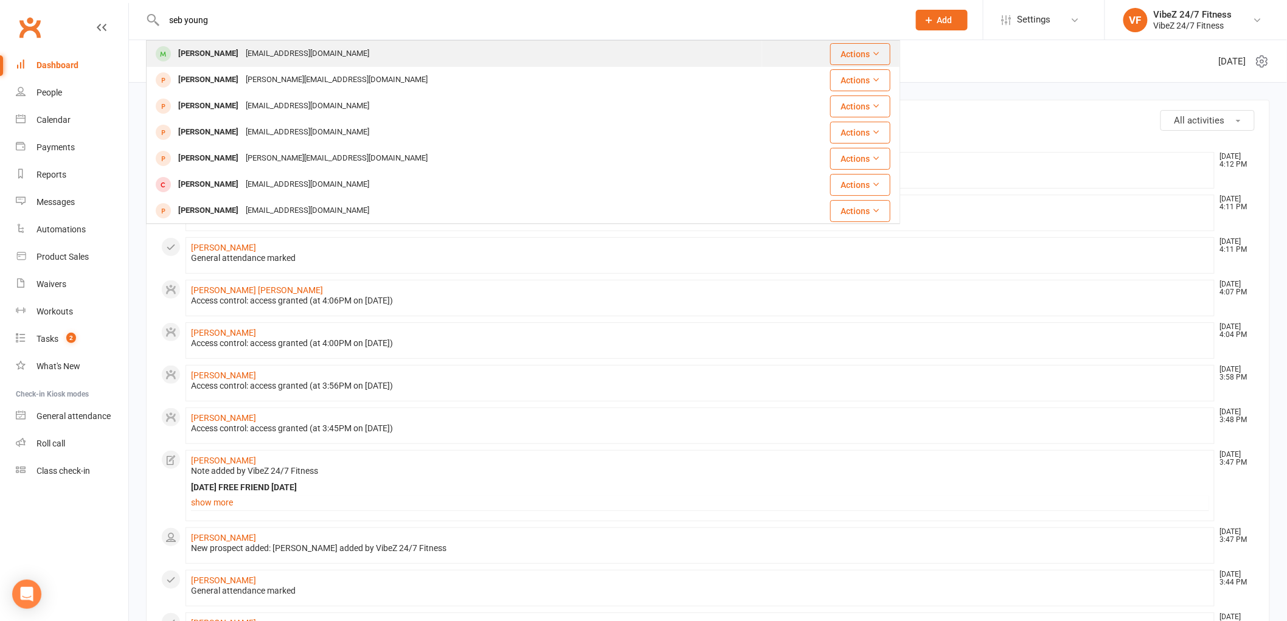
type input "seb young"
click at [274, 56] on div "[EMAIL_ADDRESS][DOMAIN_NAME]" at bounding box center [307, 54] width 131 height 18
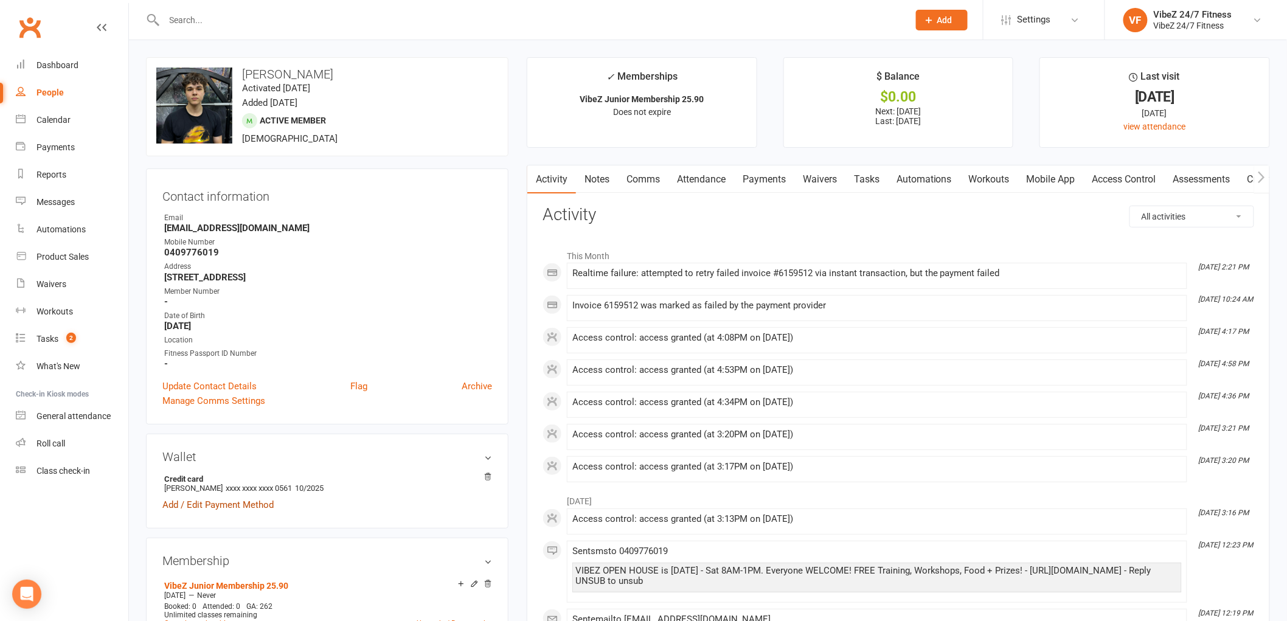
click at [258, 502] on link "Add / Edit Payment Method" at bounding box center [217, 505] width 111 height 15
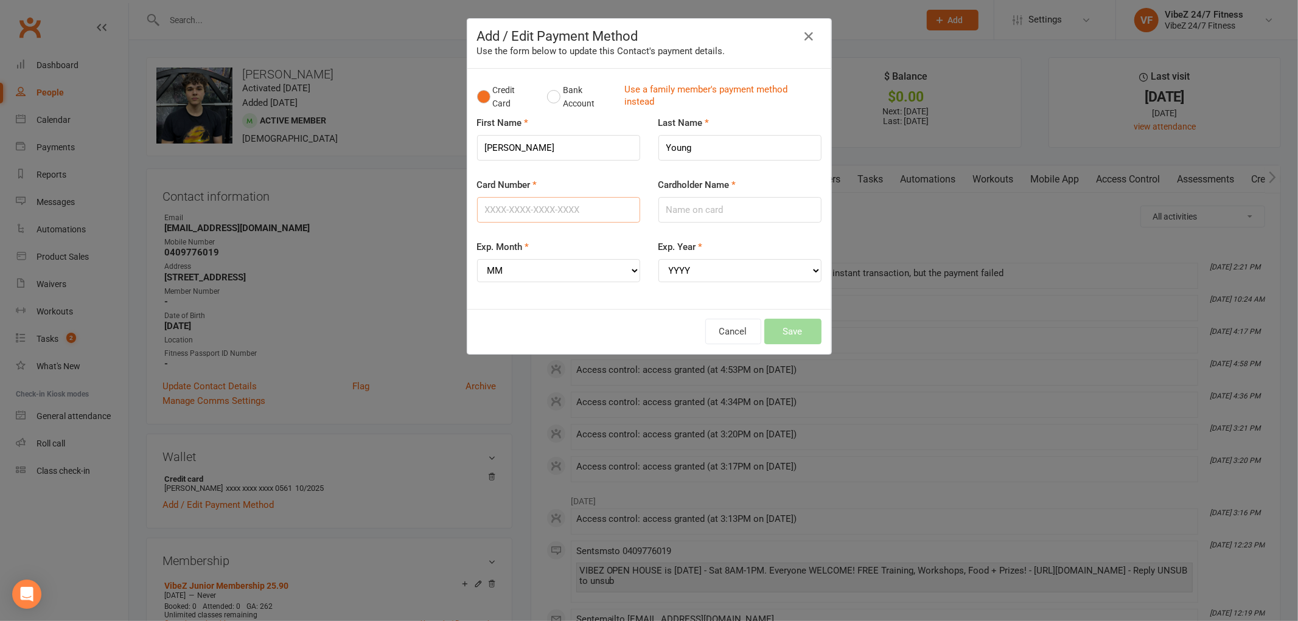
click at [537, 215] on input "Card Number" at bounding box center [558, 210] width 163 height 26
type input "[CREDIT_CARD_NUMBER]"
click at [728, 218] on input "Cardholder Name" at bounding box center [739, 210] width 163 height 26
type input "[PERSON_NAME]"
click at [568, 274] on select "MM 01 02 03 04 05 06 07 08 09 10 11 12" at bounding box center [558, 270] width 163 height 23
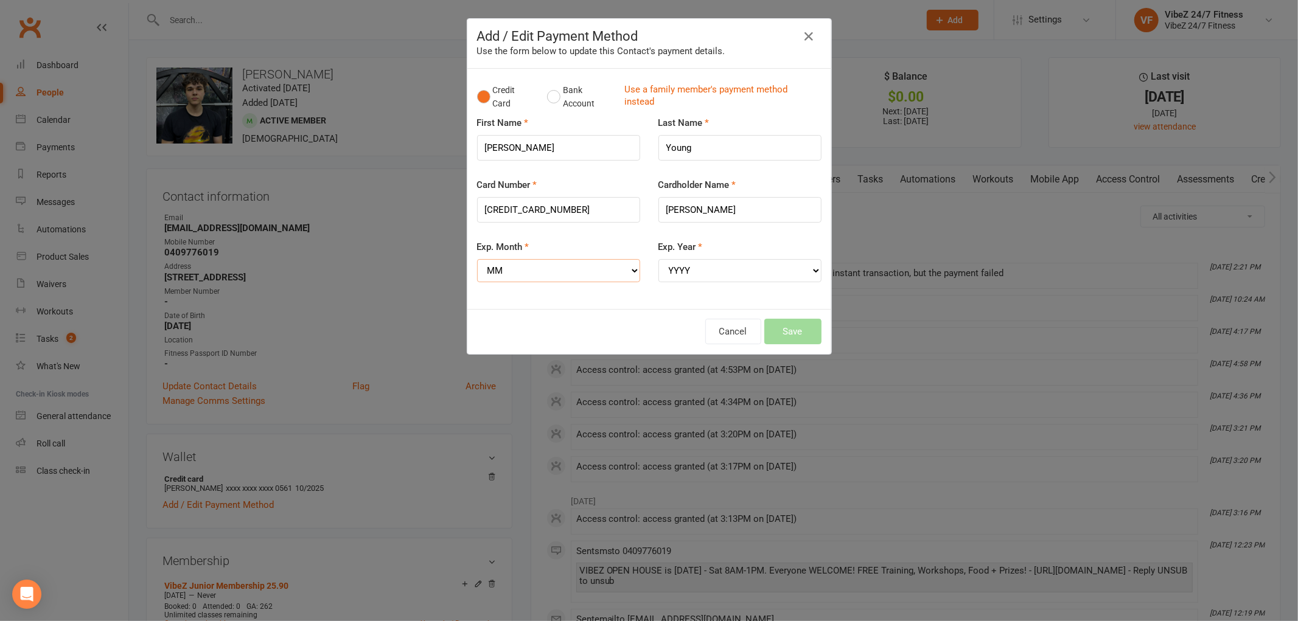
select select "06"
click at [477, 259] on select "MM 01 02 03 04 05 06 07 08 09 10 11 12" at bounding box center [558, 270] width 163 height 23
click at [678, 270] on select "YYYY 2025 2026 2027 2028 2029 2030 2031 2032 2033 2034" at bounding box center [739, 270] width 163 height 23
select select "2027"
click at [658, 259] on select "YYYY 2025 2026 2027 2028 2029 2030 2031 2032 2033 2034" at bounding box center [739, 270] width 163 height 23
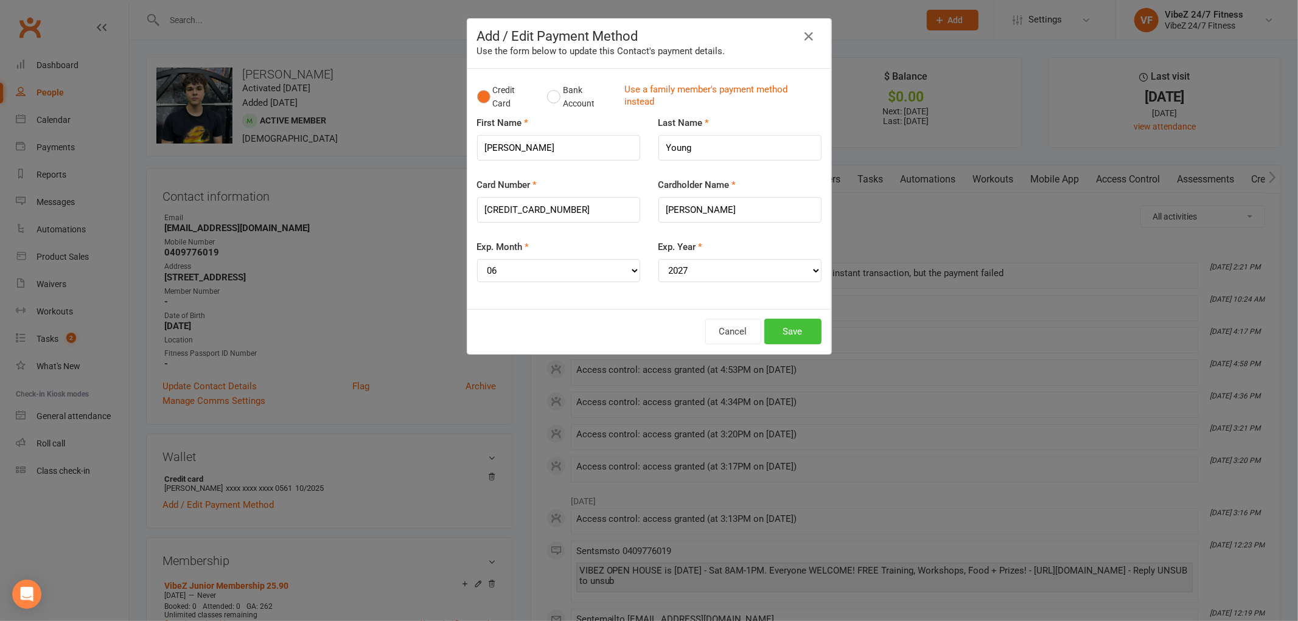
click at [784, 328] on button "Save" at bounding box center [792, 332] width 57 height 26
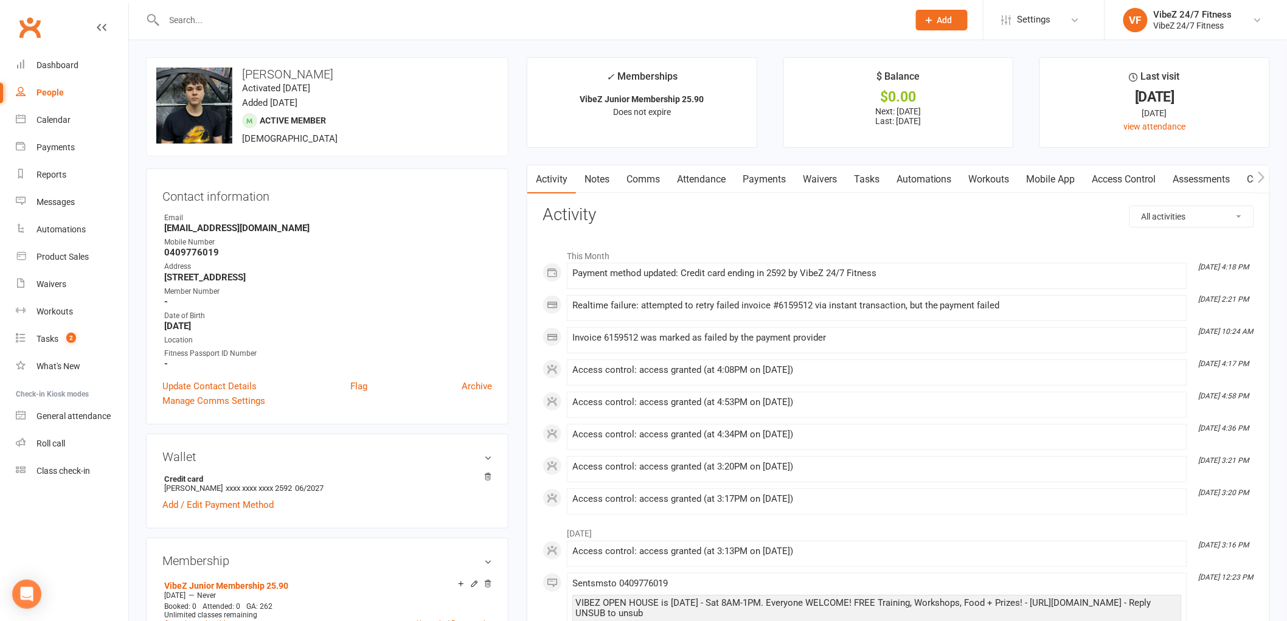
click at [752, 175] on link "Payments" at bounding box center [764, 179] width 60 height 28
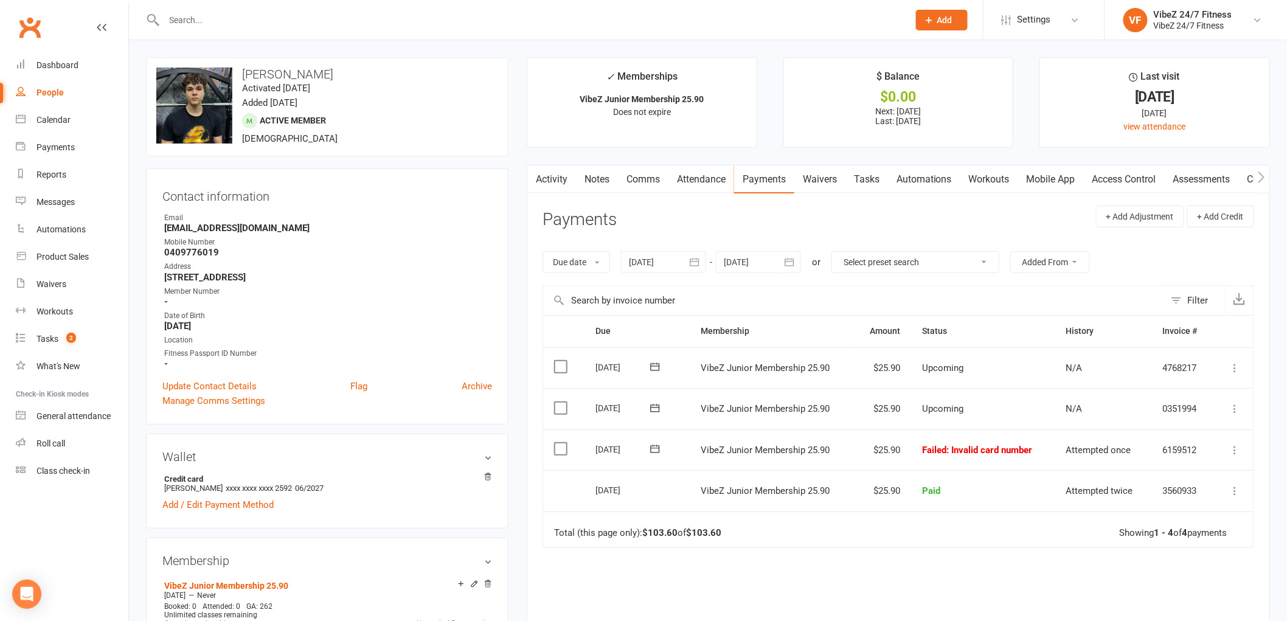
click at [1239, 451] on icon at bounding box center [1235, 450] width 12 height 12
click at [1153, 572] on link "Retry now" at bounding box center [1182, 571] width 120 height 24
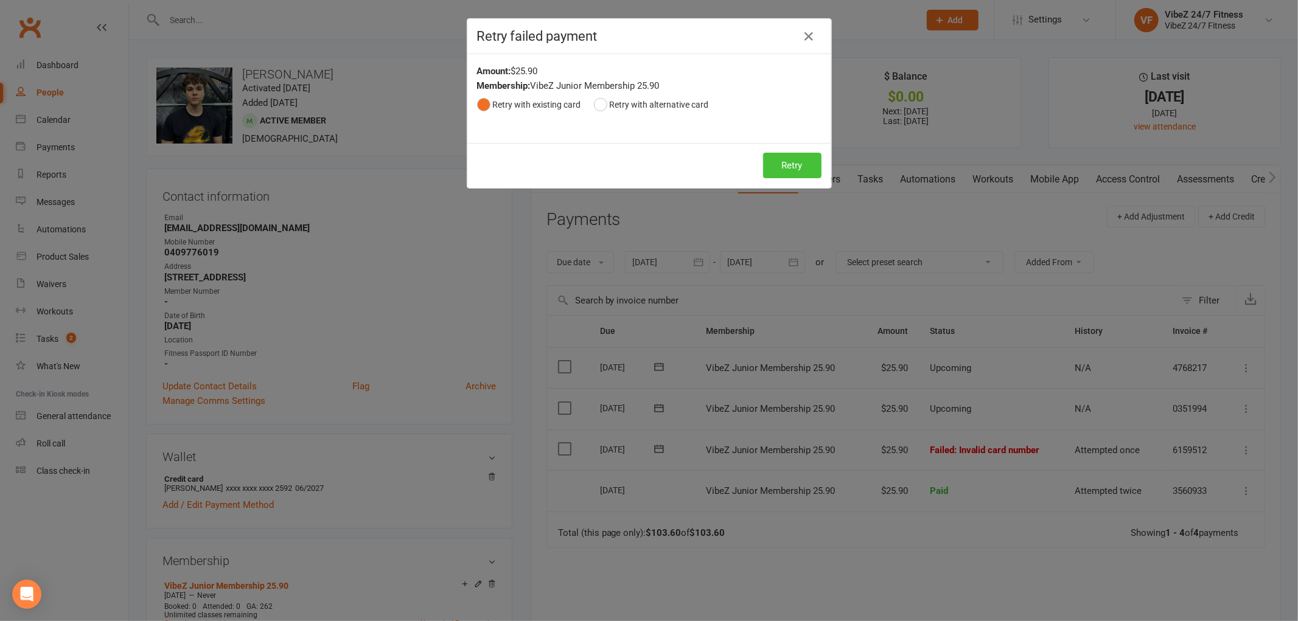
click at [782, 167] on button "Retry" at bounding box center [792, 166] width 58 height 26
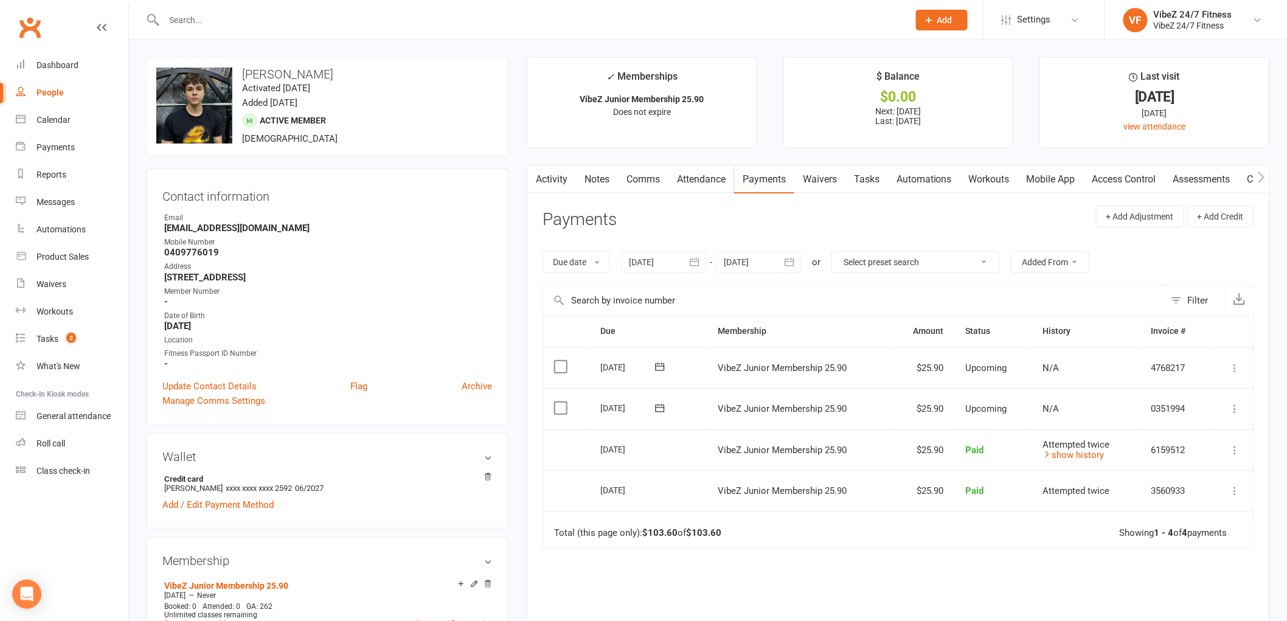
click at [1020, 221] on header "Payments + Add Adjustment + Add Credit" at bounding box center [899, 222] width 712 height 33
click at [198, 14] on input "text" at bounding box center [531, 20] width 740 height 17
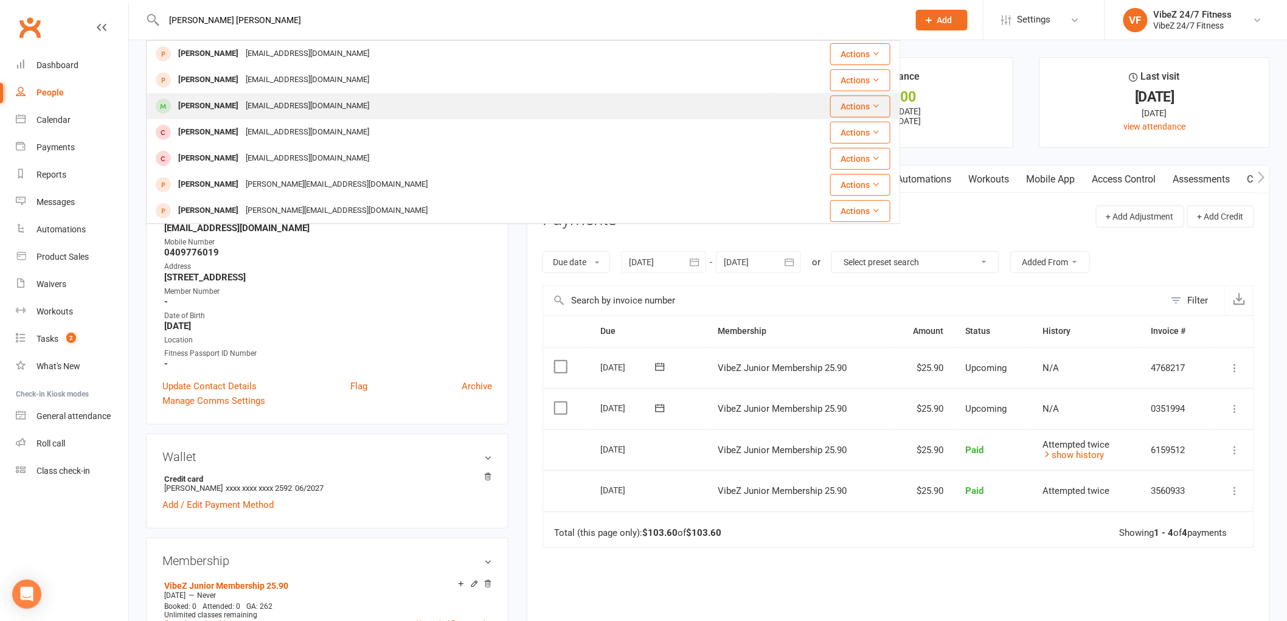
type input "[PERSON_NAME] [PERSON_NAME]"
click at [265, 110] on div "[EMAIL_ADDRESS][DOMAIN_NAME]" at bounding box center [307, 106] width 131 height 18
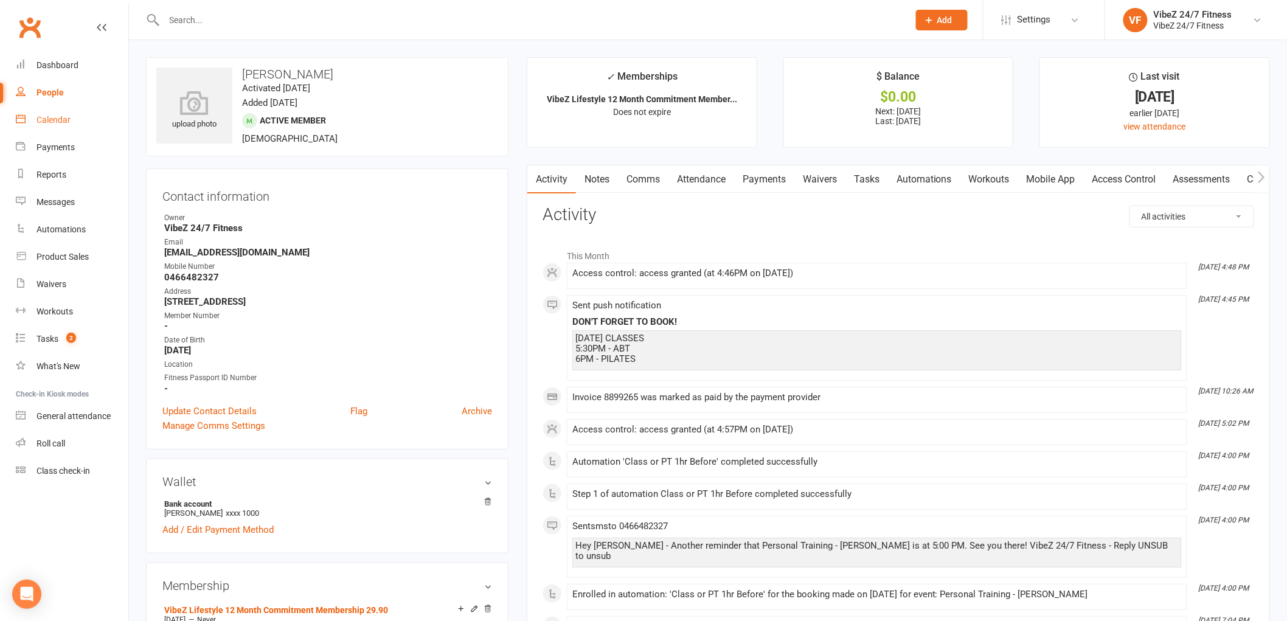
click at [63, 125] on link "Calendar" at bounding box center [72, 119] width 113 height 27
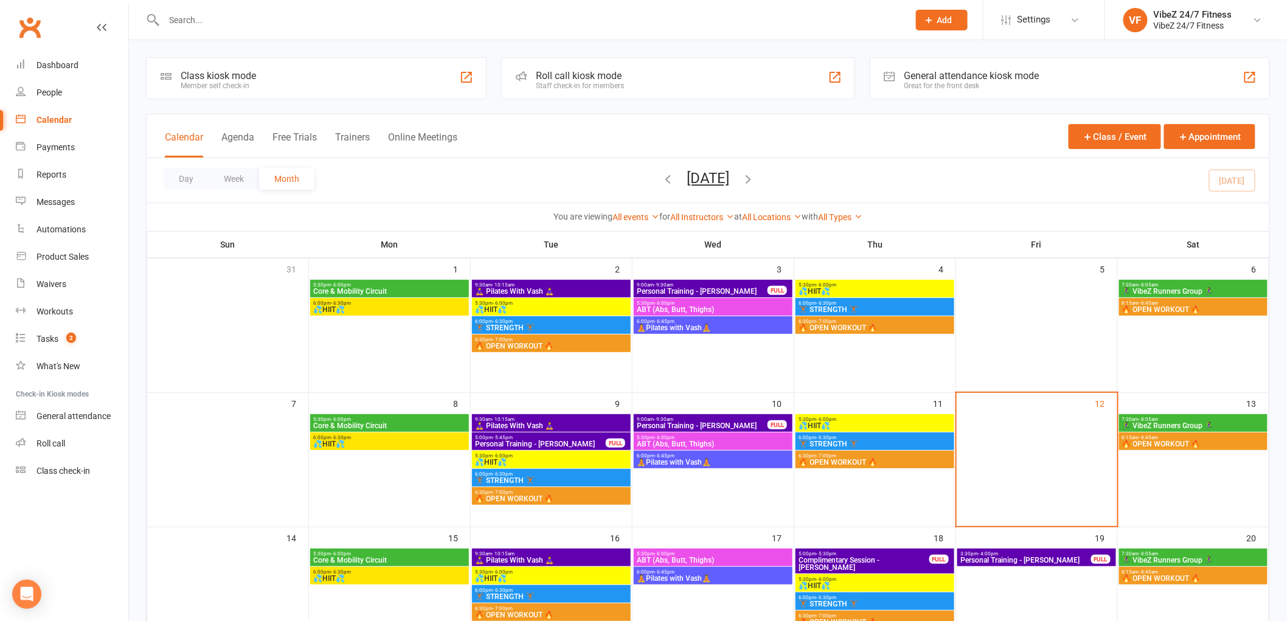
click at [661, 181] on icon "button" at bounding box center [667, 178] width 13 height 13
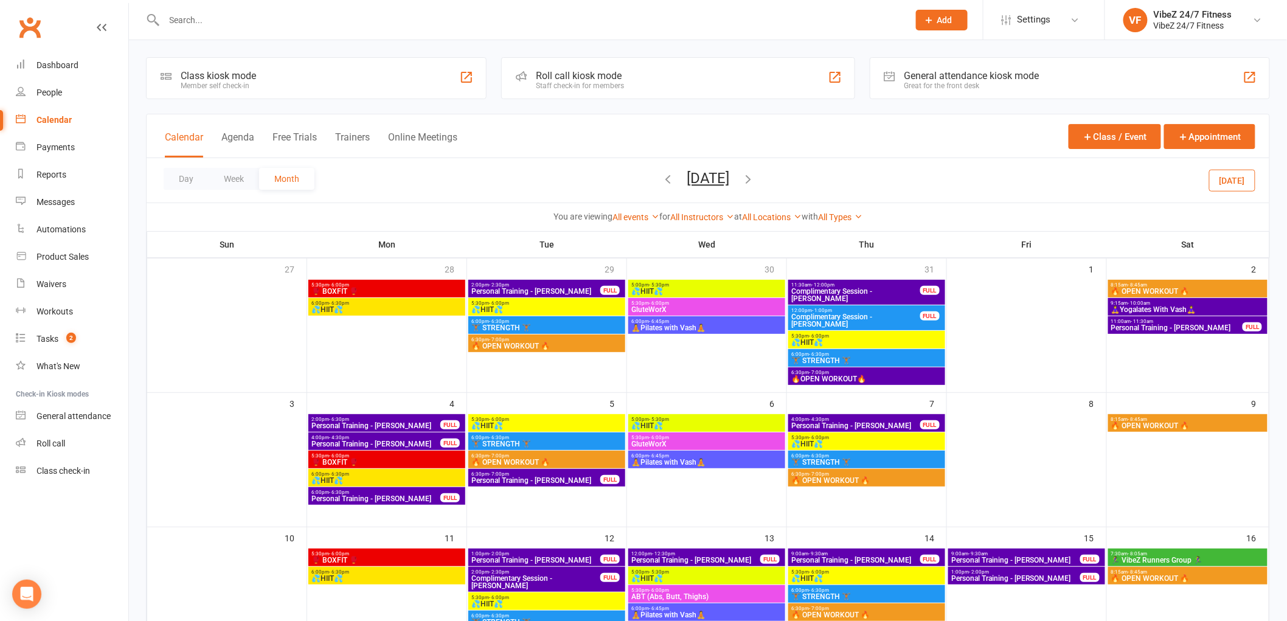
click at [151, 40] on div "Prospect Member Non-attending contact Class / event Appointment Task Membership…" at bounding box center [643, 20] width 1287 height 40
click at [181, 29] on div at bounding box center [523, 20] width 754 height 40
click at [181, 20] on input "text" at bounding box center [531, 20] width 740 height 17
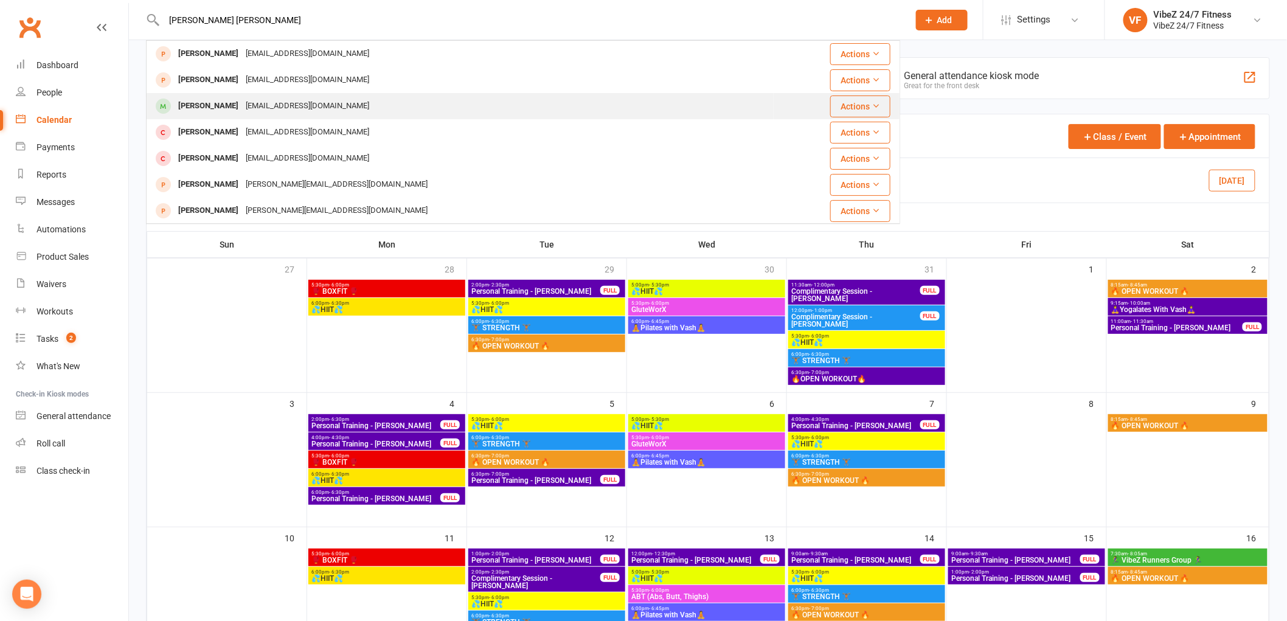
type input "[PERSON_NAME] [PERSON_NAME]"
click at [217, 104] on div "[PERSON_NAME]" at bounding box center [209, 106] width 68 height 18
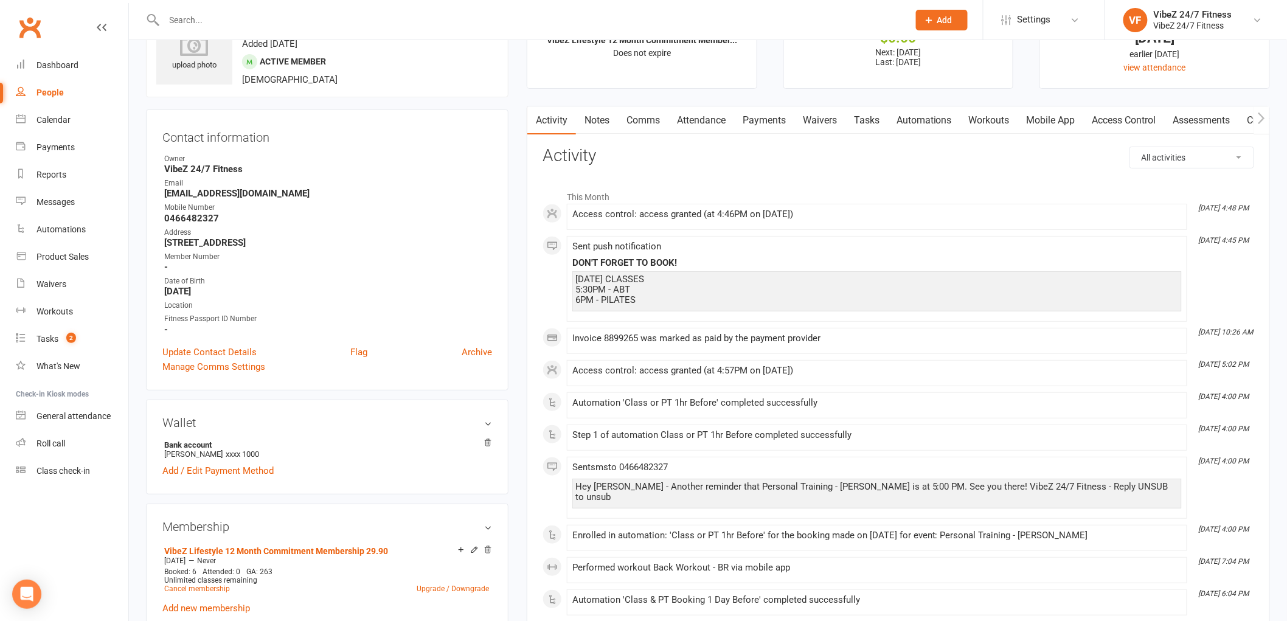
scroll to position [68, 0]
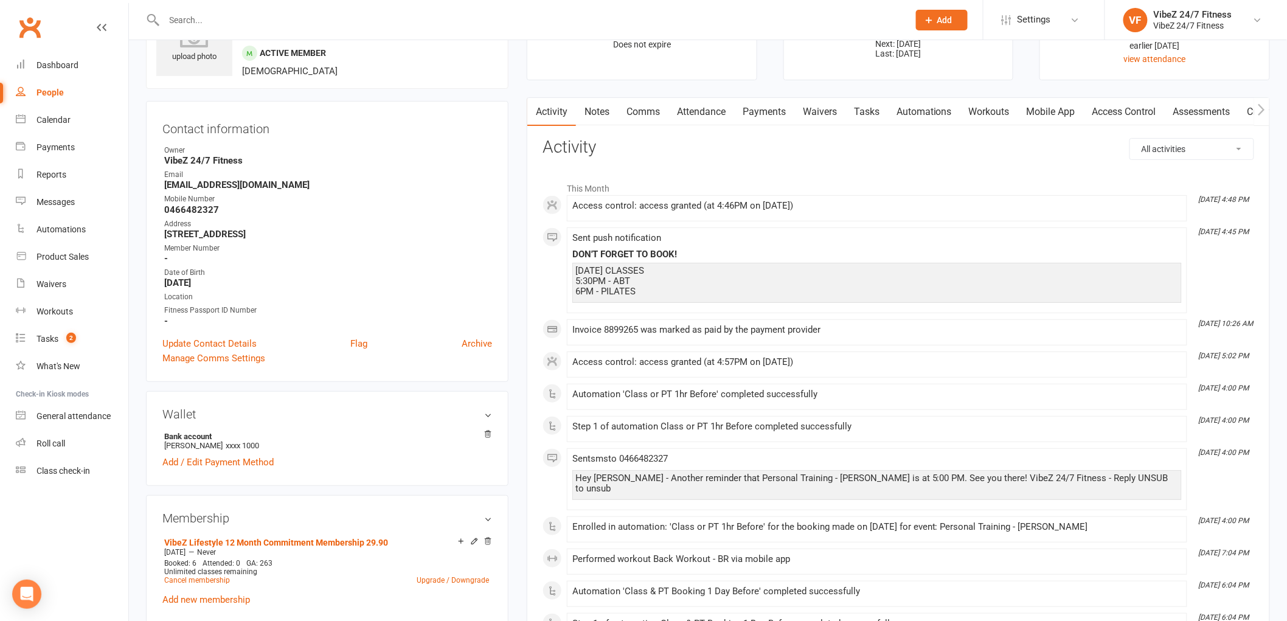
click at [662, 119] on link "Comms" at bounding box center [643, 112] width 50 height 28
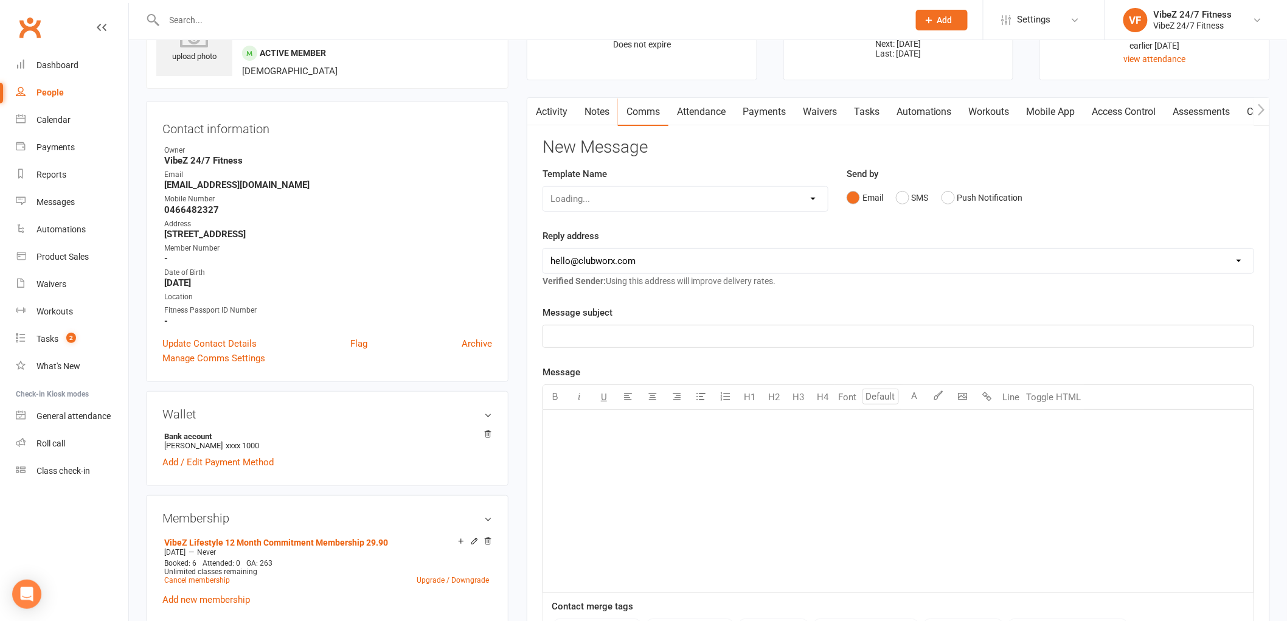
click at [686, 112] on link "Attendance" at bounding box center [702, 112] width 66 height 28
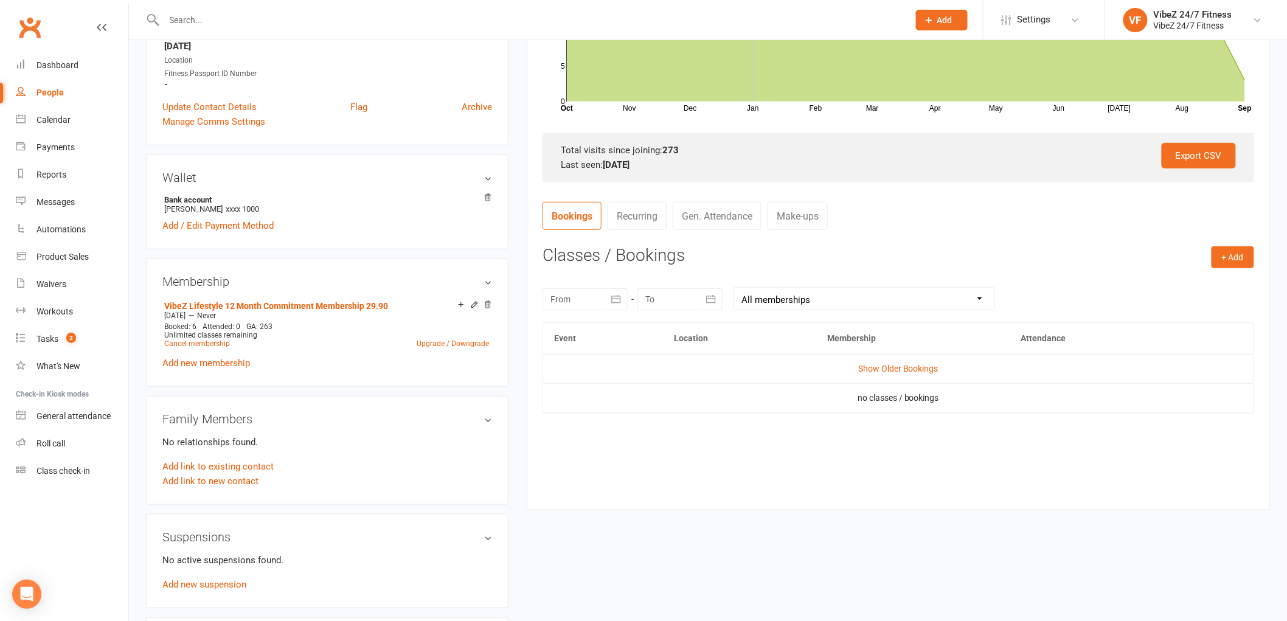
scroll to position [135, 0]
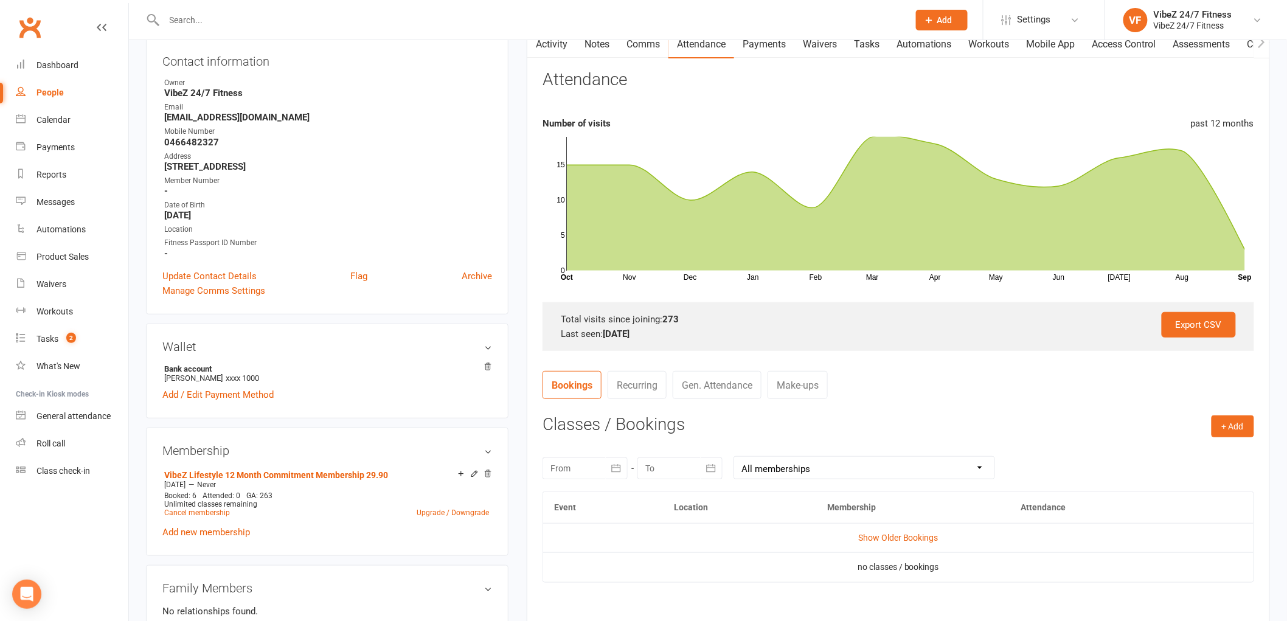
click at [548, 45] on link "Activity" at bounding box center [551, 44] width 49 height 28
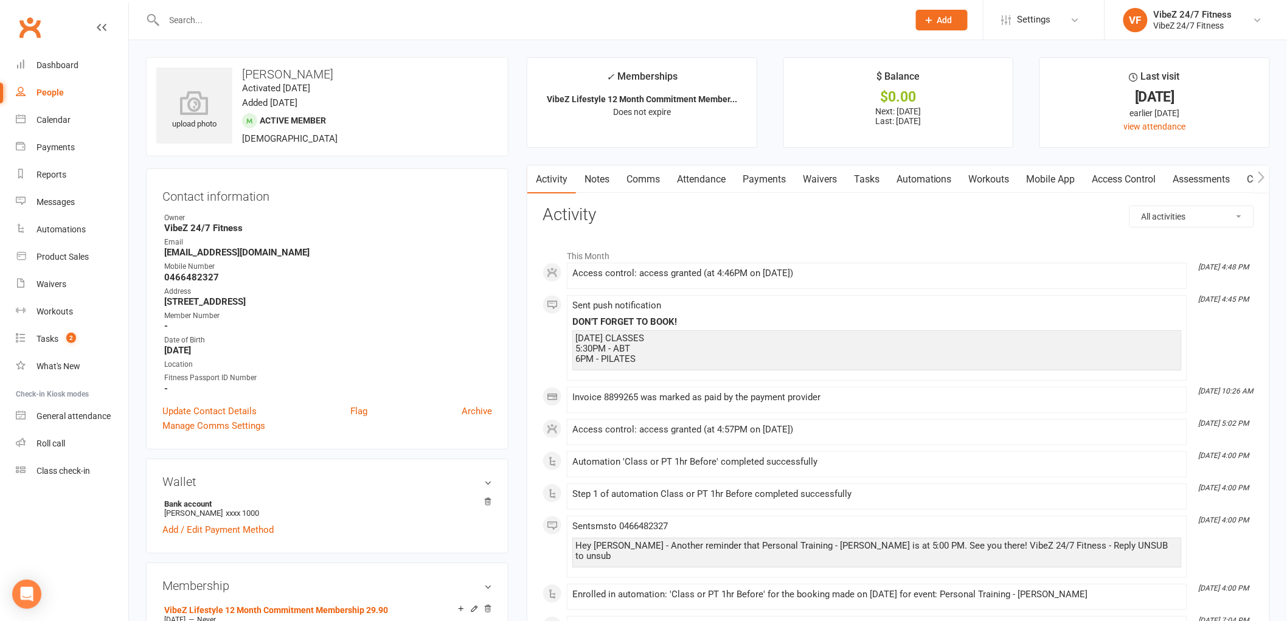
click at [1149, 214] on select "All activities Bookings / Attendances Communications Notes Failed SMSes Grading…" at bounding box center [1191, 216] width 123 height 21
select select "BookingLogEntry"
click at [1130, 206] on select "All activities Bookings / Attendances Communications Notes Failed SMSes Grading…" at bounding box center [1191, 216] width 123 height 21
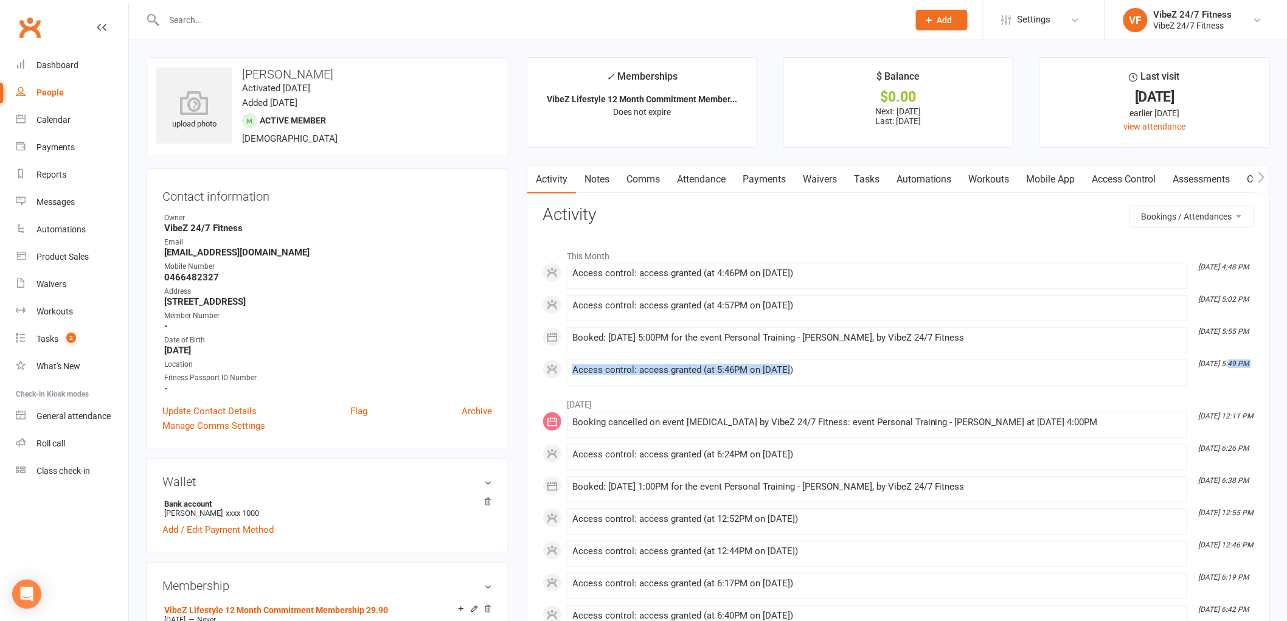
drag, startPoint x: 1122, startPoint y: 374, endPoint x: 881, endPoint y: 375, distance: 240.9
click at [797, 377] on li "[DATE] 5:49 PM Access control: access granted (at 5:46PM on [DATE])" at bounding box center [877, 373] width 620 height 26
click at [881, 375] on div "Access control: access granted (at 5:46PM on [DATE])" at bounding box center [877, 370] width 610 height 10
drag, startPoint x: 714, startPoint y: 524, endPoint x: 1225, endPoint y: 521, distance: 510.4
click at [1187, 521] on li "[DATE] 12:55 PM Access control: access granted (at 12:52PM on [DATE])" at bounding box center [877, 522] width 620 height 26
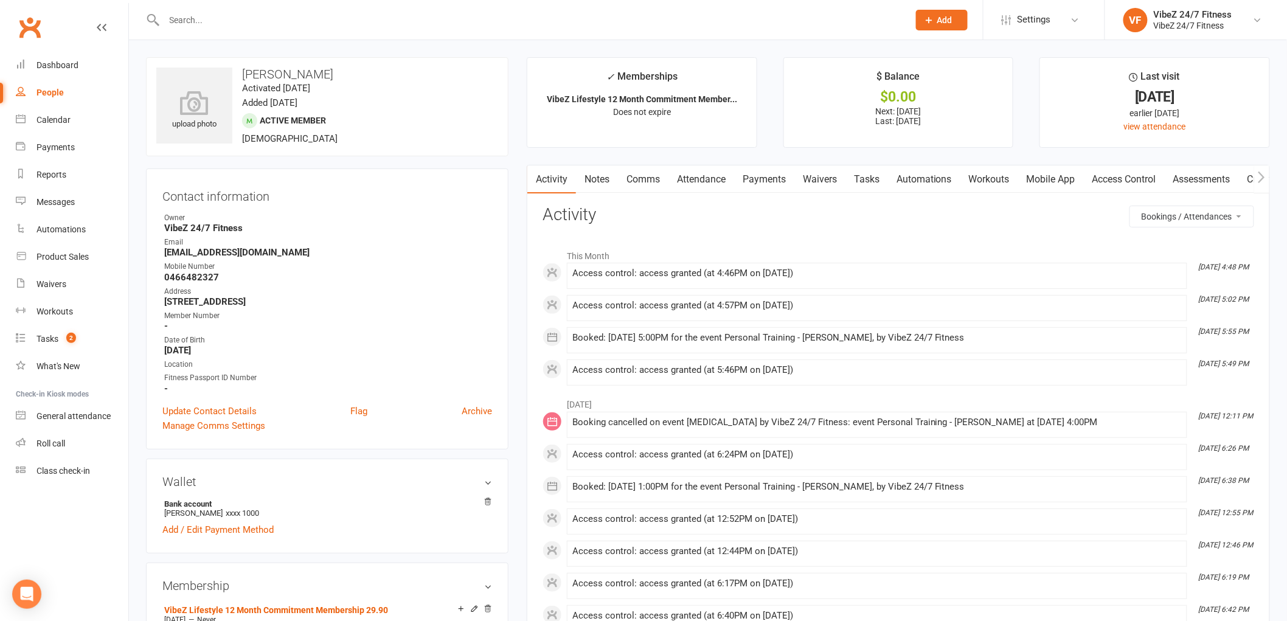
click at [1225, 517] on time "[DATE] 12:55 PM" at bounding box center [1223, 513] width 61 height 8
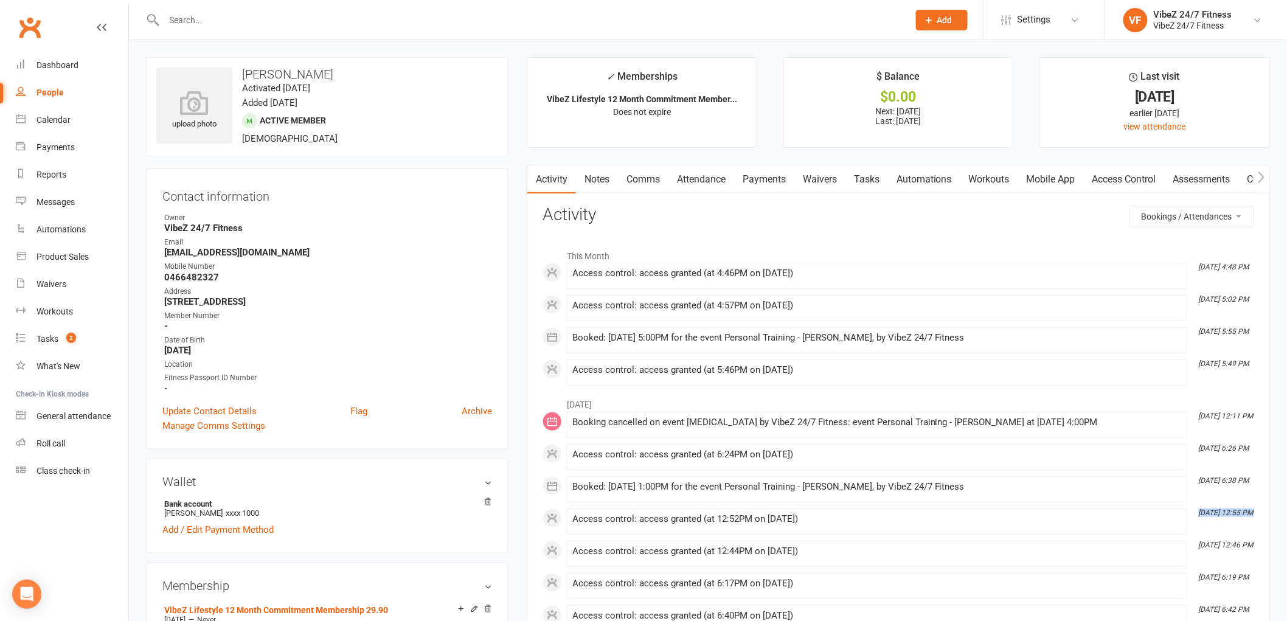
click at [879, 286] on li "[DATE] 4:48 PM Access control: access granted (at 4:46PM on [DATE])" at bounding box center [877, 276] width 620 height 26
click at [77, 65] on div "Dashboard" at bounding box center [57, 65] width 42 height 10
